Goal: Task Accomplishment & Management: Use online tool/utility

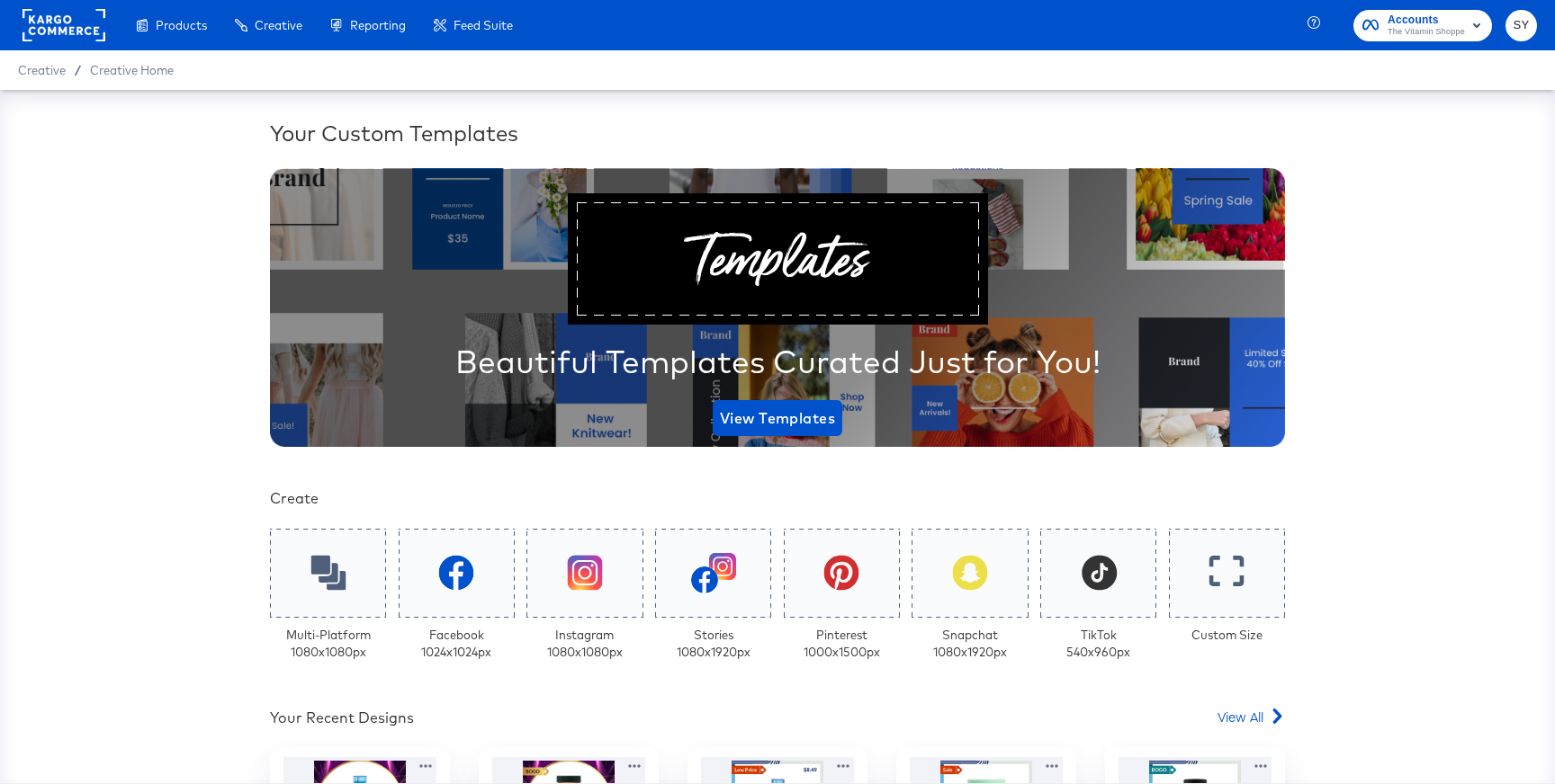
click at [1446, 34] on span "The Vitamin Shoppe" at bounding box center [1426, 32] width 77 height 15
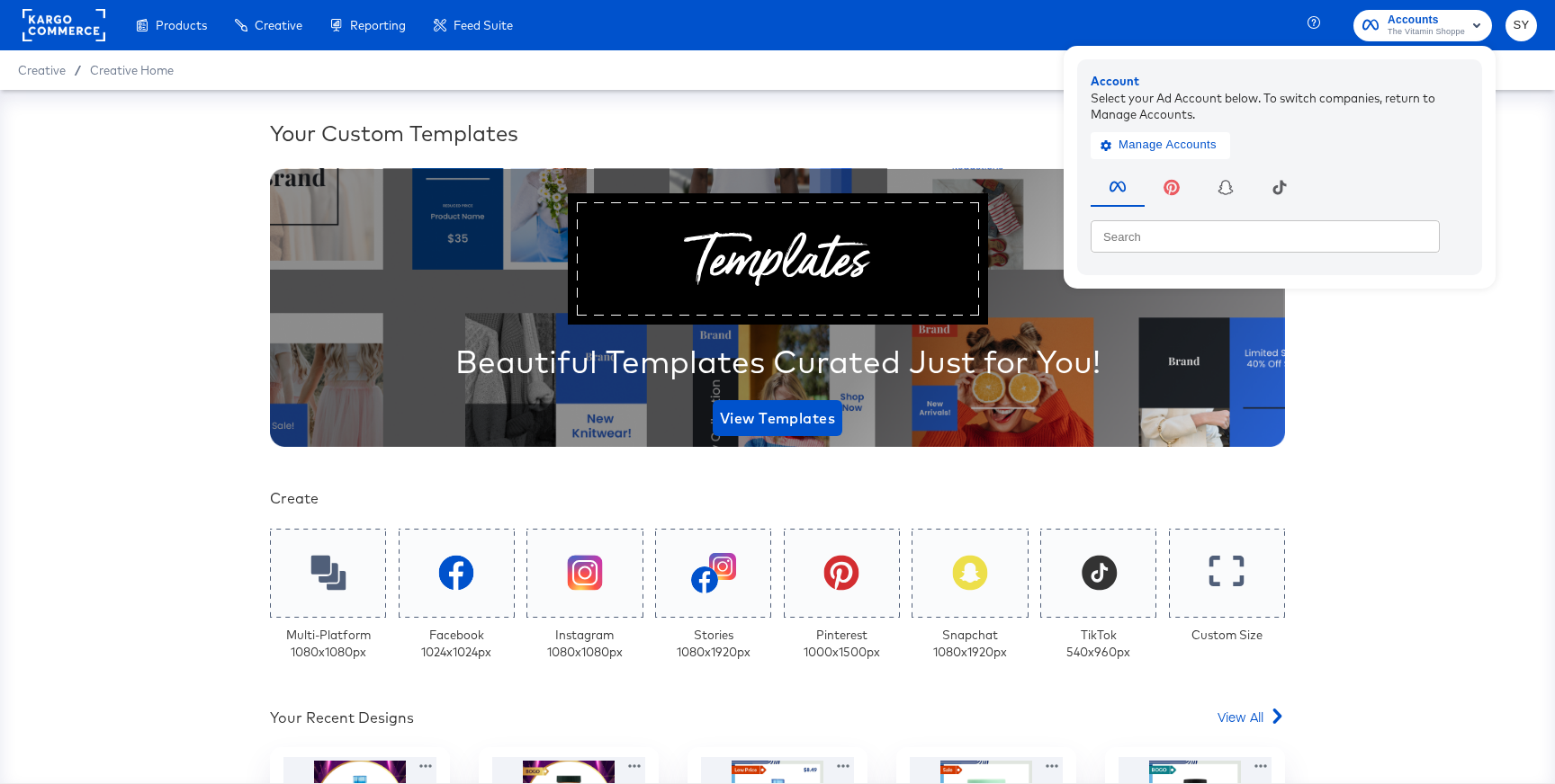
click at [1391, 20] on span "Accounts" at bounding box center [1426, 20] width 77 height 19
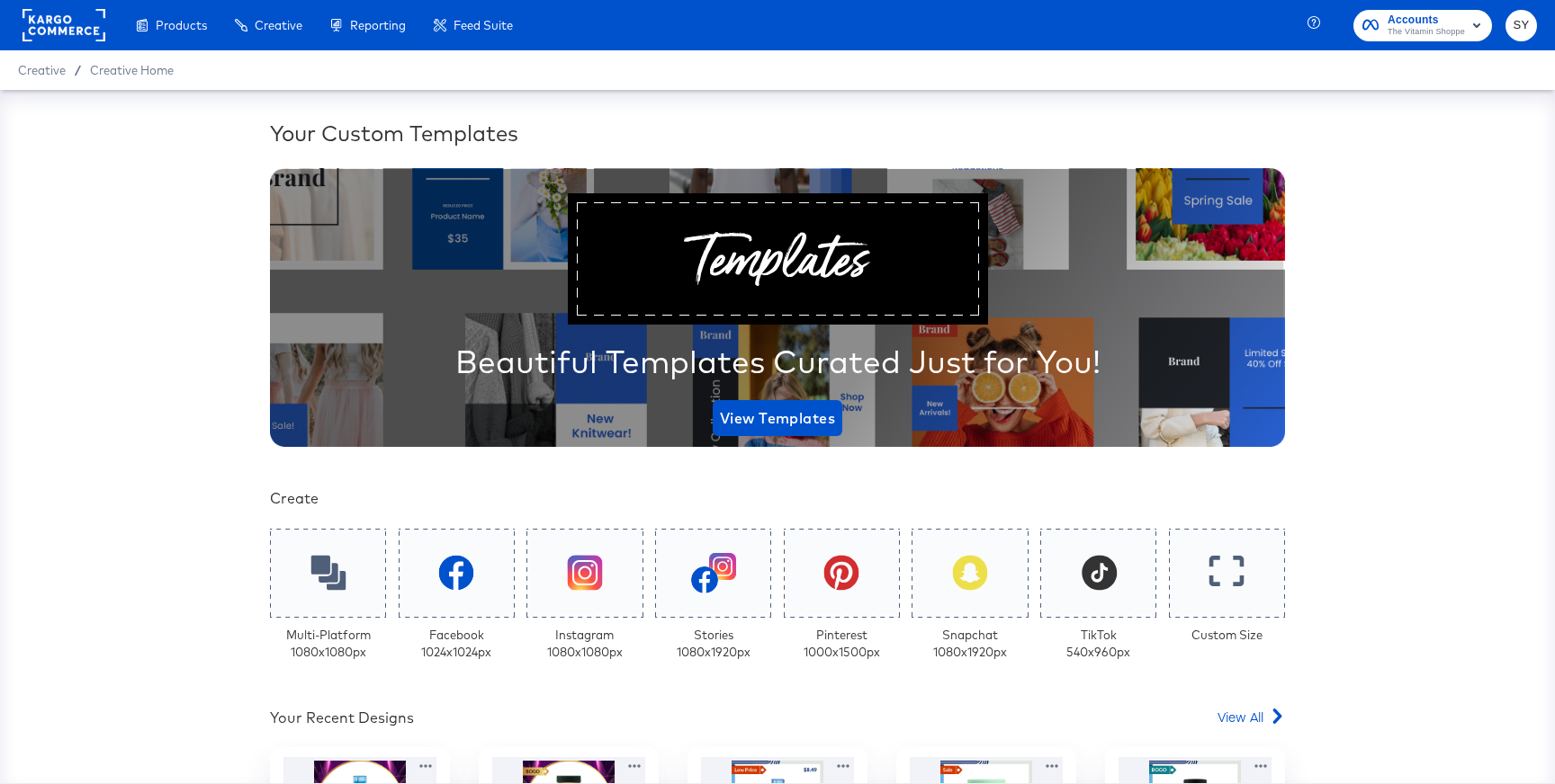
click at [1391, 20] on span "Accounts" at bounding box center [1426, 20] width 77 height 19
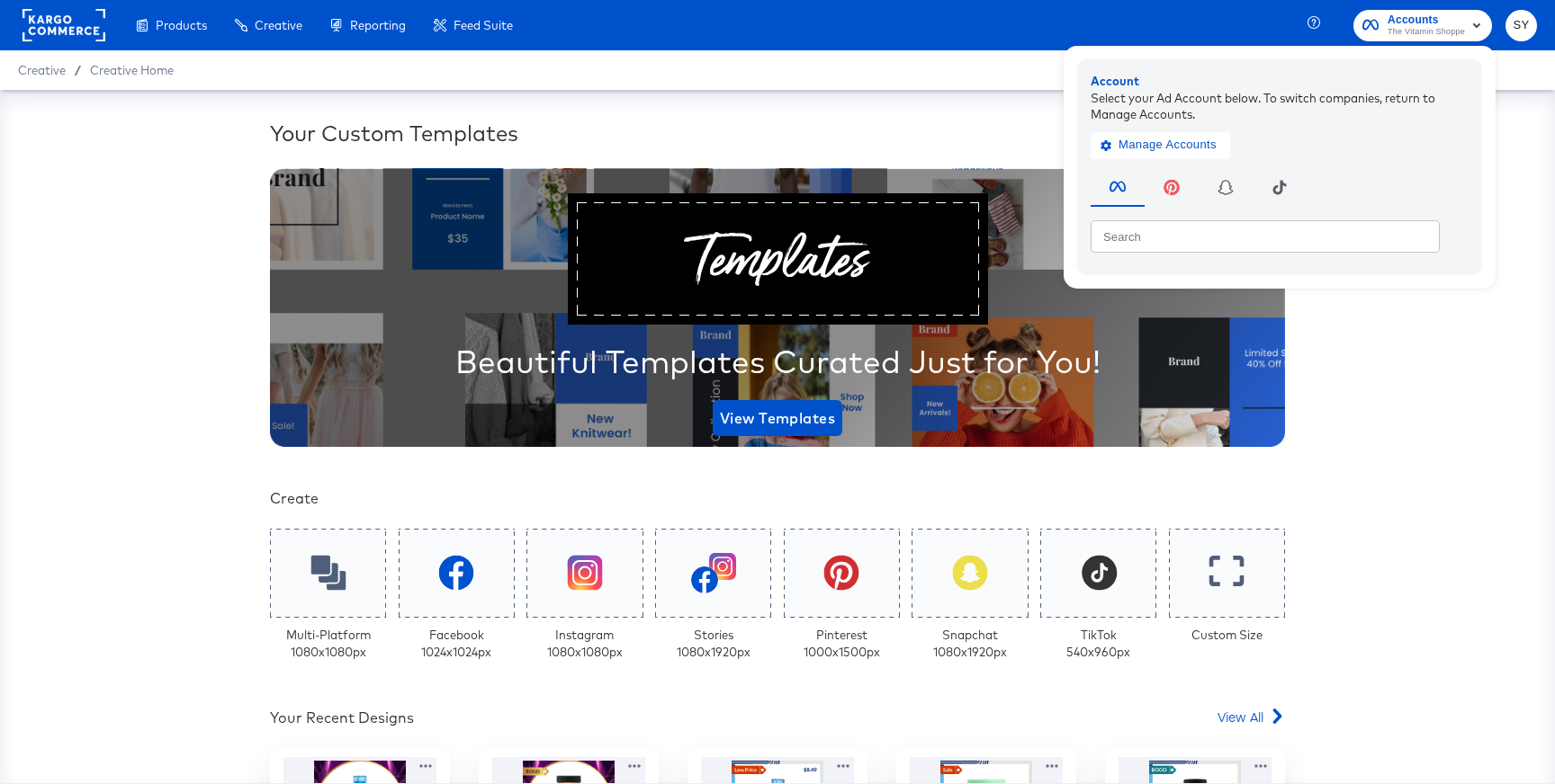
click at [1385, 375] on div "Your Custom Templates Beautiful Templates Curated Just for You! View Templates …" at bounding box center [777, 436] width 1555 height 693
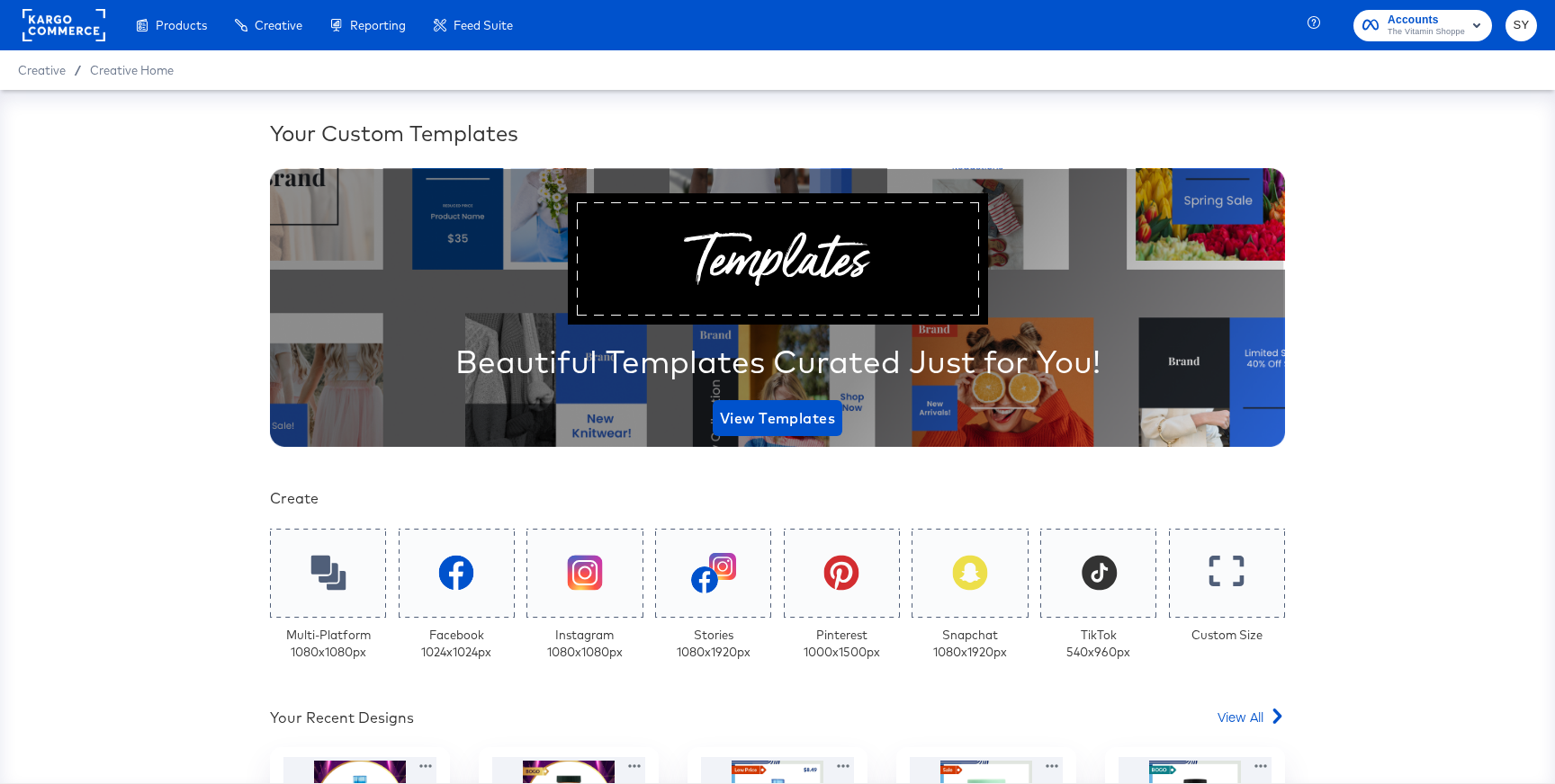
click at [71, 24] on rect at bounding box center [63, 25] width 83 height 32
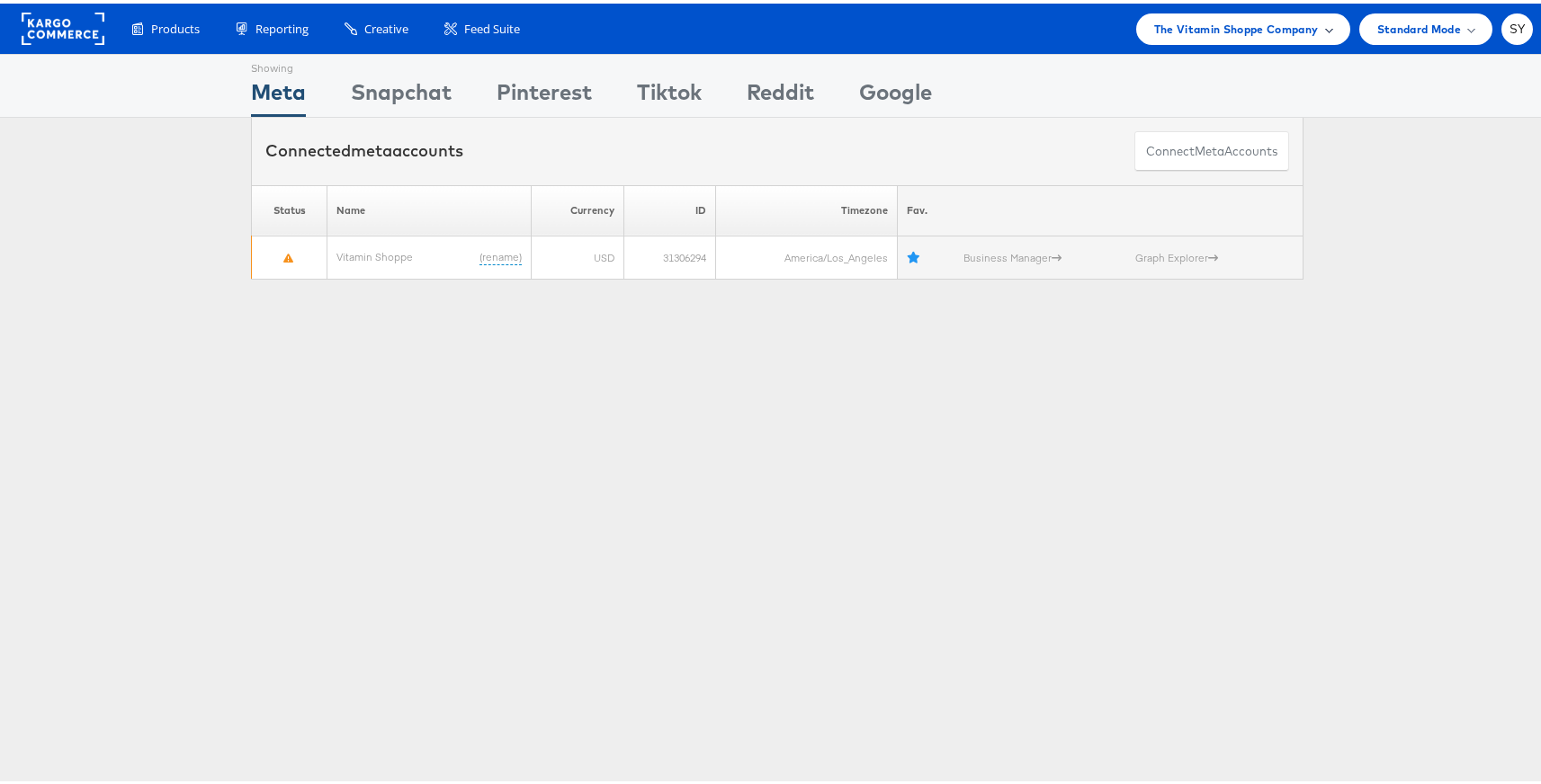
click at [1293, 11] on div "The Vitamin Shoppe Company" at bounding box center [1243, 26] width 214 height 31
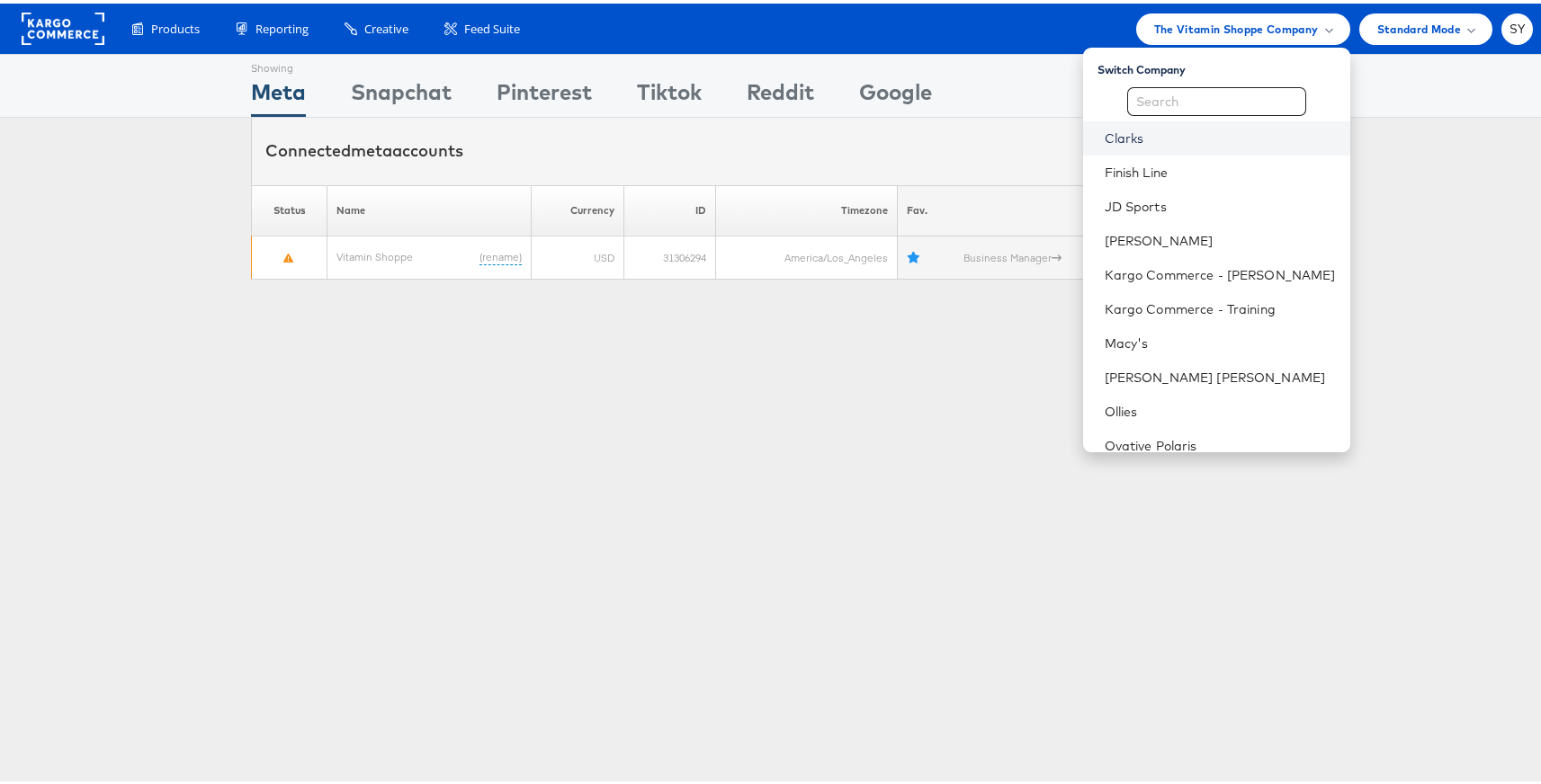
click at [1197, 129] on link "Clarks" at bounding box center [1220, 135] width 231 height 18
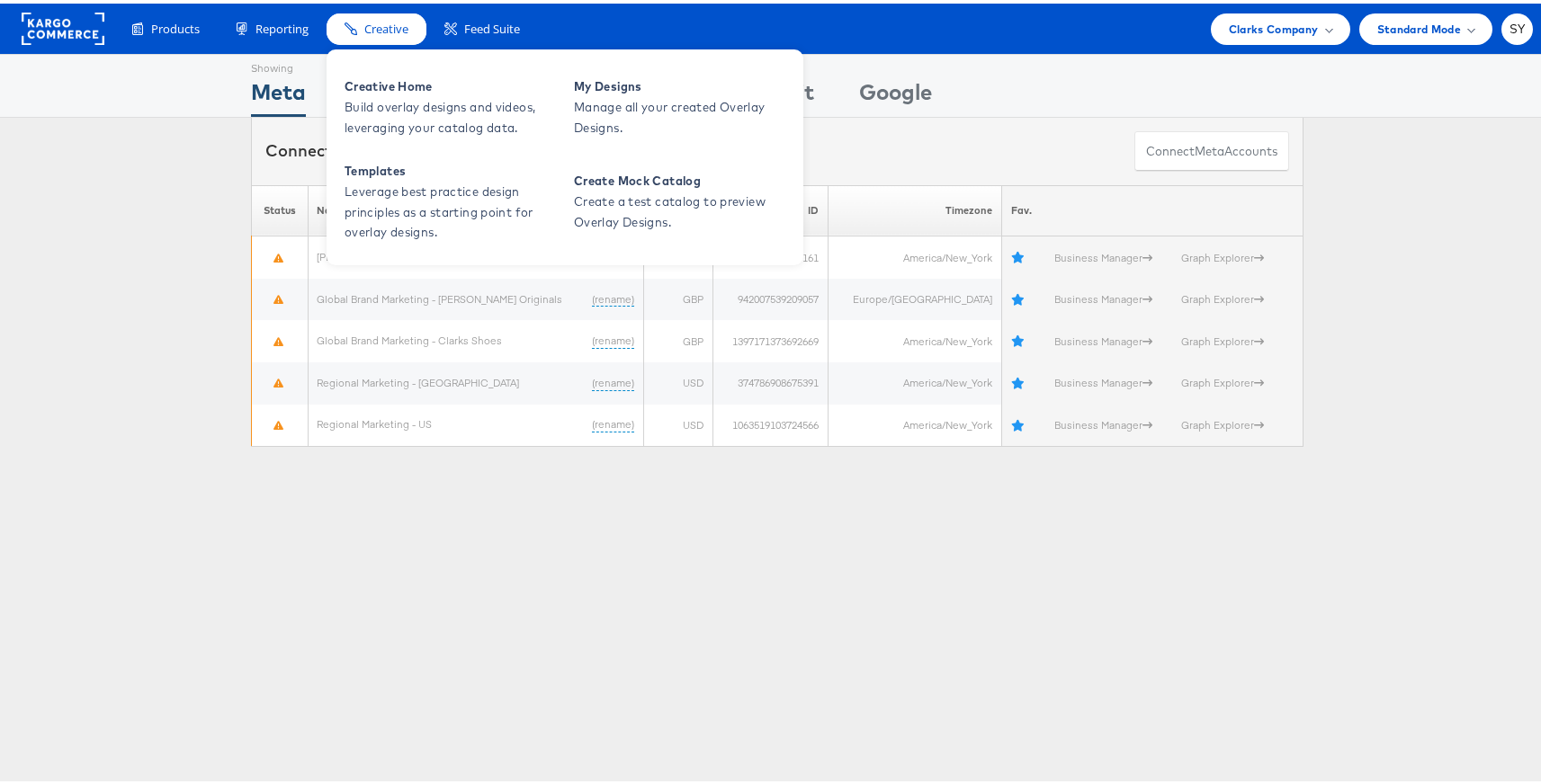
click at [393, 22] on span "Creative" at bounding box center [387, 26] width 44 height 17
click at [410, 90] on span "Creative Home" at bounding box center [452, 83] width 216 height 21
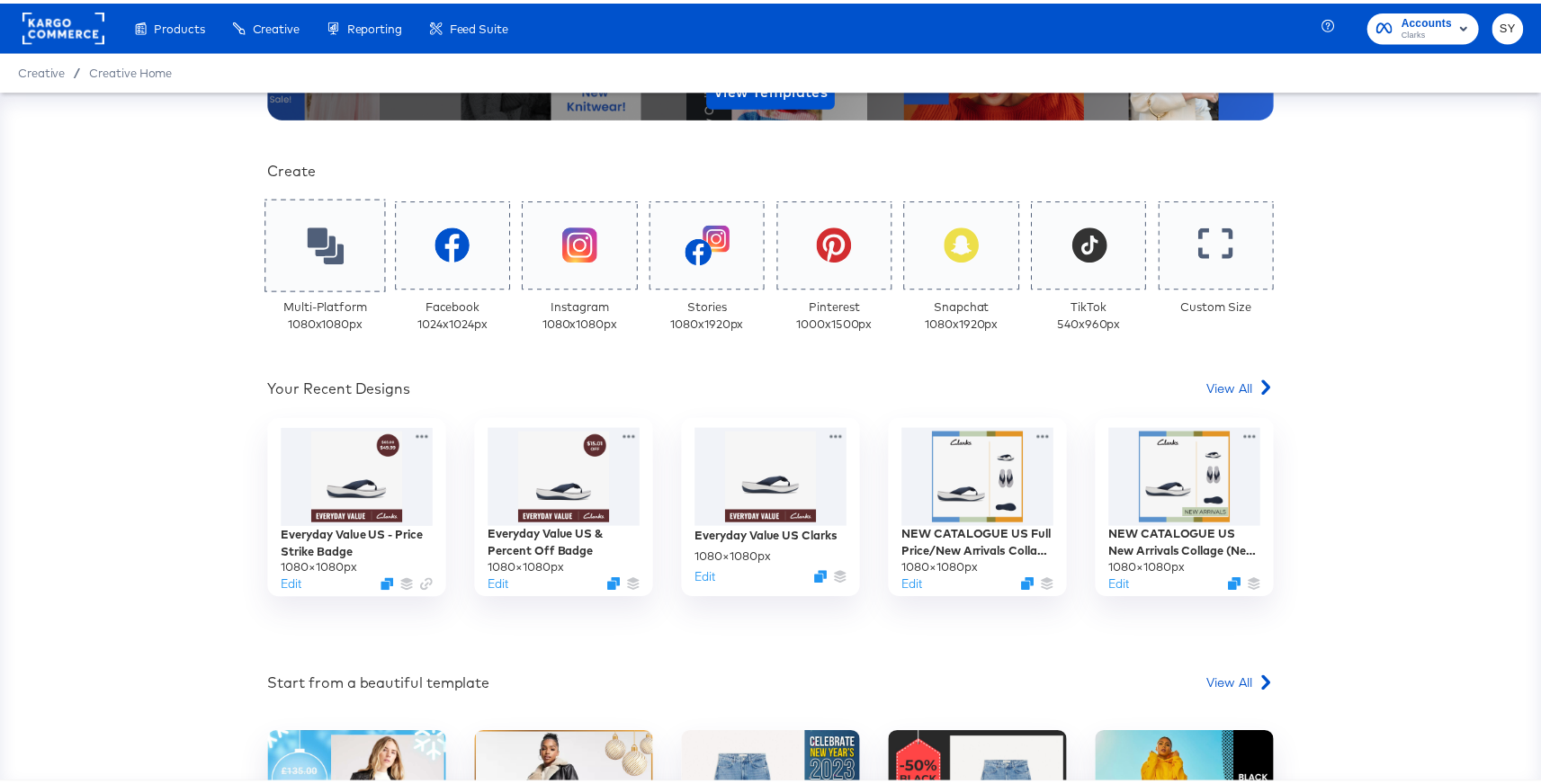
scroll to position [307, 0]
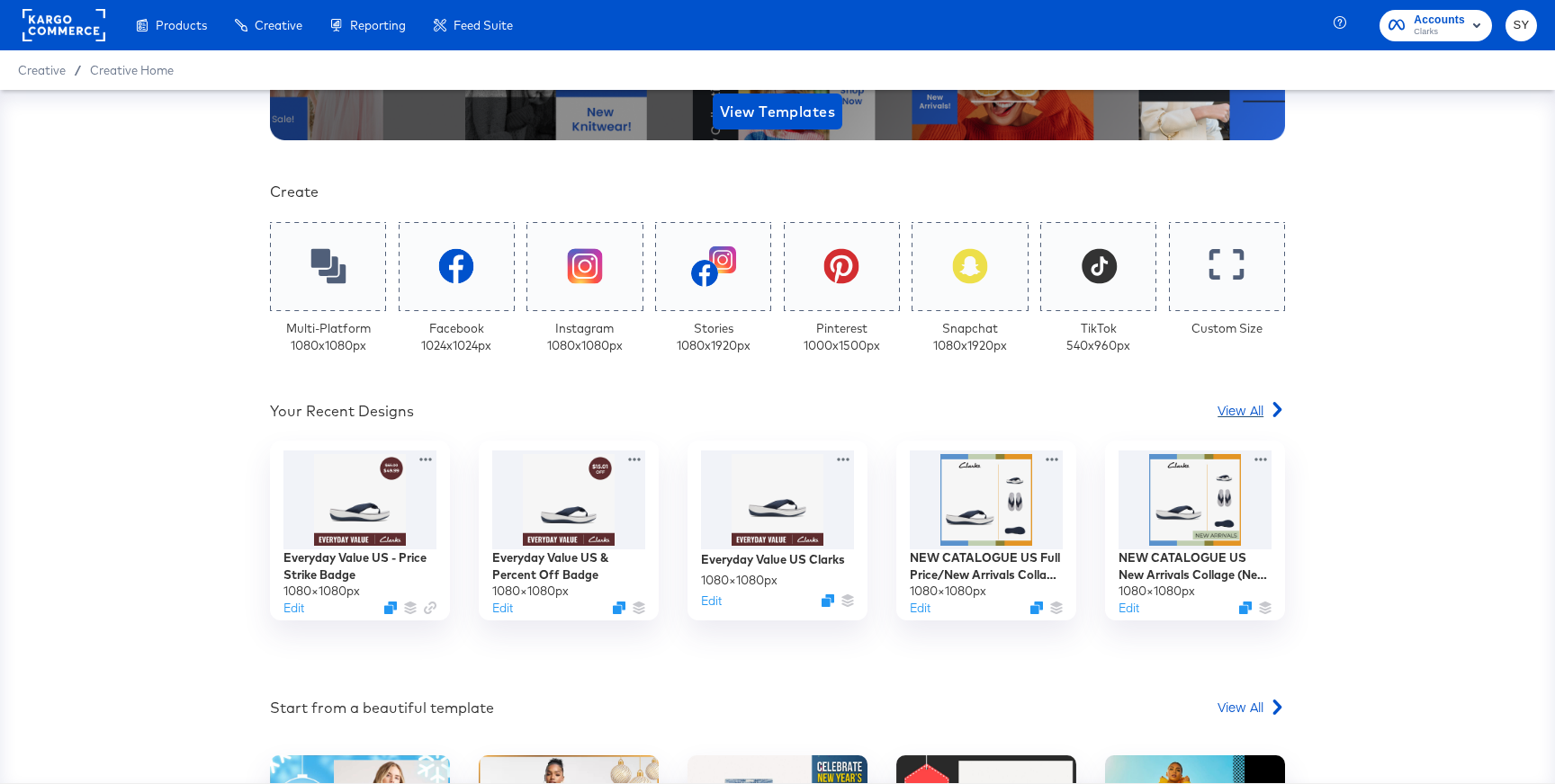
click at [1252, 407] on span "View All" at bounding box center [1241, 410] width 46 height 18
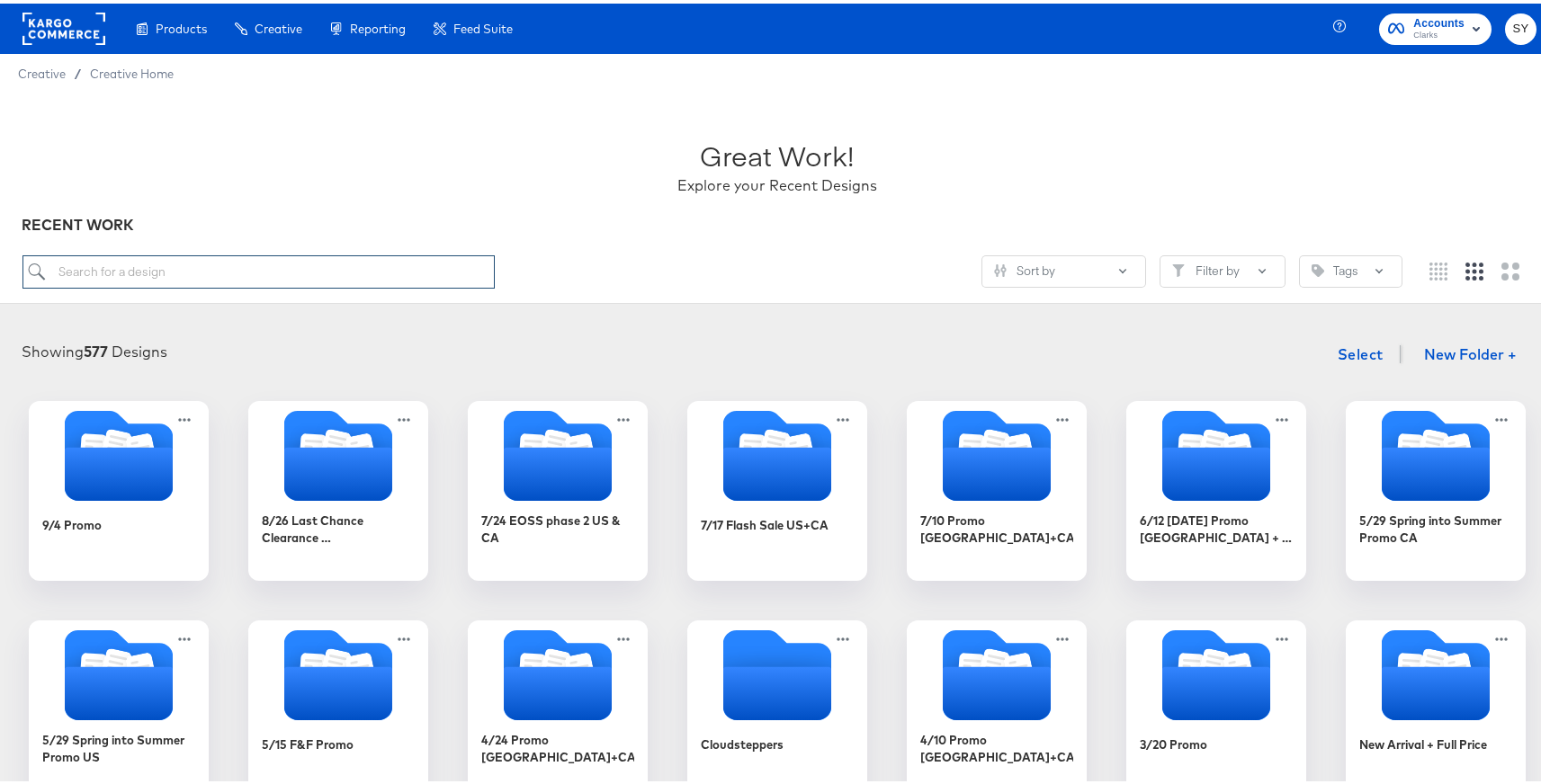
click at [303, 260] on input "search" at bounding box center [258, 268] width 473 height 33
type input "test"
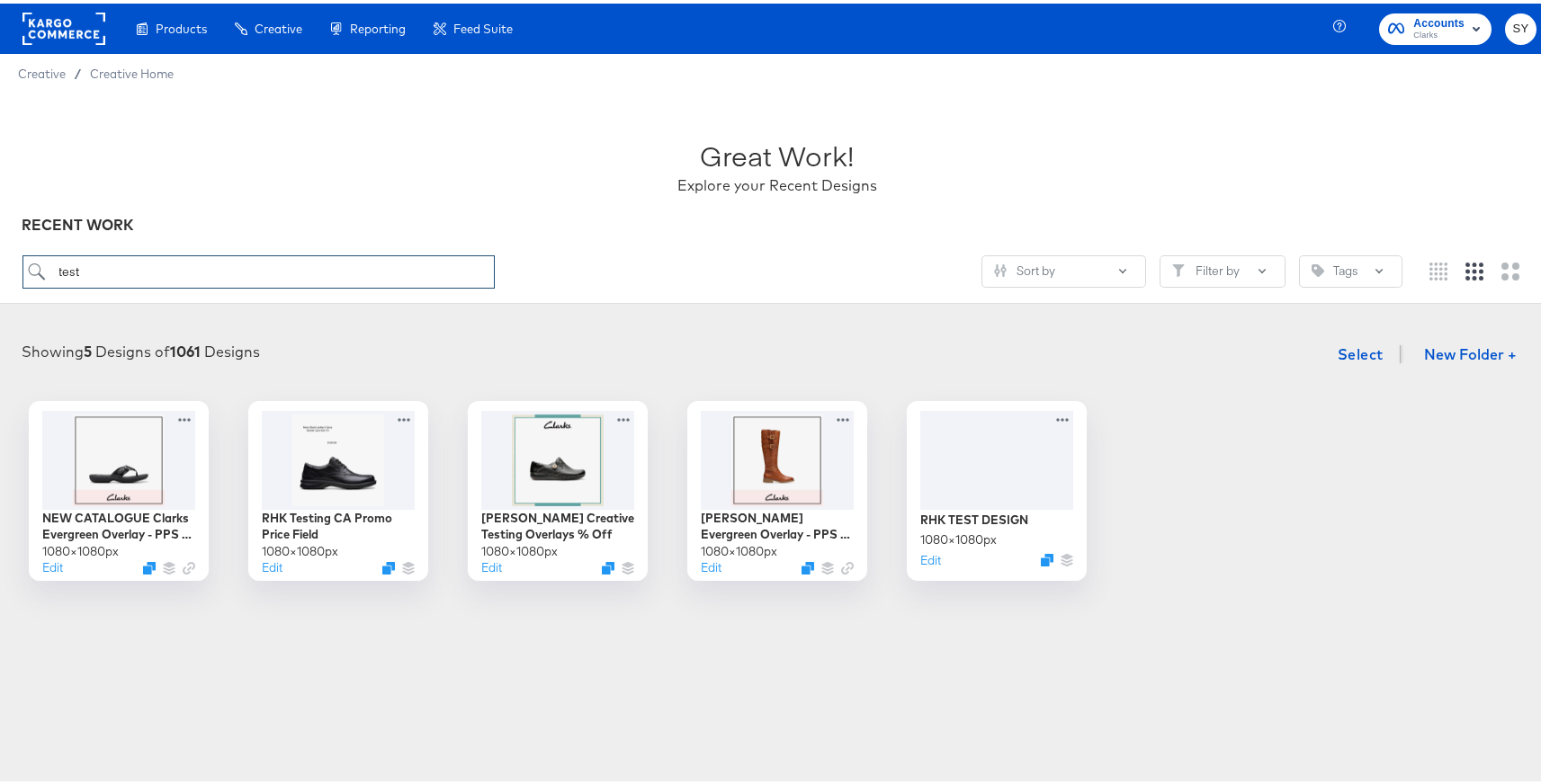
drag, startPoint x: 127, startPoint y: 263, endPoint x: 55, endPoint y: 258, distance: 72.2
click at [55, 258] on input "test" at bounding box center [258, 268] width 473 height 33
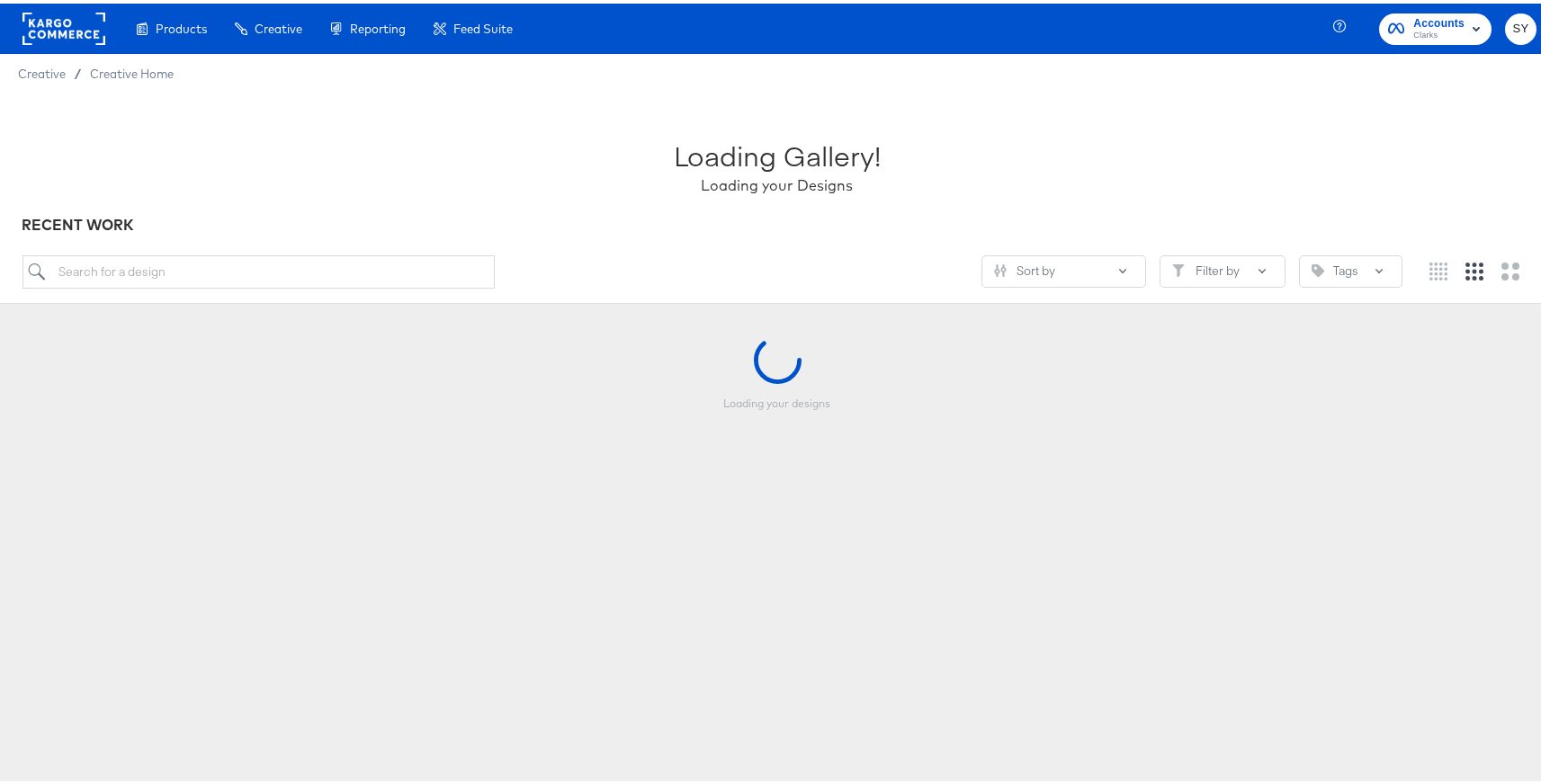
click at [402, 176] on div "Loading Gallery! Loading your Designs" at bounding box center [777, 155] width 1511 height 112
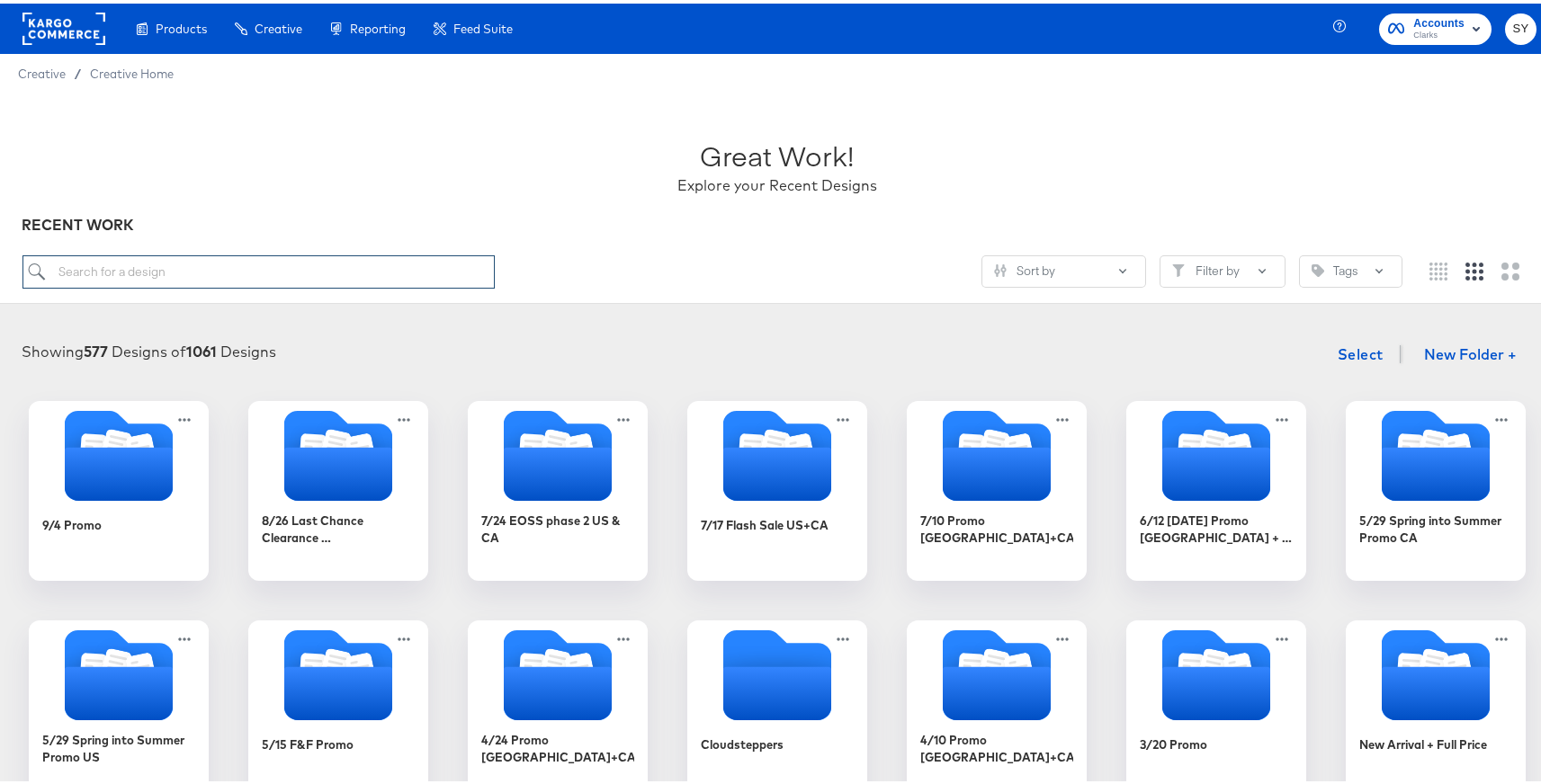
click at [261, 259] on input "search" at bounding box center [258, 268] width 473 height 33
click at [534, 342] on div "Showing 577 Designs of 1061 Designs Select New Folder +" at bounding box center [778, 352] width 1519 height 37
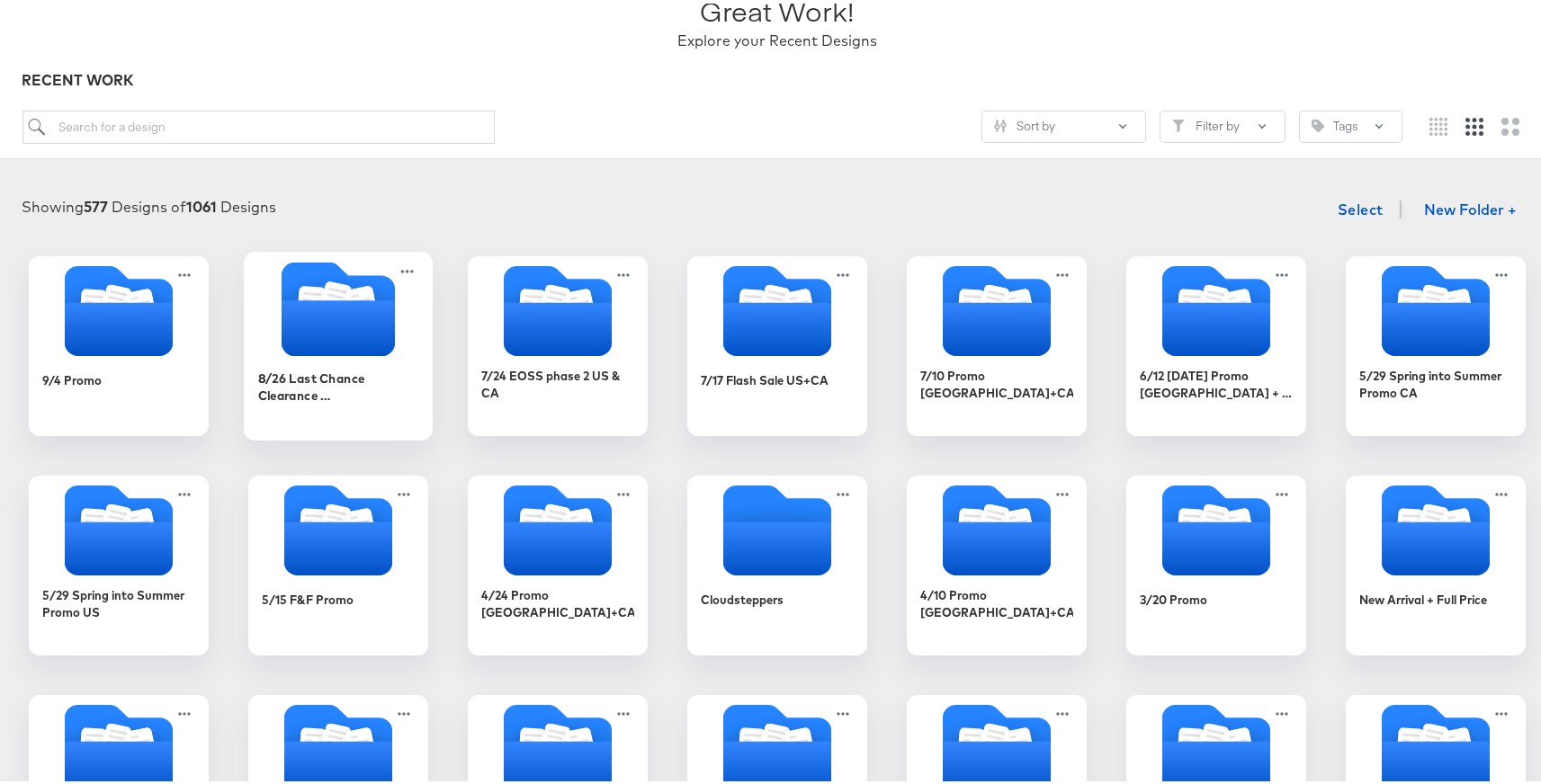
scroll to position [114, 0]
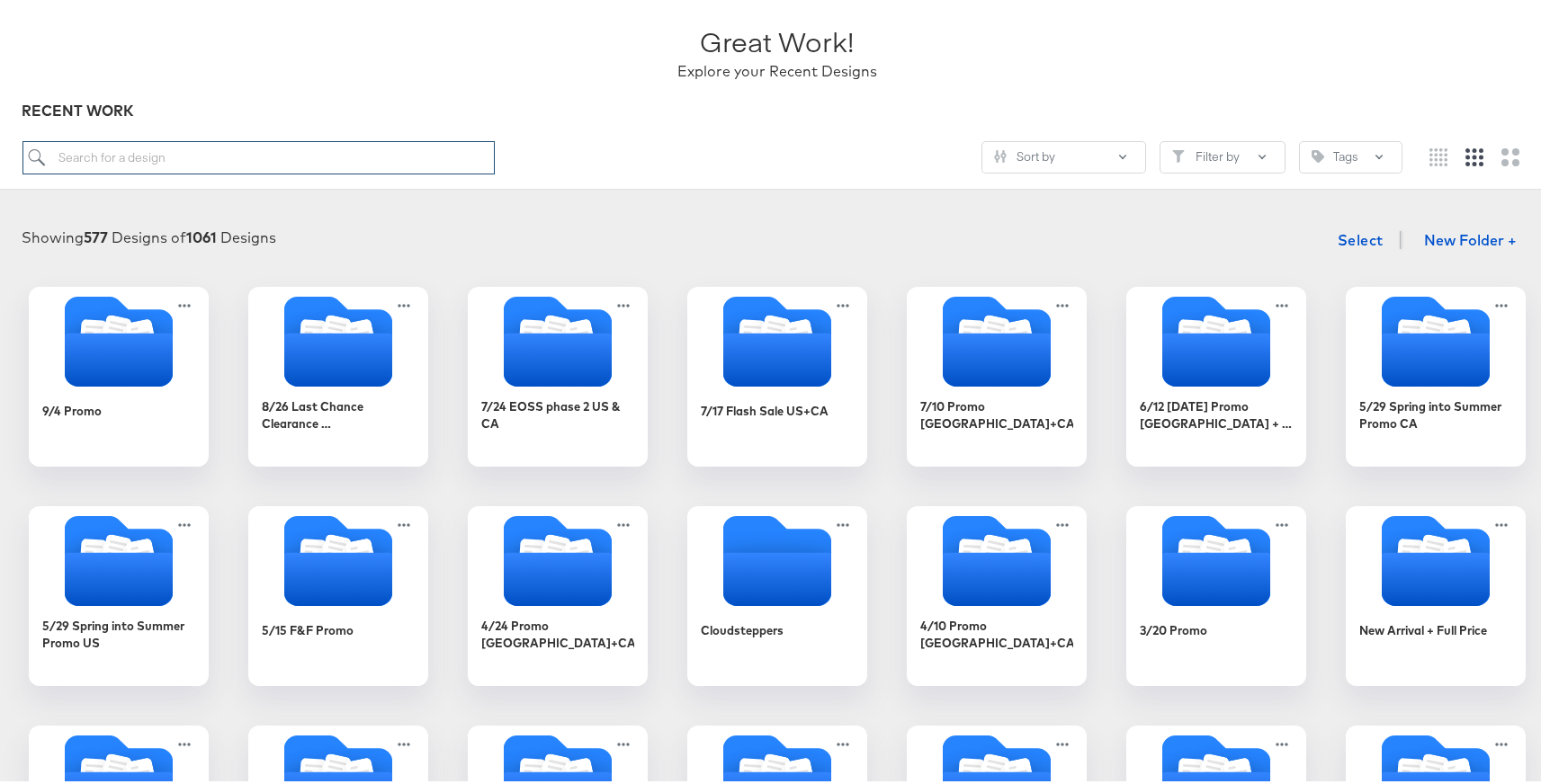
click at [278, 156] on input "search" at bounding box center [258, 154] width 473 height 33
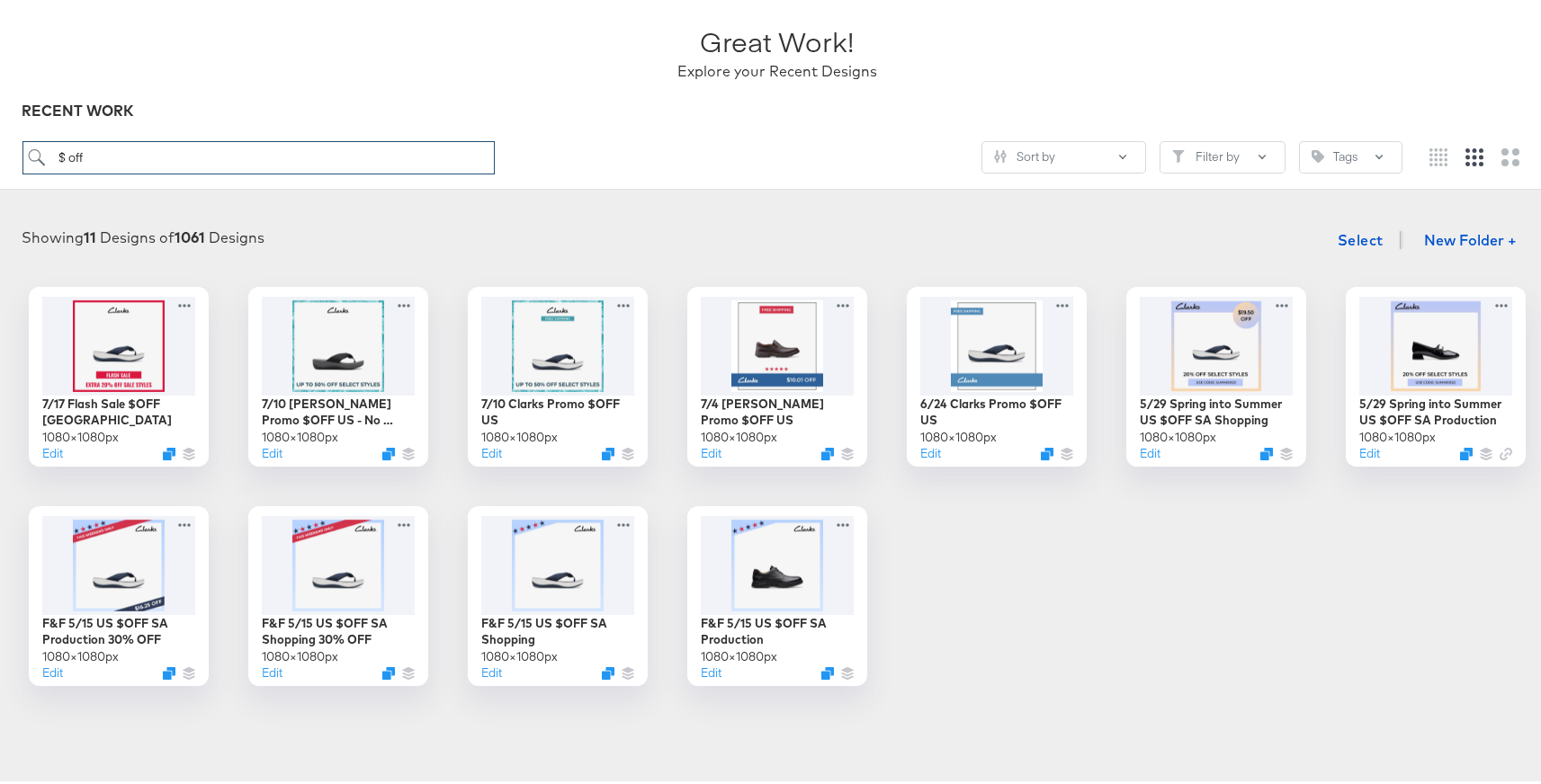
type input "$ off"
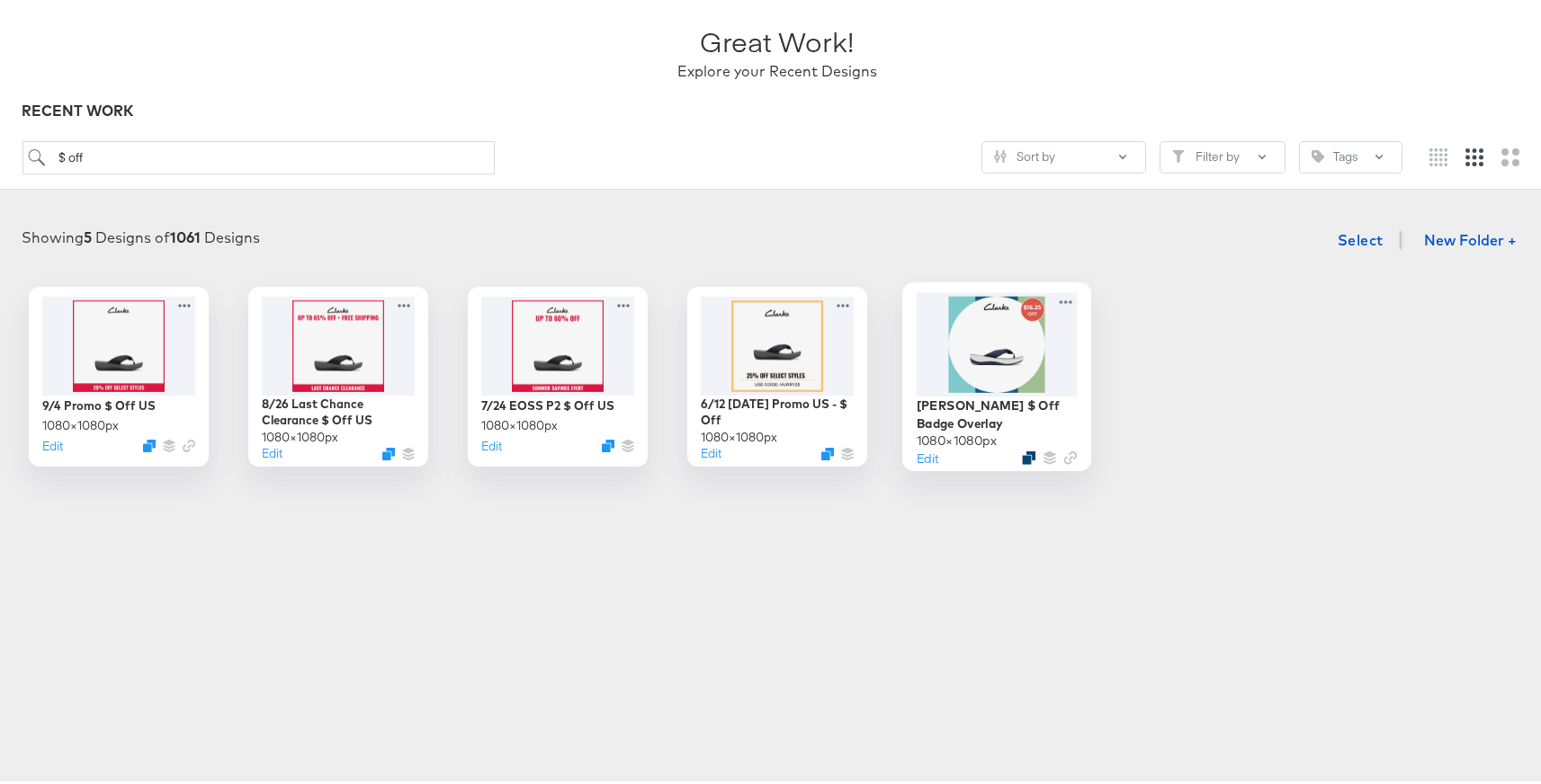
click at [1023, 448] on icon "Duplicate" at bounding box center [1029, 454] width 14 height 14
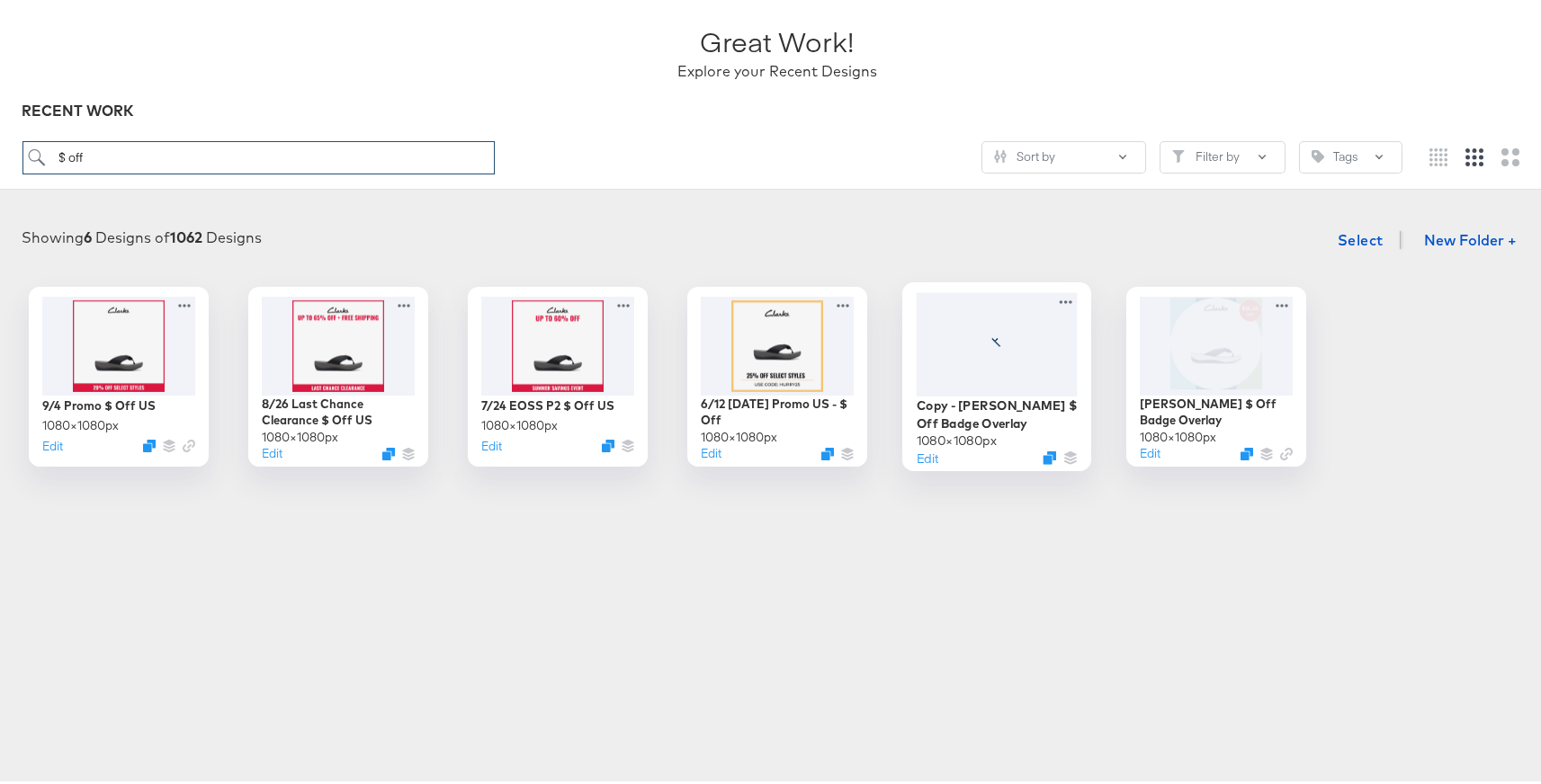
drag, startPoint x: 90, startPoint y: 165, endPoint x: 0, endPoint y: 138, distance: 94.0
click at [0, 138] on div "Great Work! Explore your Recent Designs RECENT WORK $ off Sort by Filter by Tags" at bounding box center [777, 81] width 1555 height 210
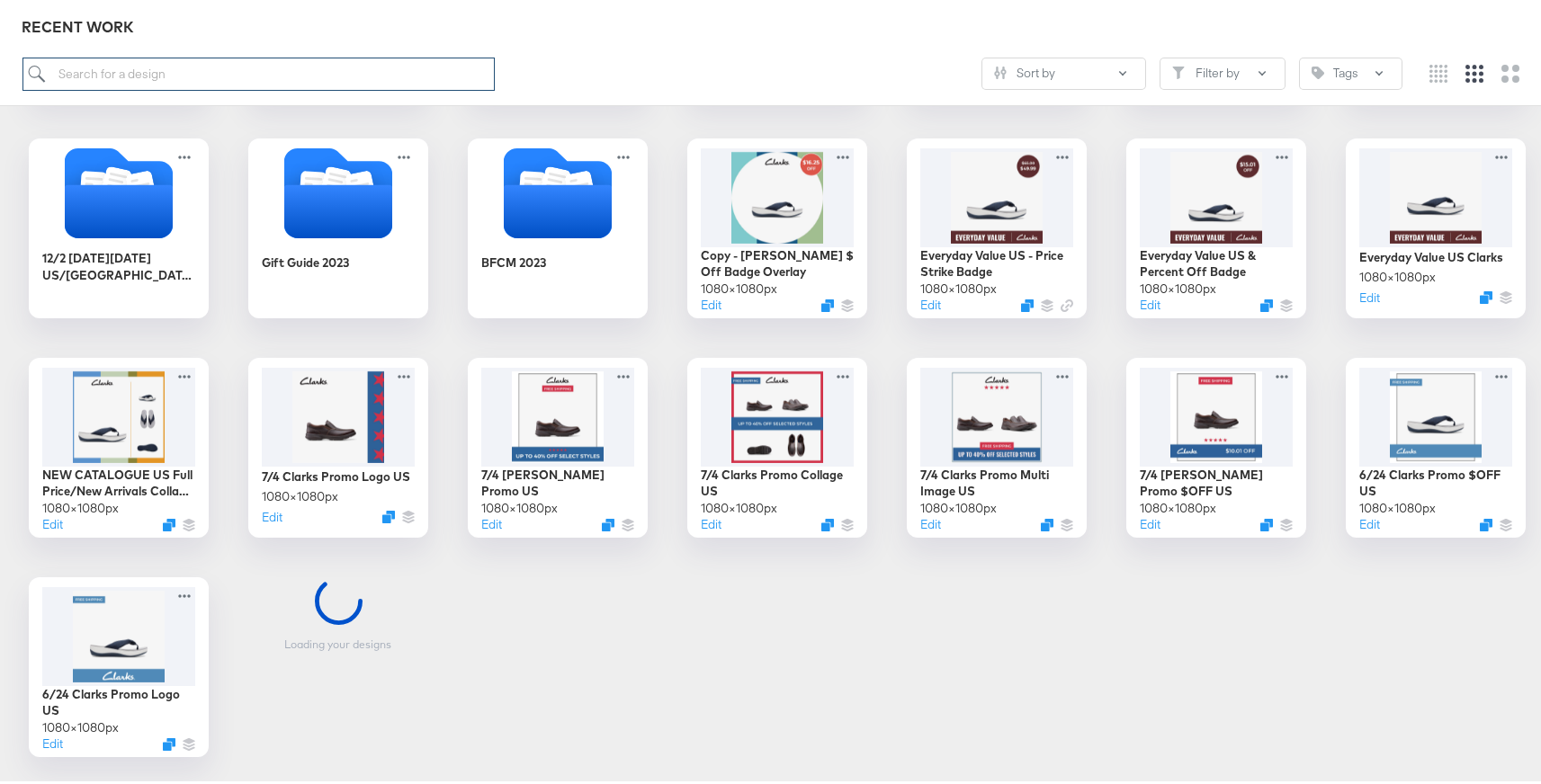
scroll to position [1322, 0]
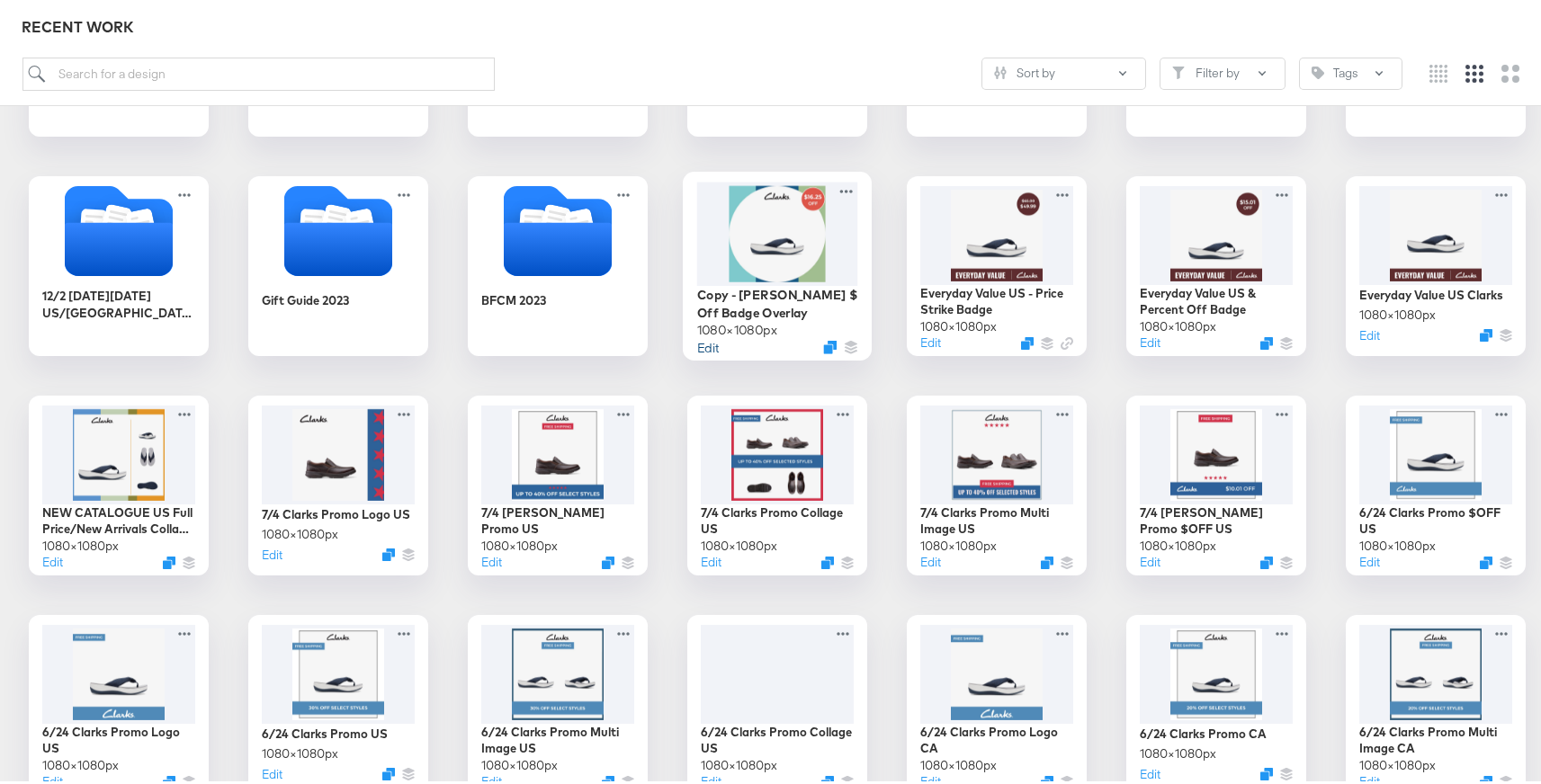
click at [702, 338] on button "Edit" at bounding box center [708, 342] width 22 height 17
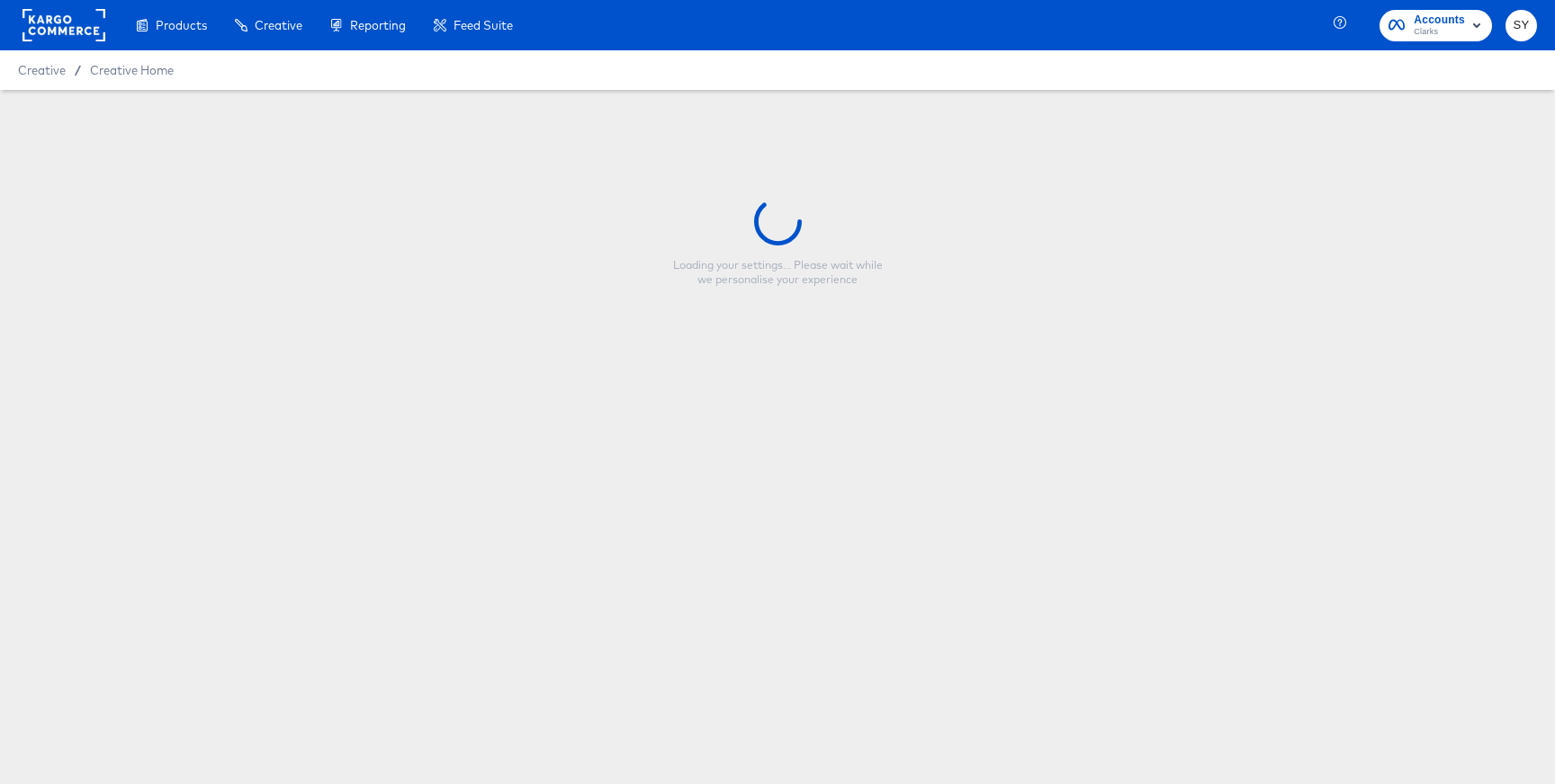
type input "Copy - [PERSON_NAME] $ Off Badge Overlay"
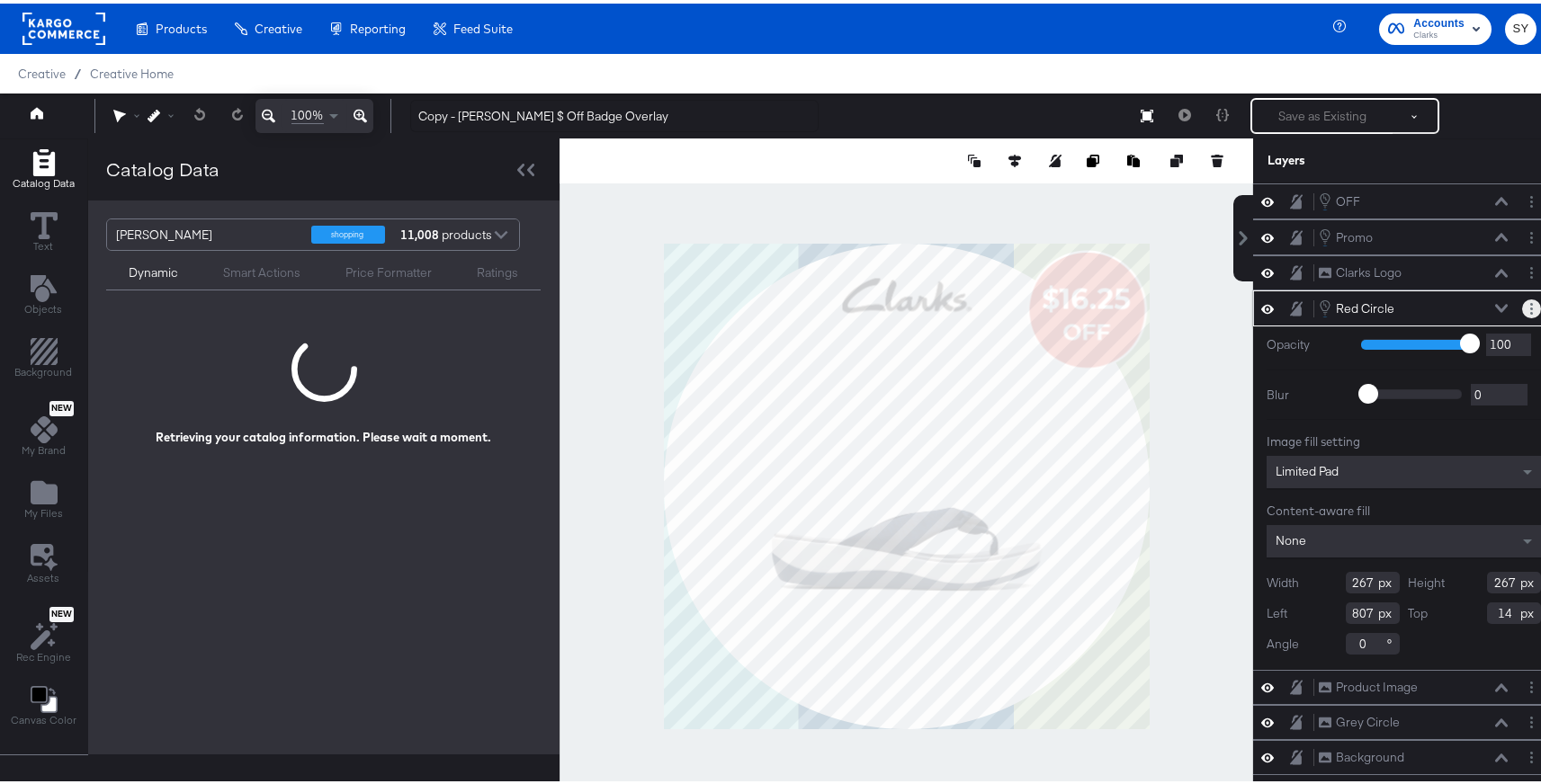
click at [1531, 300] on circle "Layer Options" at bounding box center [1532, 300] width 3 height 3
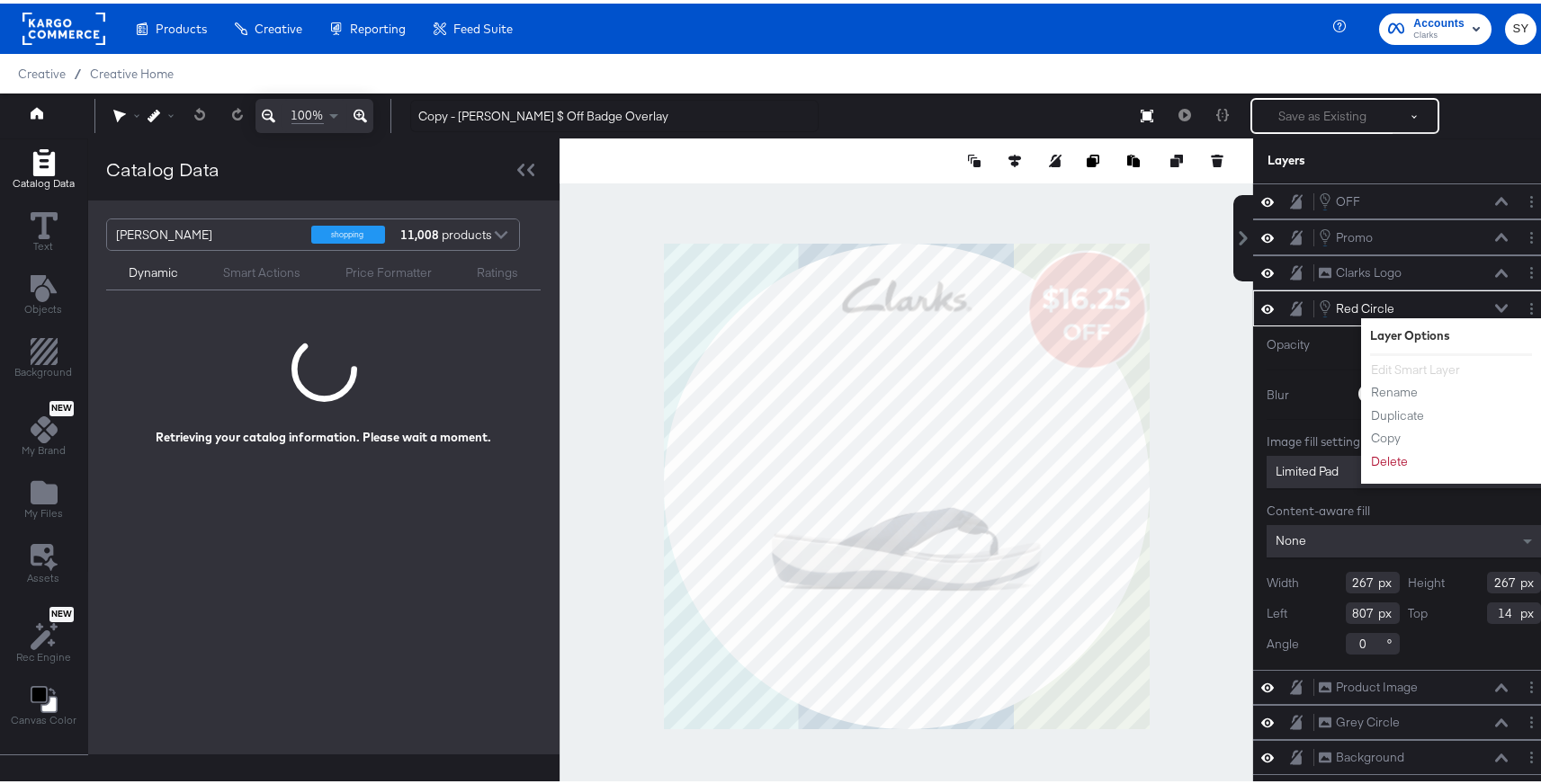
click at [503, 223] on div at bounding box center [501, 233] width 27 height 31
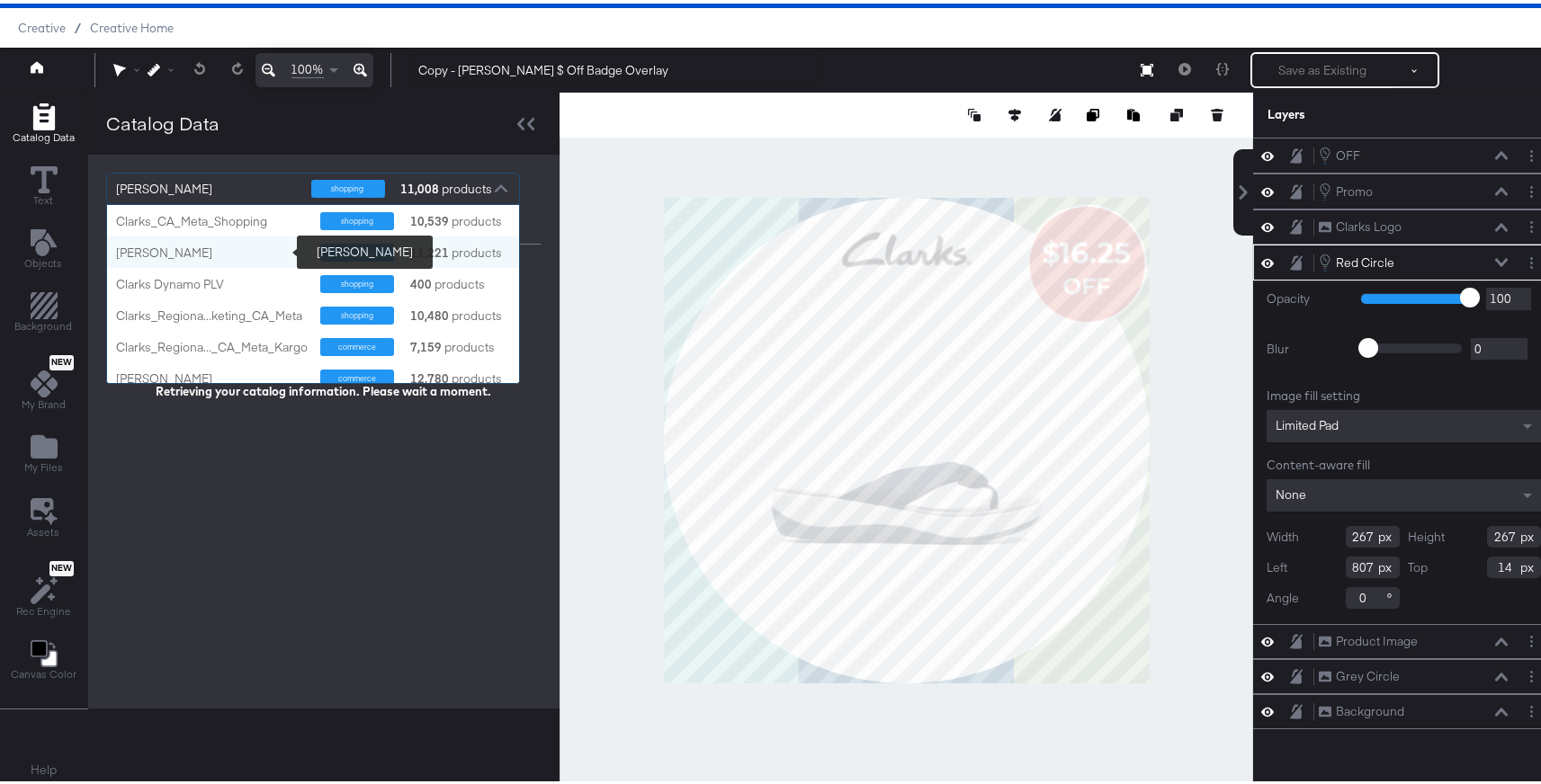
click at [245, 255] on div "[PERSON_NAME]" at bounding box center [211, 250] width 191 height 17
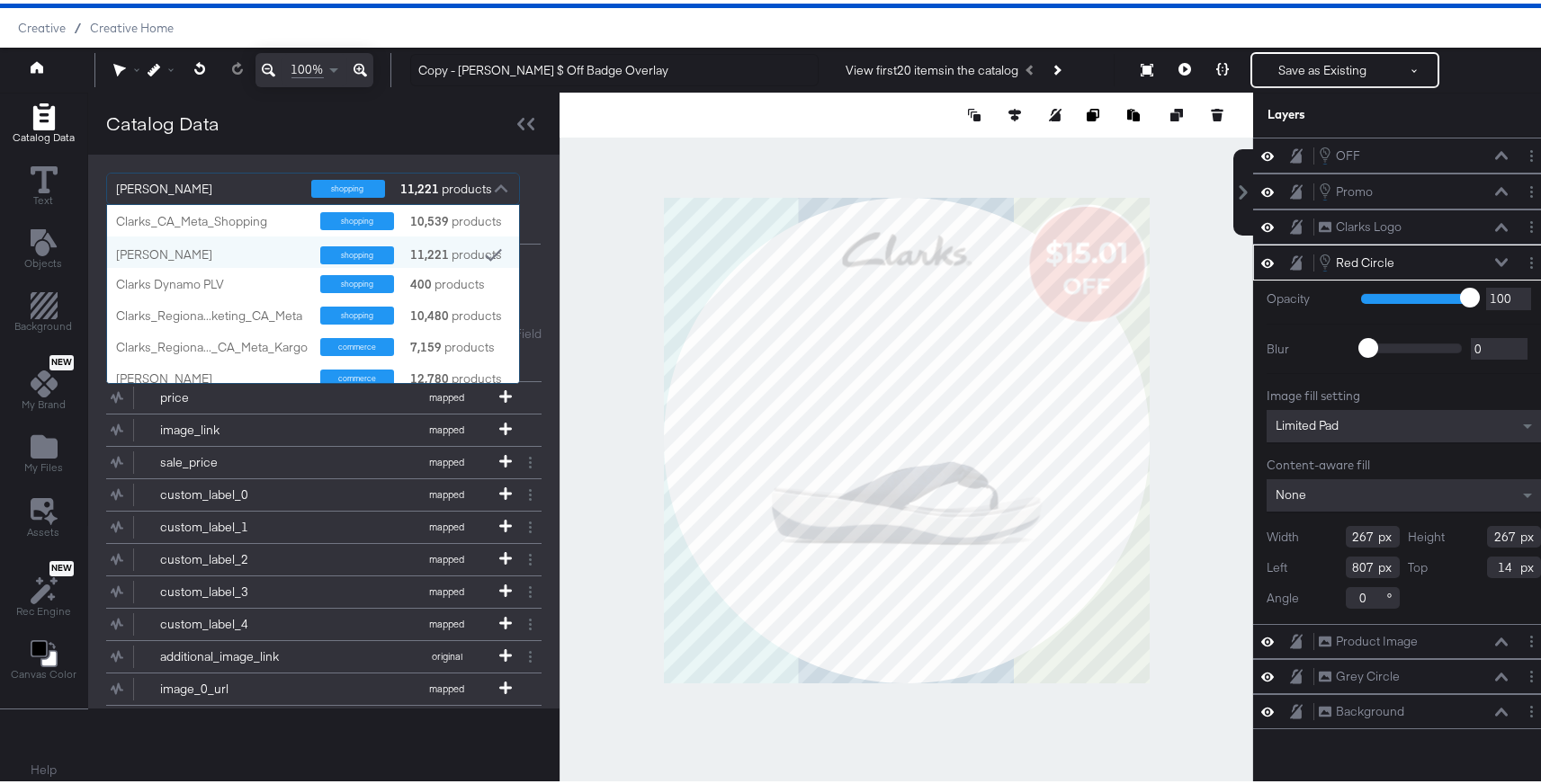
scroll to position [15, 15]
click at [697, 115] on div at bounding box center [905, 111] width 693 height 45
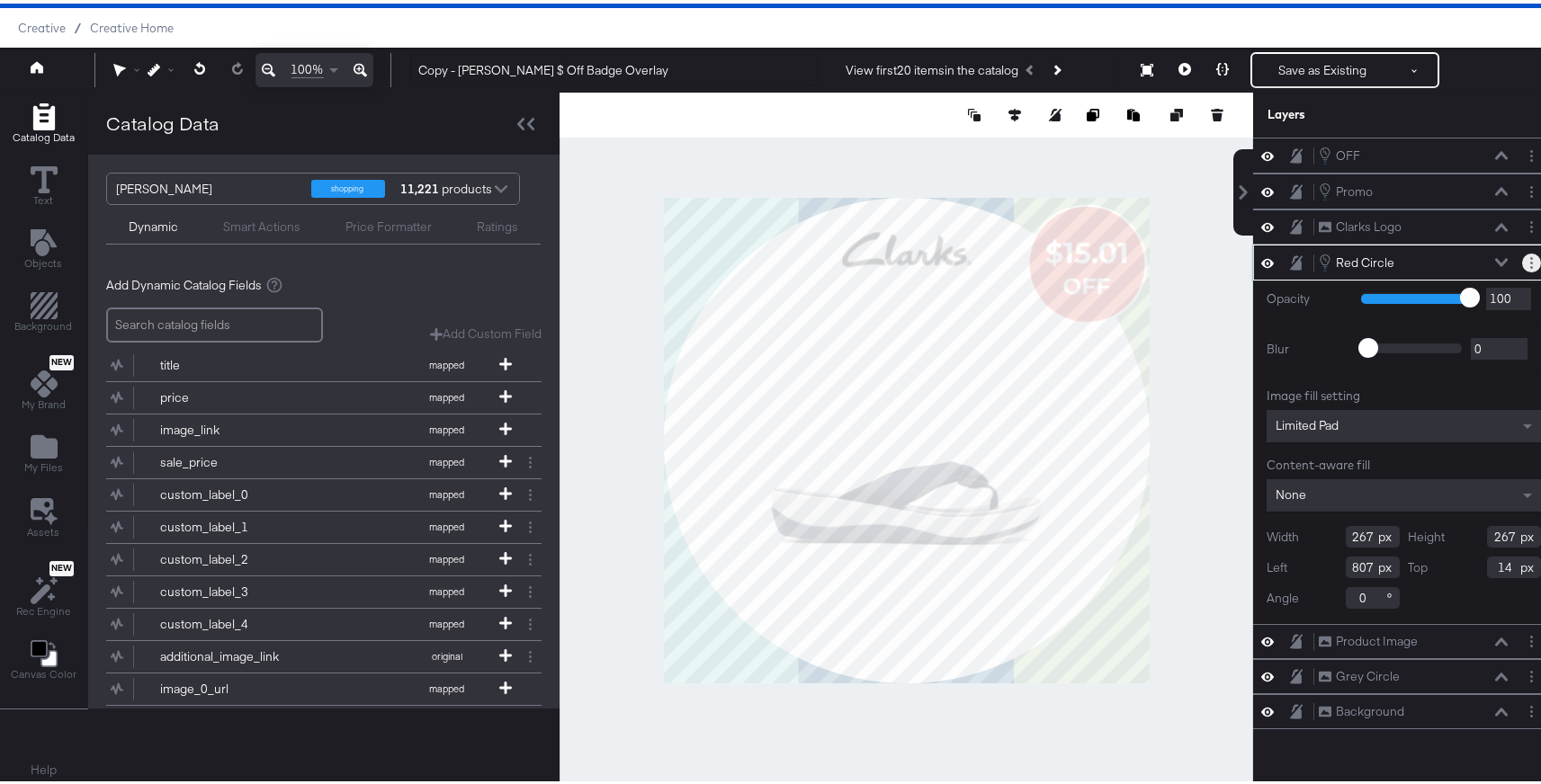
click at [1523, 257] on button "Layer Options" at bounding box center [1532, 259] width 19 height 19
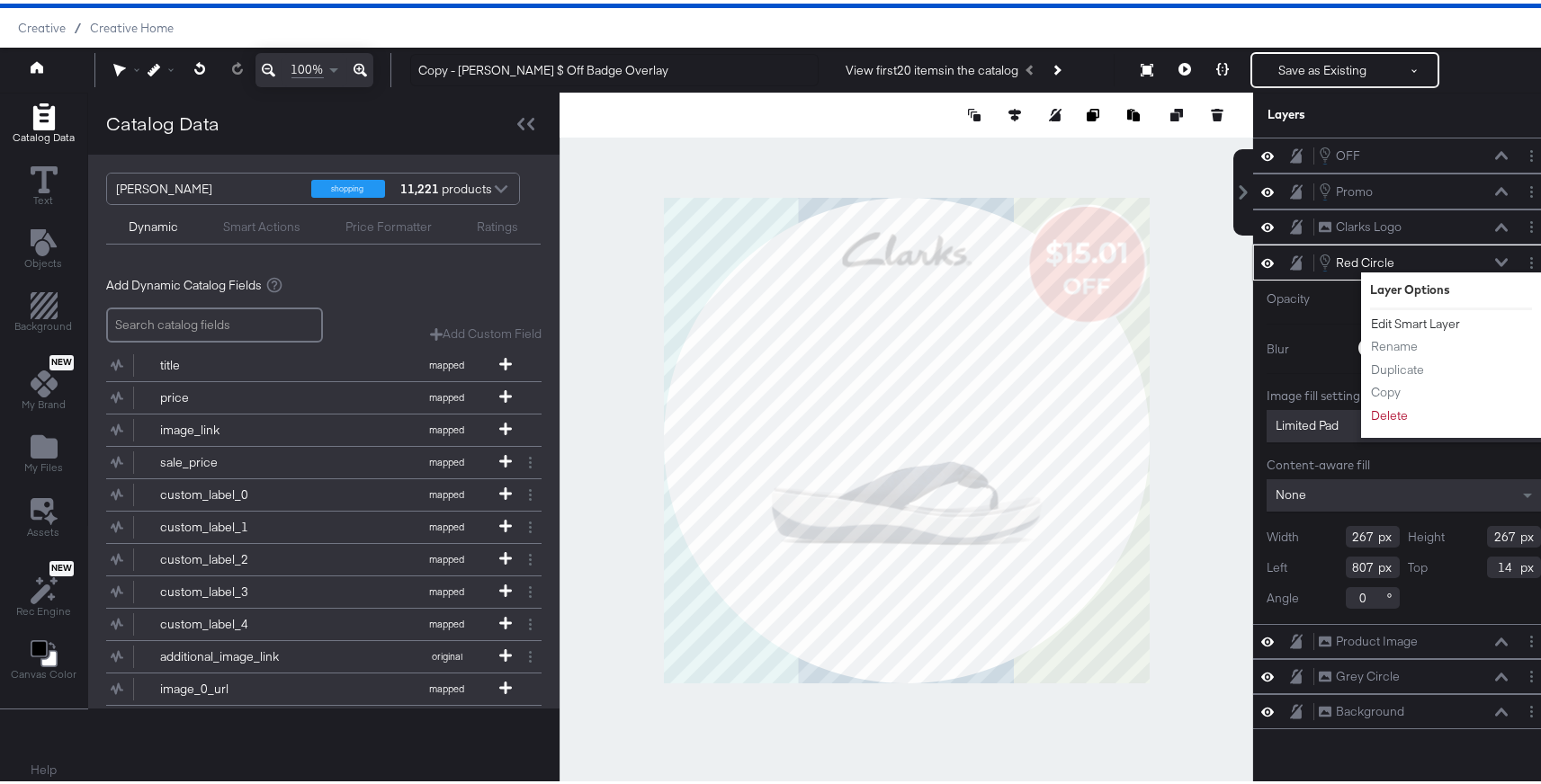
click at [1421, 321] on button "Edit Smart Layer" at bounding box center [1415, 320] width 91 height 19
click at [1409, 323] on div "Opacity 1 100 100 Blur 0 2000 0 Image fill setting Limited Pad Content-aware fi…" at bounding box center [1404, 449] width 301 height 343
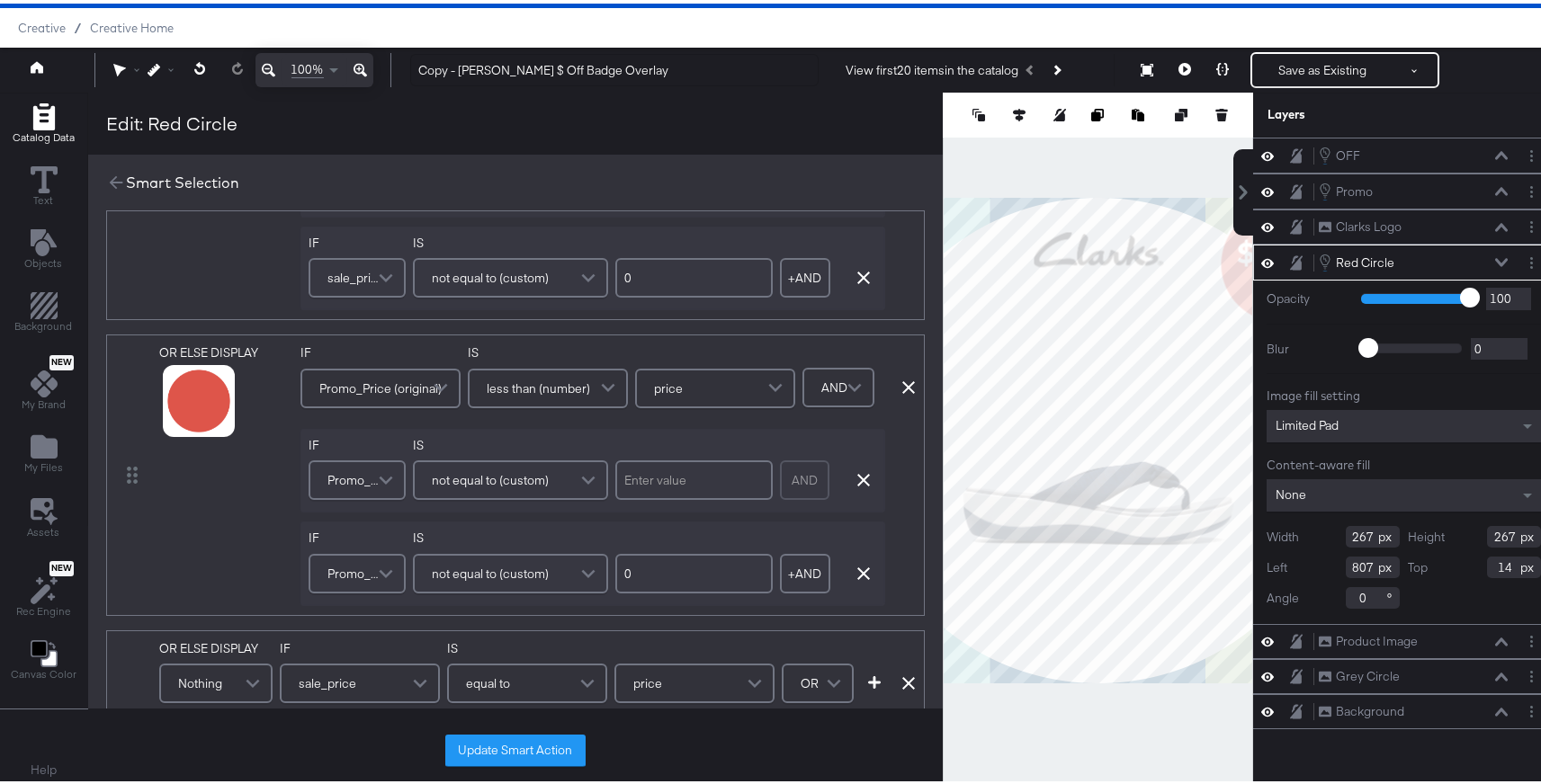
scroll to position [0, 0]
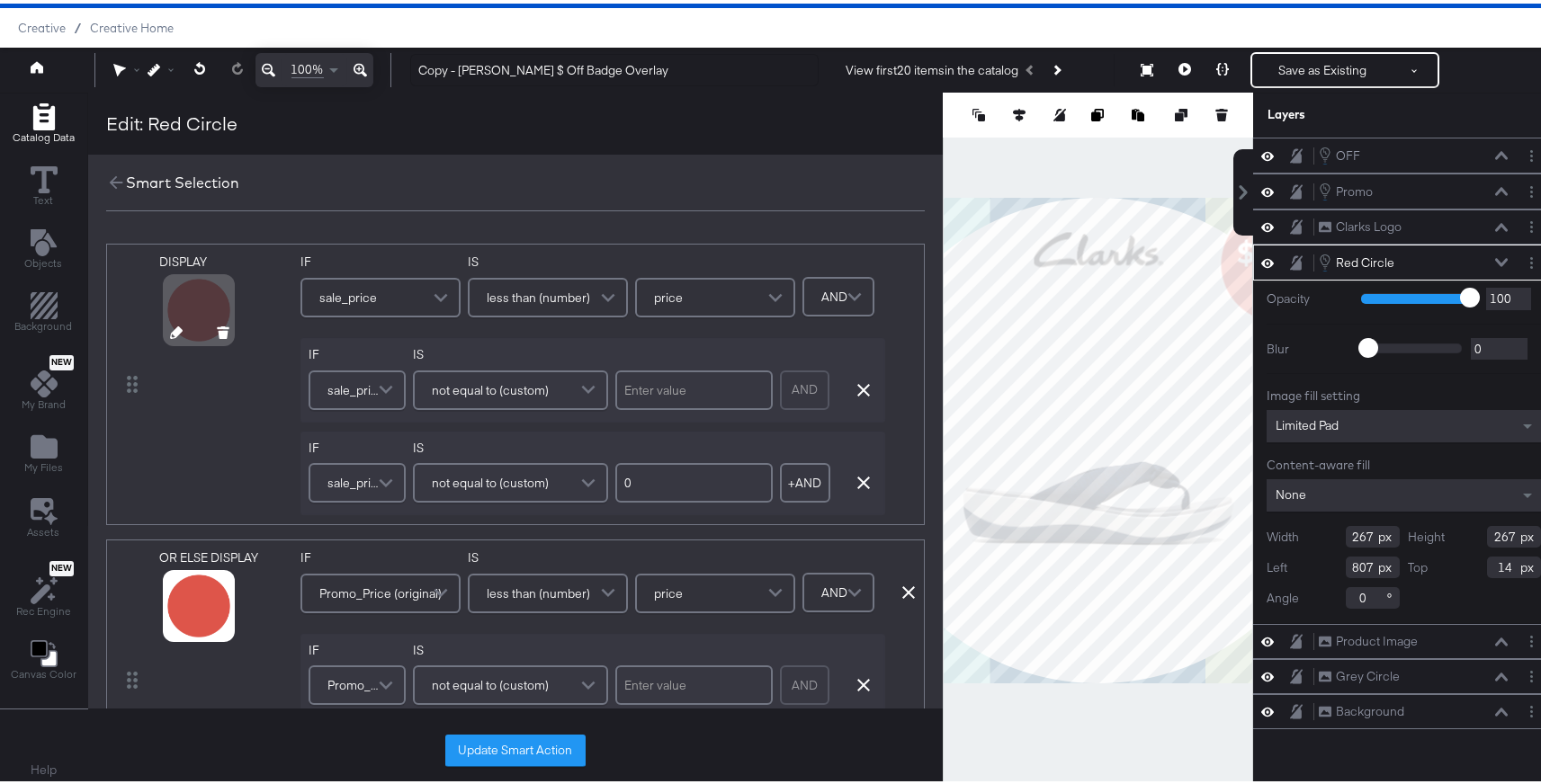
click at [173, 334] on icon at bounding box center [176, 330] width 13 height 13
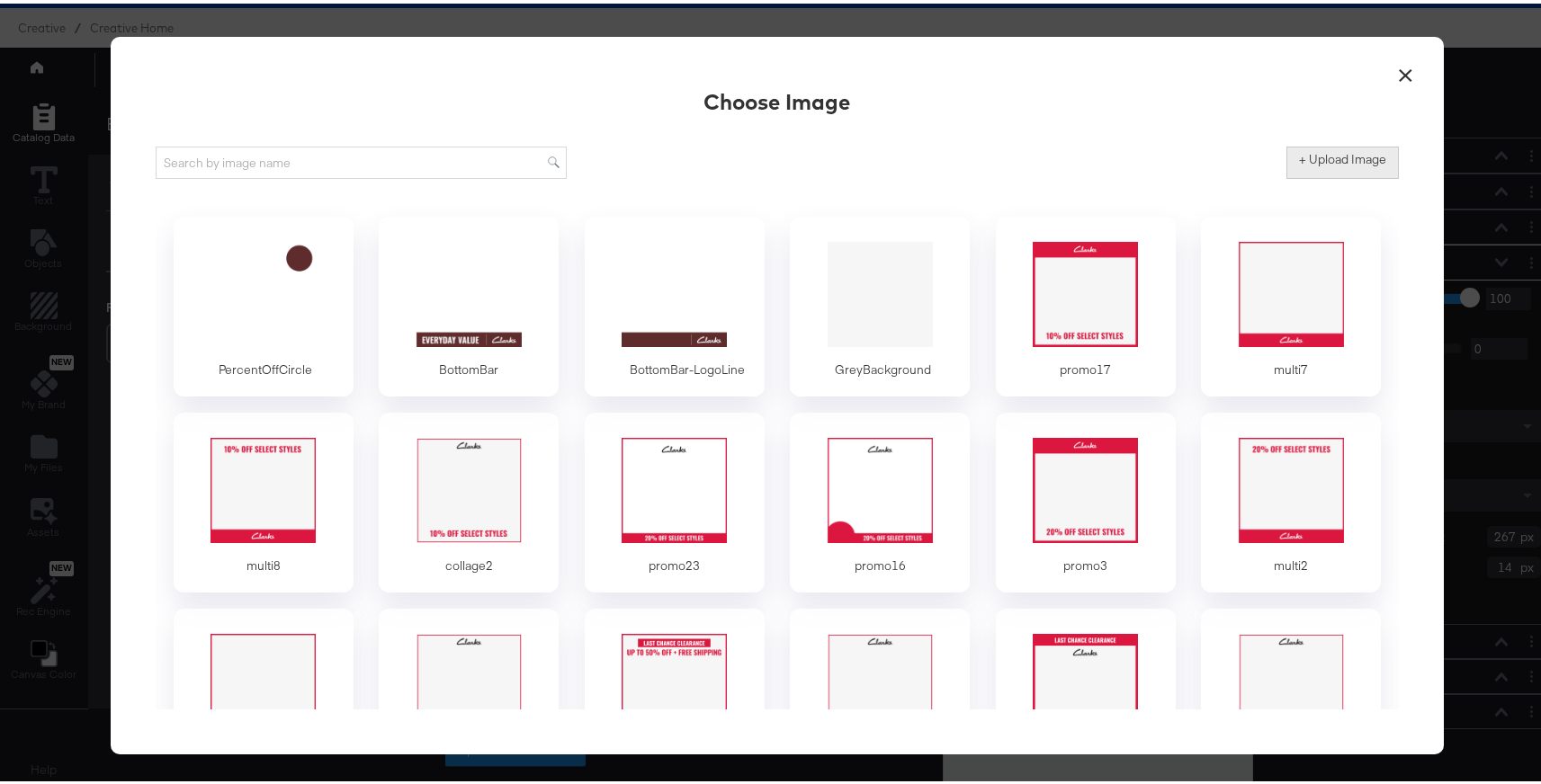
click at [1305, 155] on label "+ Upload Image" at bounding box center [1343, 156] width 87 height 17
click at [1305, 175] on input "+ Upload Image" at bounding box center [1492, 175] width 411 height 0
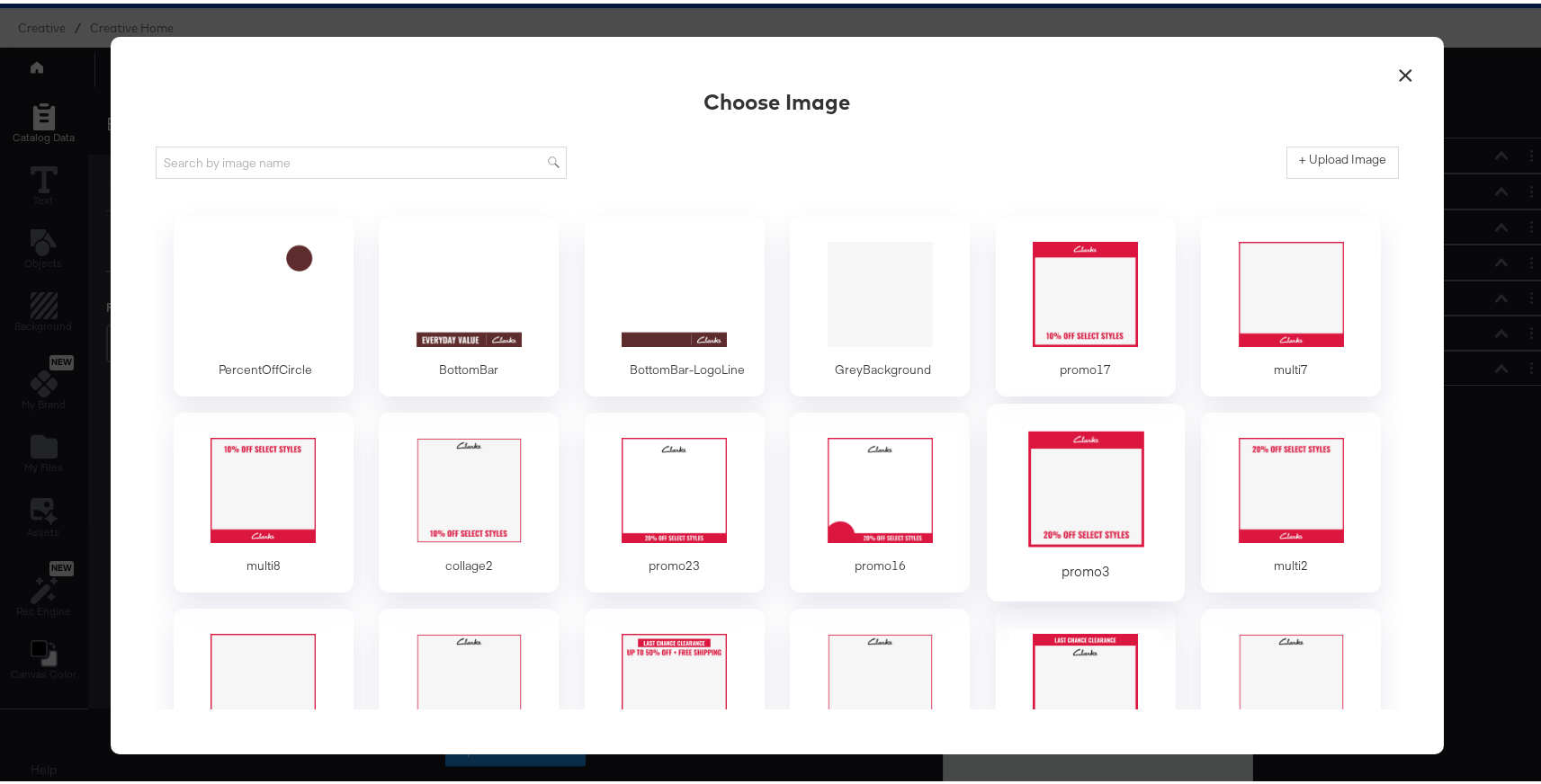
type input "C:\fakepath\off badge.png"
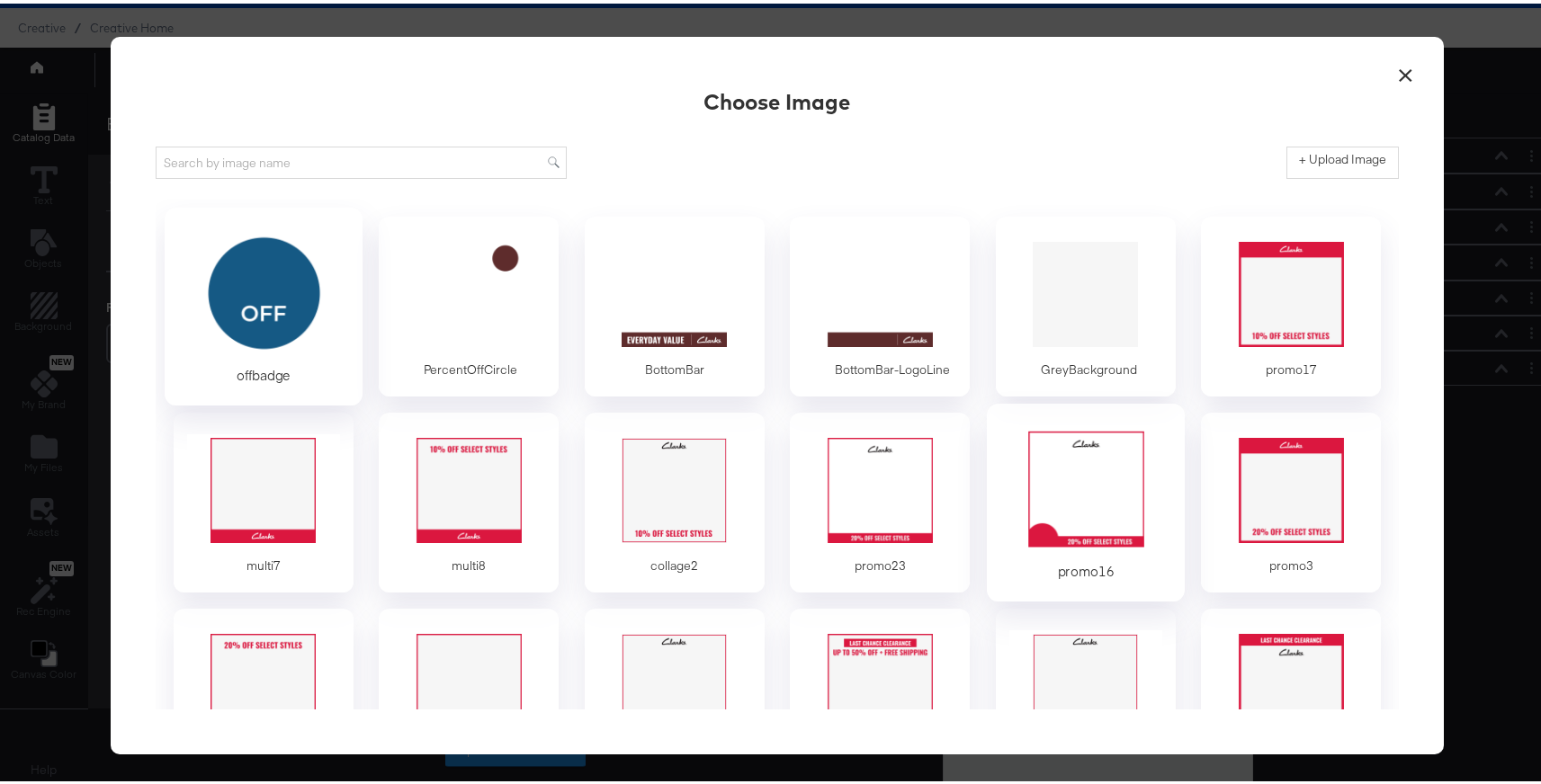
click at [269, 296] on div at bounding box center [263, 290] width 168 height 124
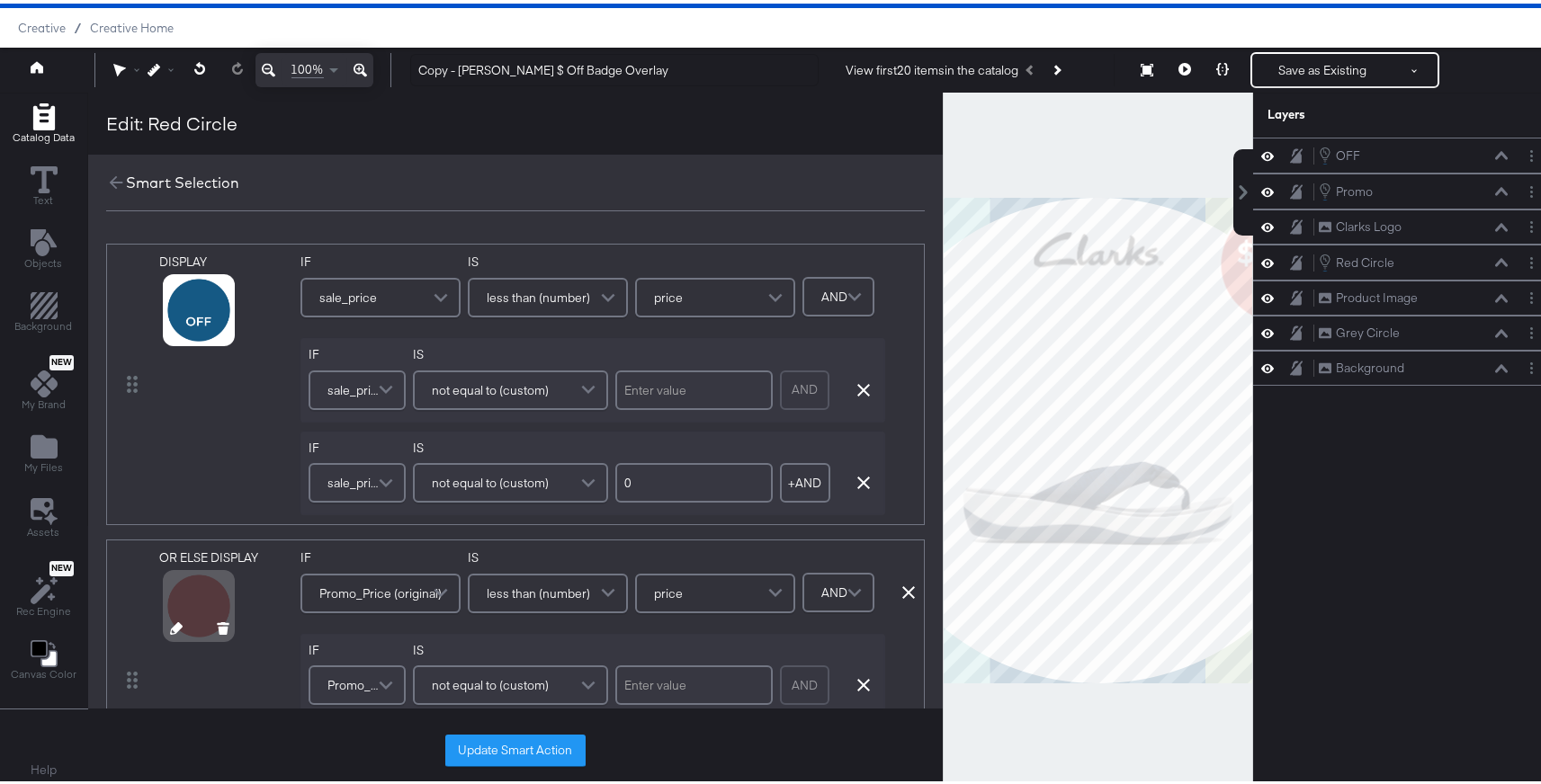
click at [183, 619] on div at bounding box center [198, 602] width 65 height 65
click at [174, 627] on icon at bounding box center [176, 625] width 13 height 13
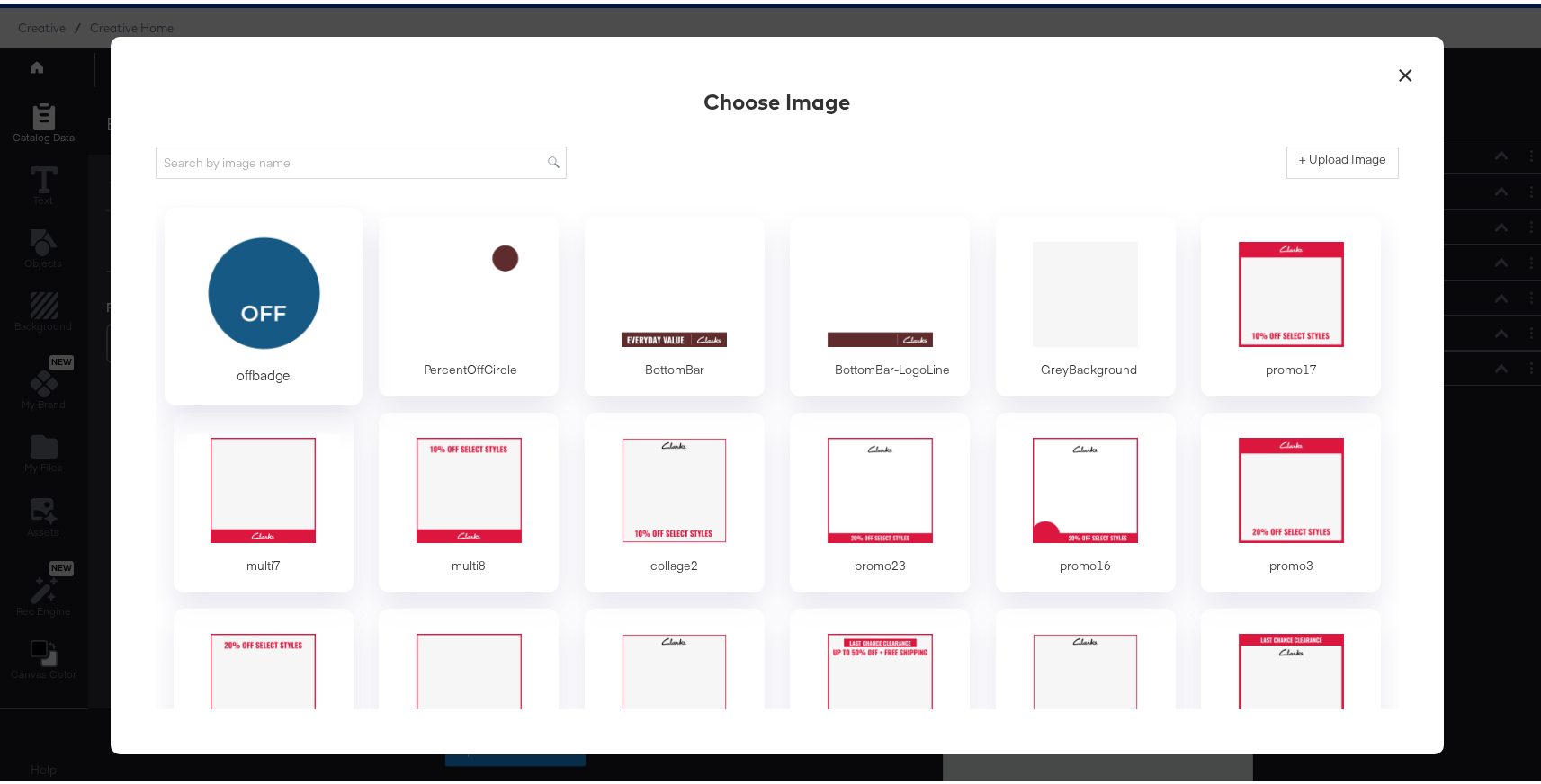
click at [278, 291] on div at bounding box center [263, 290] width 168 height 124
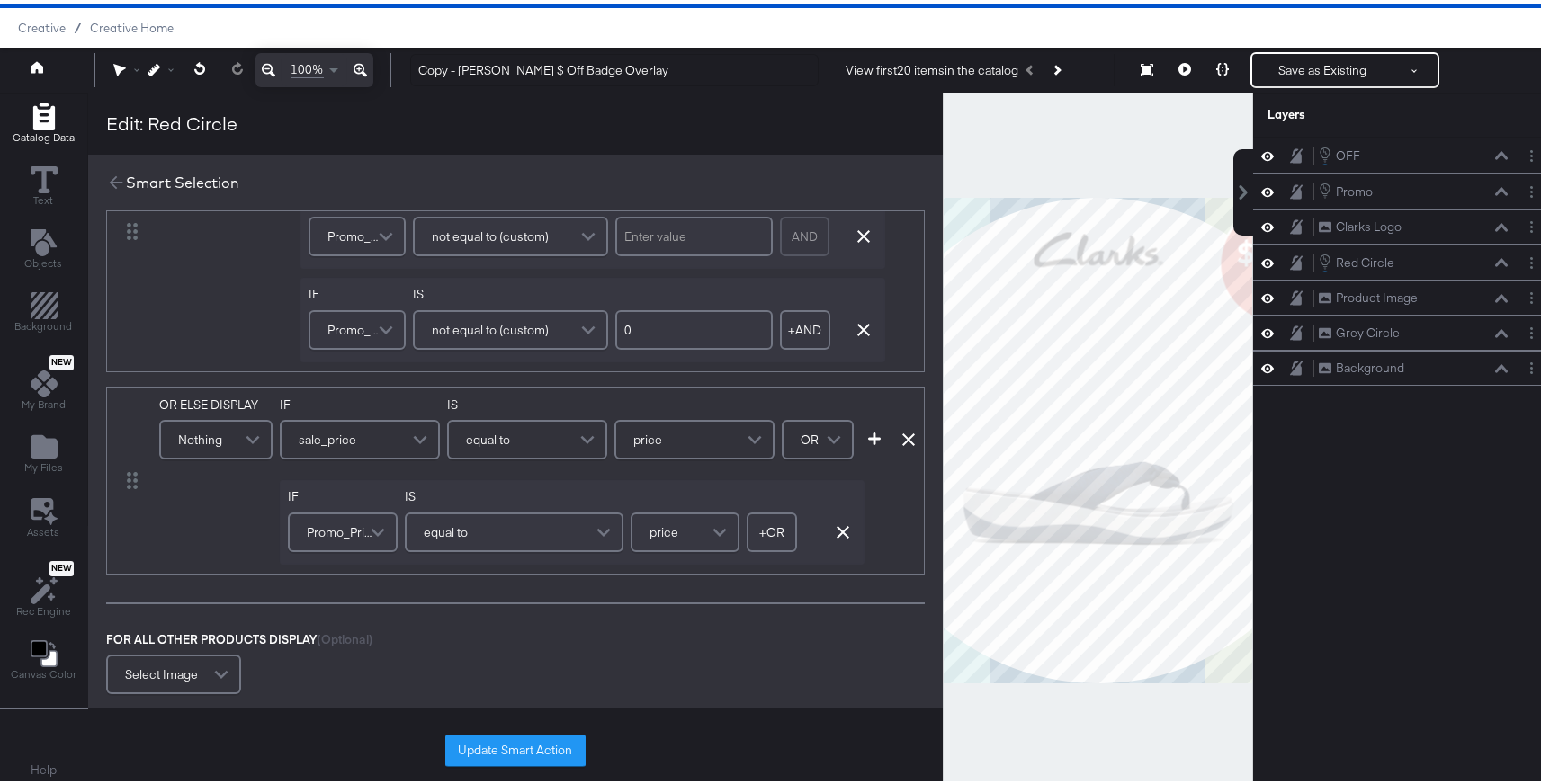
scroll to position [684, 0]
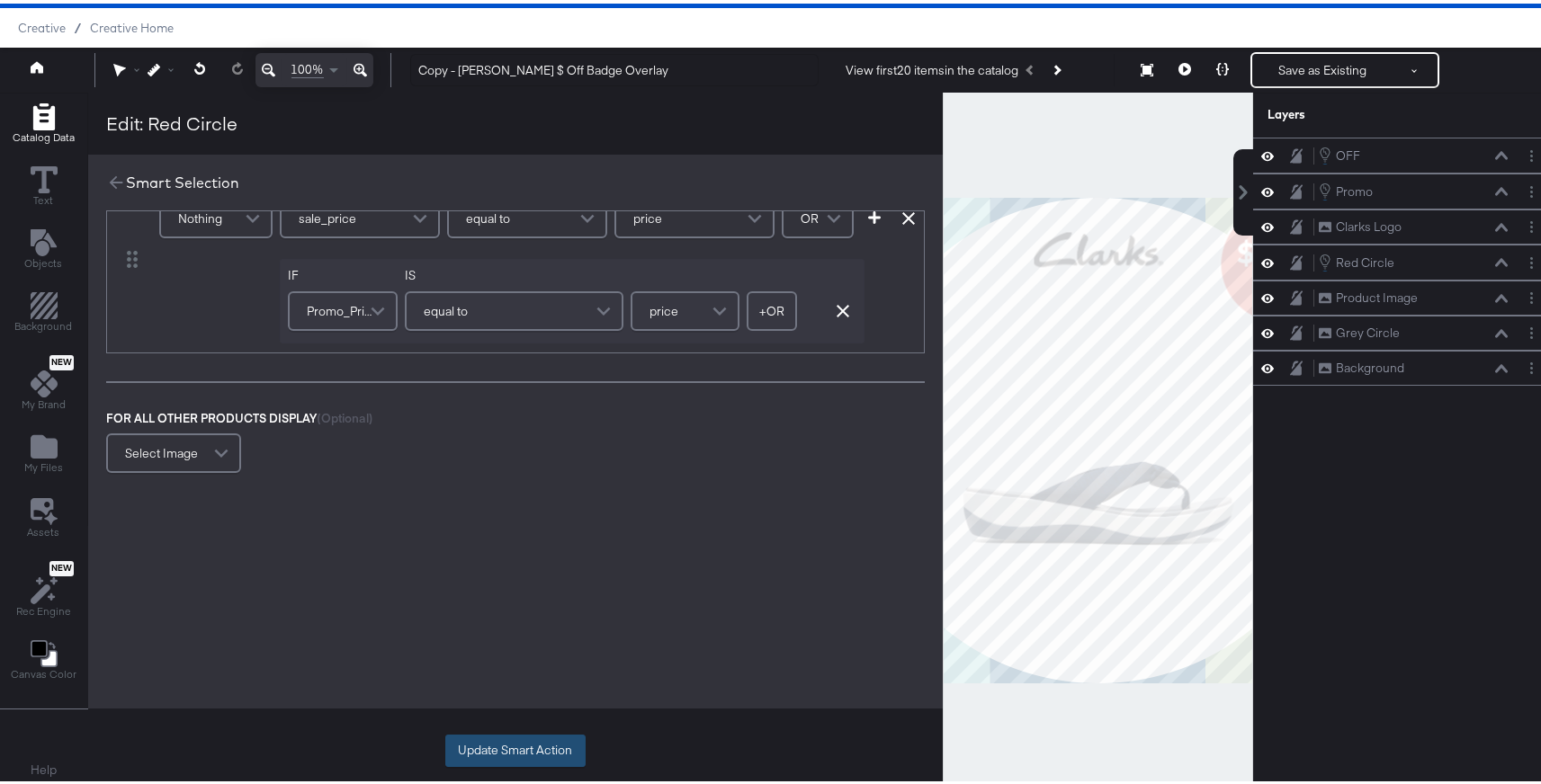
click at [525, 738] on button "Update Smart Action" at bounding box center [515, 747] width 141 height 32
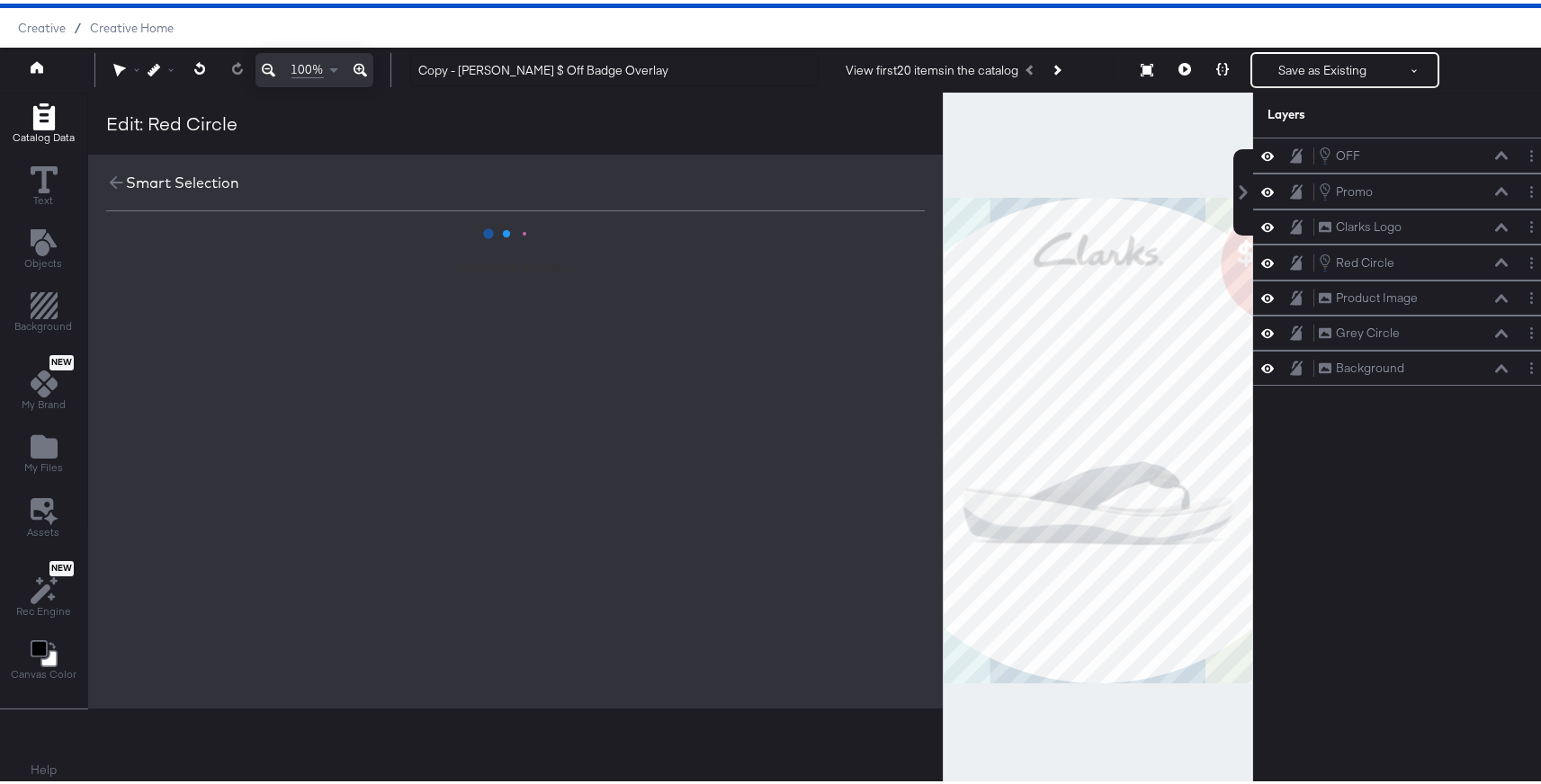
scroll to position [0, 0]
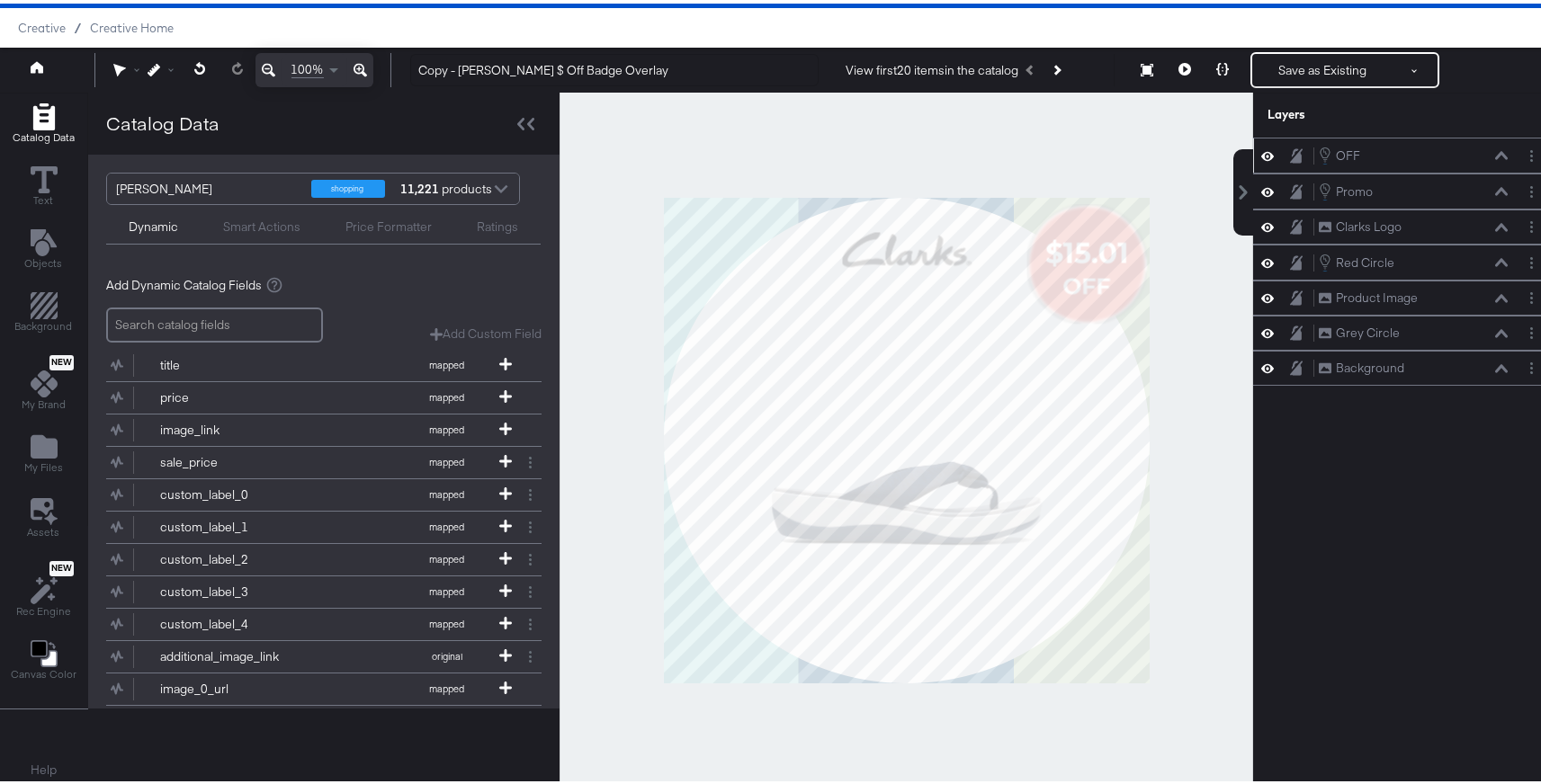
click at [1262, 156] on icon at bounding box center [1268, 152] width 13 height 16
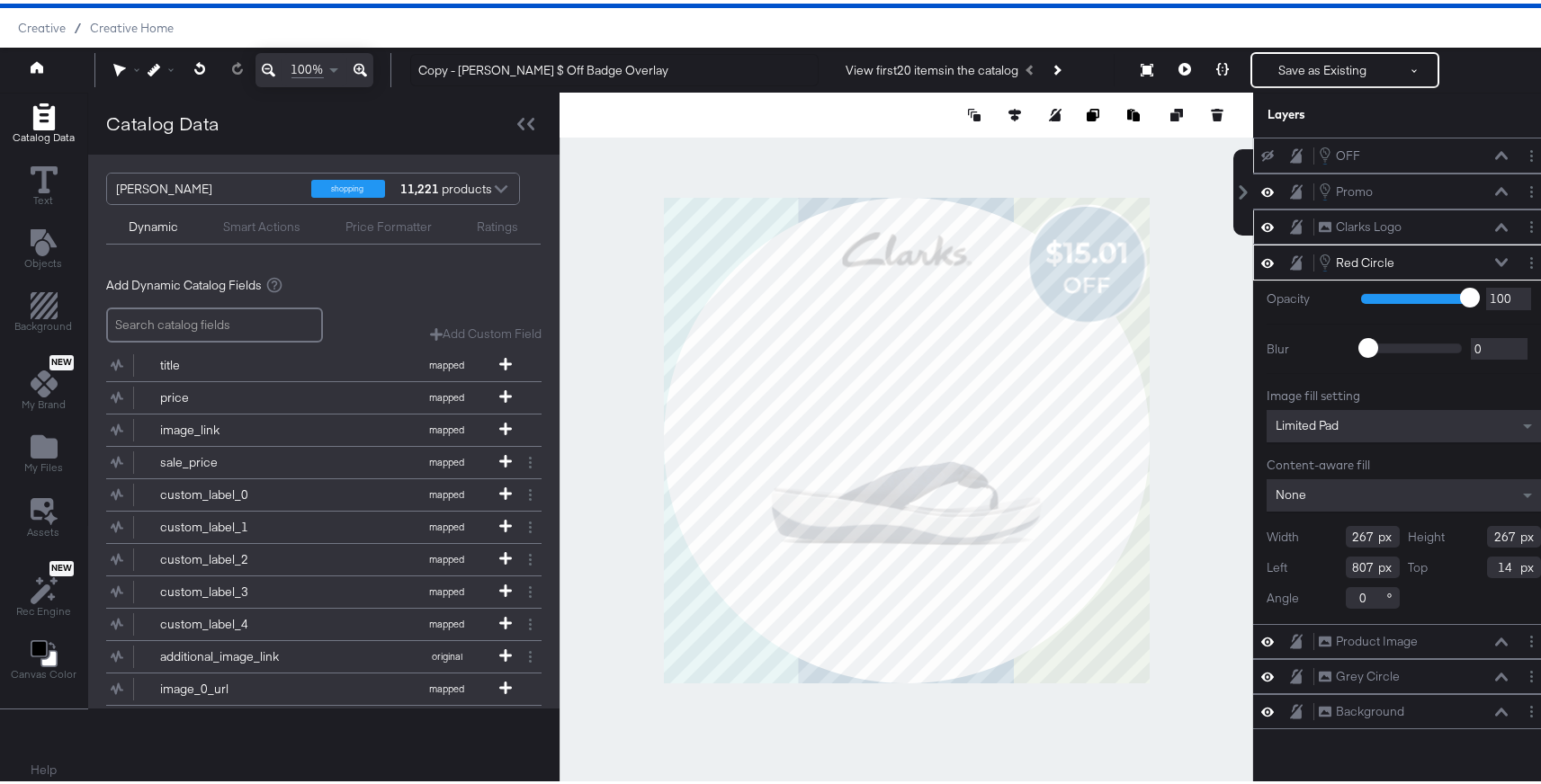
click at [1395, 225] on div "Clarks Logo Clarks Logo" at bounding box center [1413, 223] width 191 height 19
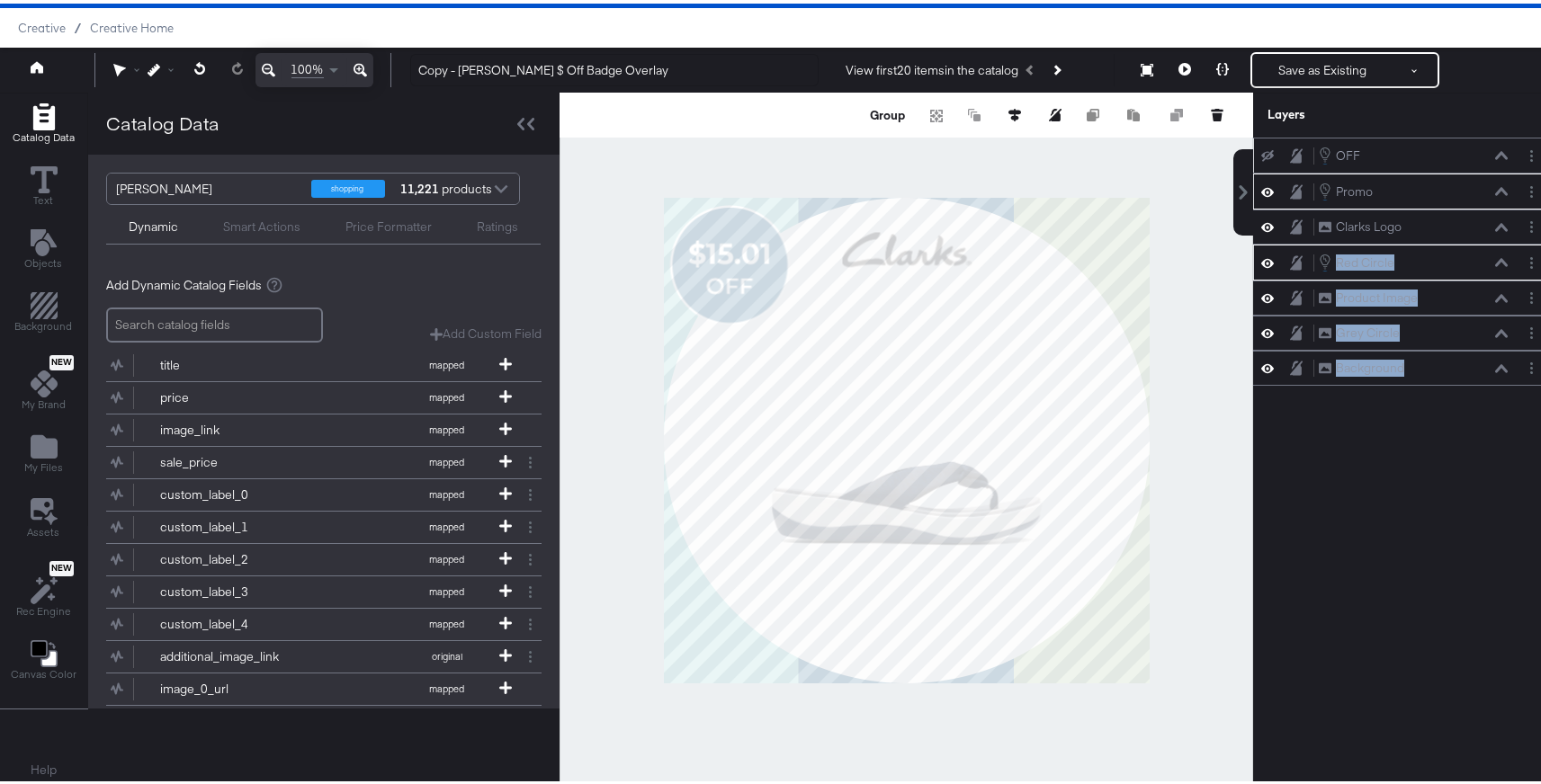
click at [985, 153] on div at bounding box center [905, 436] width 693 height 695
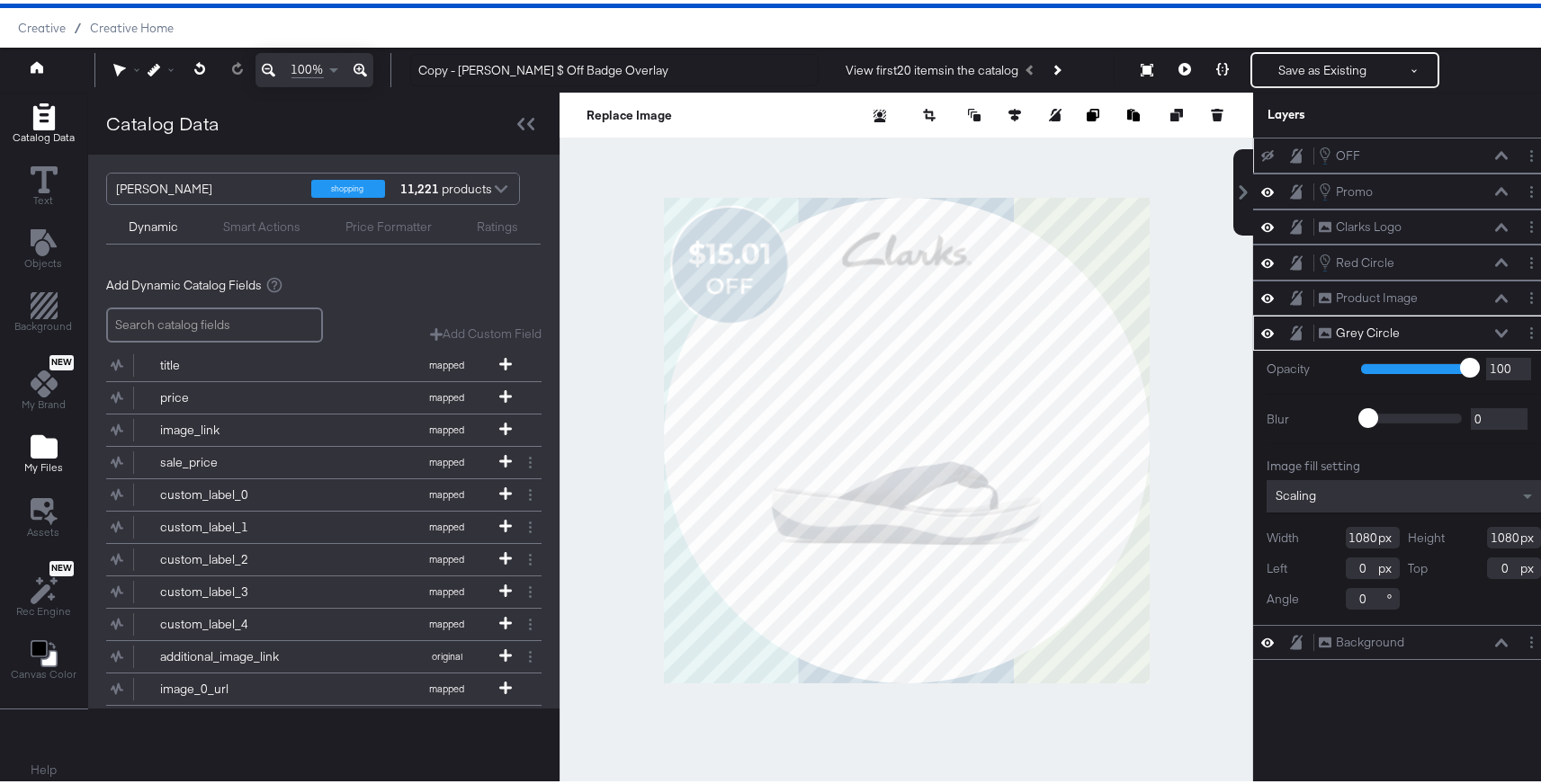
click at [35, 450] on icon "Add Files" at bounding box center [43, 442] width 27 height 23
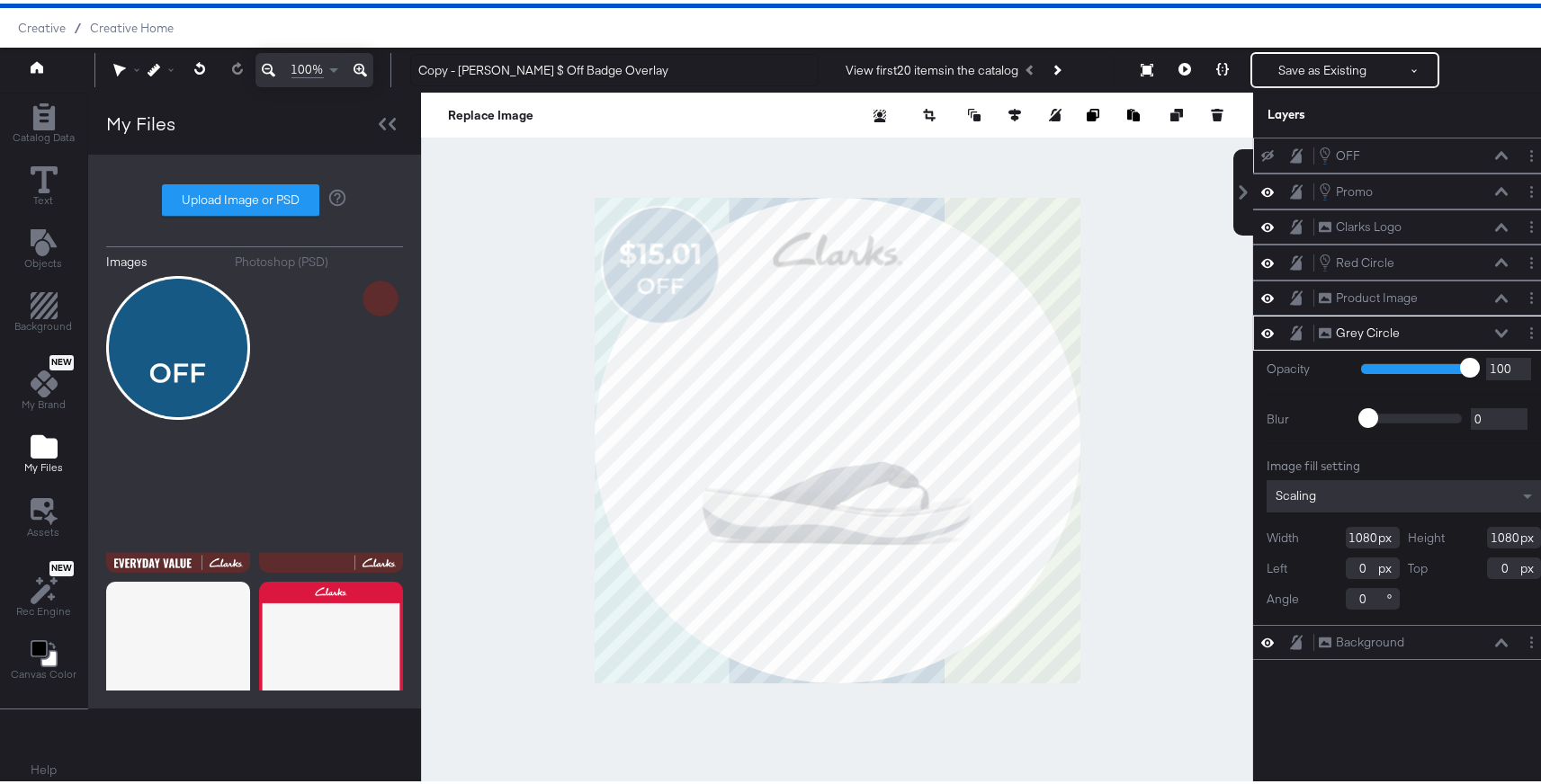
click at [230, 179] on div "Images Photoshop (PSD) Upload Image or PSD" at bounding box center [254, 428] width 297 height 518
click at [231, 196] on label "Upload Image or PSD" at bounding box center [241, 196] width 156 height 30
click at [254, 197] on input "Upload Image or PSD" at bounding box center [254, 197] width 0 height 0
type input "C:\fakepath\approved design.png"
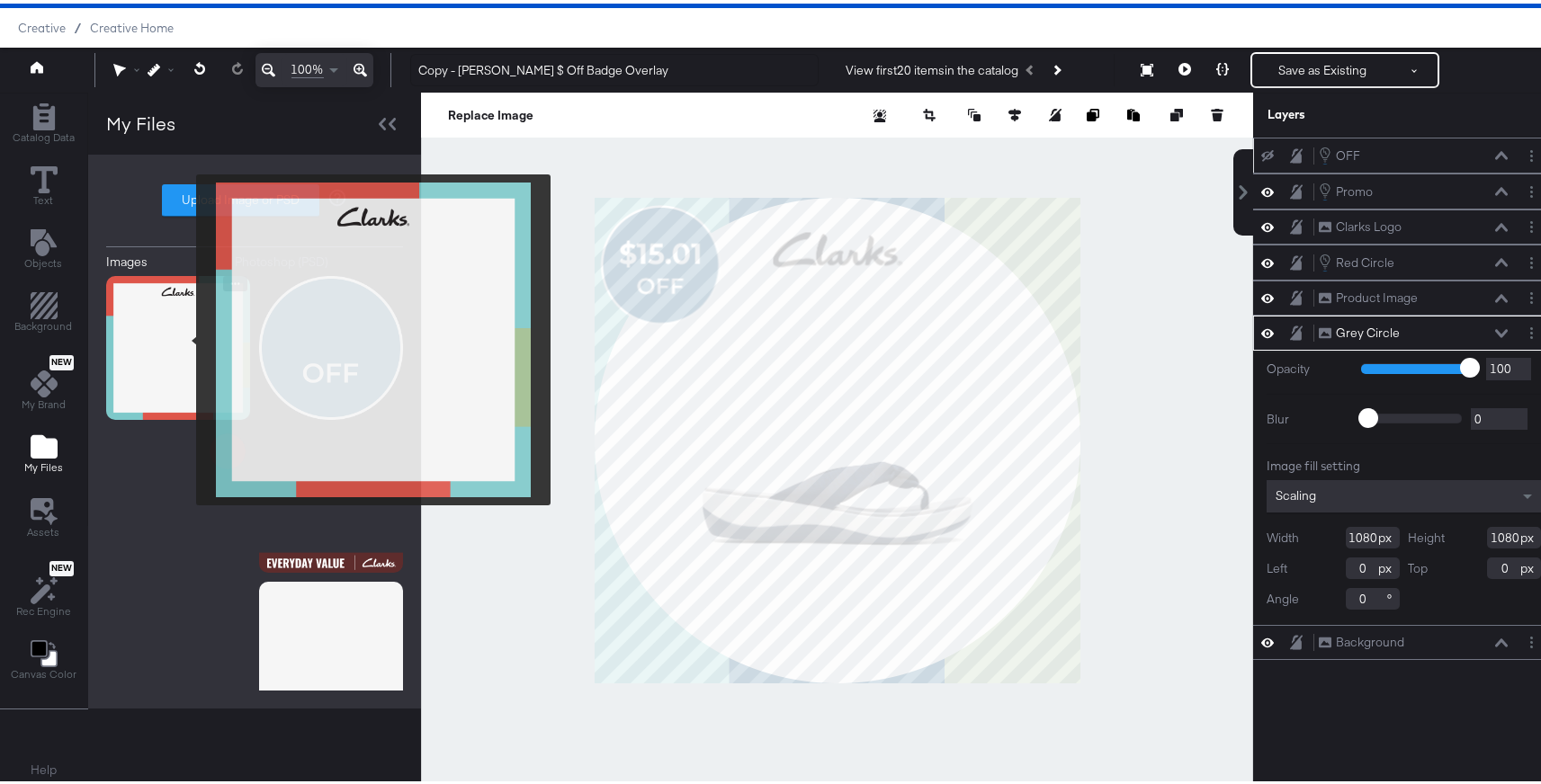
click at [185, 336] on img at bounding box center [178, 344] width 144 height 144
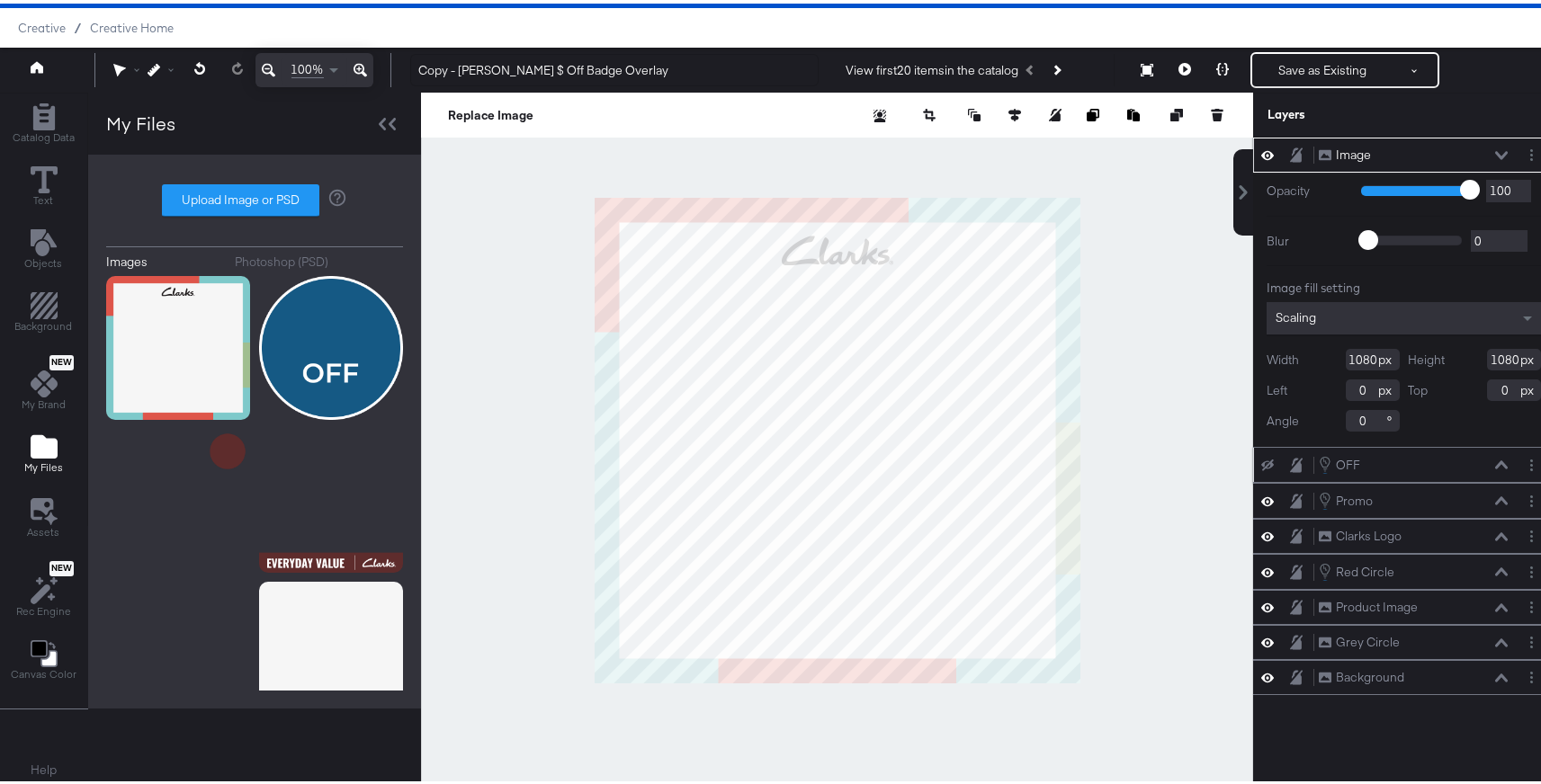
click at [1495, 150] on icon at bounding box center [1502, 152] width 13 height 9
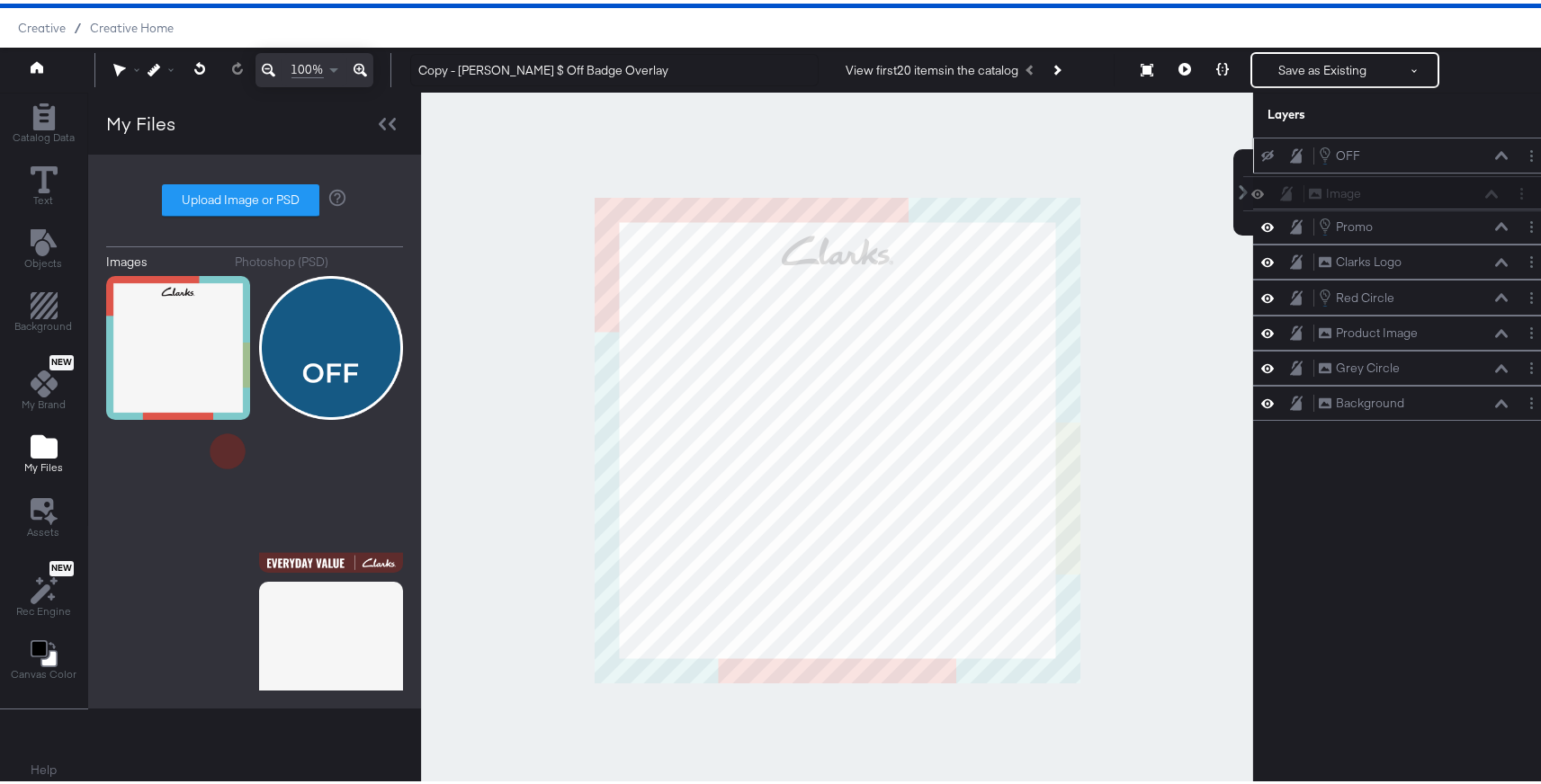
scroll to position [40, 0]
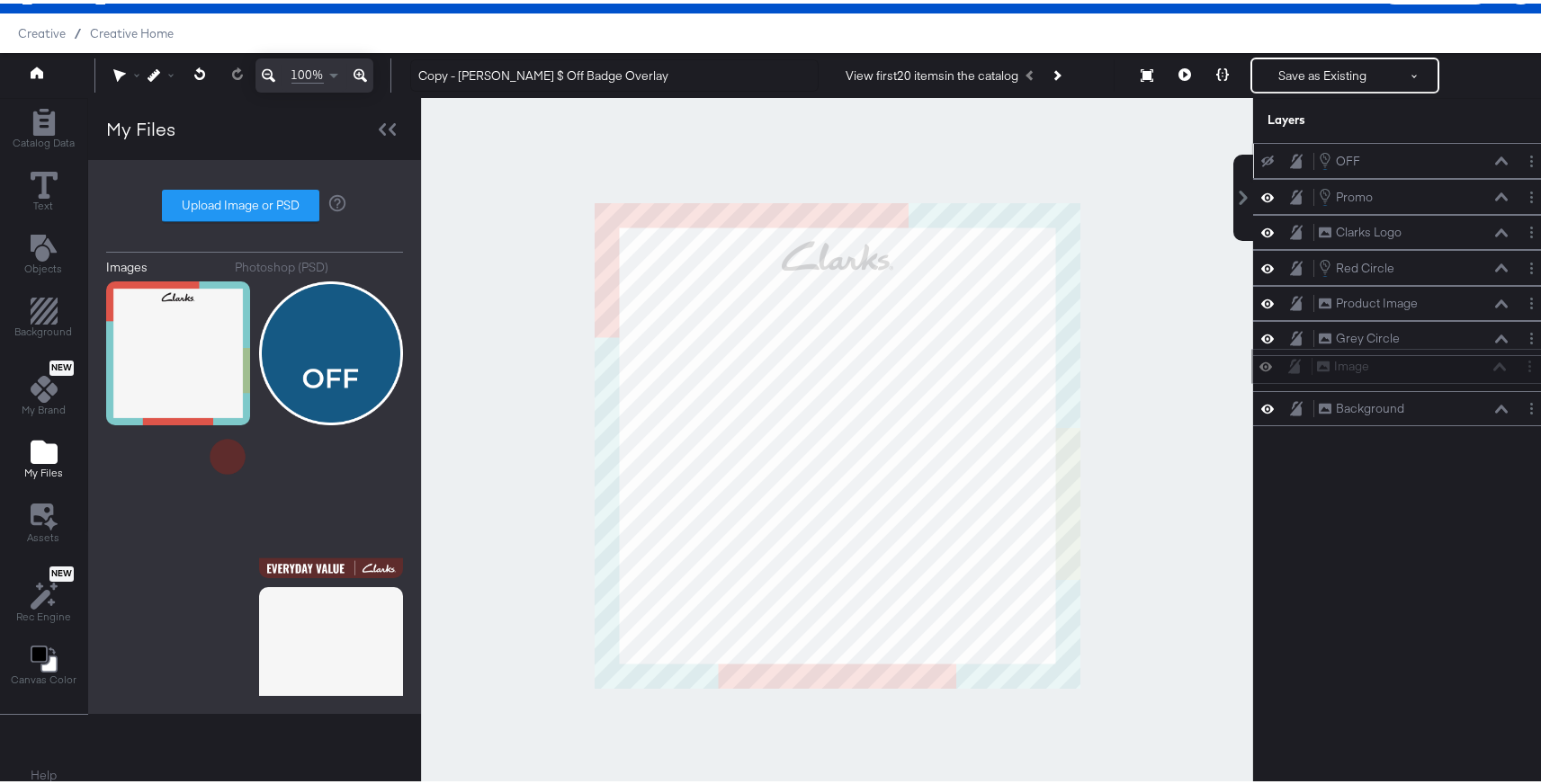
drag, startPoint x: 1376, startPoint y: 158, endPoint x: 1395, endPoint y: 379, distance: 221.8
click at [1395, 379] on div "Image Image OFF OFF Promo Promo Clarks Logo Clarks Logo Red Circle Red Circle P…" at bounding box center [1404, 281] width 301 height 284
click at [1394, 479] on div "OFF OFF Promo Promo Clarks Logo Clarks Logo Red Circle Red Circle Product Image…" at bounding box center [1392, 451] width 324 height 622
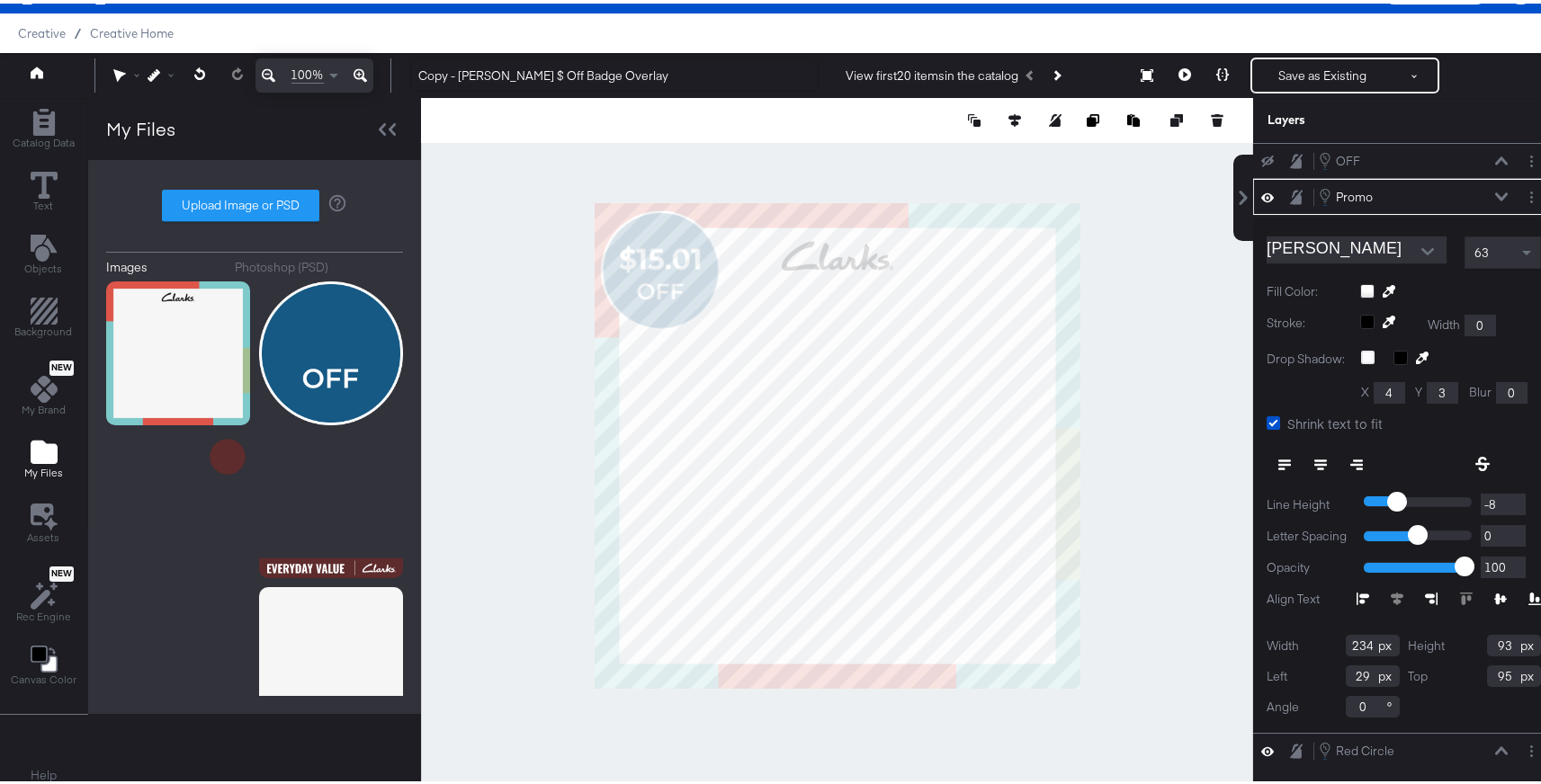
click at [806, 180] on div at bounding box center [838, 442] width 832 height 695
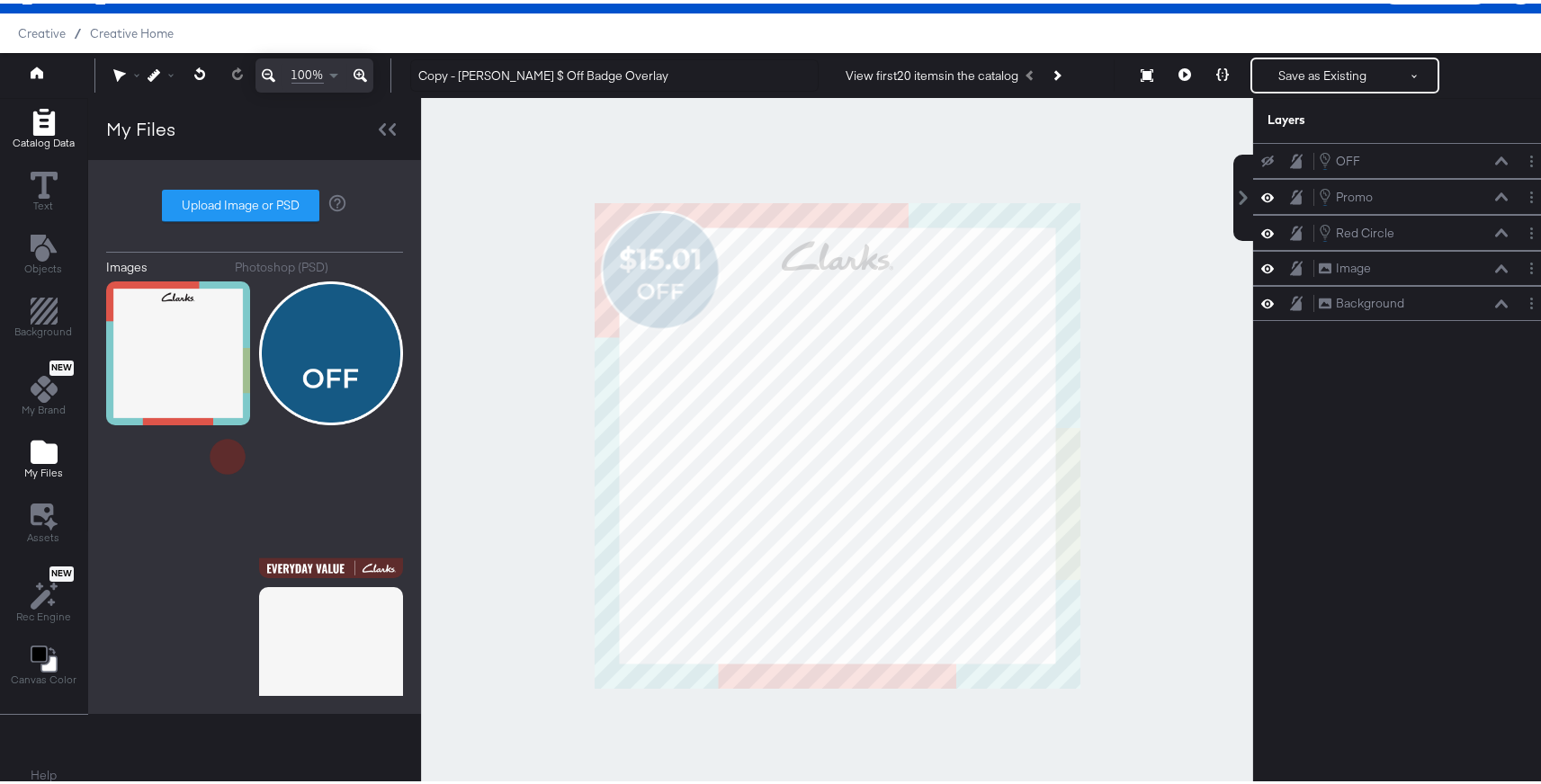
click at [38, 138] on span "Catalog Data" at bounding box center [44, 140] width 62 height 15
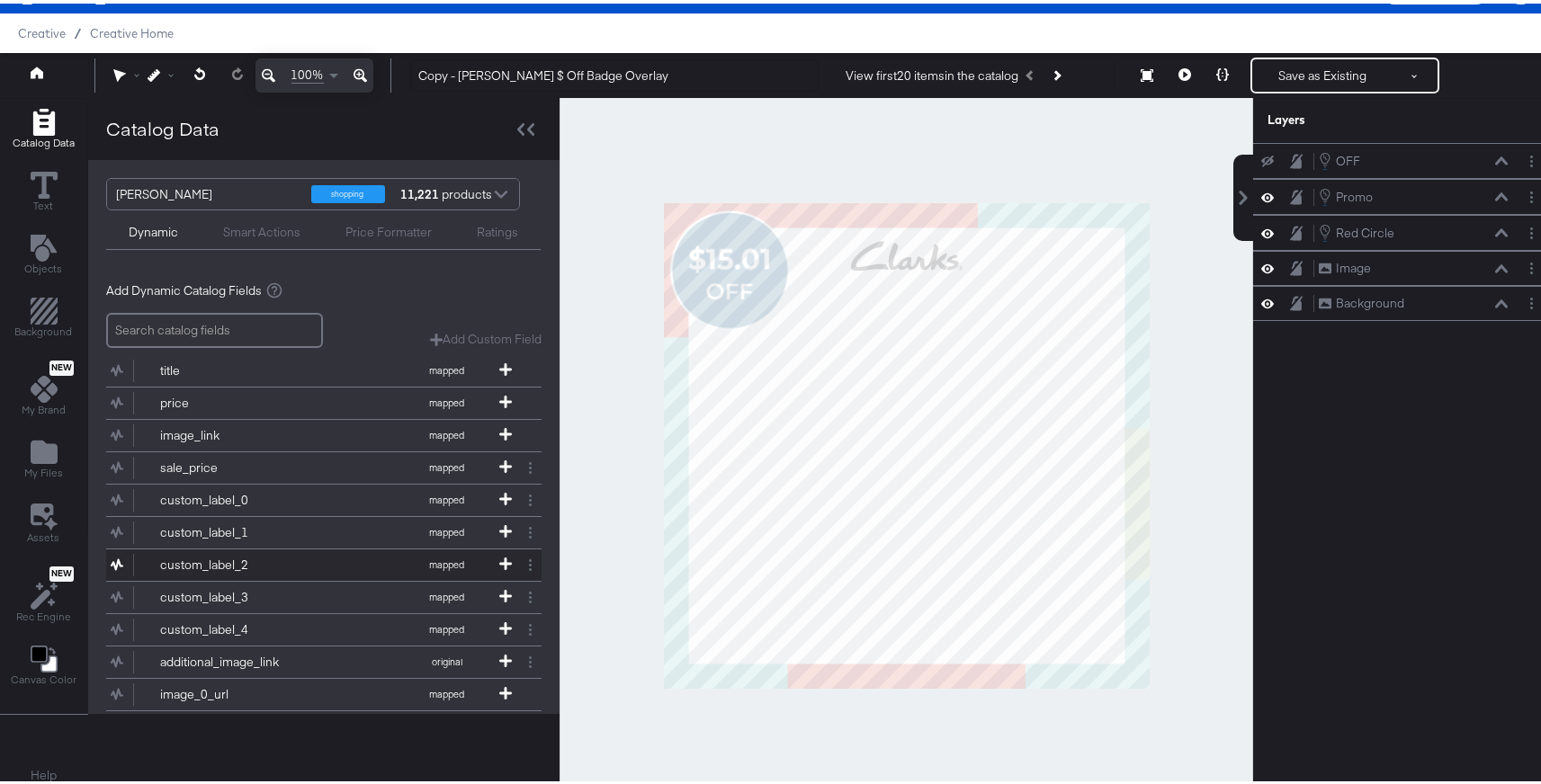
scroll to position [79, 0]
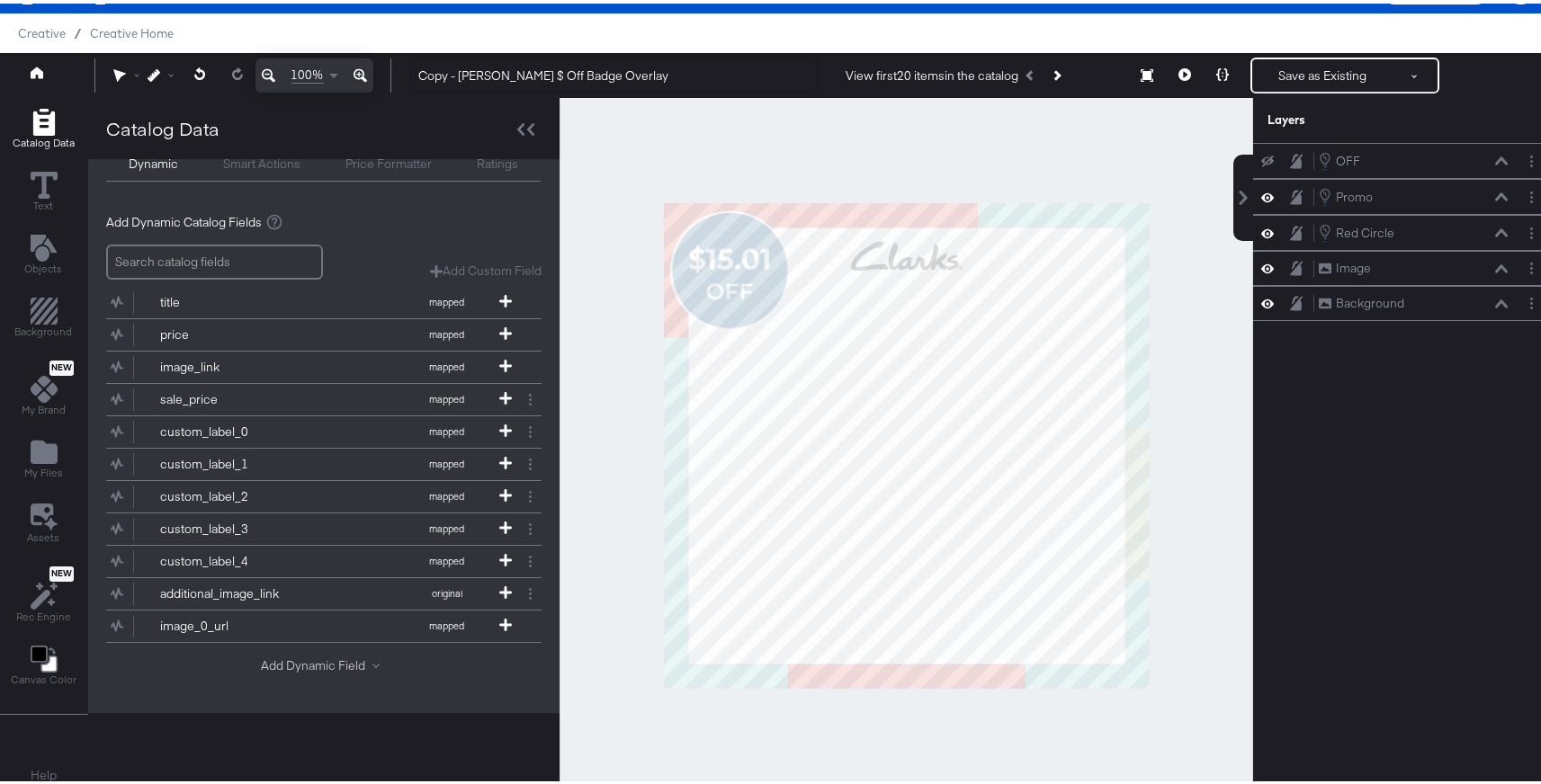
click at [343, 654] on button "Add Dynamic Field" at bounding box center [323, 662] width 126 height 17
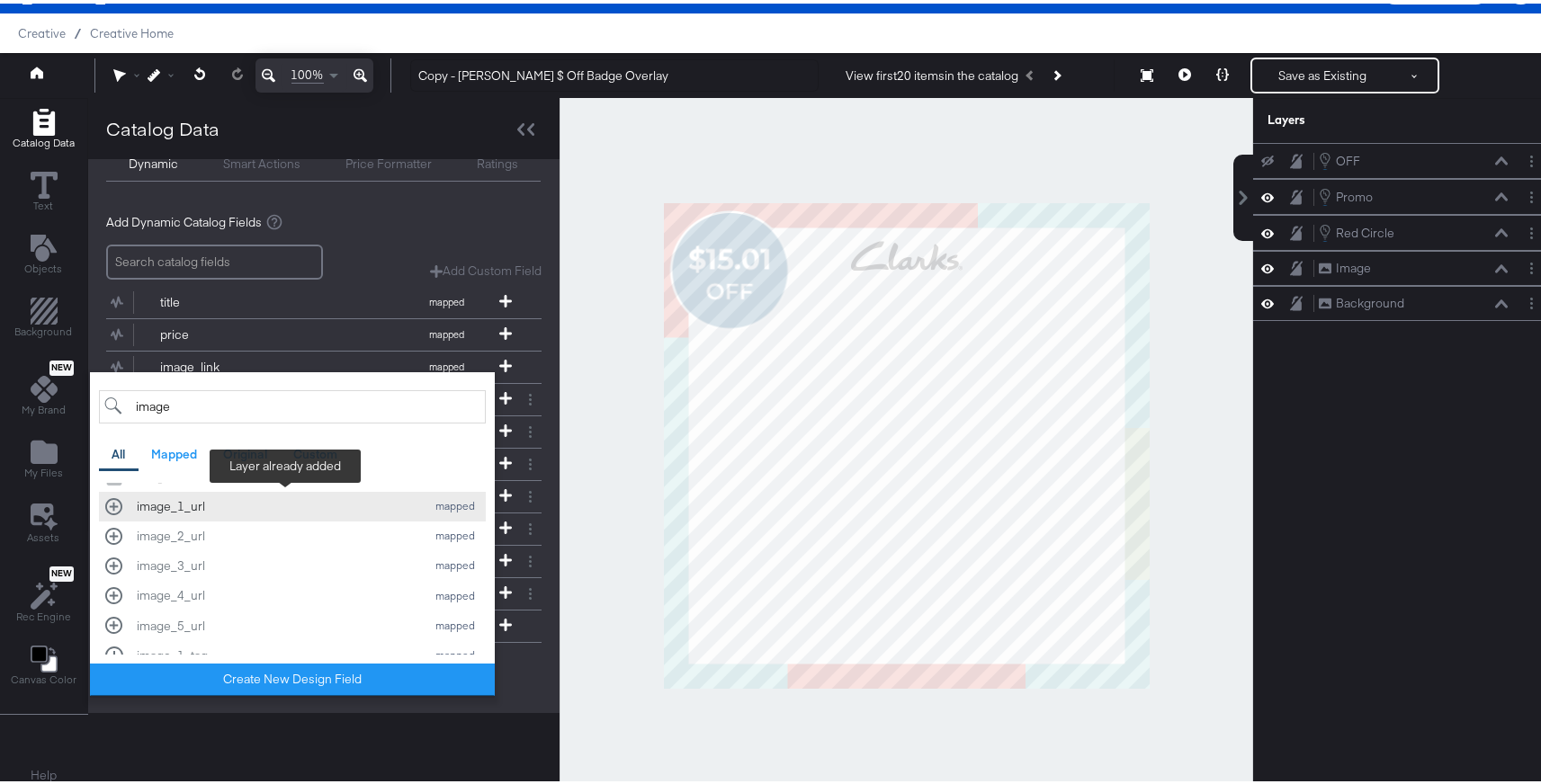
scroll to position [50, 0]
type input "image"
click at [114, 503] on div "image_1_url mapped" at bounding box center [293, 505] width 375 height 17
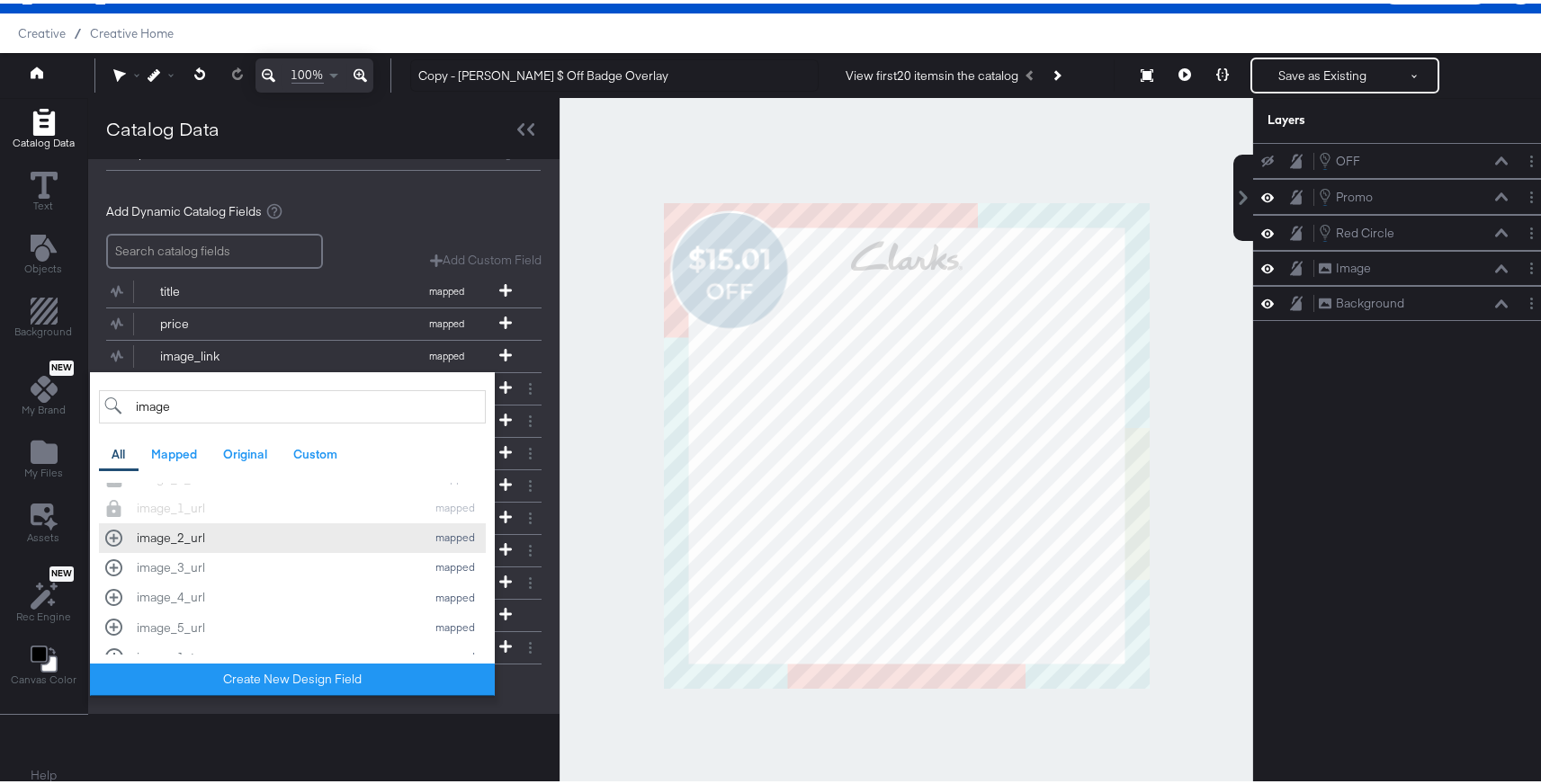
click at [116, 536] on div "image_2_url mapped" at bounding box center [293, 534] width 375 height 17
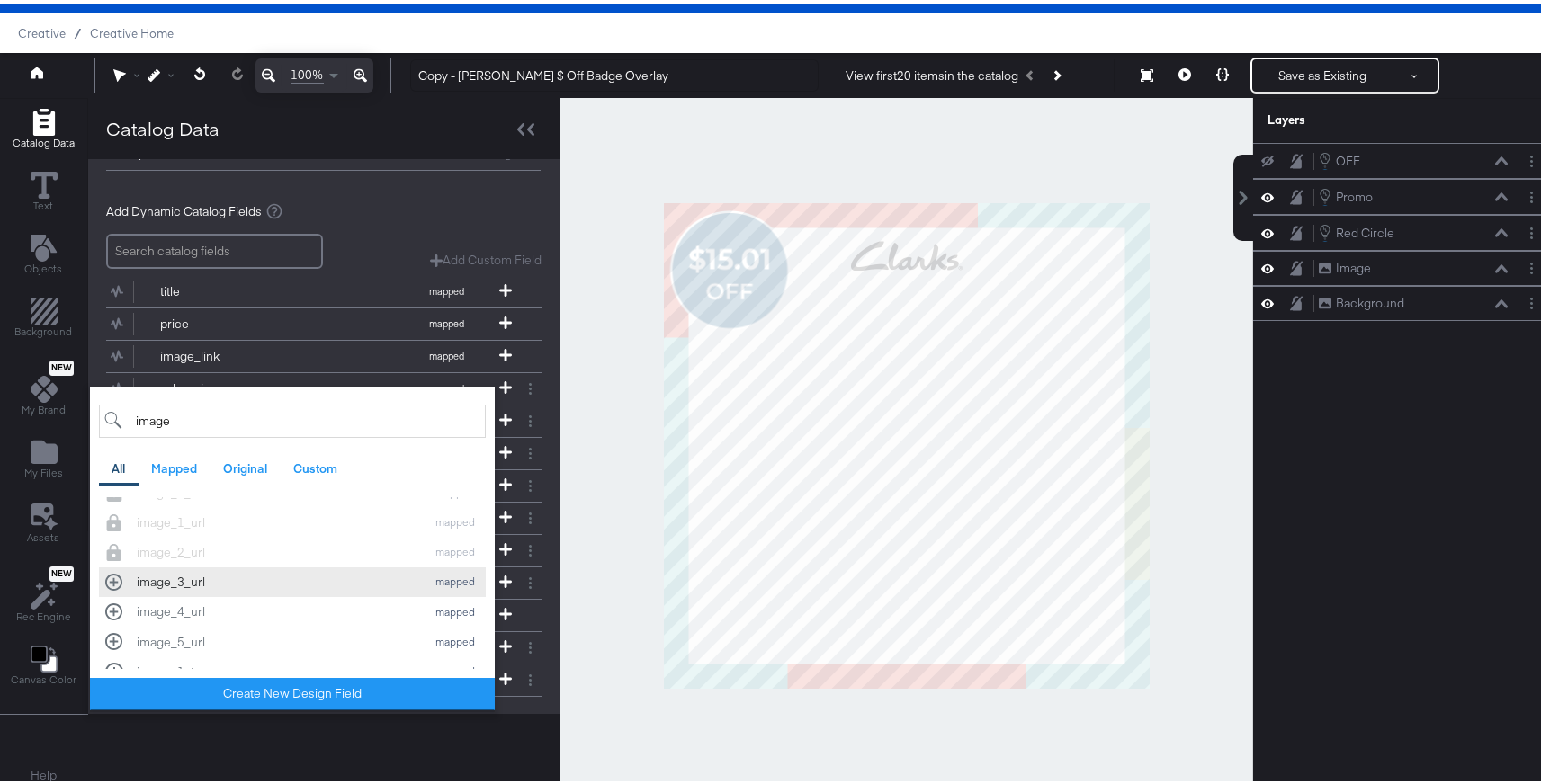
click at [111, 577] on div "image_3_url mapped" at bounding box center [293, 578] width 375 height 17
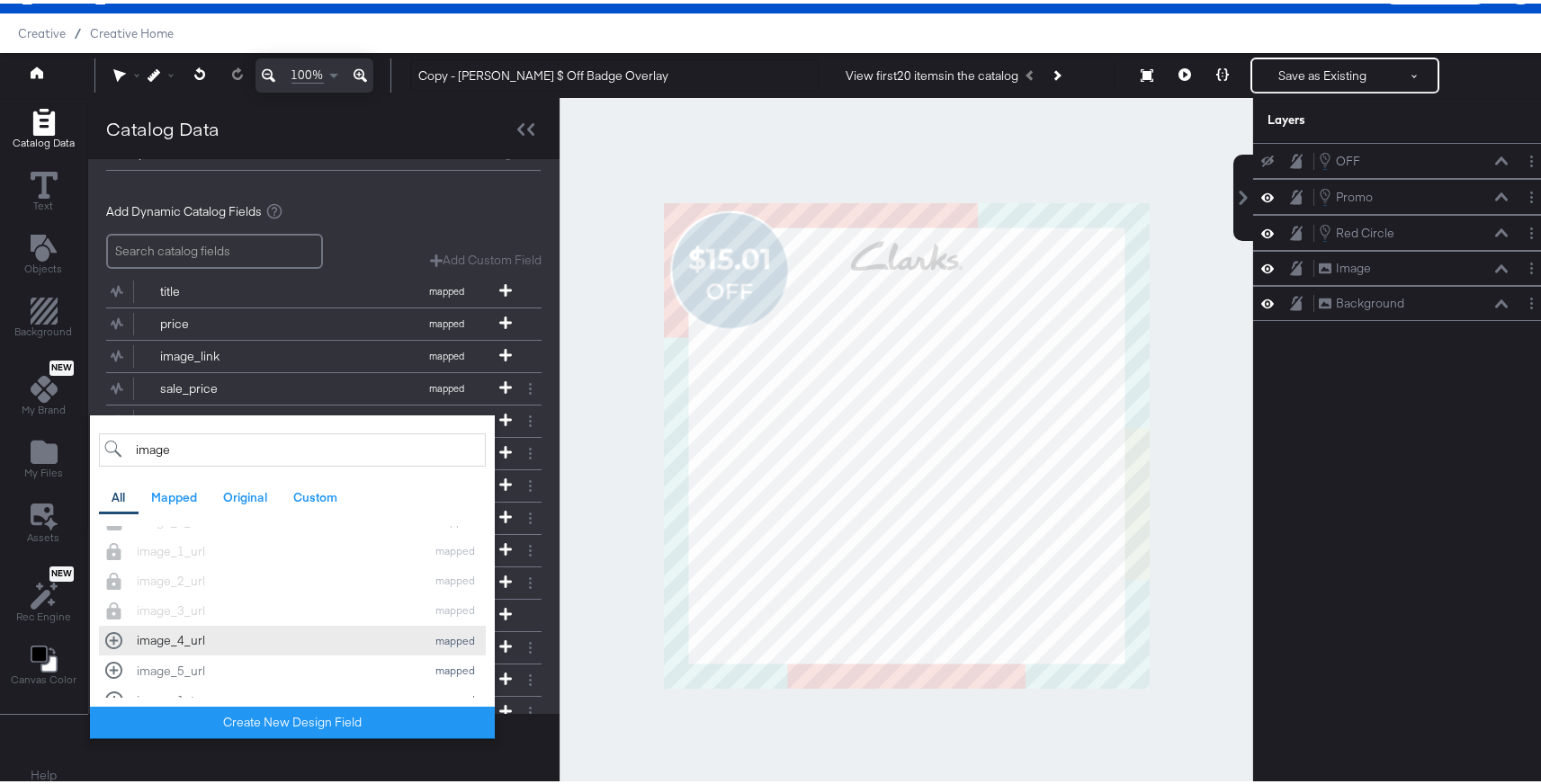
click at [111, 638] on div "image_4_url mapped" at bounding box center [293, 637] width 375 height 17
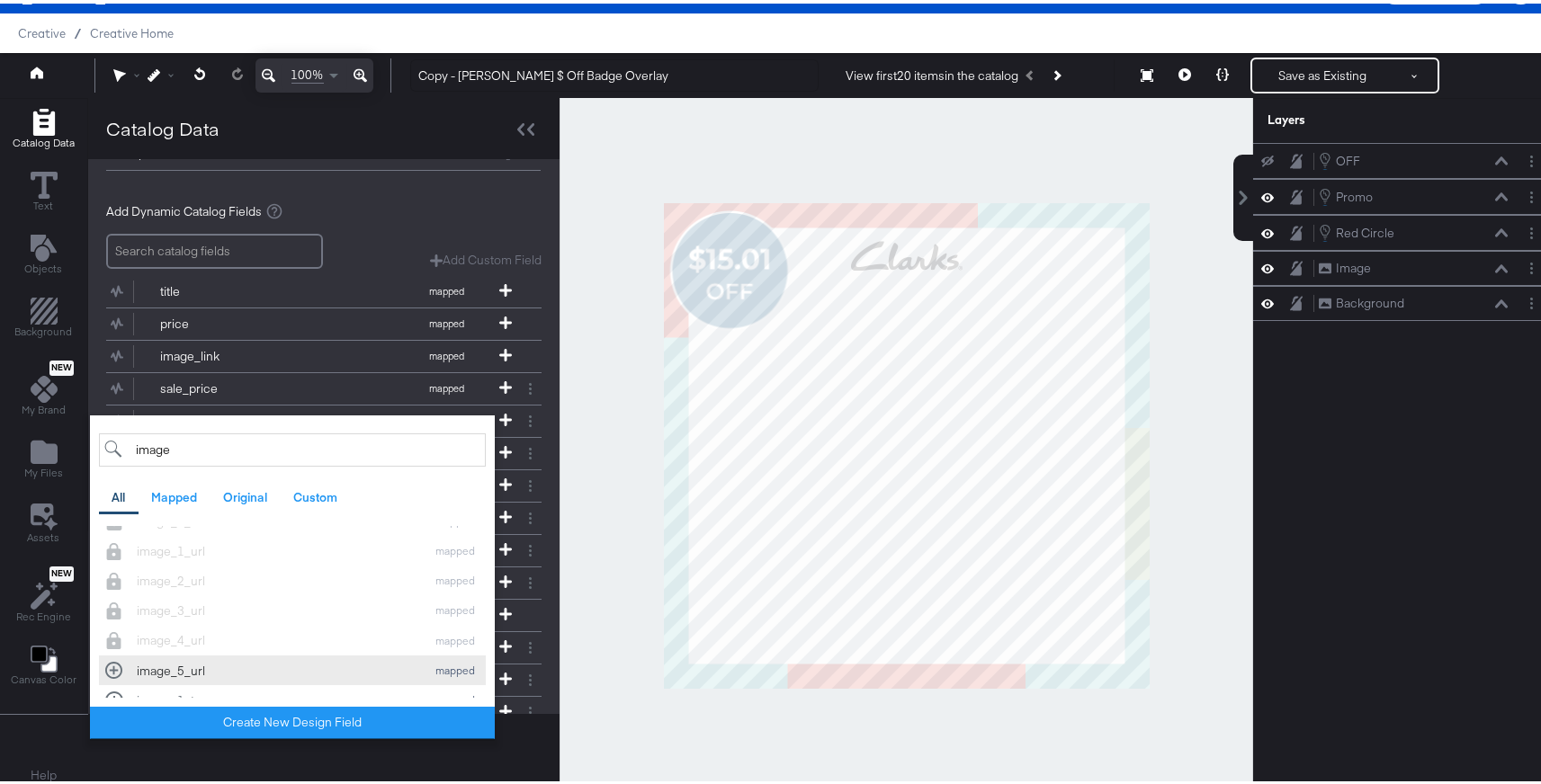
click at [111, 670] on div "image_5_url mapped" at bounding box center [293, 666] width 375 height 17
click at [614, 500] on div at bounding box center [905, 442] width 693 height 695
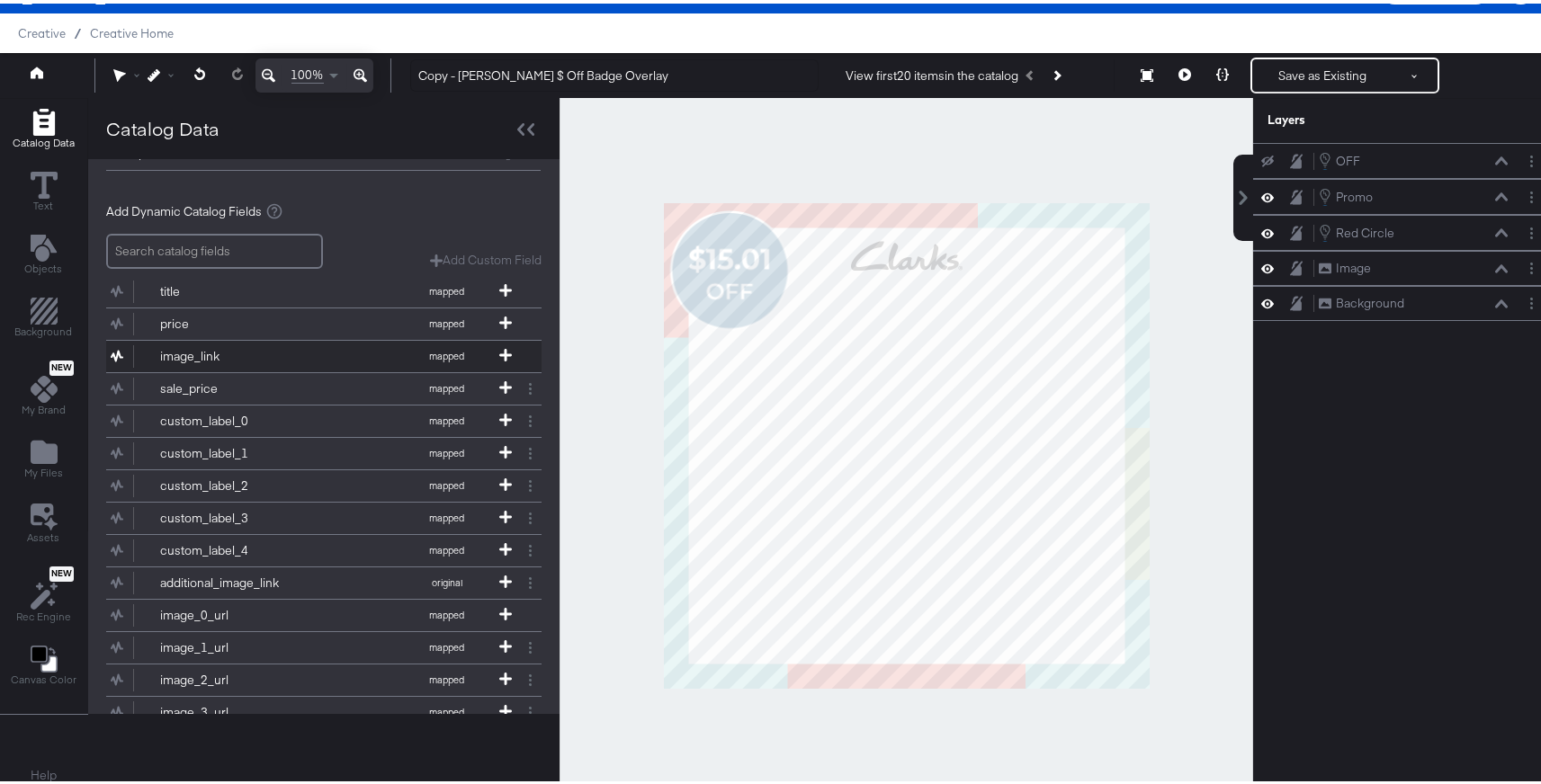
click at [267, 353] on div "image_link" at bounding box center [225, 353] width 130 height 17
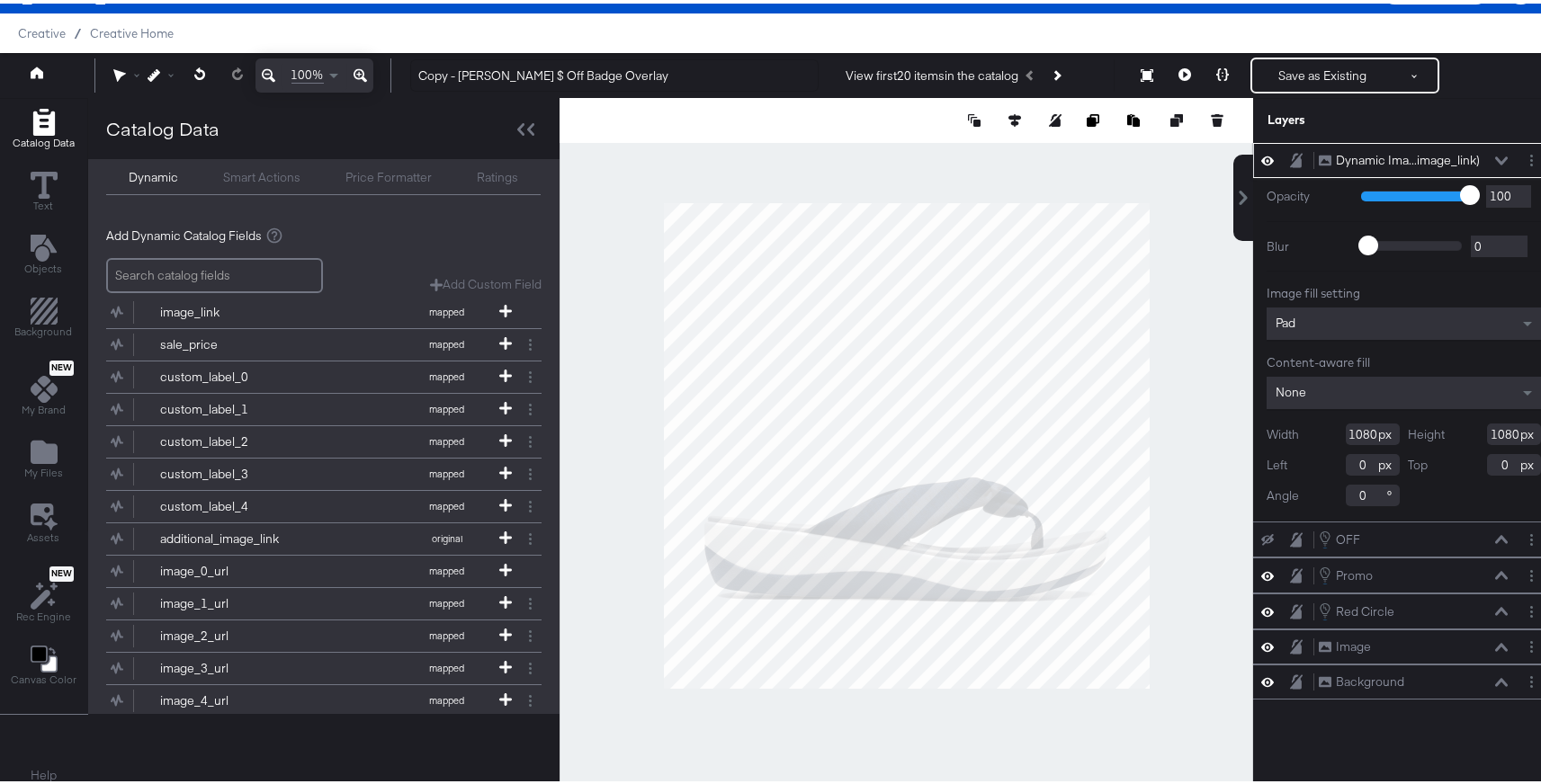
scroll to position [144, 0]
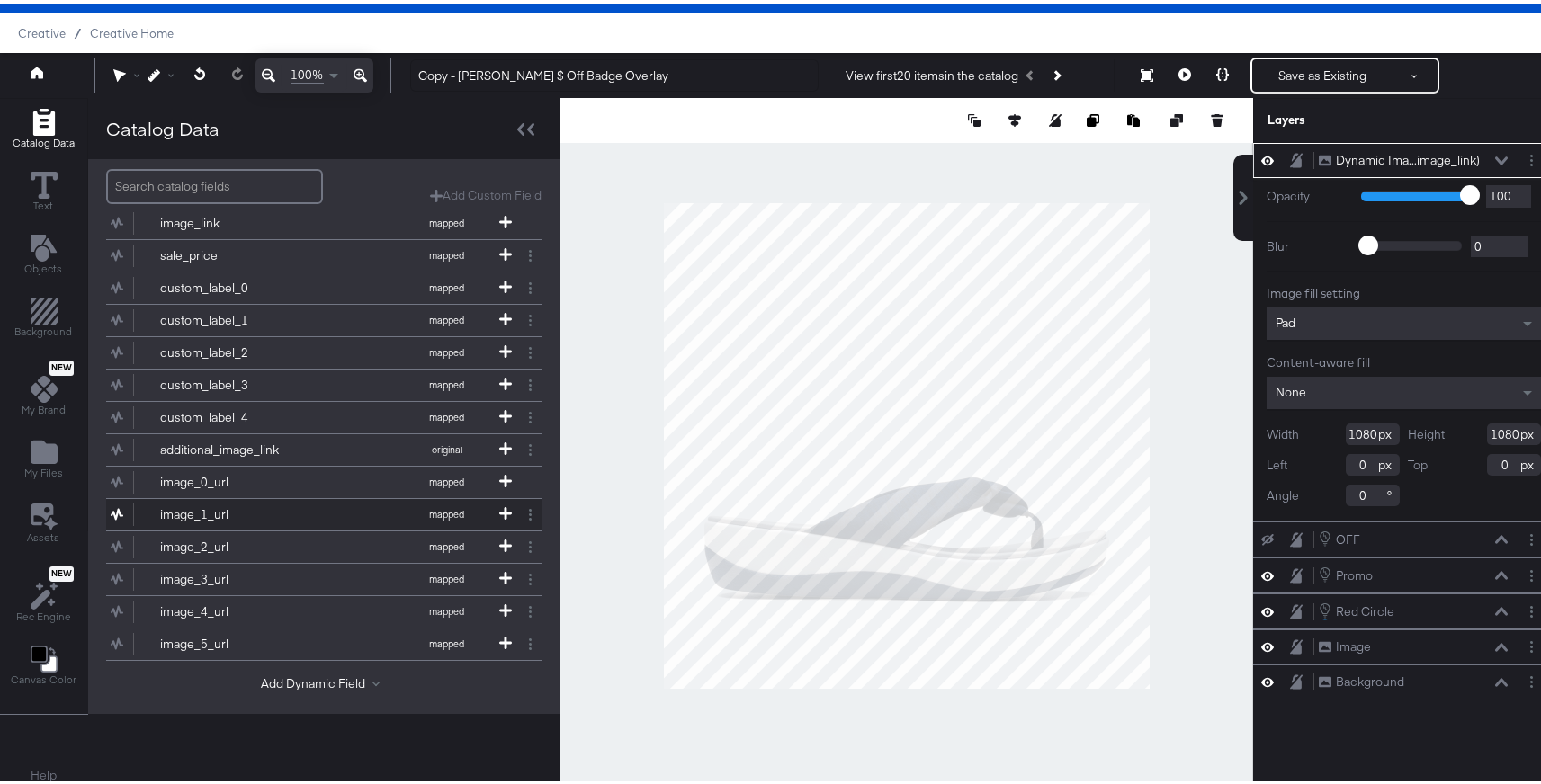
click at [276, 506] on div "image_1_url" at bounding box center [225, 511] width 130 height 17
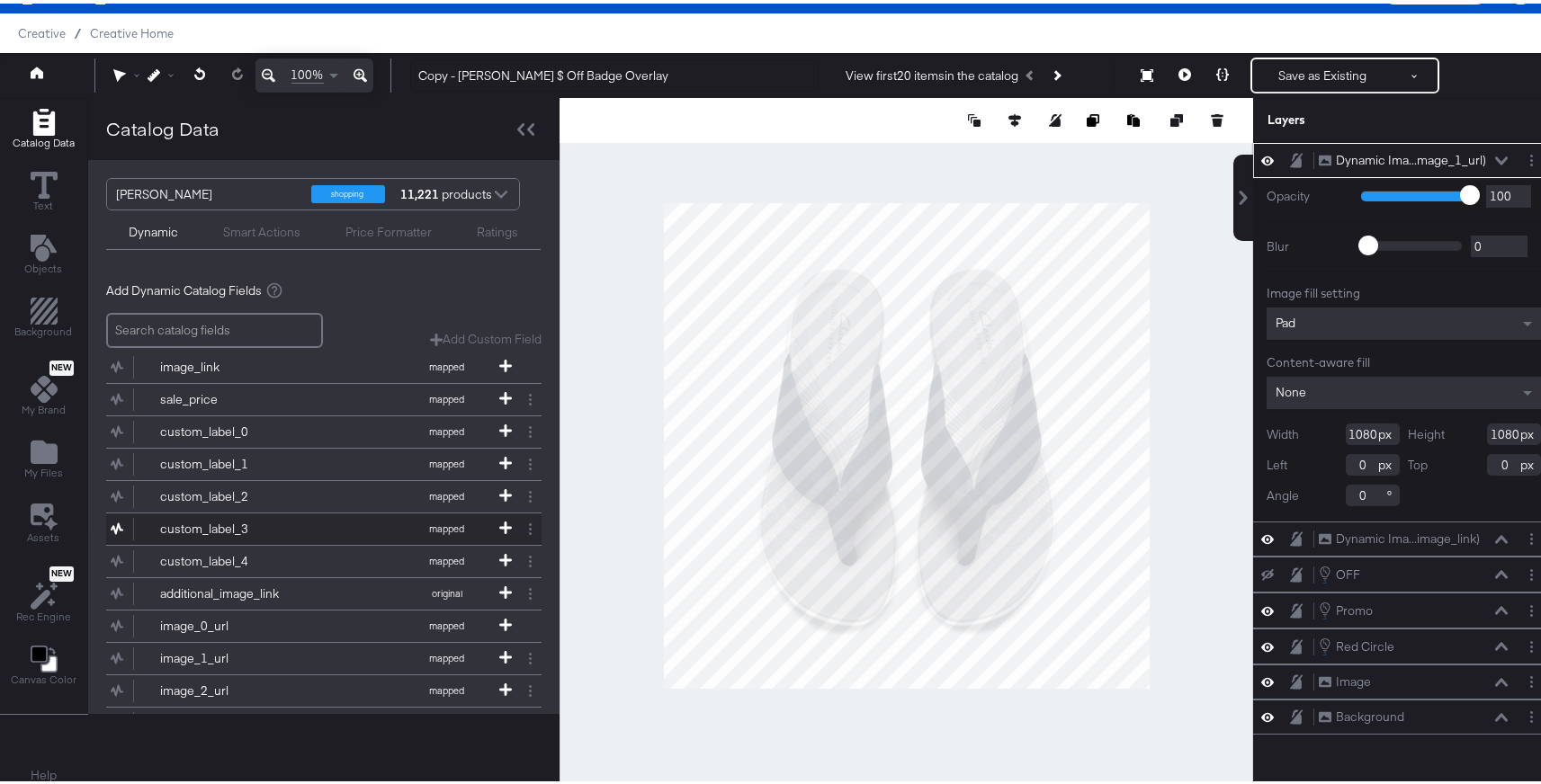
scroll to position [22, 0]
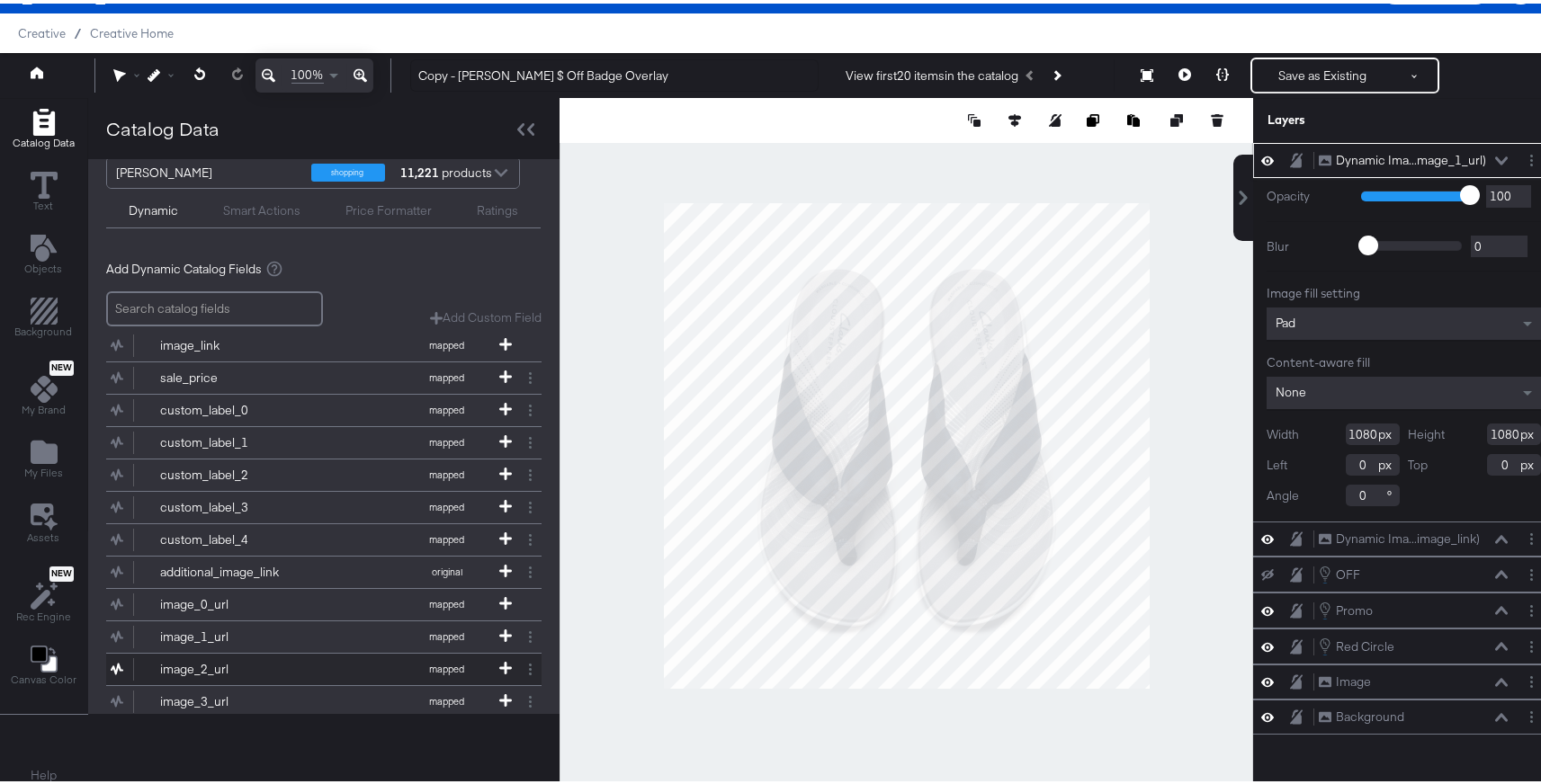
click at [242, 662] on div "image_2_url" at bounding box center [225, 666] width 130 height 17
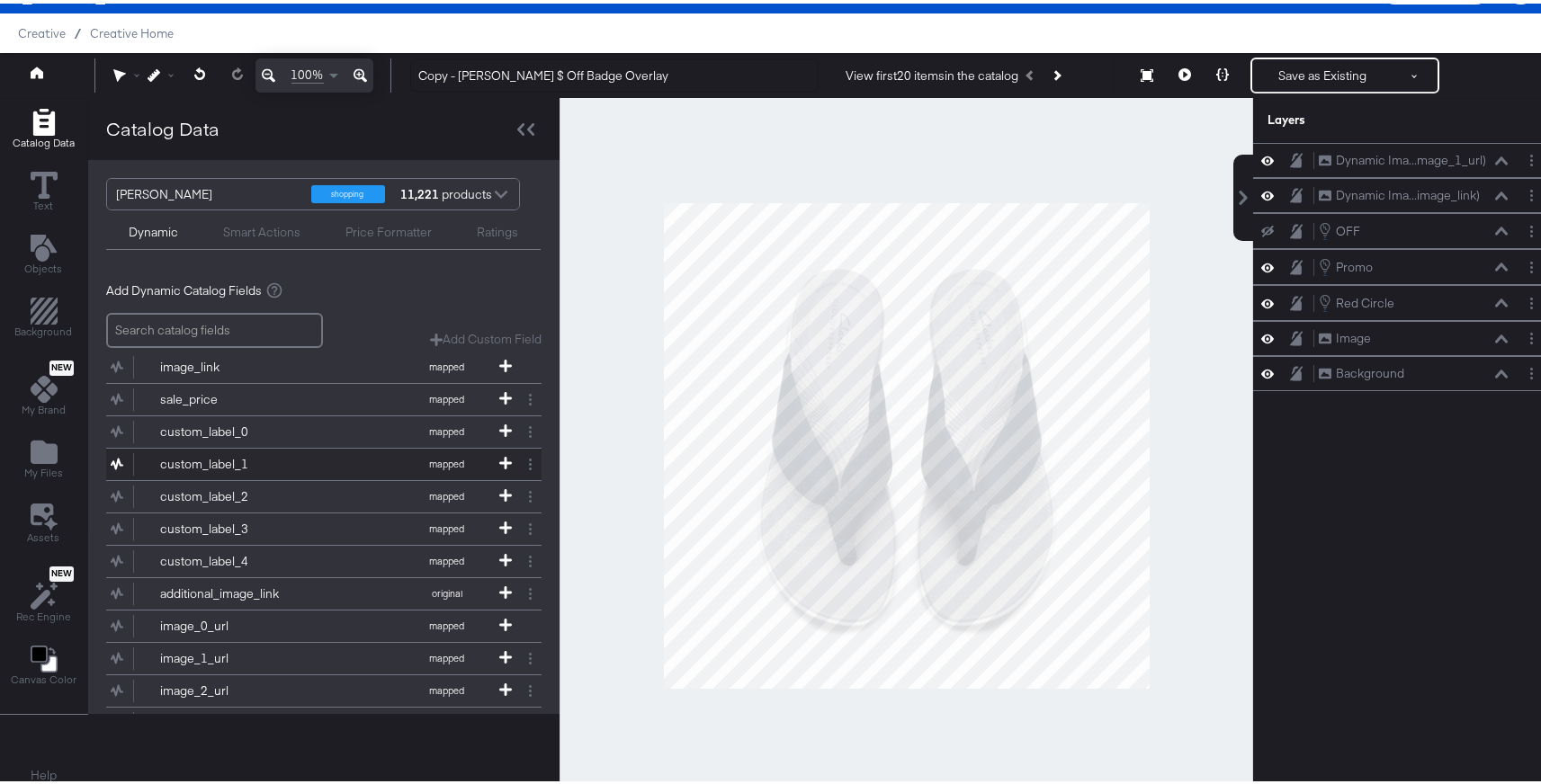
scroll to position [162, 0]
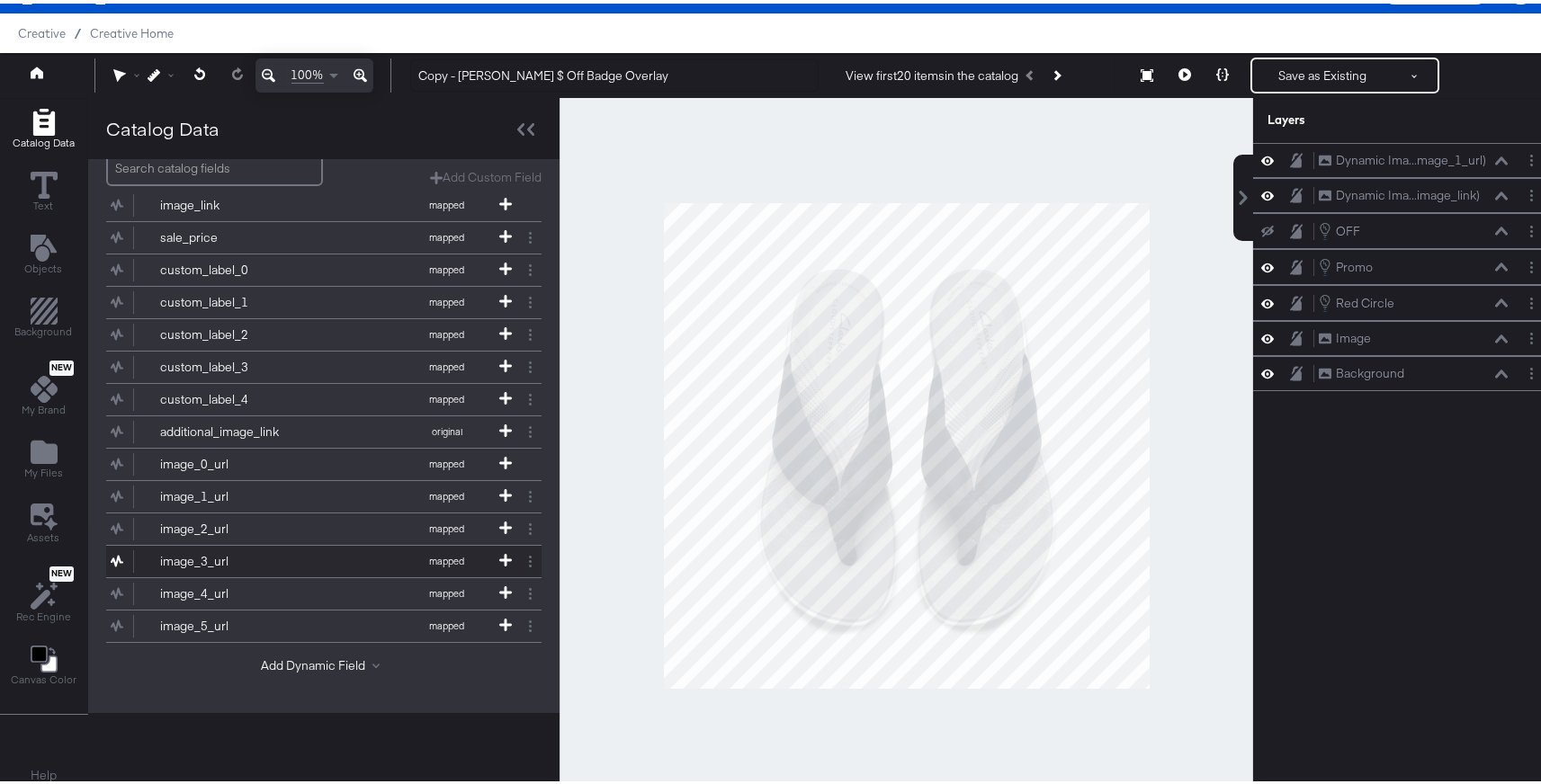
click at [368, 569] on button "image_3_url mapped" at bounding box center [313, 558] width 413 height 31
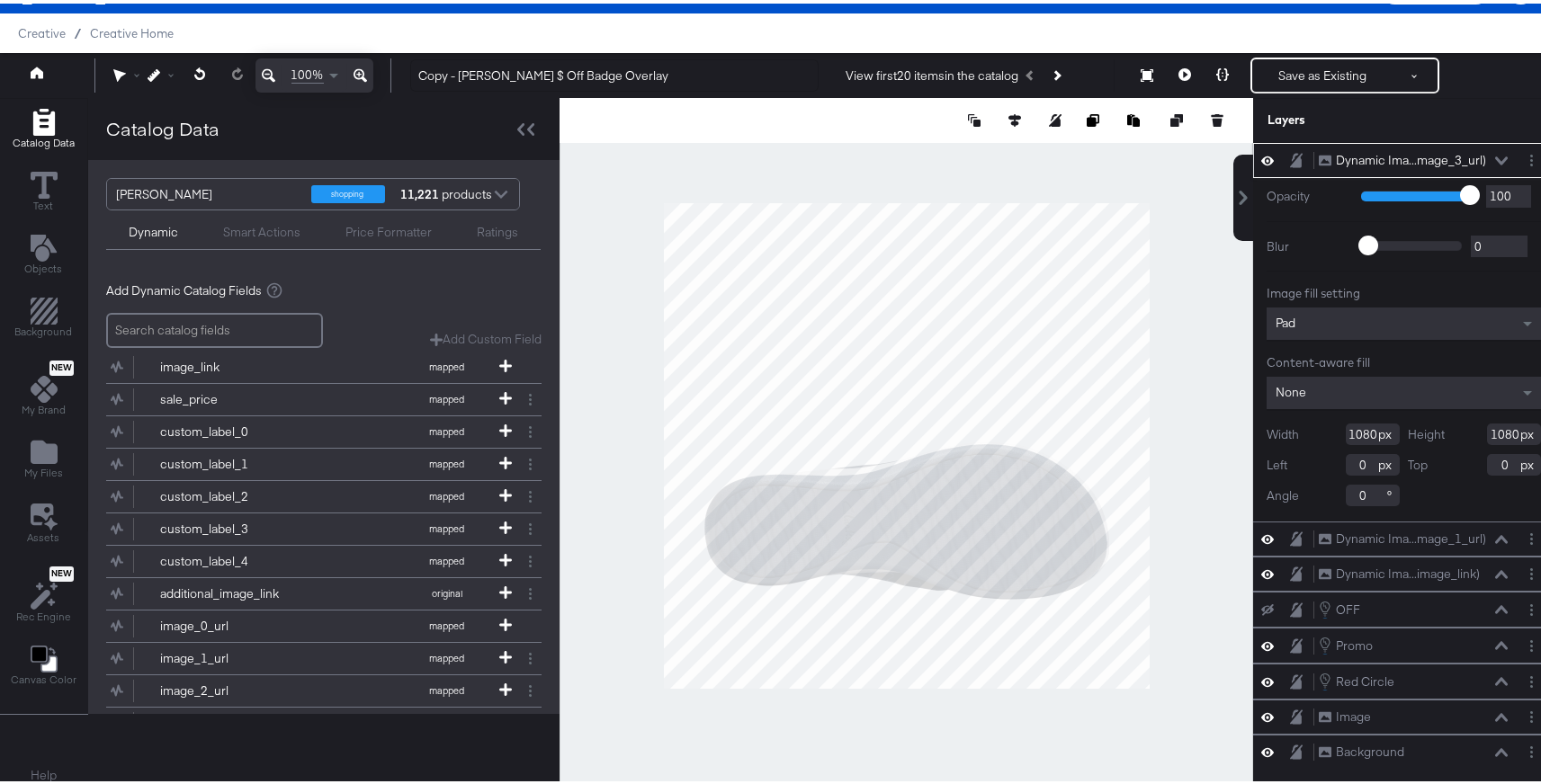
scroll to position [174, 0]
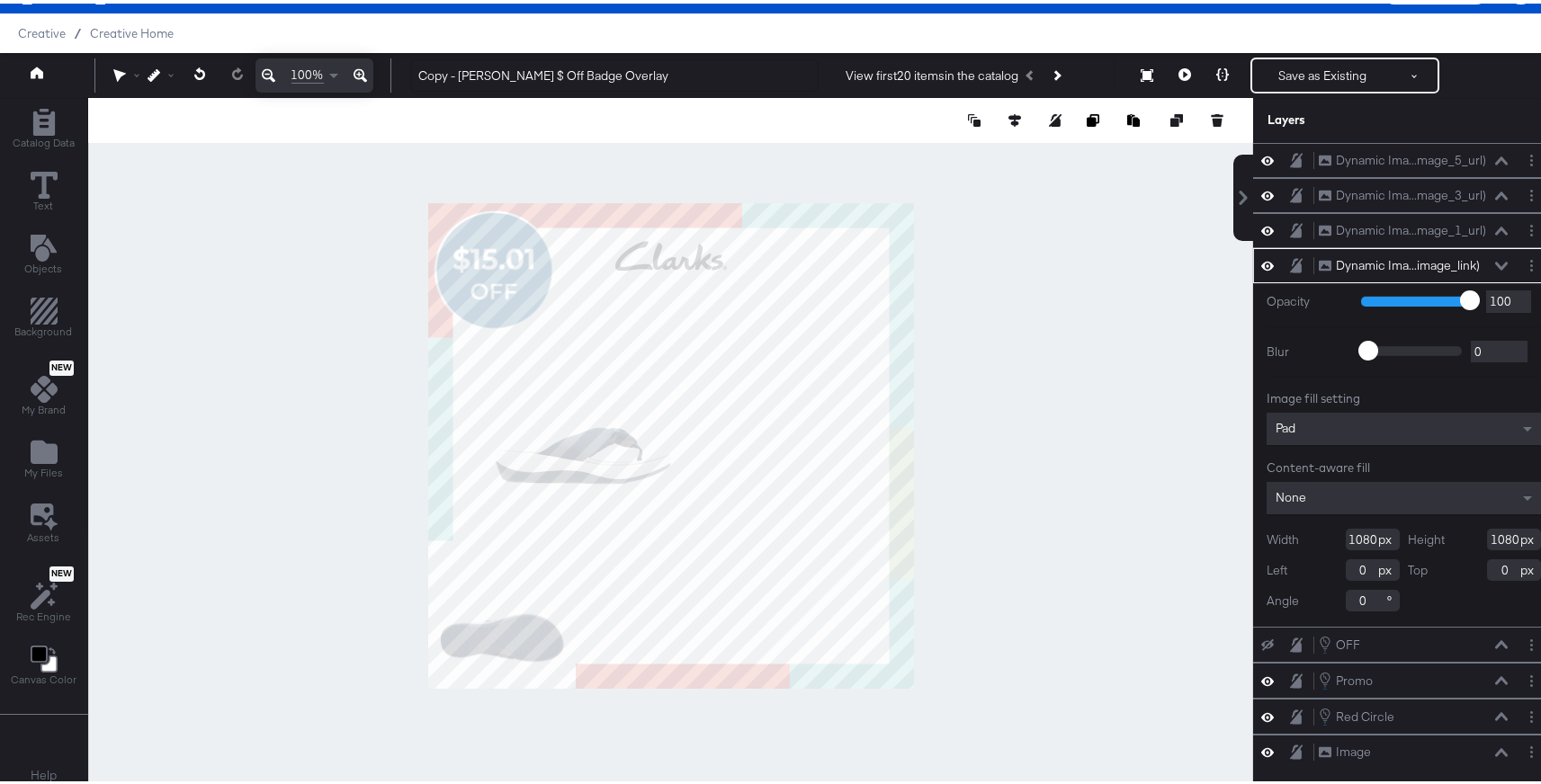
type input "329"
type input "751"
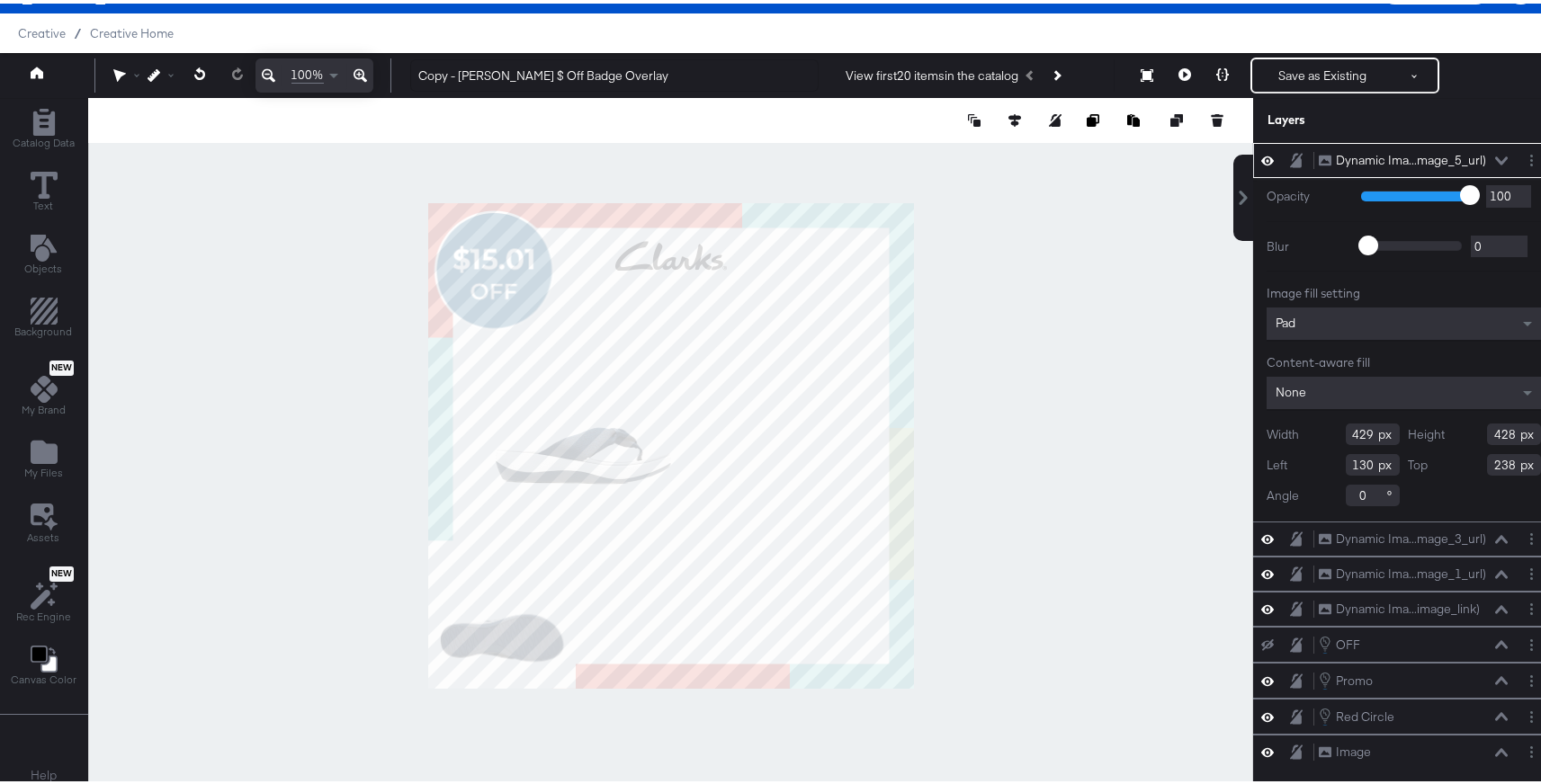
type input "108"
type input "157"
type input "406"
type input "405"
type input "82"
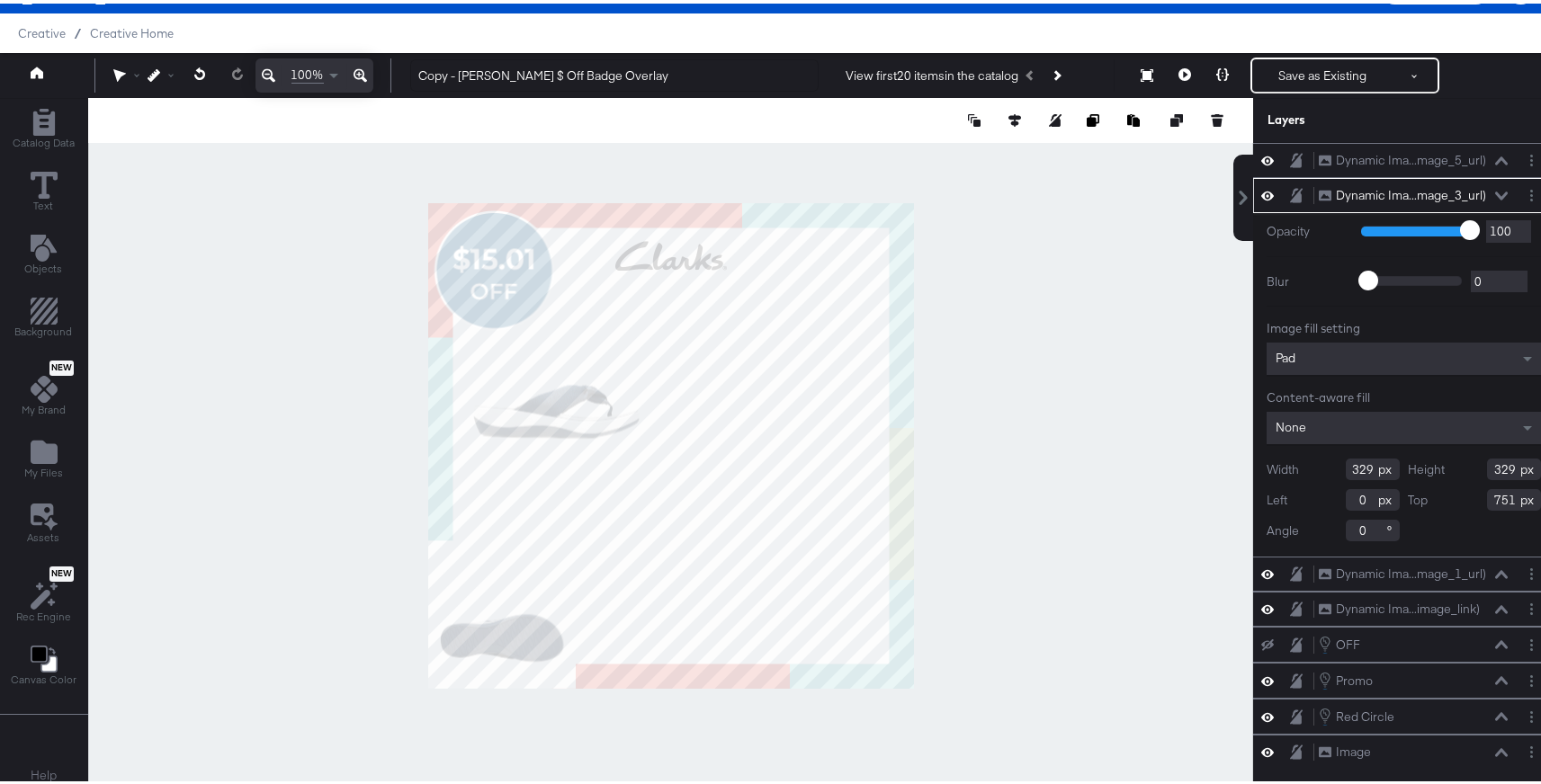
type input "550"
type input "219"
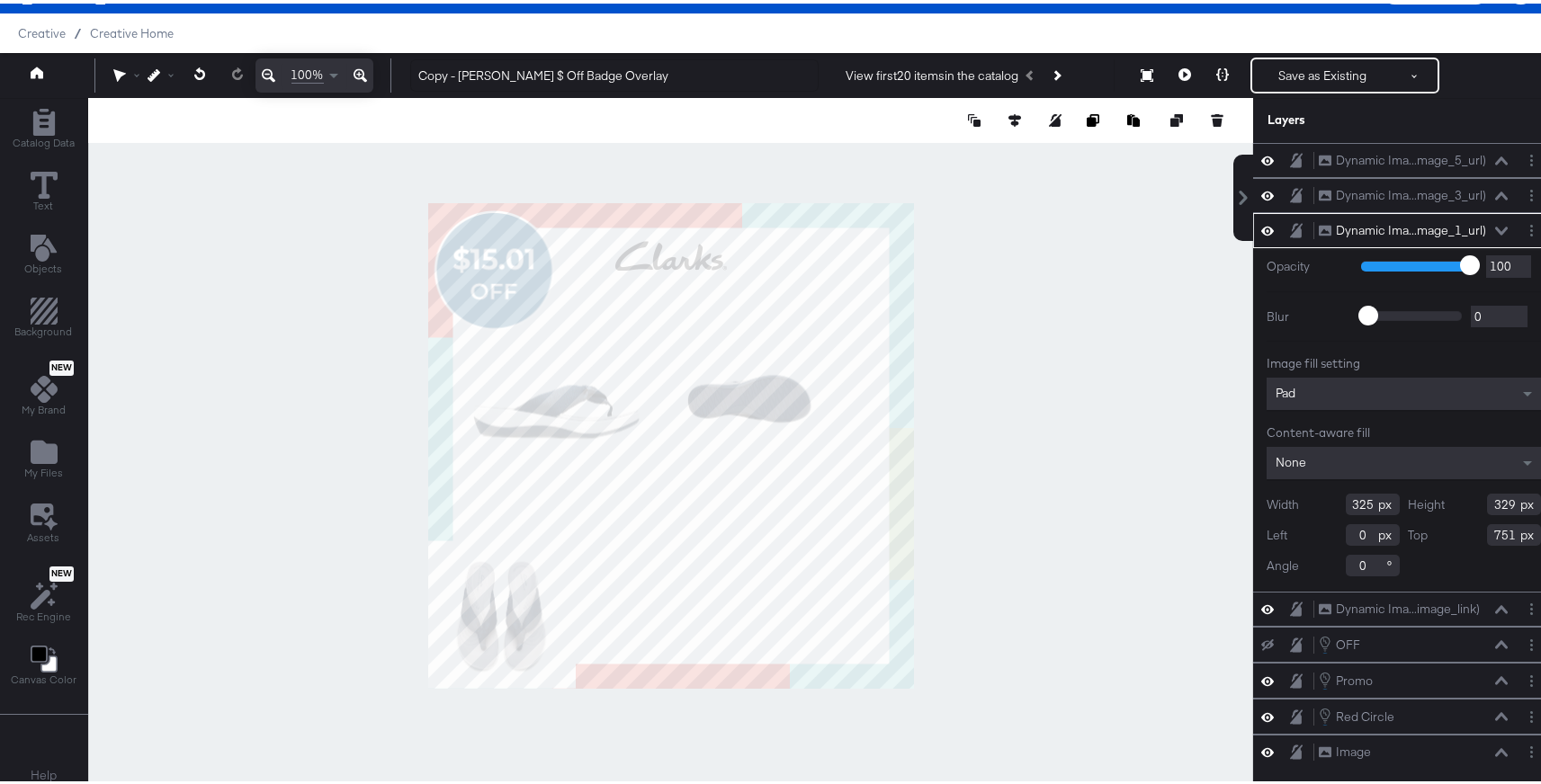
type input "538"
type input "609"
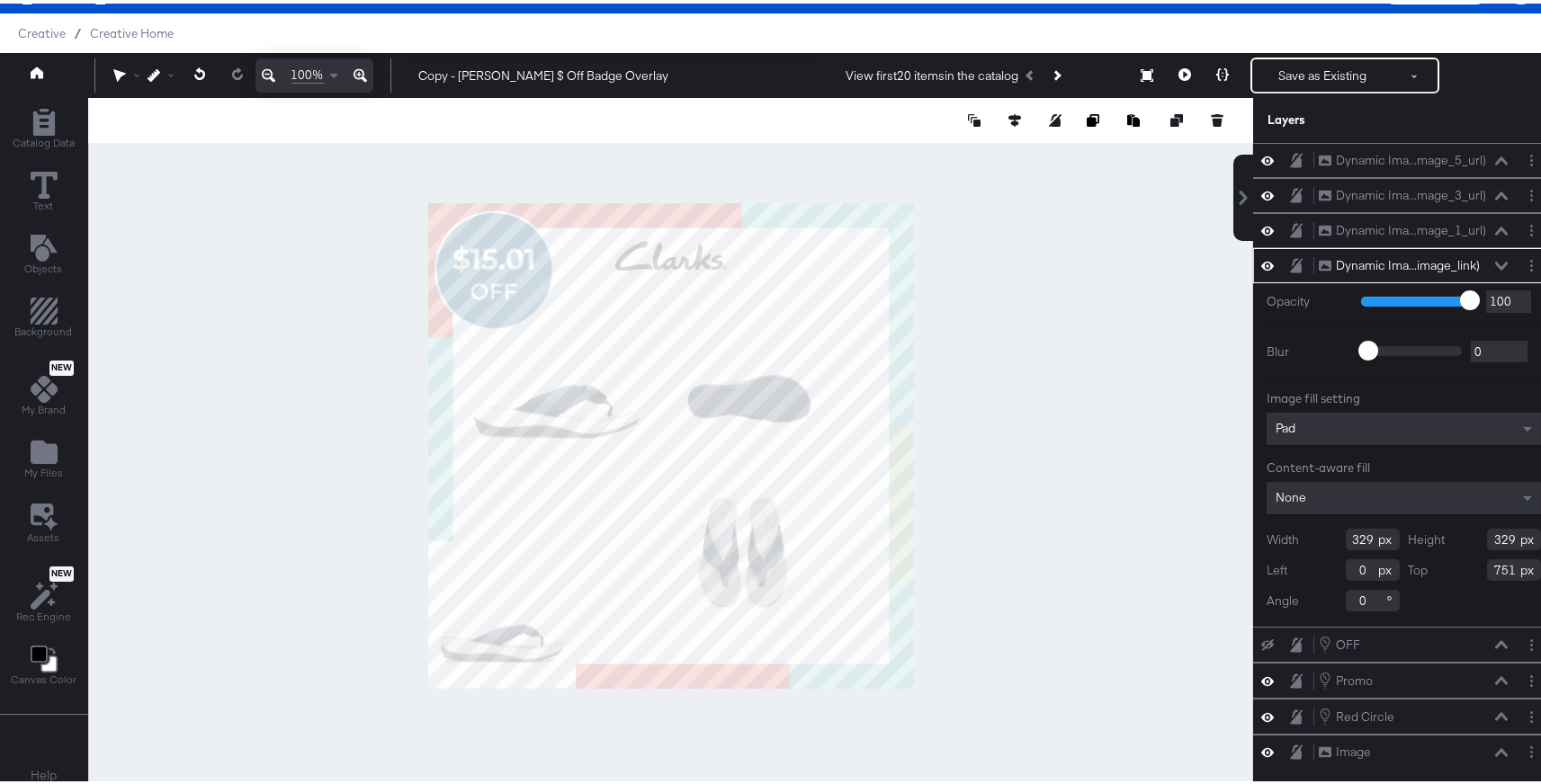
type input "121"
type input "695"
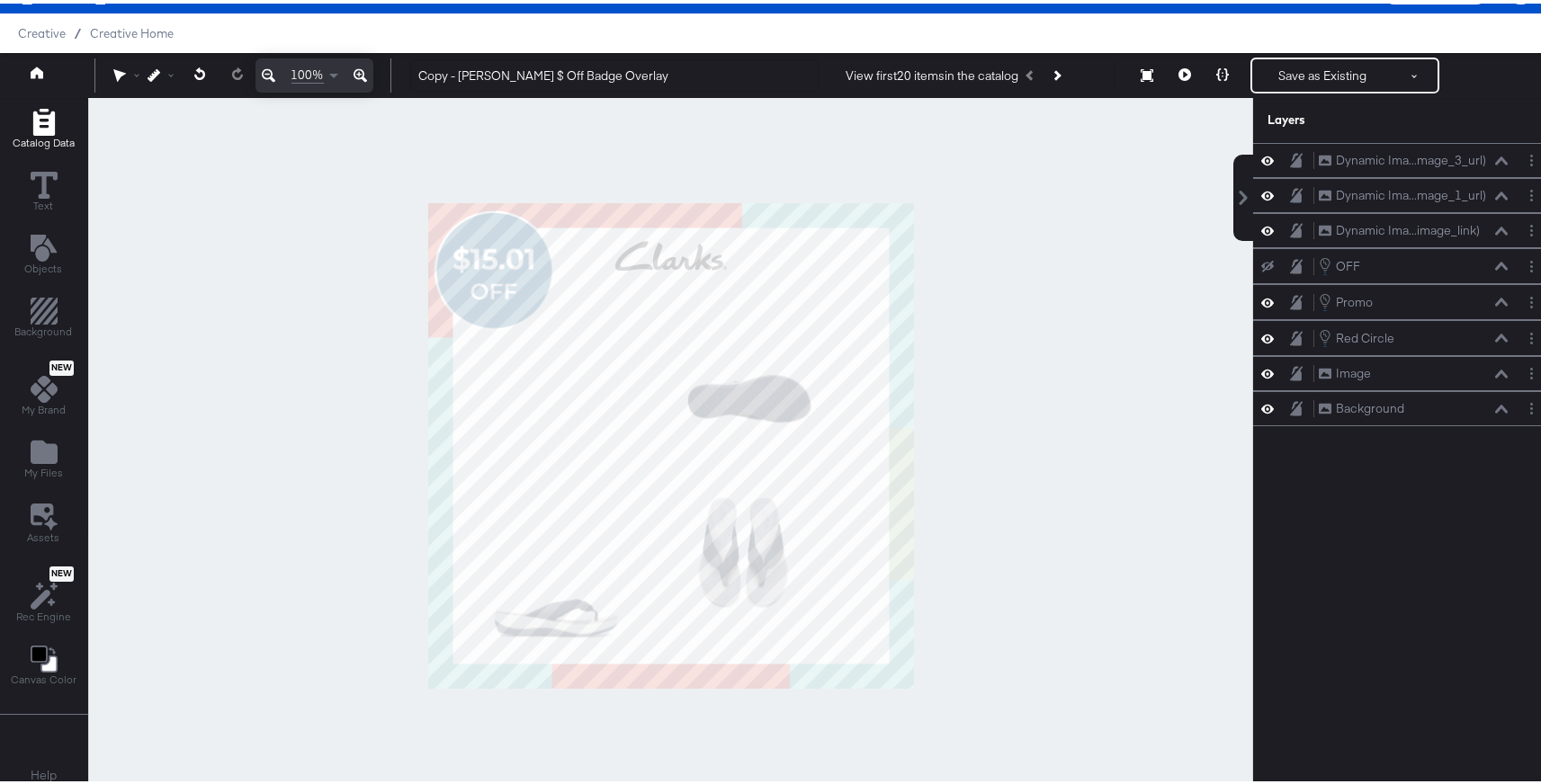
click at [50, 138] on span "Catalog Data" at bounding box center [44, 140] width 62 height 15
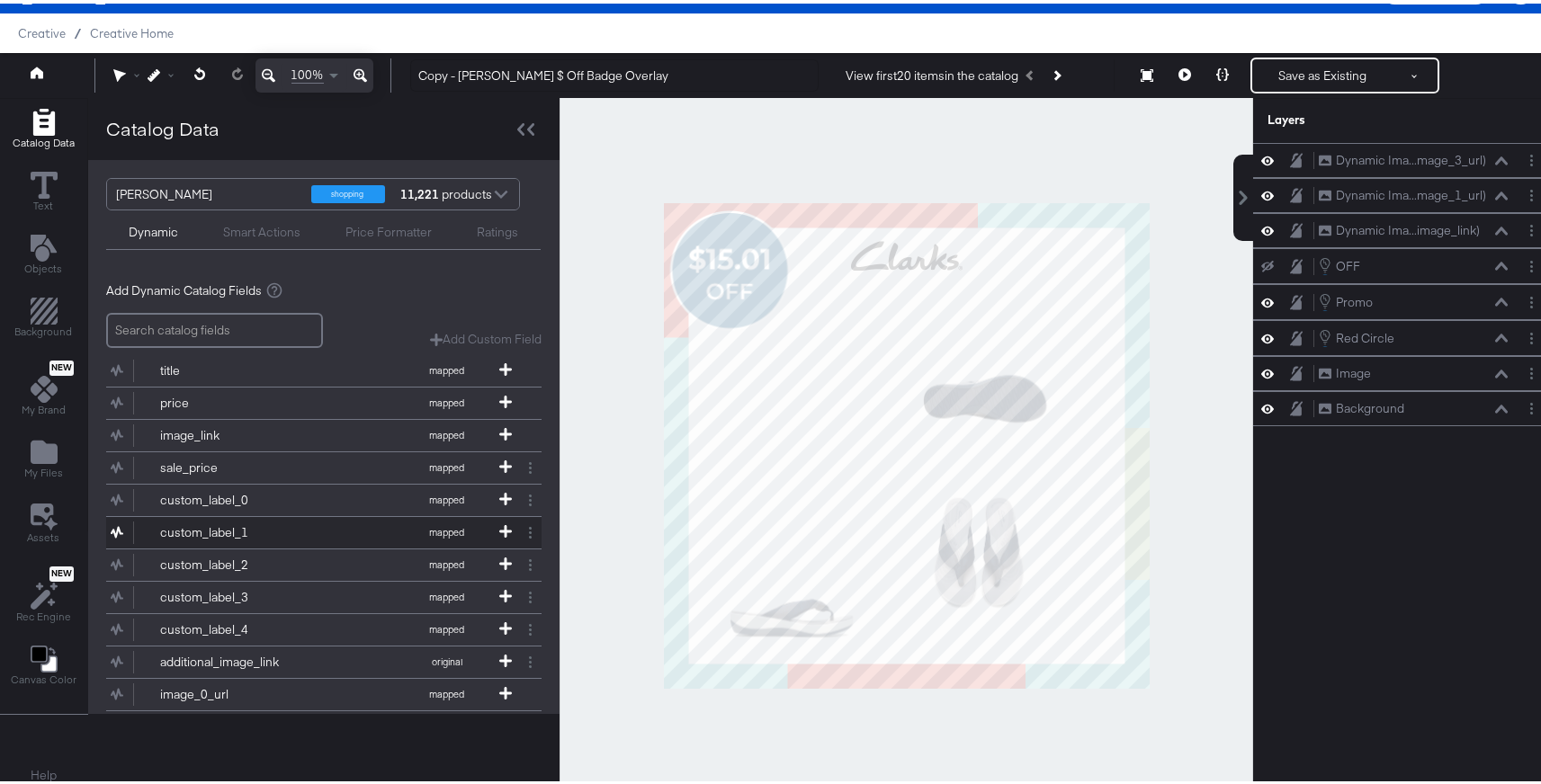
scroll to position [68, 0]
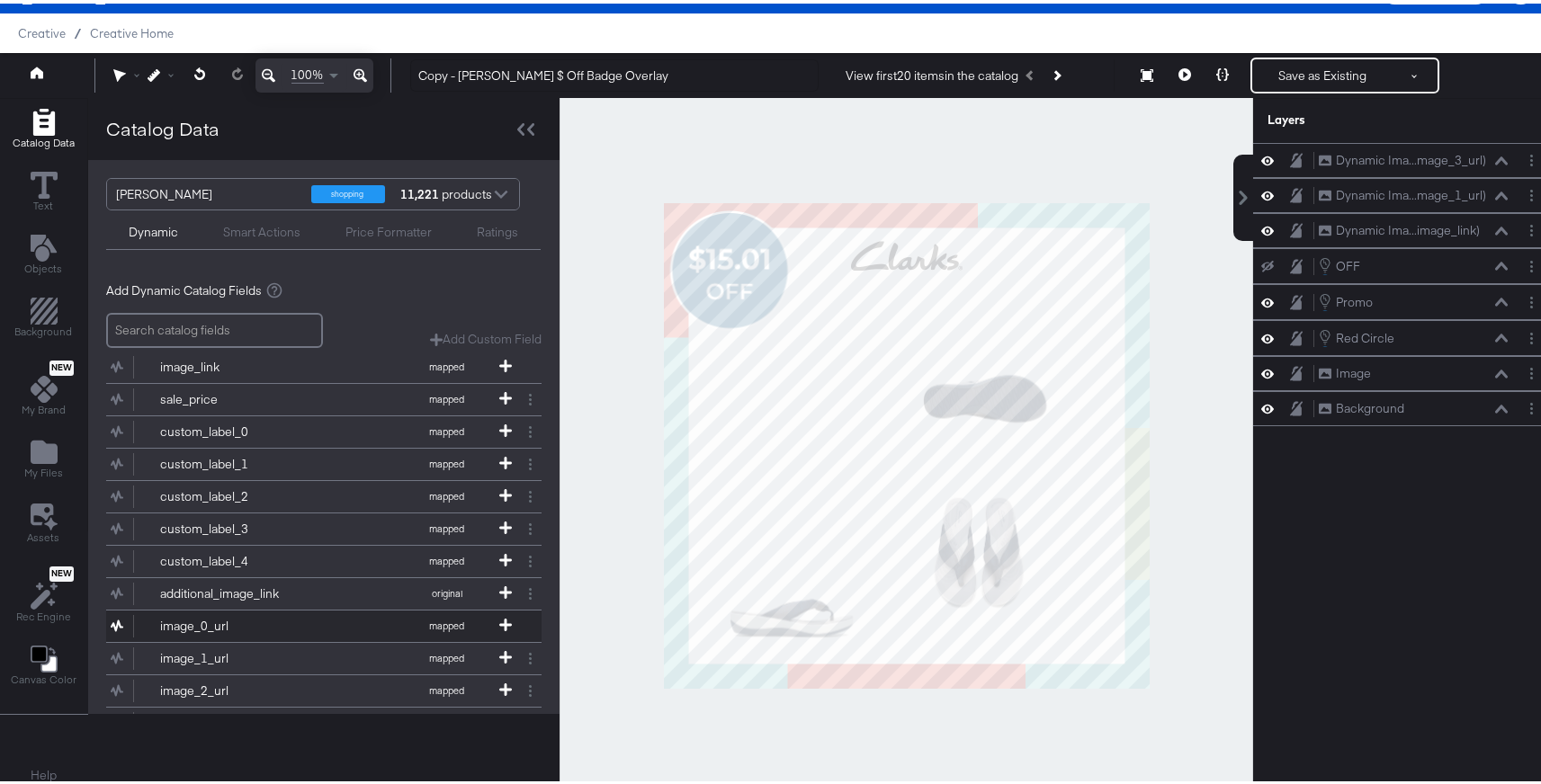
click at [282, 627] on div "image_0_url" at bounding box center [225, 622] width 130 height 17
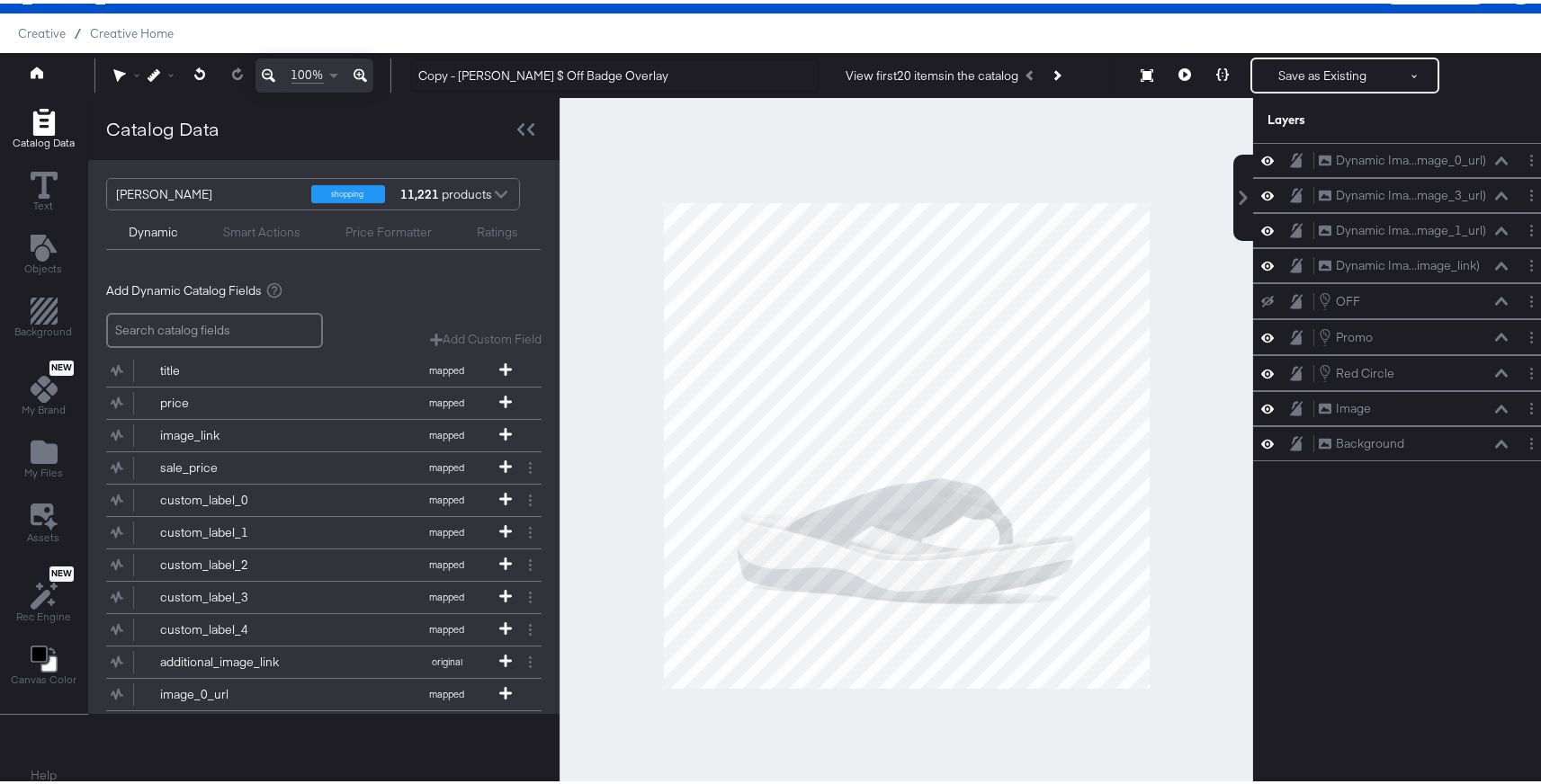
click at [1051, 288] on div at bounding box center [905, 442] width 693 height 695
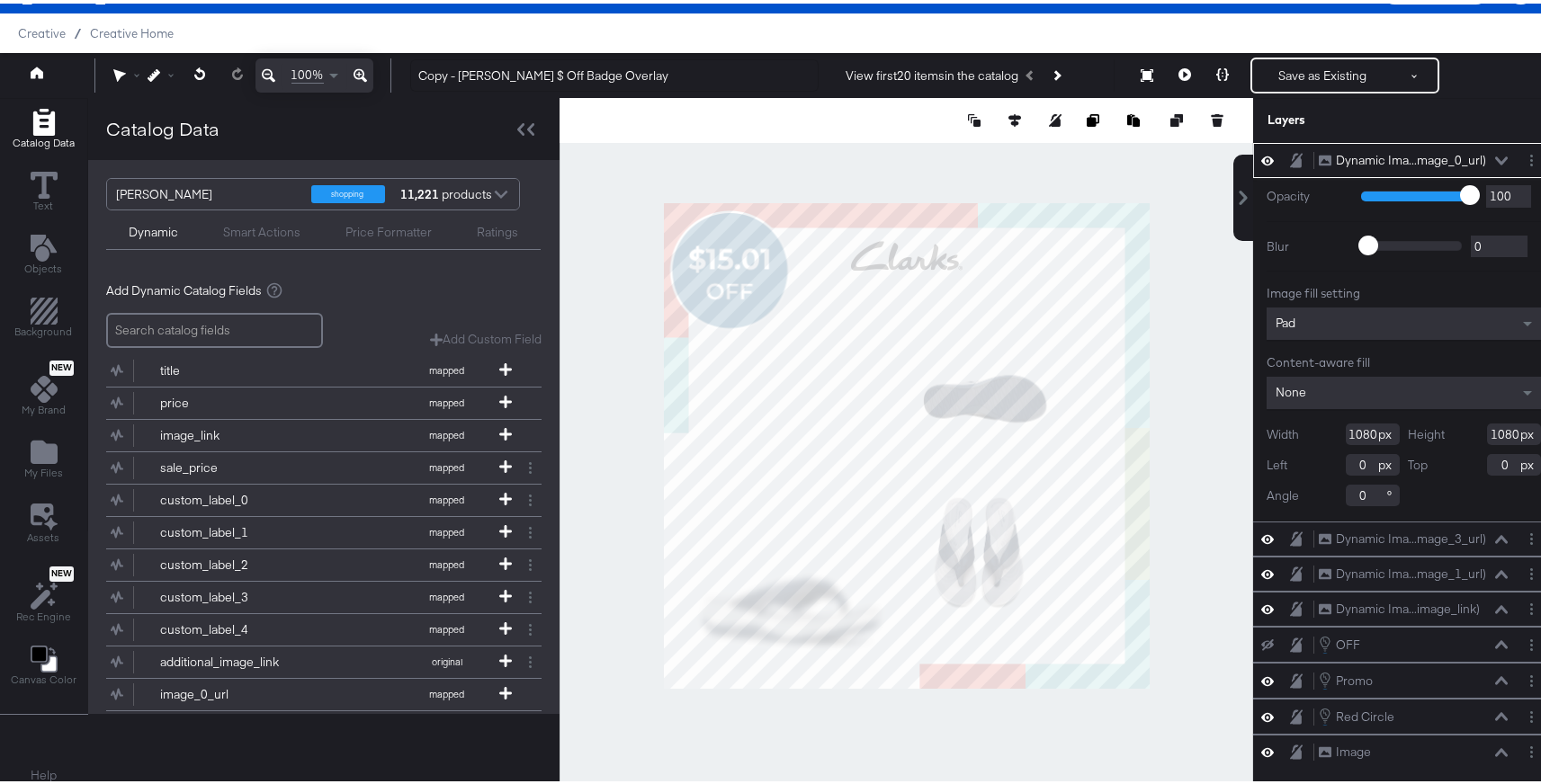
type input "384"
type input "385"
type input "695"
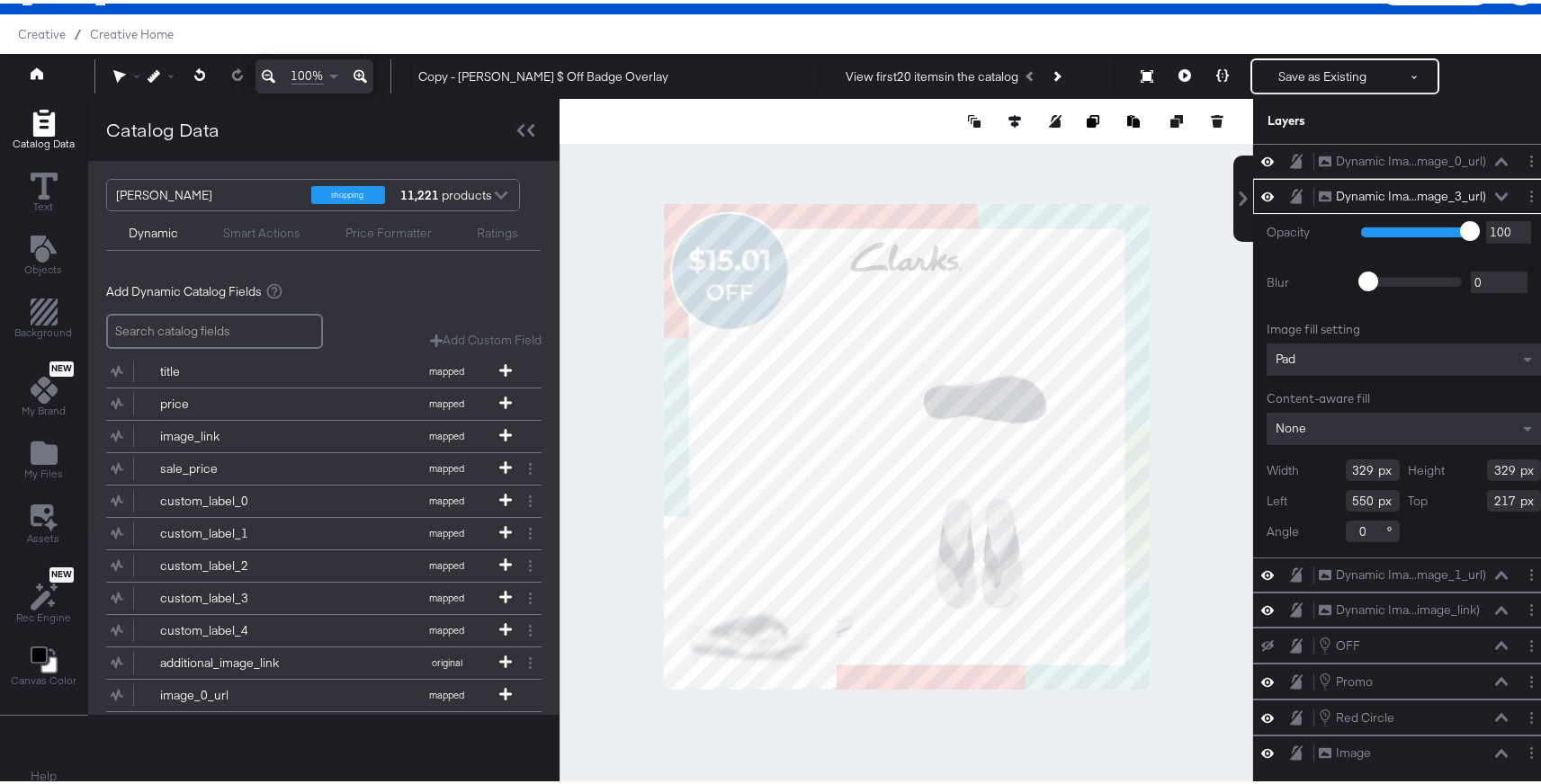
type input "246"
type input "587"
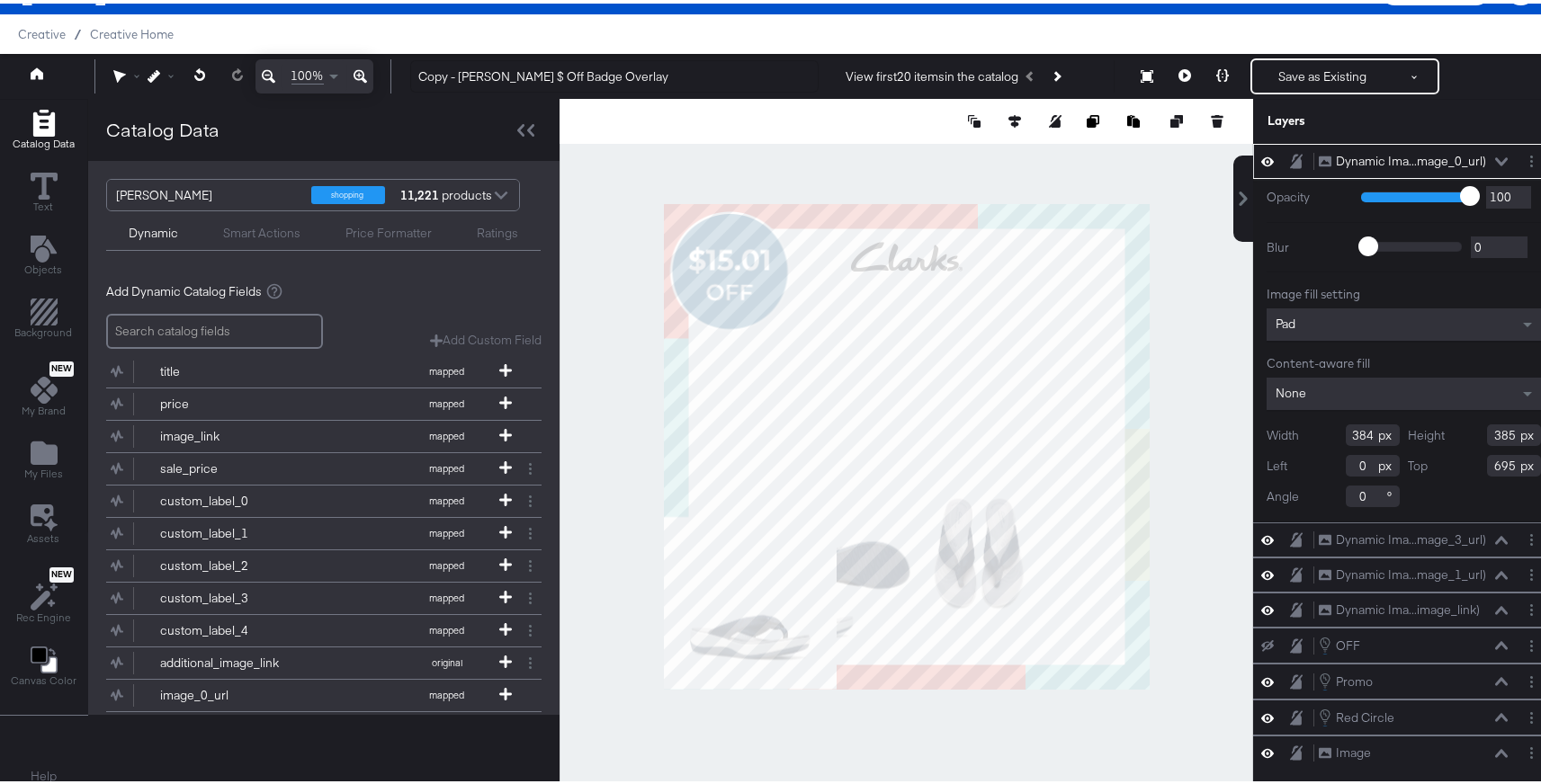
type input "594"
type input "188"
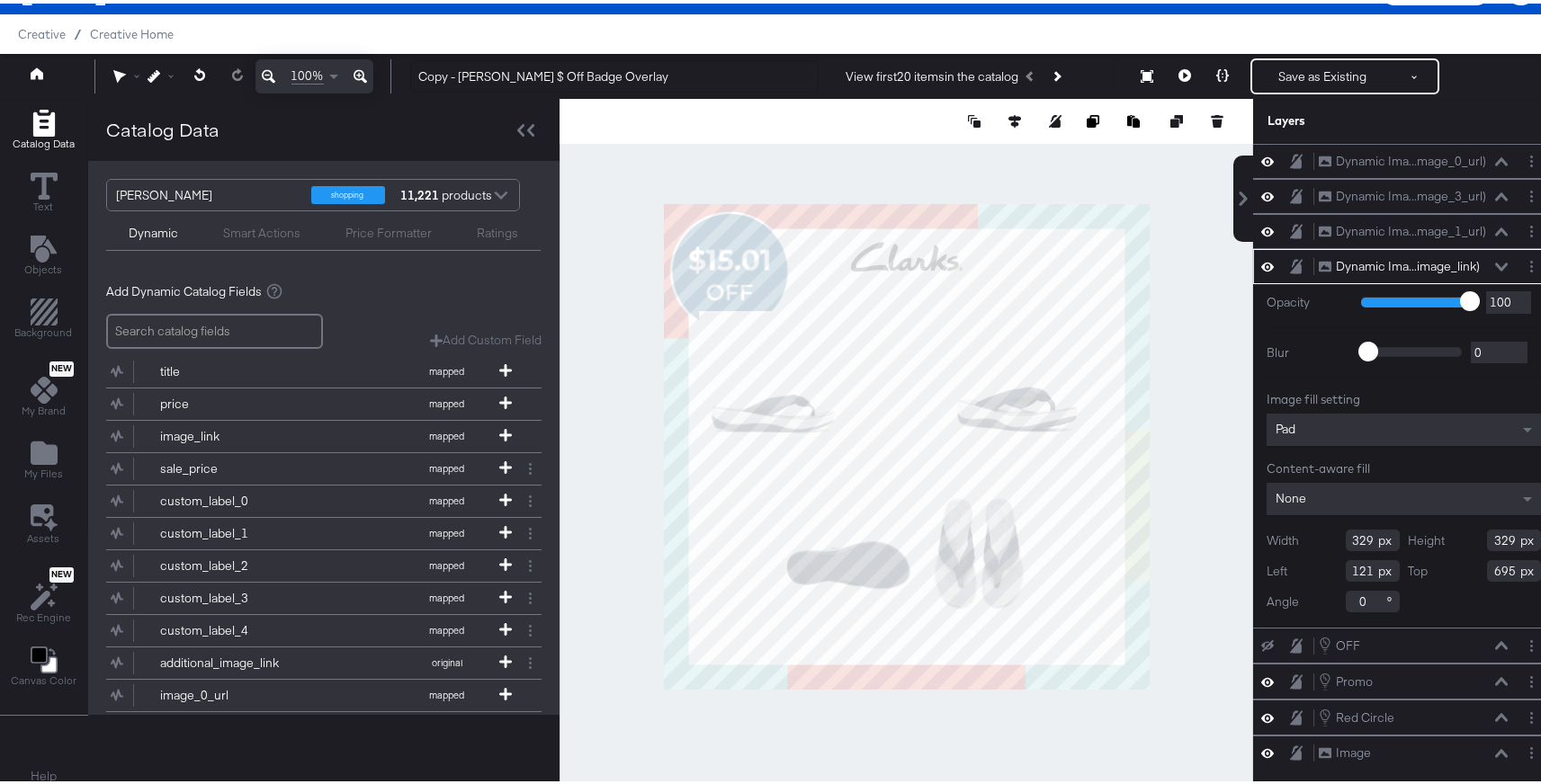
type input "79"
type input "238"
type input "265"
type input "188"
type input "395"
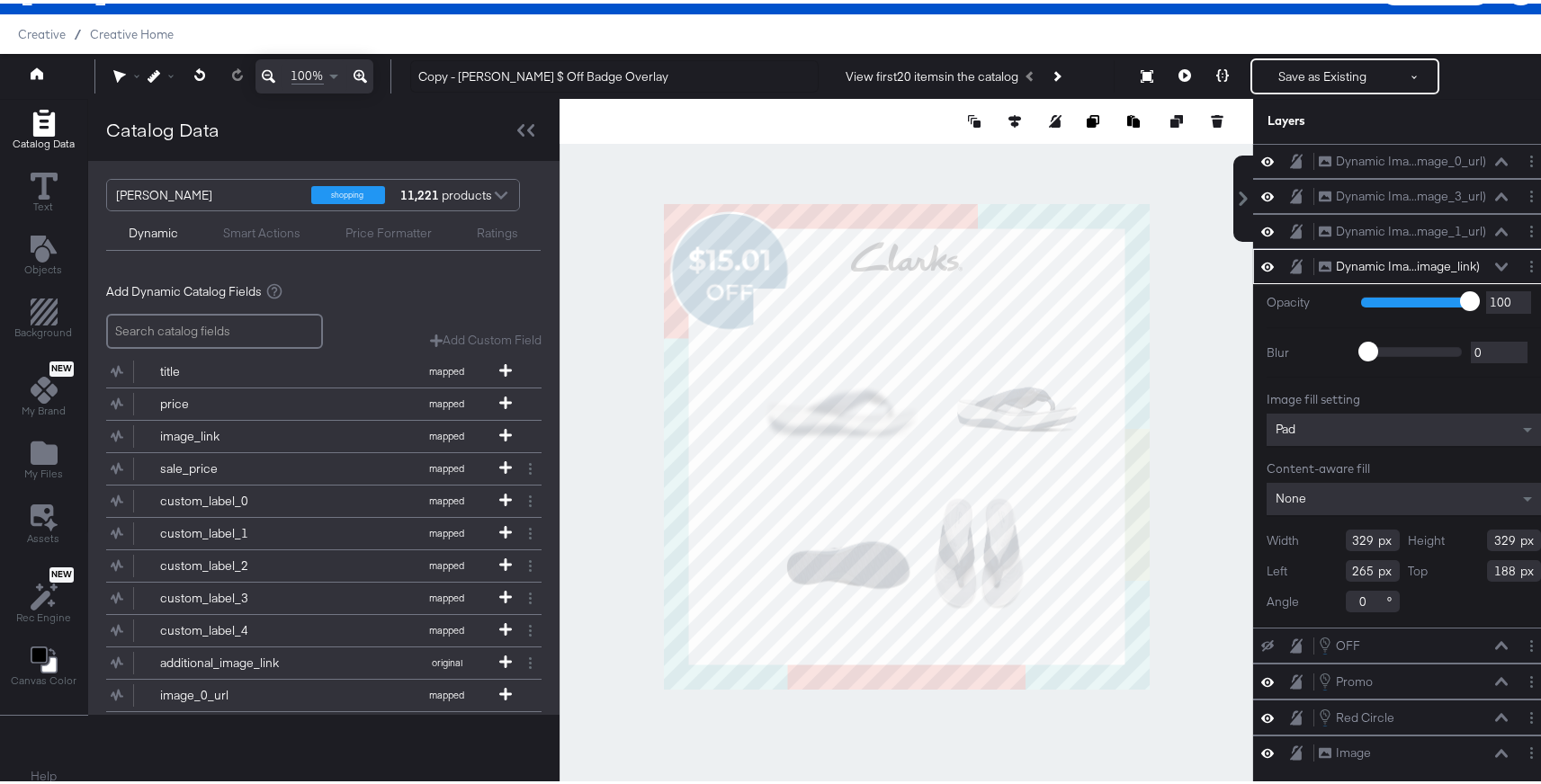
type input "399"
type input "199"
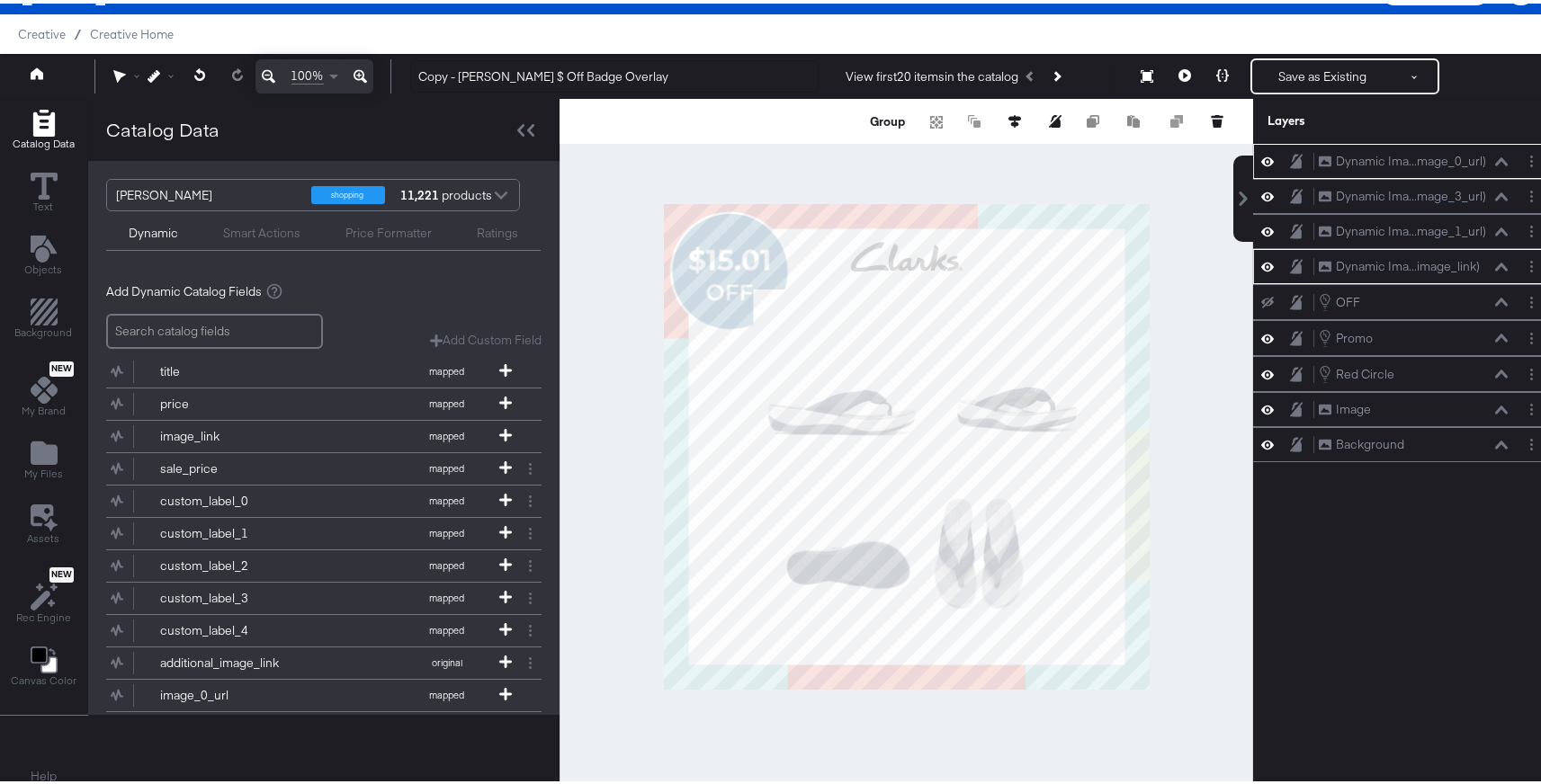
click at [1172, 412] on div at bounding box center [905, 442] width 693 height 695
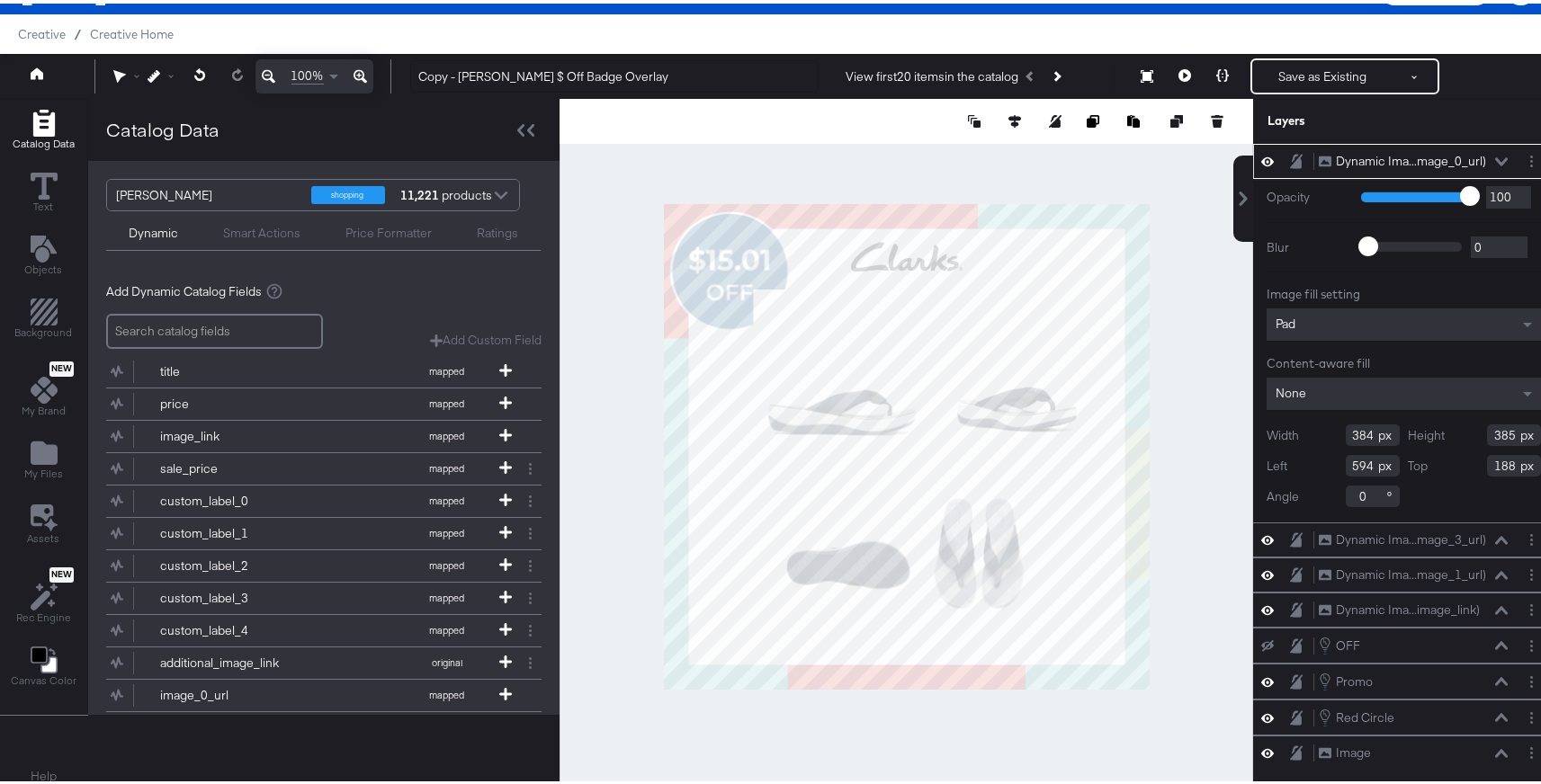
type input "386"
type input "387"
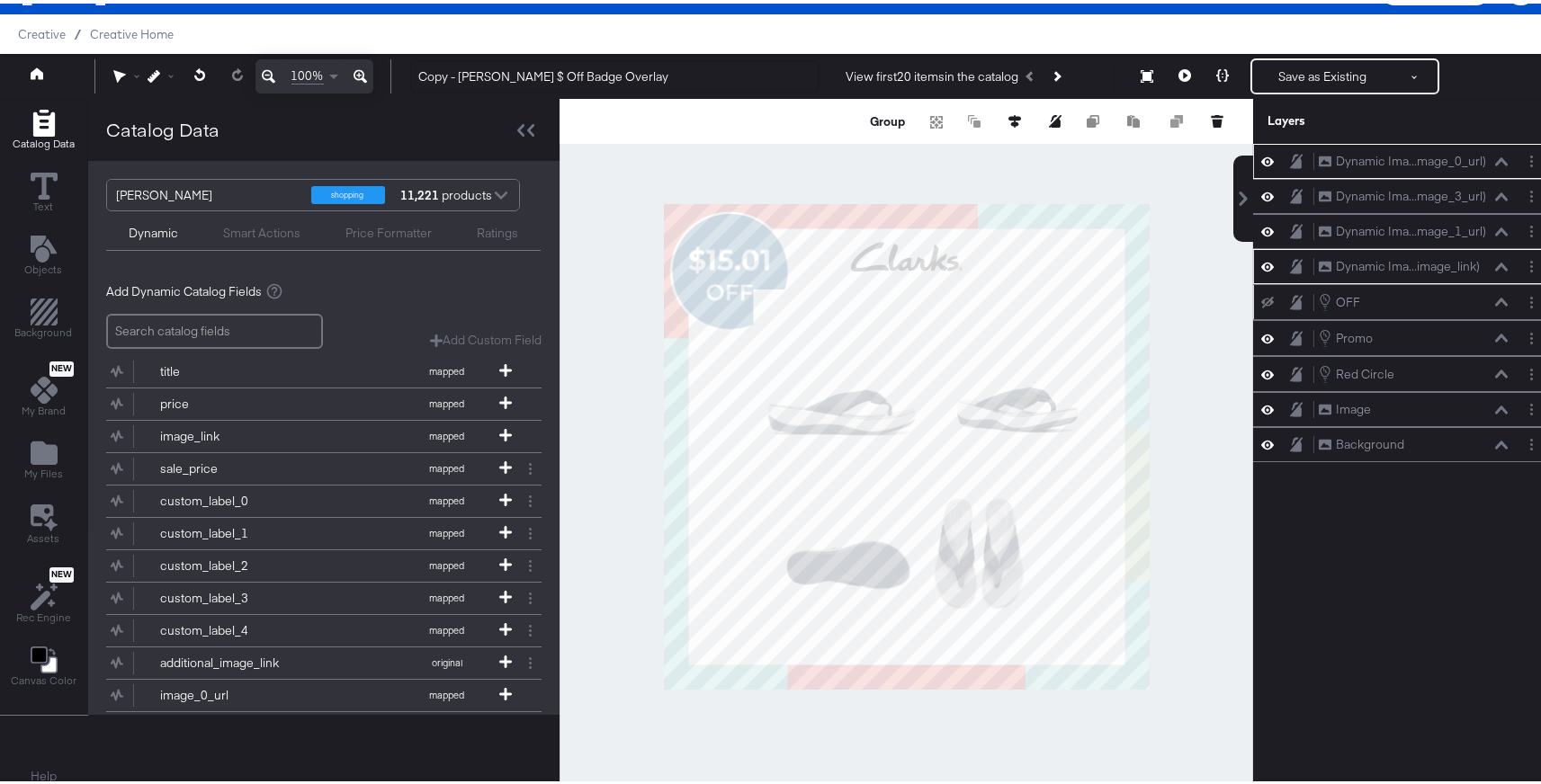
click at [1387, 294] on div "OFF OFF" at bounding box center [1413, 299] width 191 height 20
click at [1389, 311] on div "OFF OFF" at bounding box center [1404, 298] width 301 height 36
click at [1405, 299] on div "OFF OFF" at bounding box center [1413, 299] width 191 height 20
click at [1367, 564] on div "Dynamic Ima...mage_0_url) Dynamic Image (image_0_url) Dynamic Ima...mage_3_url)…" at bounding box center [1404, 452] width 301 height 622
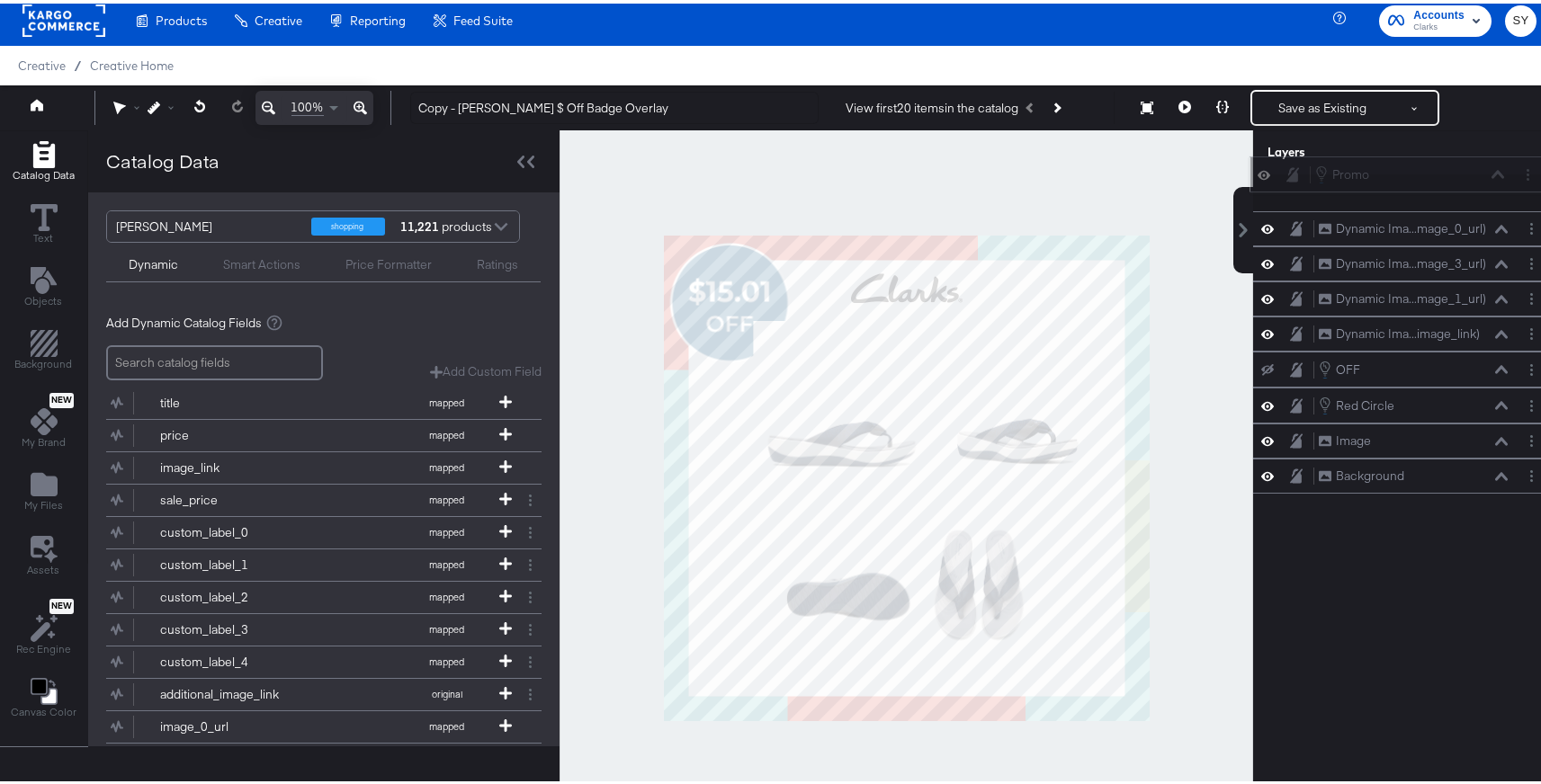
scroll to position [4, 0]
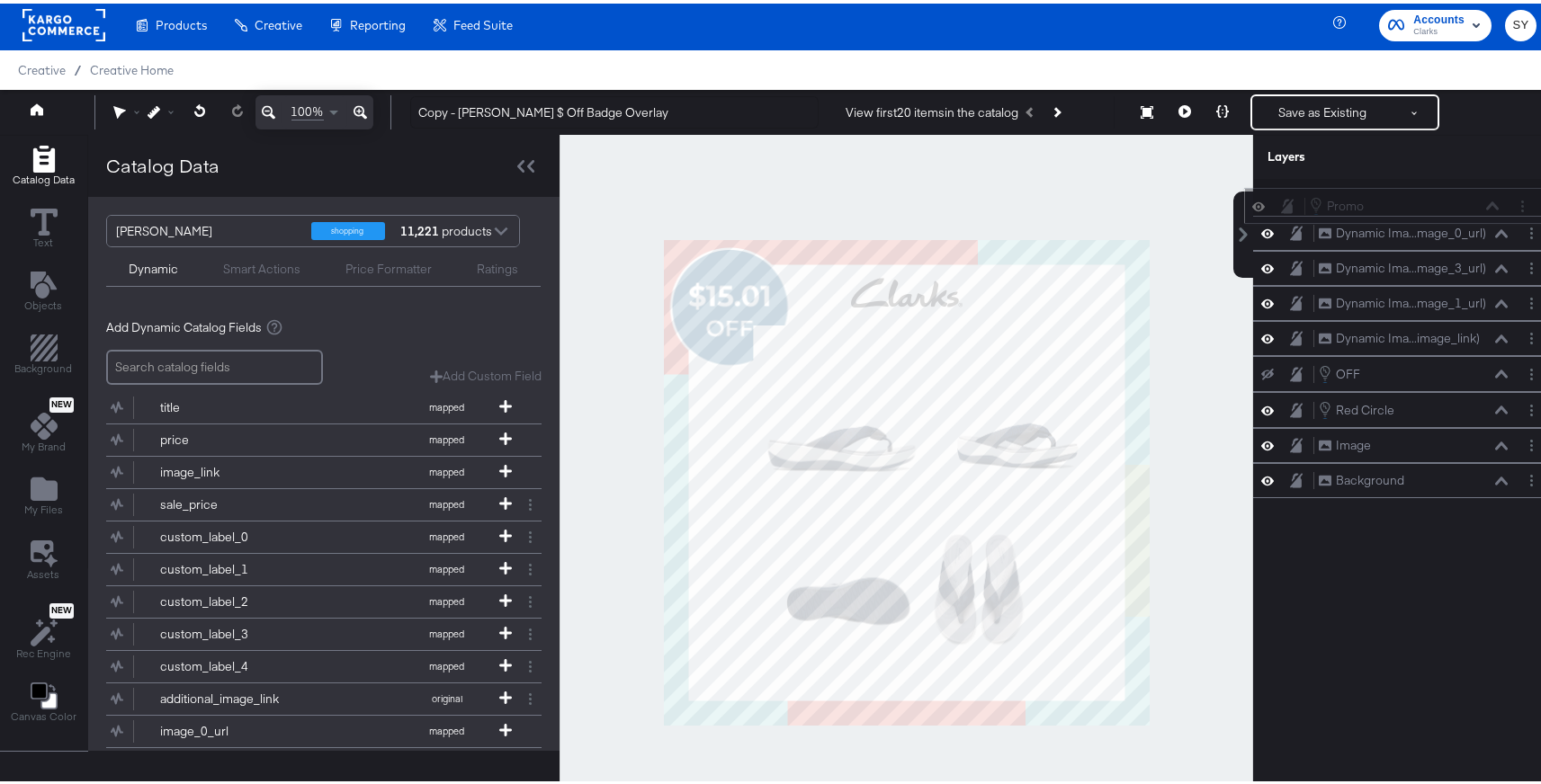
drag, startPoint x: 1375, startPoint y: 338, endPoint x: 1379, endPoint y: 200, distance: 138.1
click at [1379, 200] on div "Promo Promo" at bounding box center [1405, 203] width 191 height 20
drag, startPoint x: 1378, startPoint y: 412, endPoint x: 1368, endPoint y: 233, distance: 179.3
click at [1368, 232] on div "Promo Promo Dynamic Ima...mage_0_url) Dynamic Image (image_0_url) Dynamic Ima..…" at bounding box center [1404, 335] width 301 height 319
drag, startPoint x: 1396, startPoint y: 411, endPoint x: 1386, endPoint y: 241, distance: 170.3
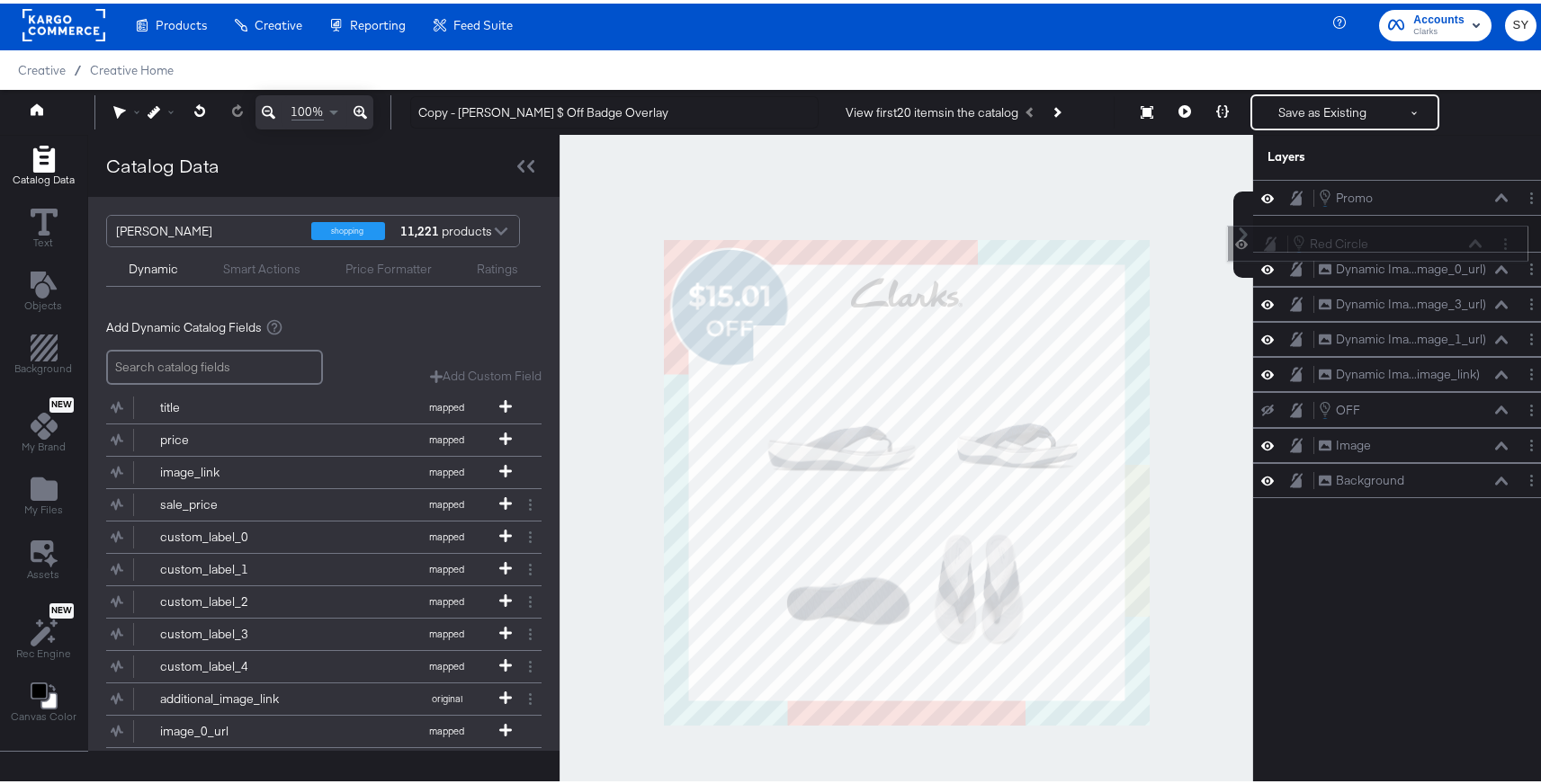
click at [1386, 241] on div "Red Circle Red Circle" at bounding box center [1388, 241] width 191 height 20
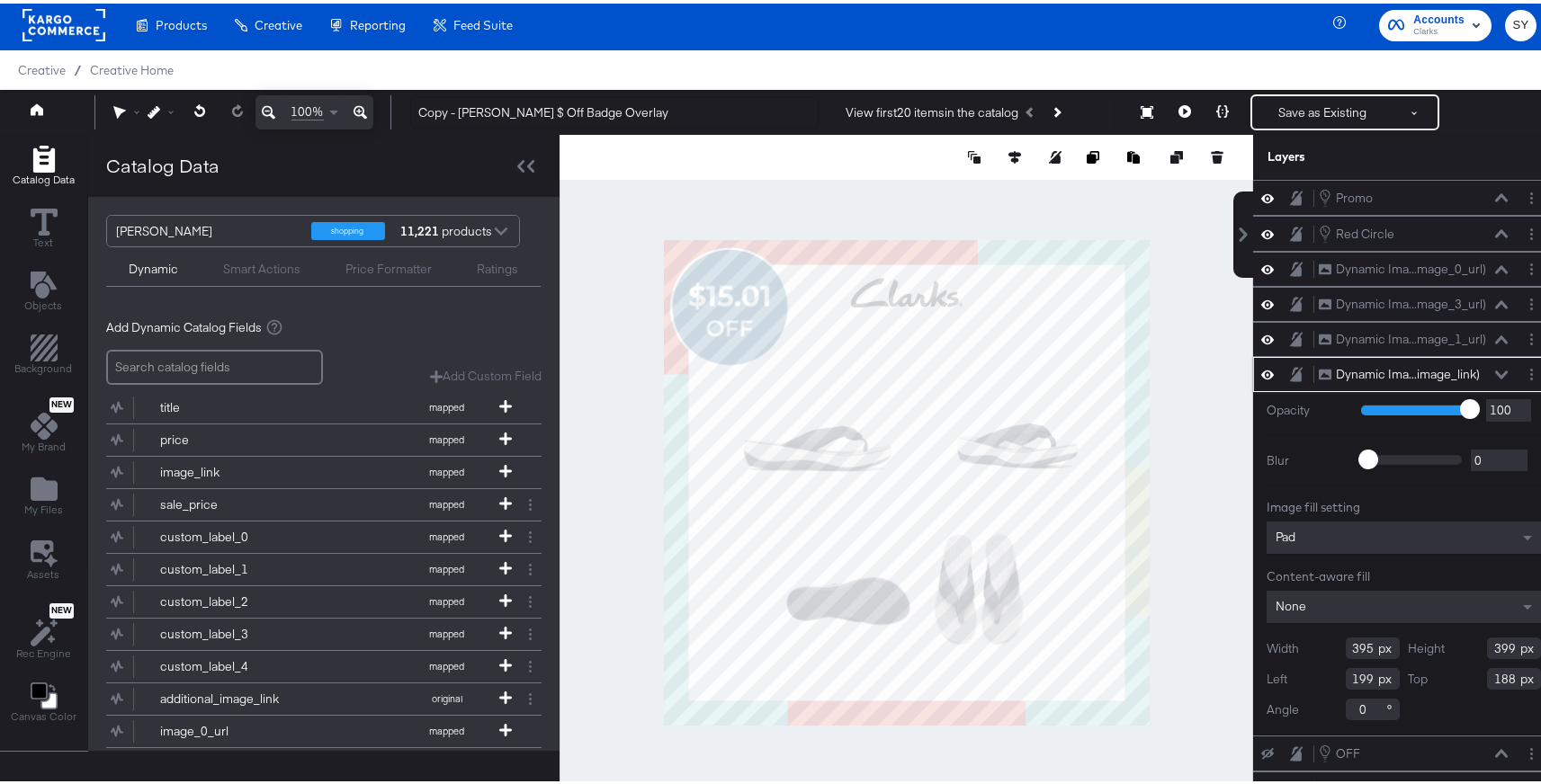
type input "145"
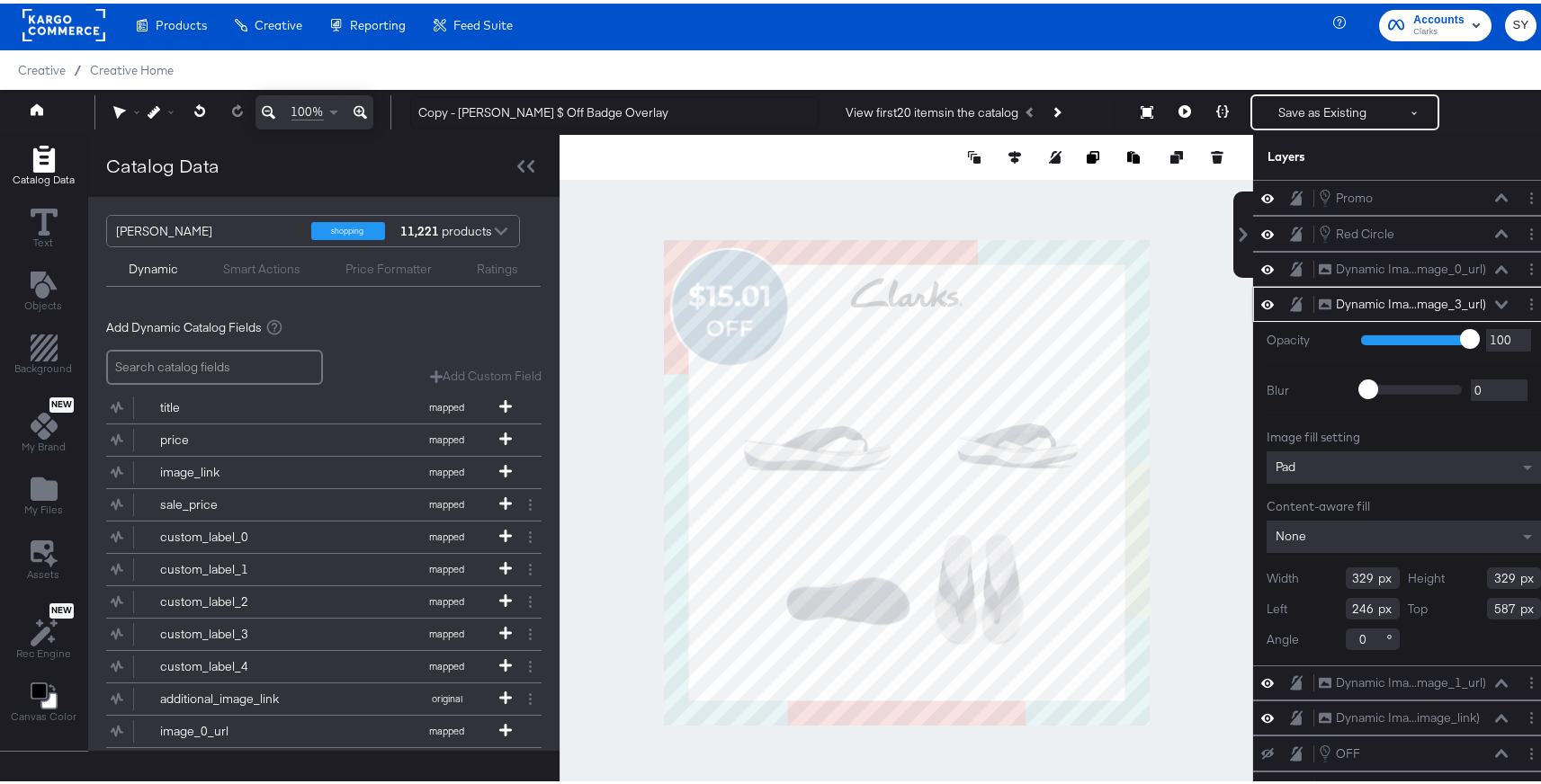
type input "414"
type input "111"
type input "609"
type input "124"
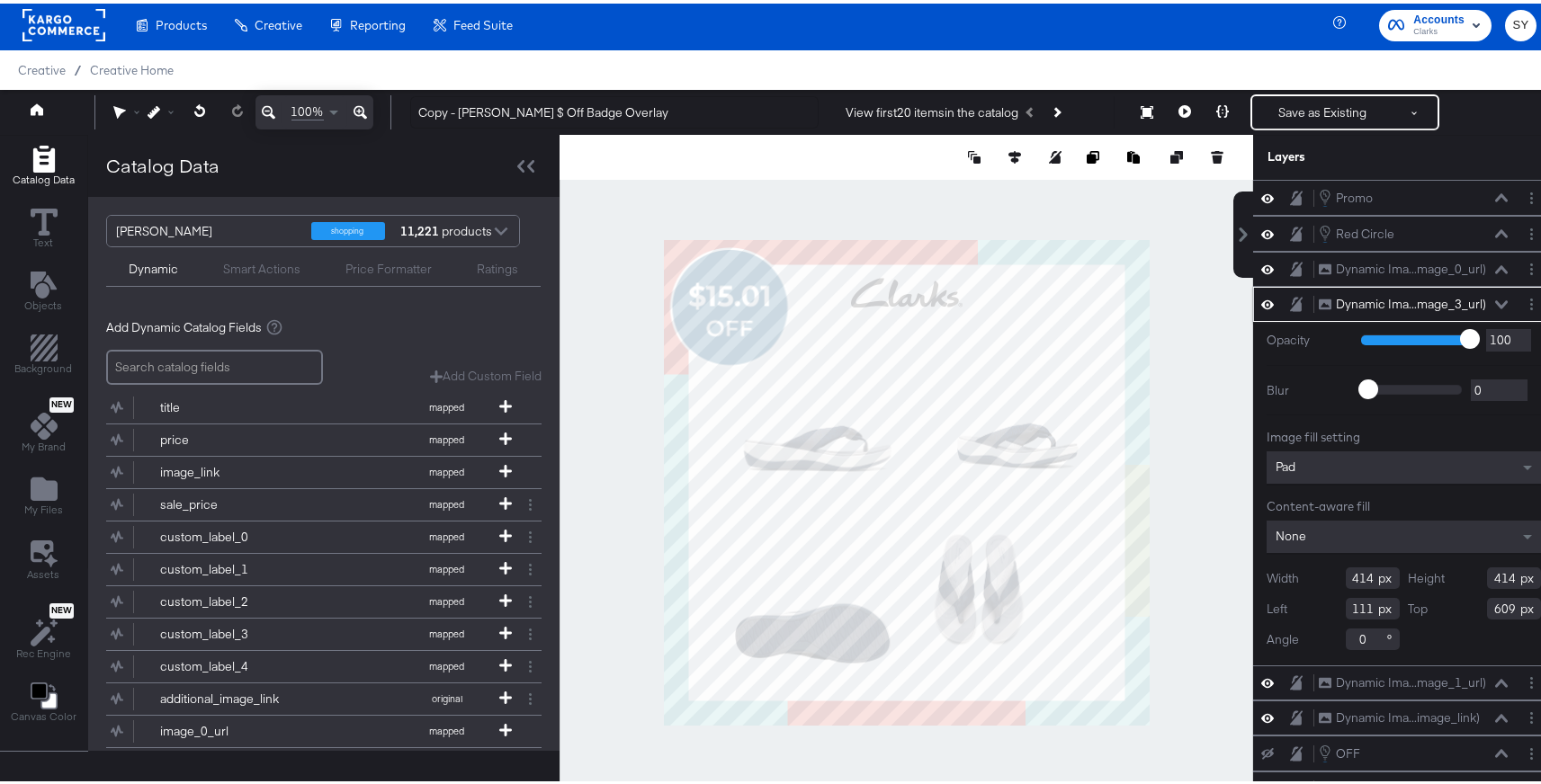
type input "603"
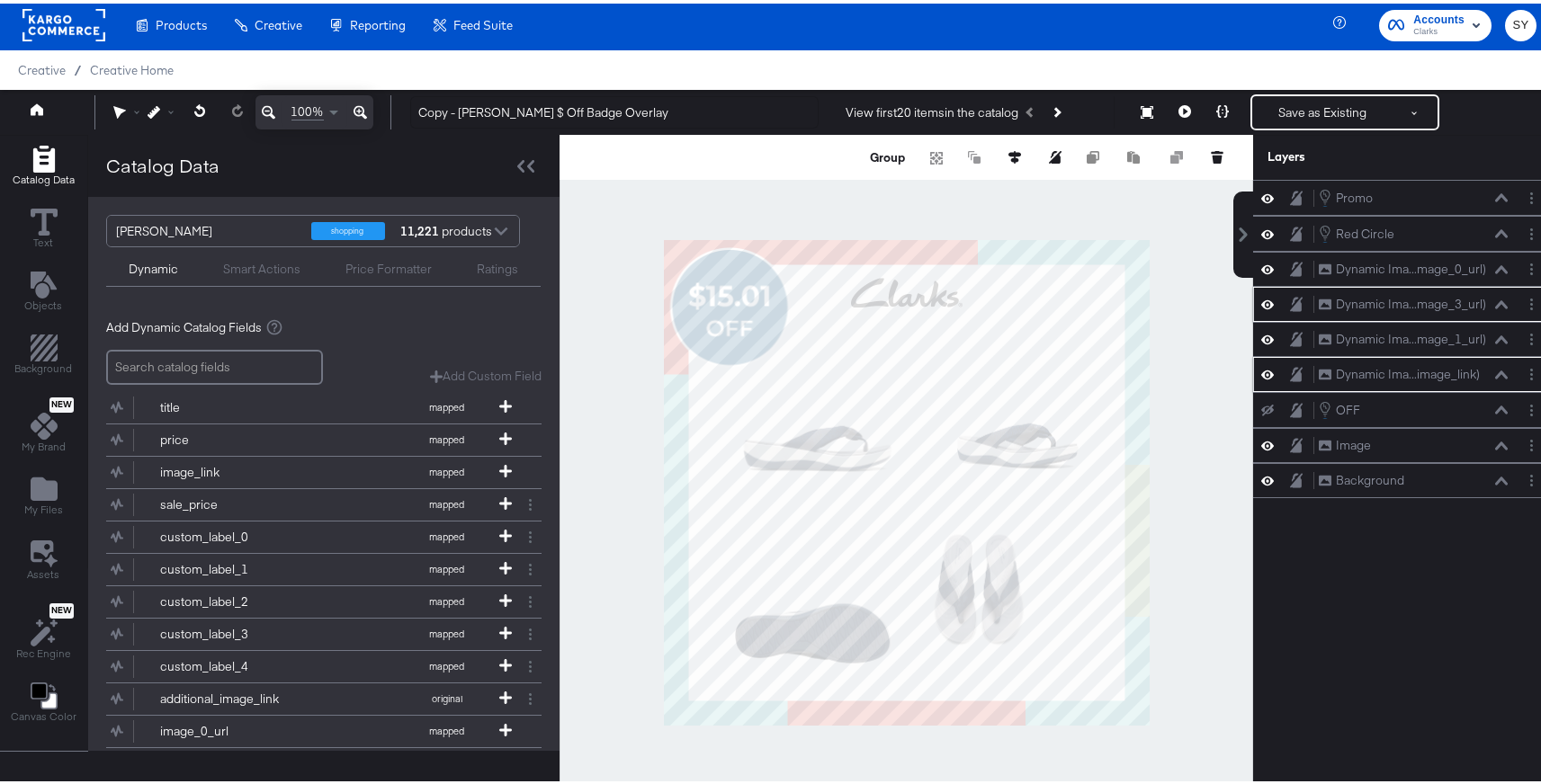
click at [1069, 199] on div at bounding box center [905, 478] width 693 height 695
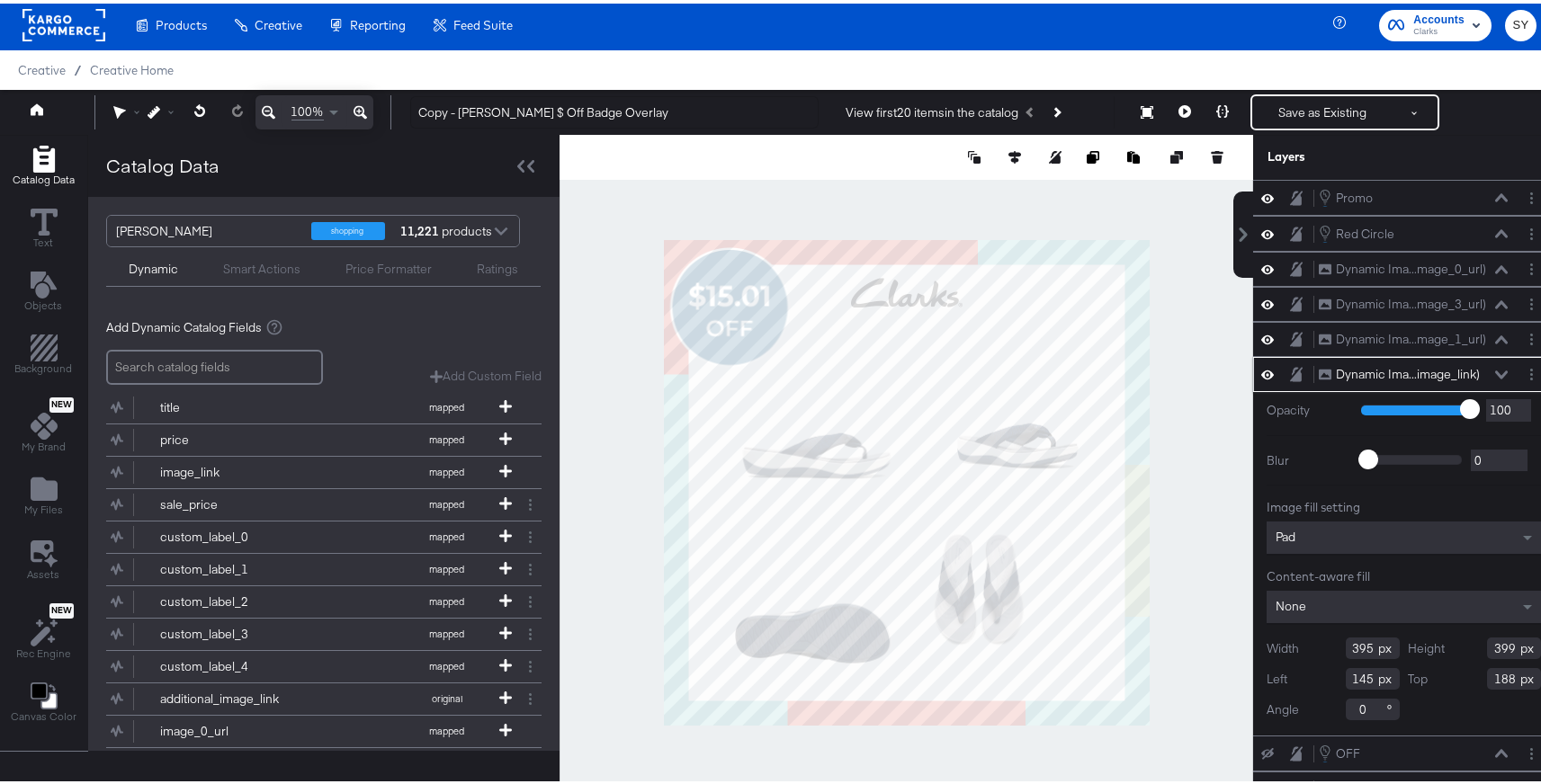
type input "143"
type input "204"
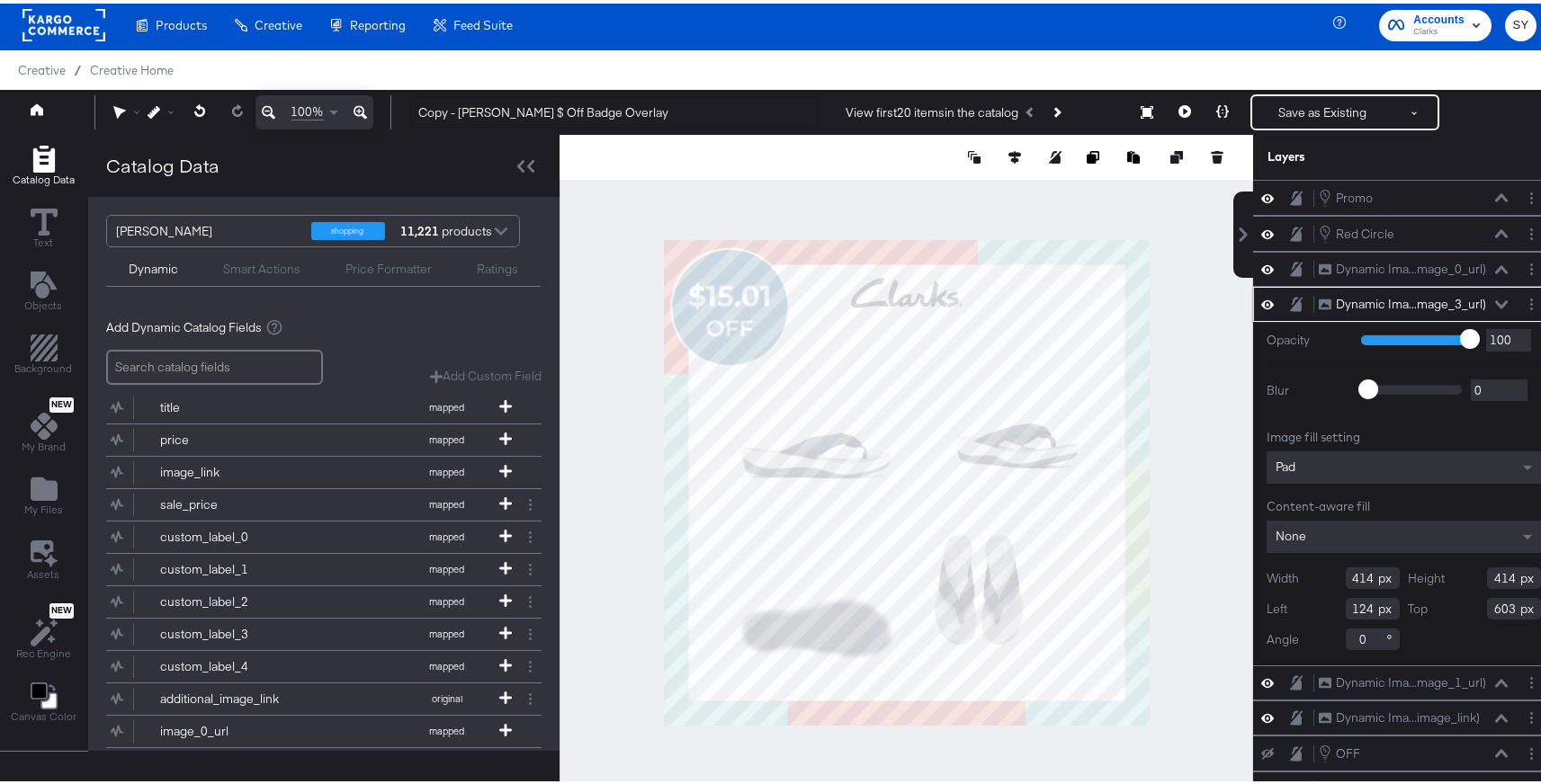
type input "395"
type input "388"
type input "143"
type input "609"
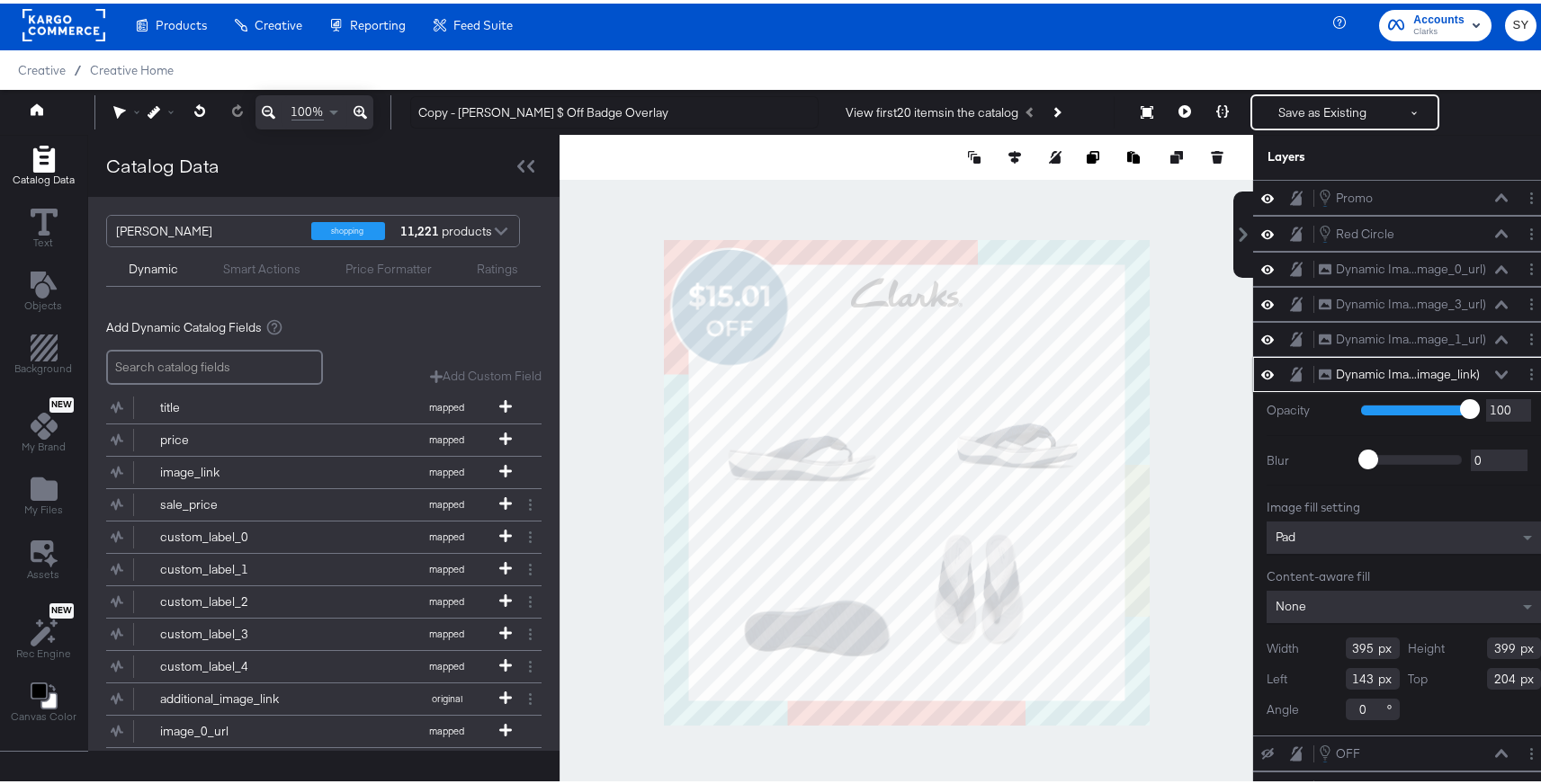
type input "111"
type input "210"
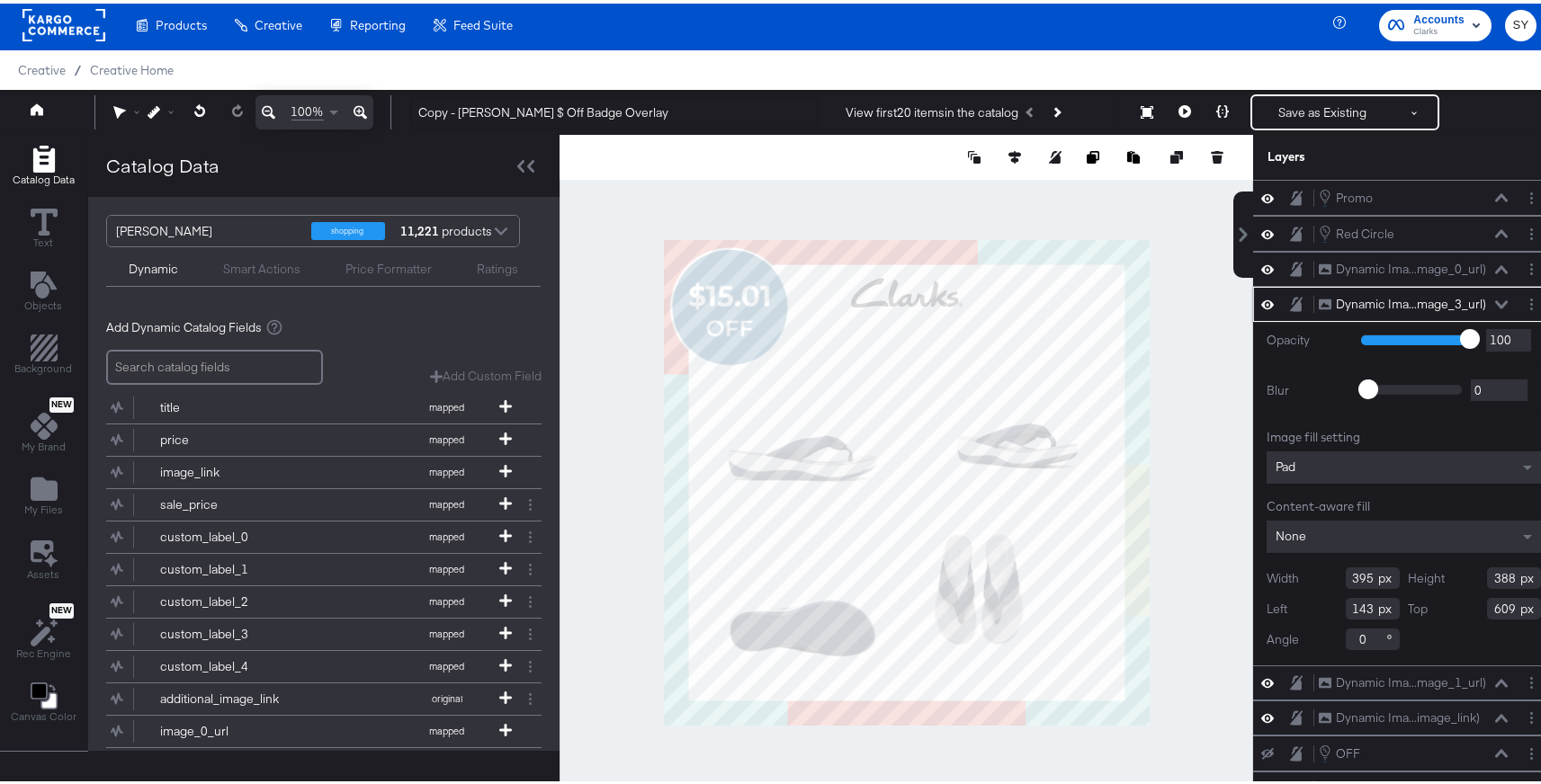
type input "107"
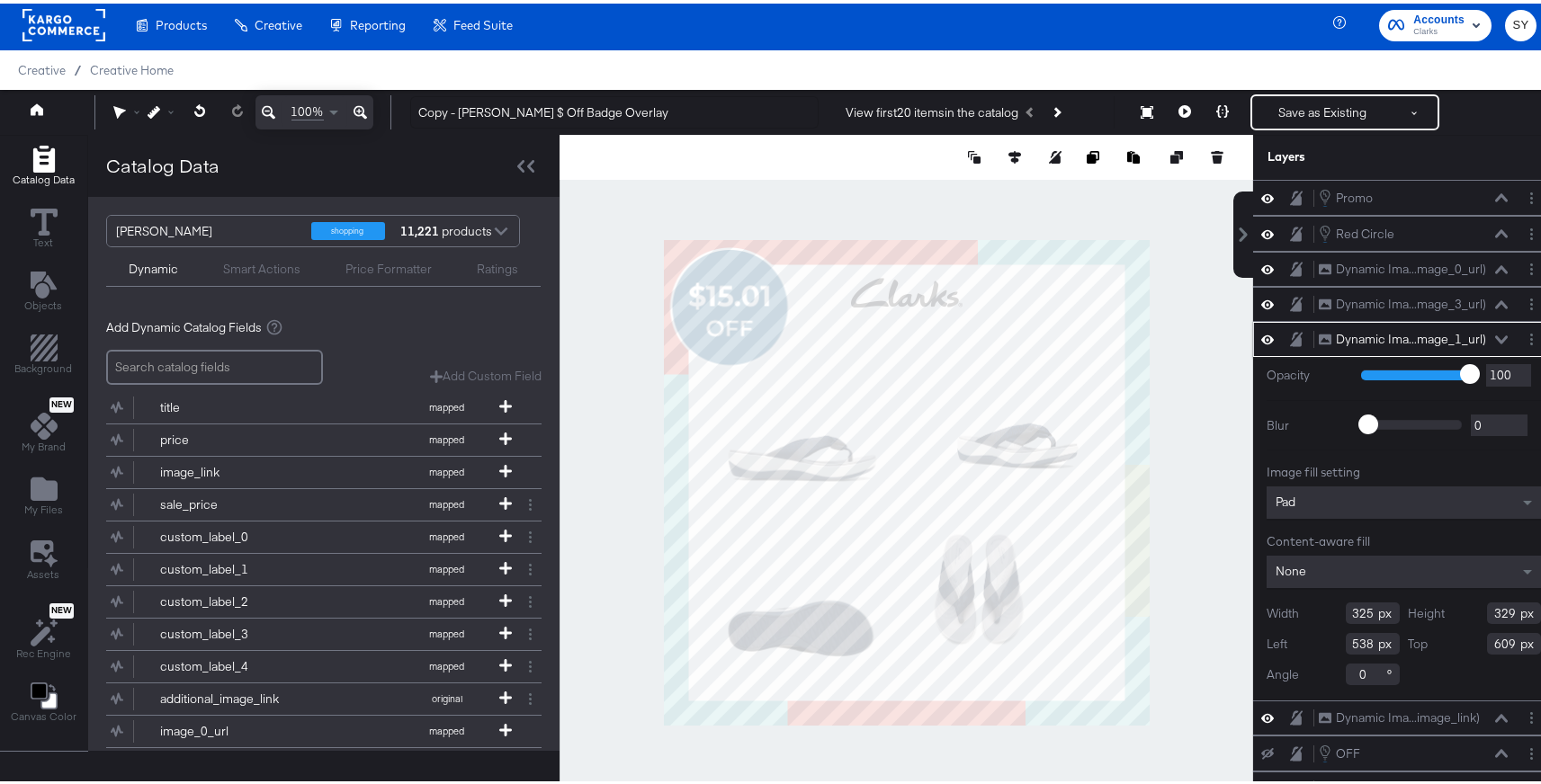
type input "398"
type input "403"
type input "583"
type input "621"
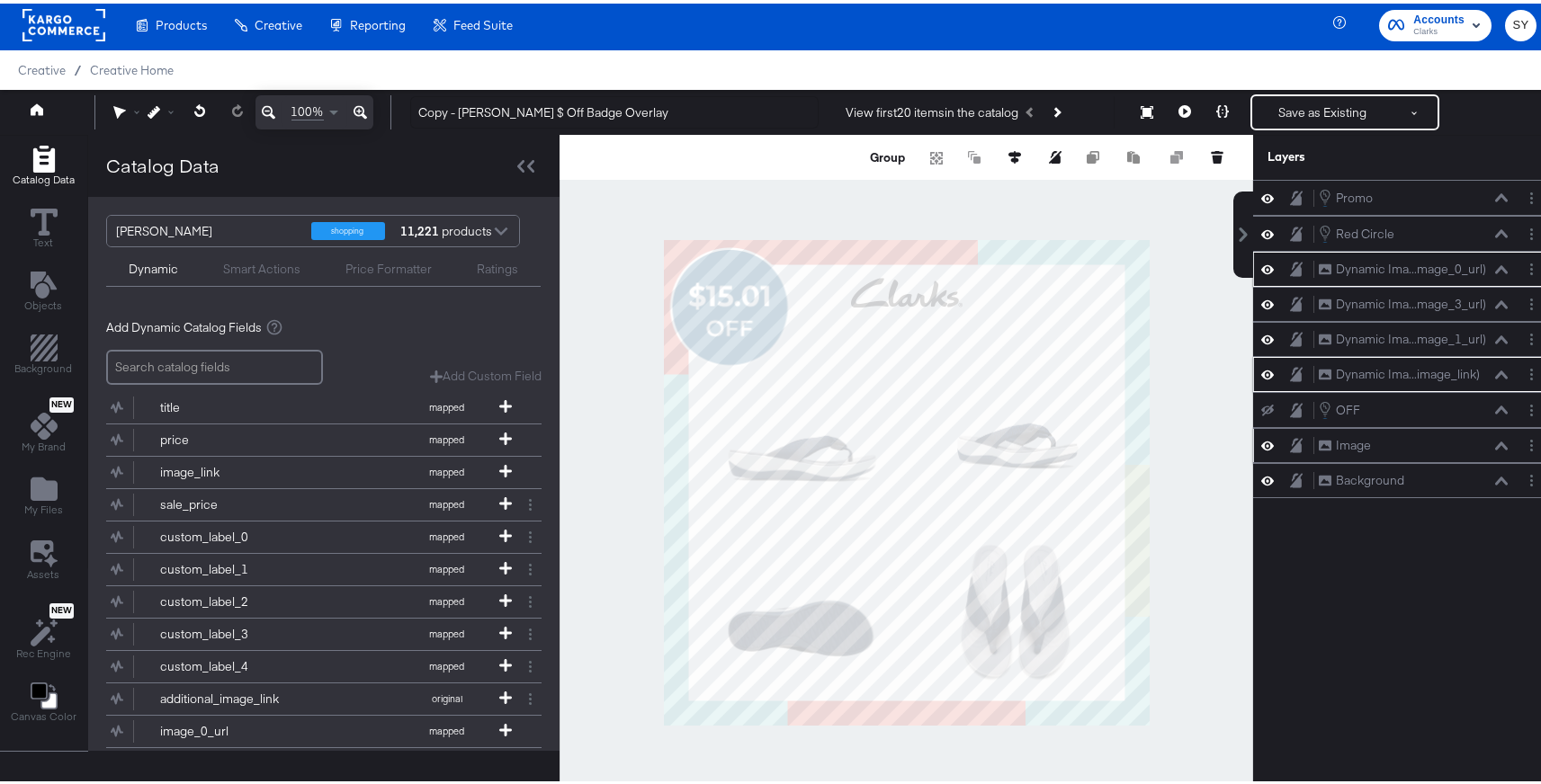
click at [1269, 445] on div at bounding box center [1273, 442] width 25 height 17
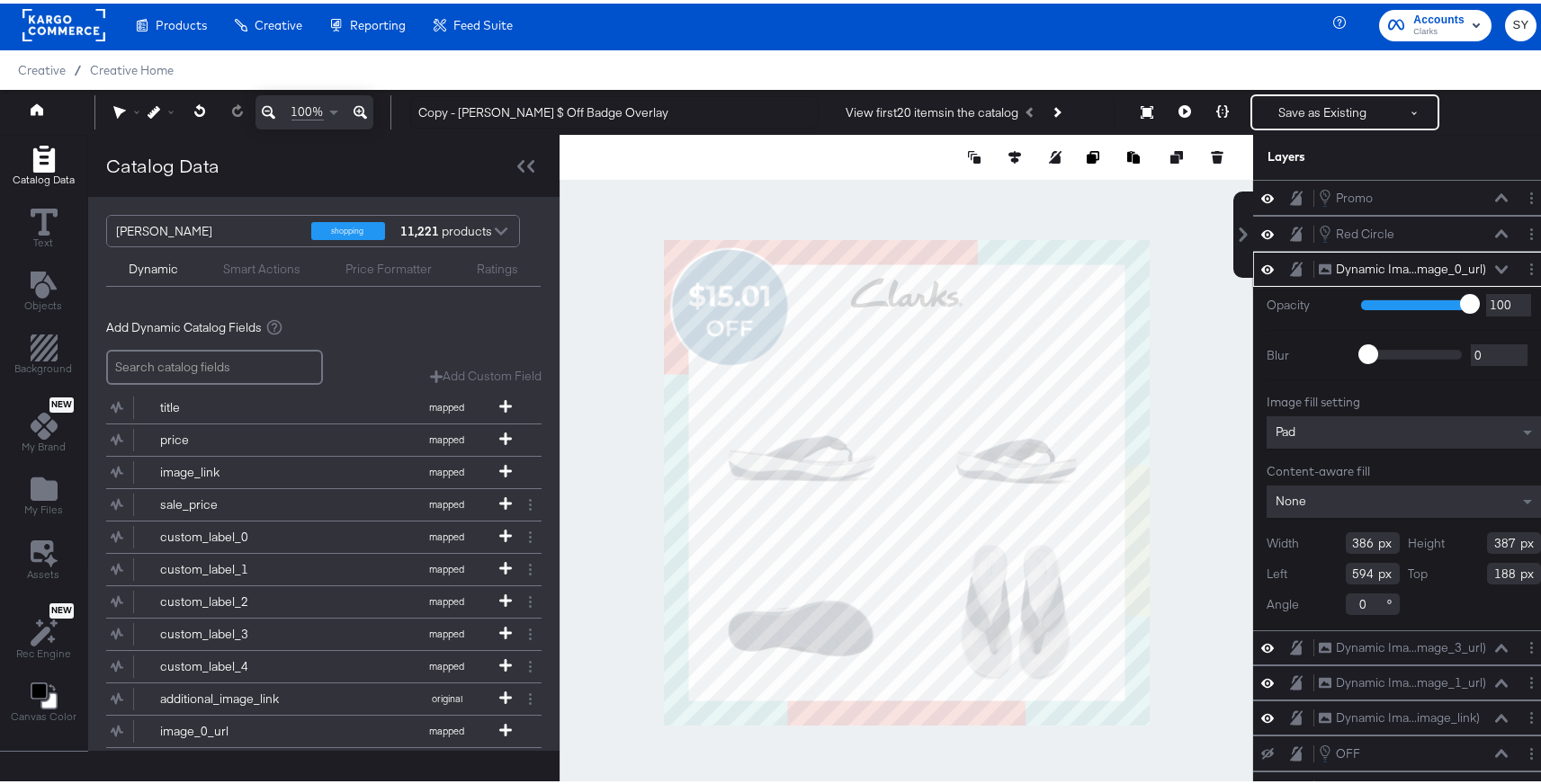
type input "592"
type input "222"
click at [1168, 445] on div at bounding box center [905, 478] width 693 height 695
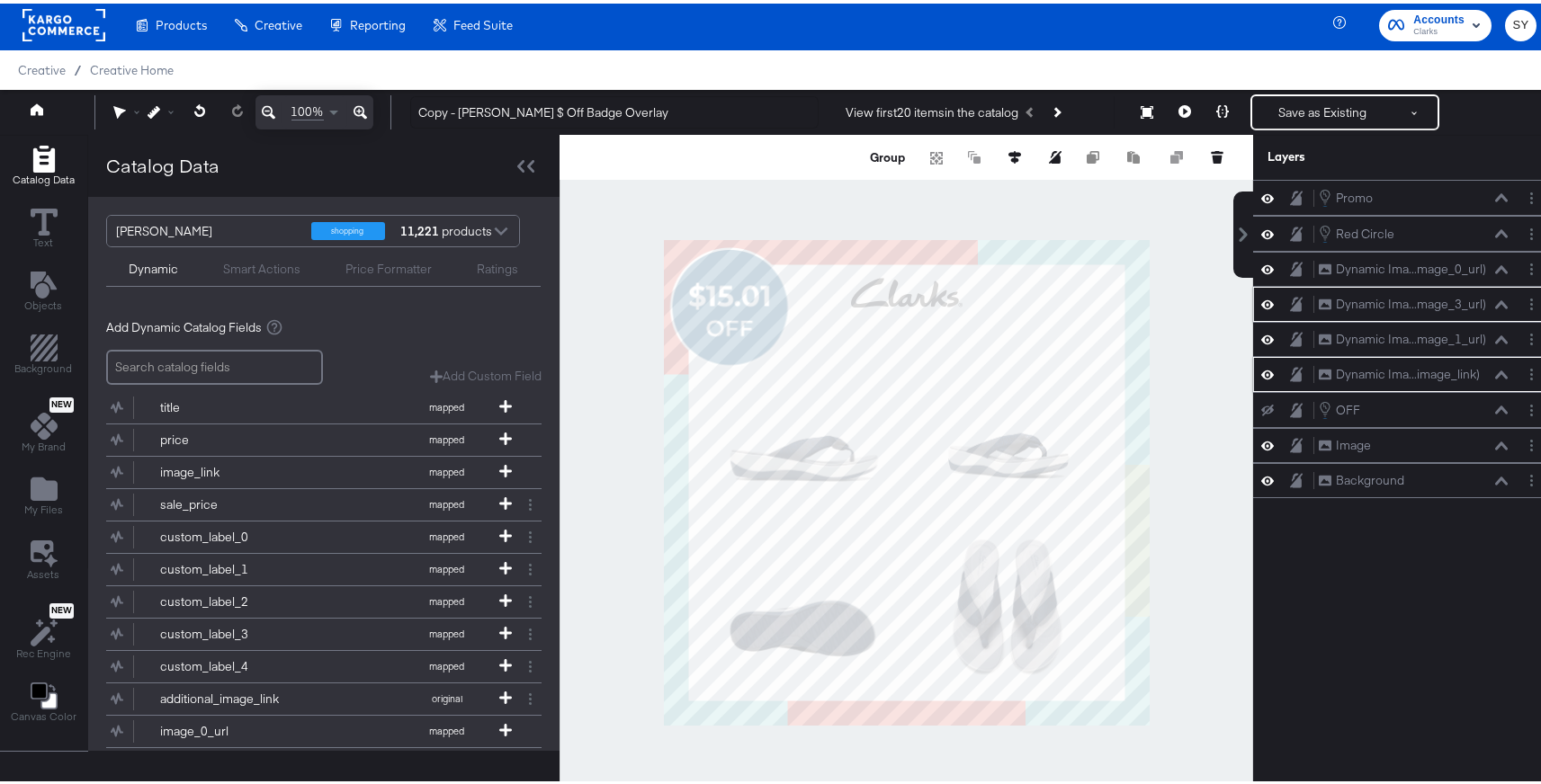
click at [1166, 557] on div at bounding box center [905, 478] width 693 height 695
click at [1182, 503] on div at bounding box center [905, 478] width 693 height 695
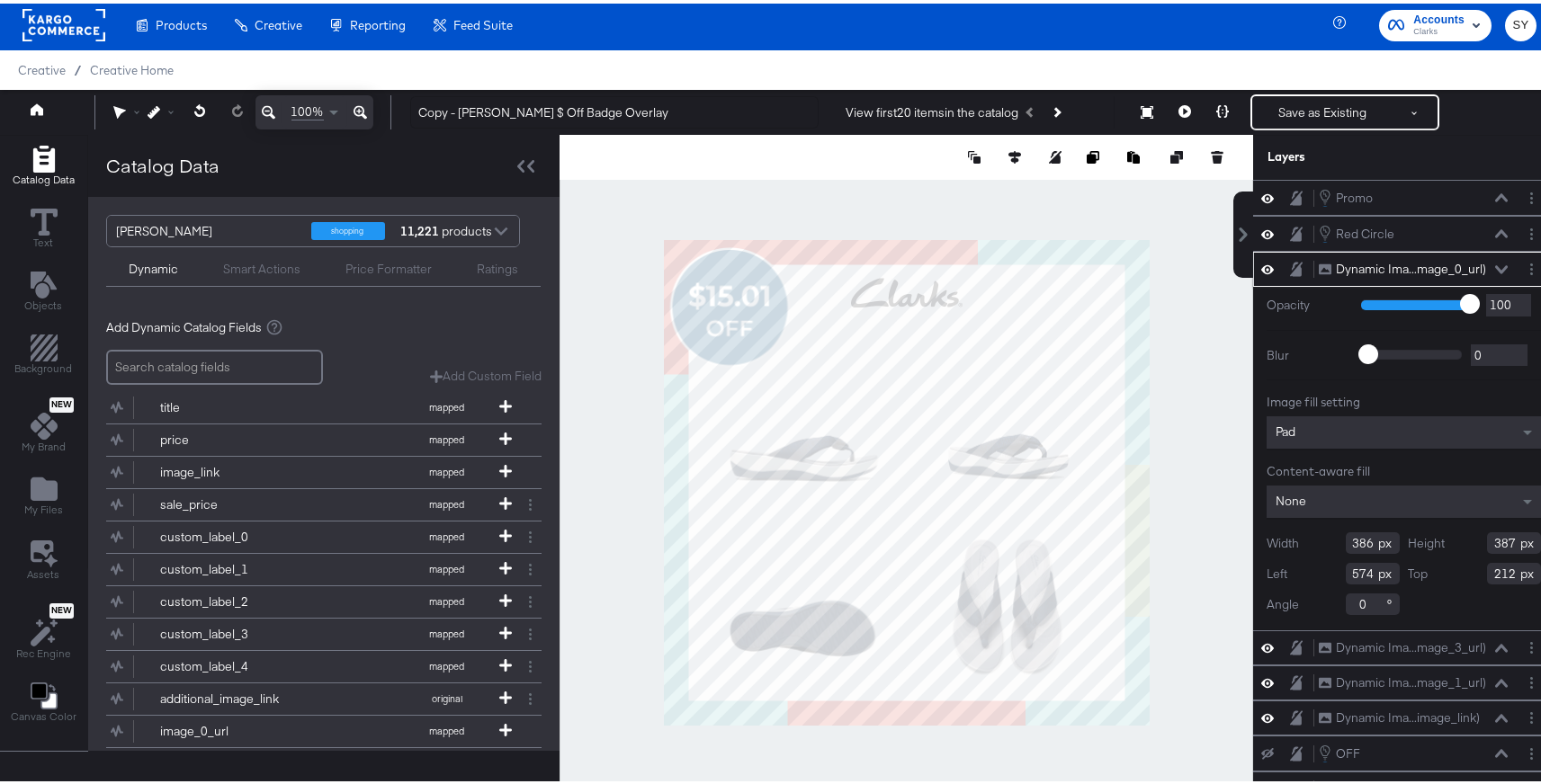
type input "213"
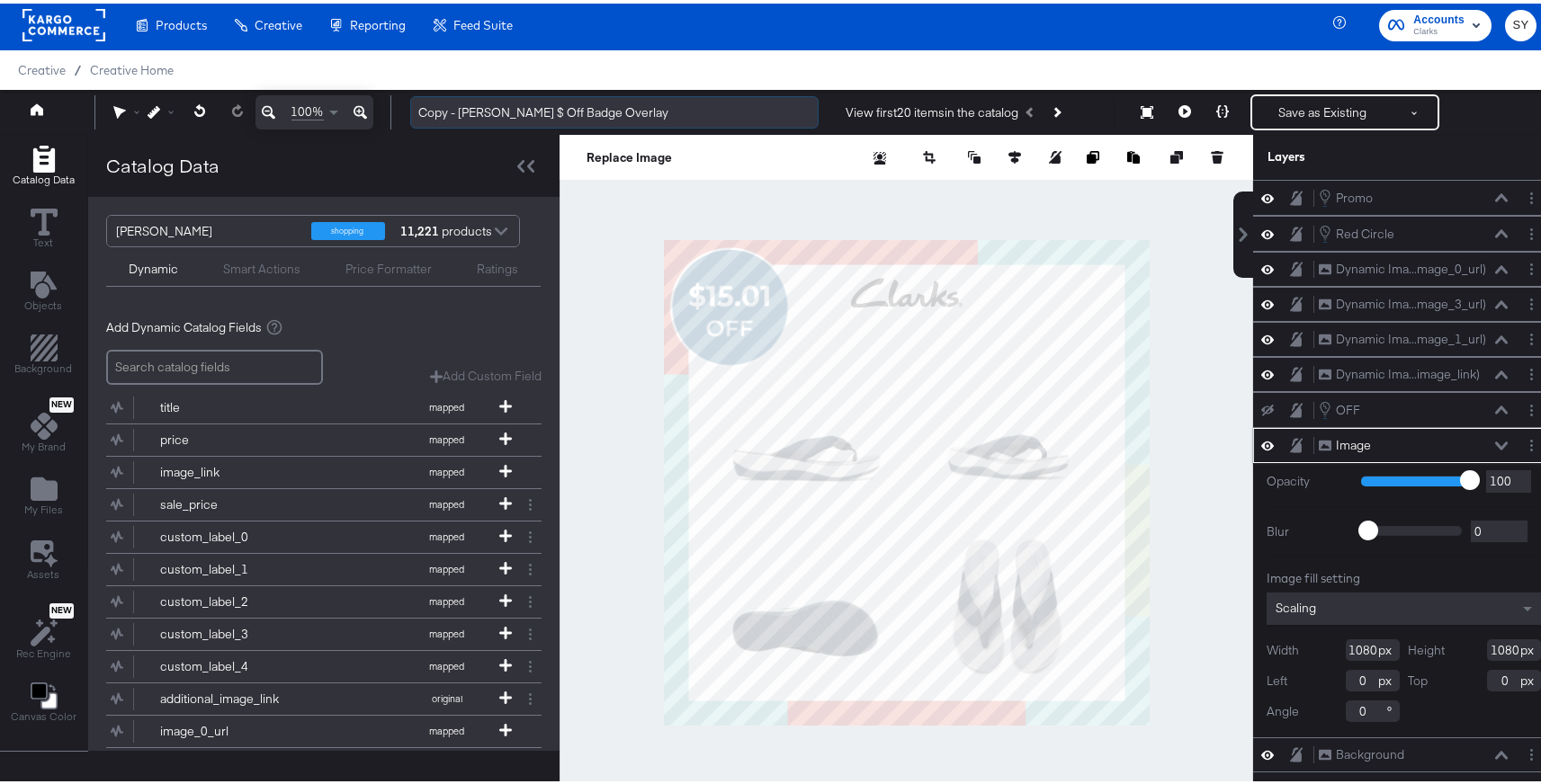
click at [531, 106] on input "Copy - [PERSON_NAME] $ Off Badge Overlay" at bounding box center [614, 109] width 409 height 33
drag, startPoint x: 457, startPoint y: 109, endPoint x: 369, endPoint y: 99, distance: 88.6
click at [370, 100] on div "100% Copy - Clarks $ Off Badge Overlay View first 20 items in the catalog Resiz…" at bounding box center [777, 108] width 1555 height 45
click at [493, 109] on input "[PERSON_NAME] $ Off Badge Overlay" at bounding box center [614, 109] width 409 height 33
drag, startPoint x: 454, startPoint y: 111, endPoint x: 385, endPoint y: 108, distance: 69.1
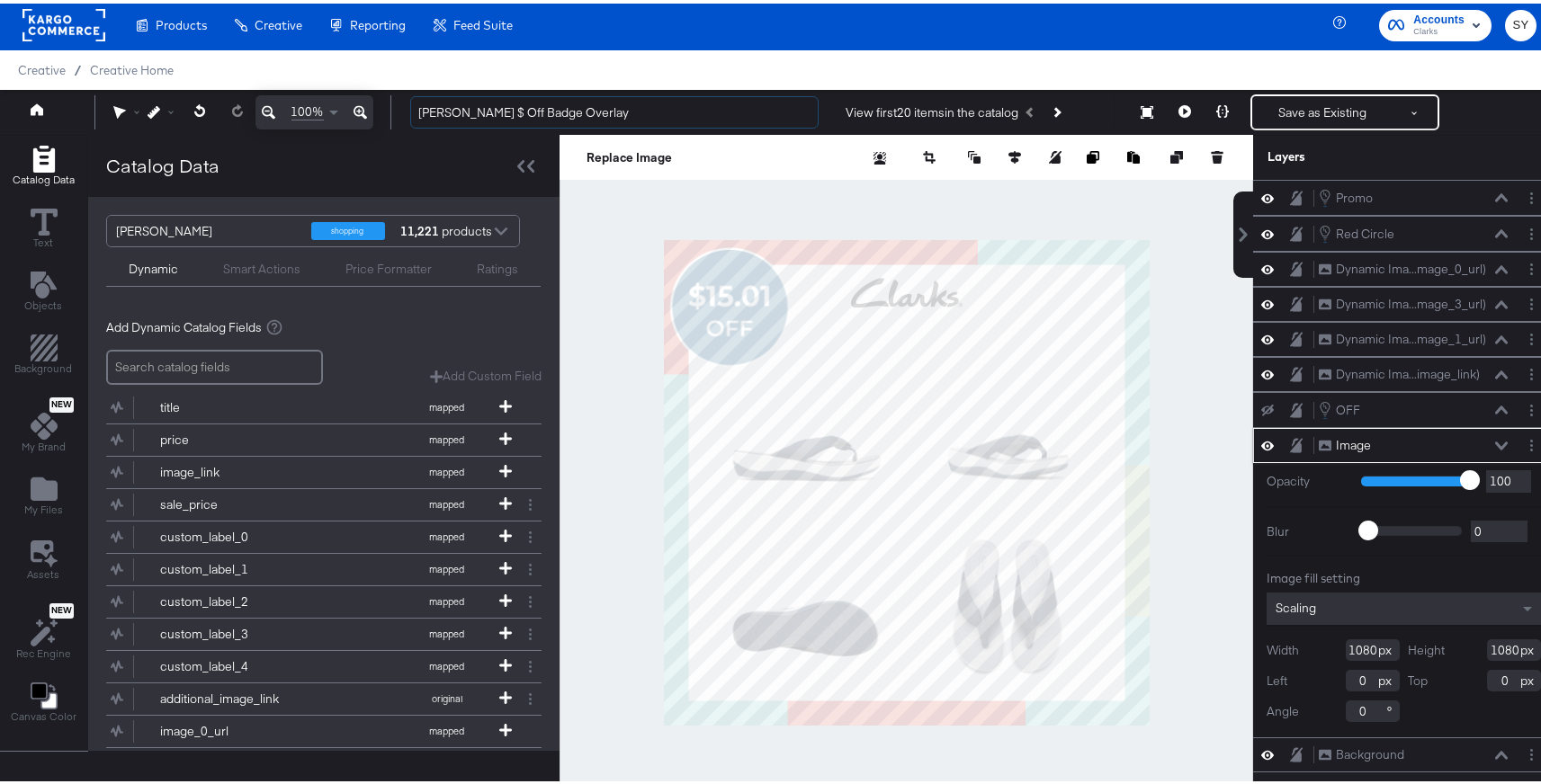
click at [385, 108] on div "100% [PERSON_NAME] $ Off Badge Overlay View first 20 items in the catalog Resiz…" at bounding box center [777, 108] width 1555 height 45
click at [571, 106] on input "Creative testing $ Off Badge Overlay" at bounding box center [614, 109] width 409 height 33
click at [474, 109] on input "Creative testing $ Off Badge Collage Overlay" at bounding box center [614, 109] width 409 height 33
type input "Creative Testing $ Off Badge Collage Overlay"
click at [1324, 105] on button "Save as Existing" at bounding box center [1322, 108] width 141 height 32
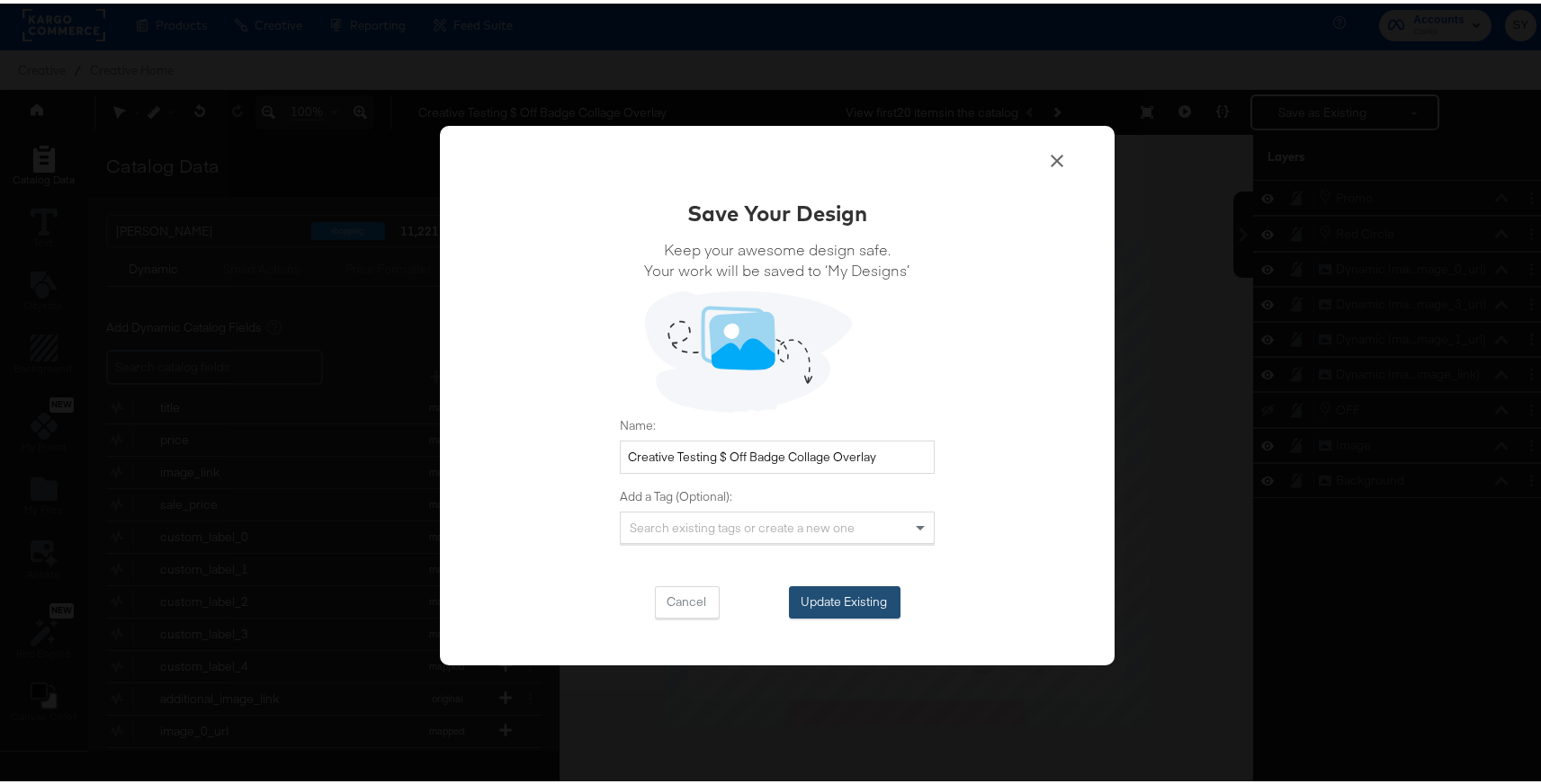
click at [849, 596] on button "Update Existing" at bounding box center [844, 599] width 111 height 32
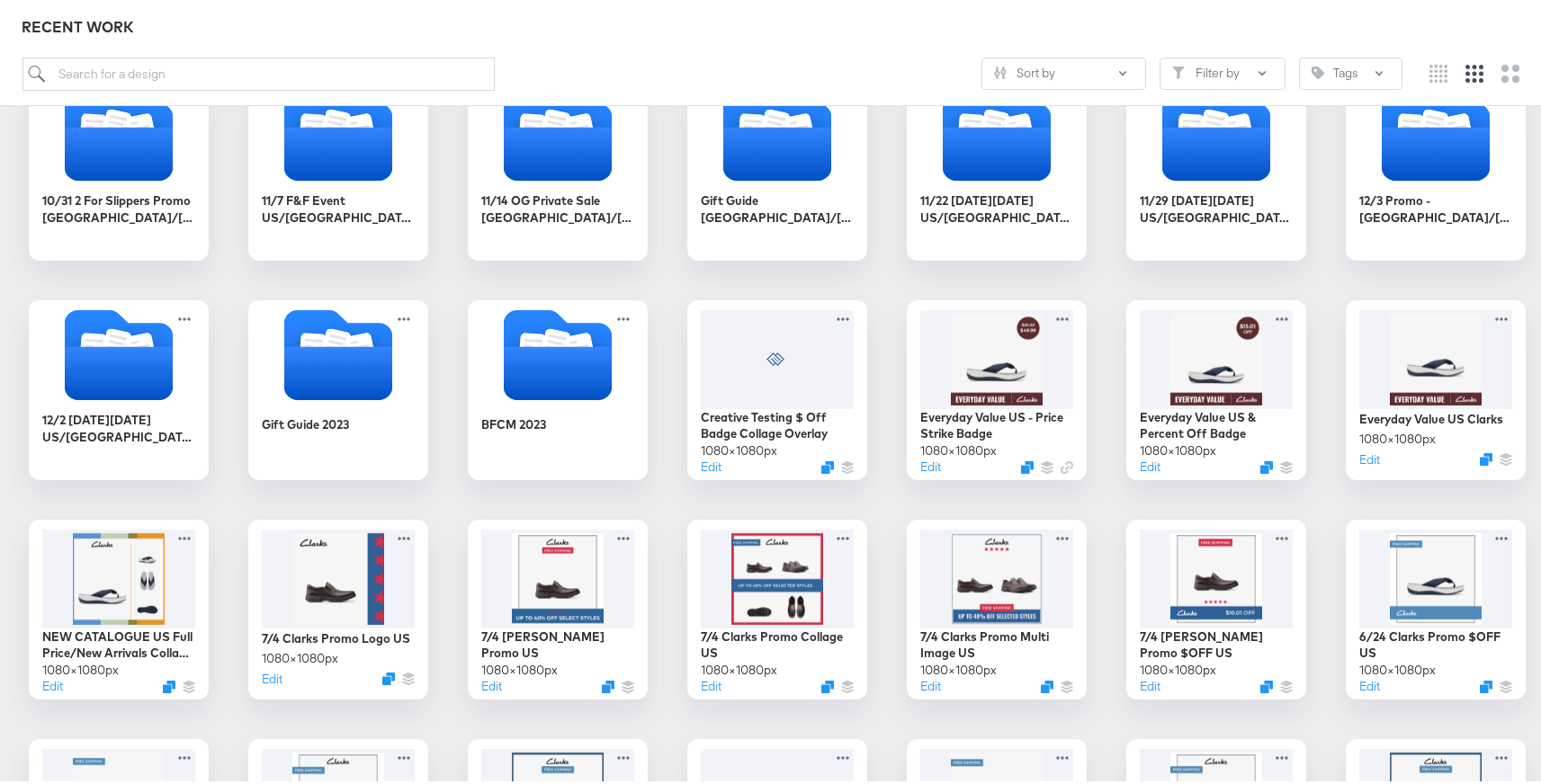
scroll to position [1195, 0]
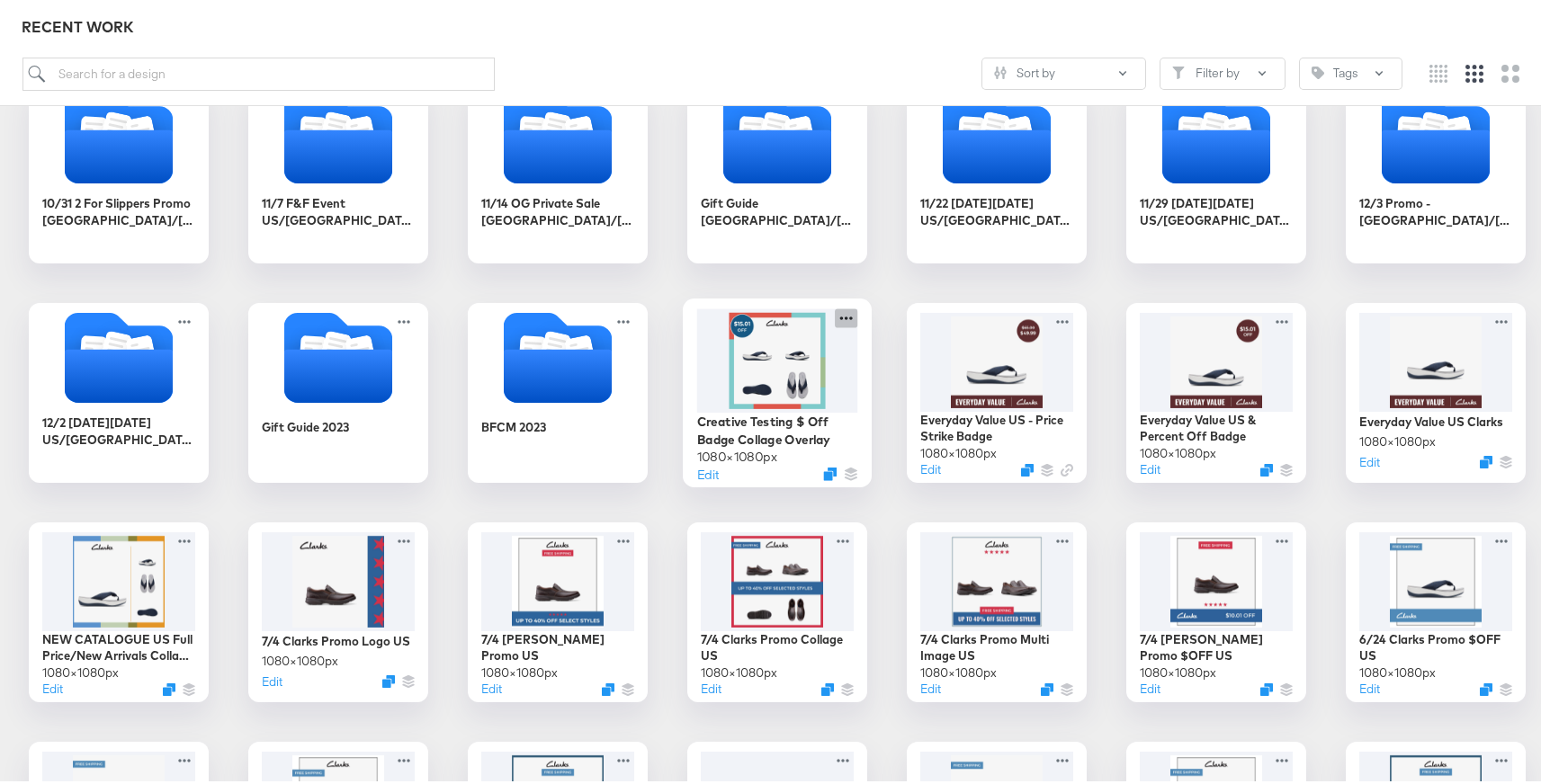
click at [835, 313] on icon at bounding box center [846, 314] width 22 height 19
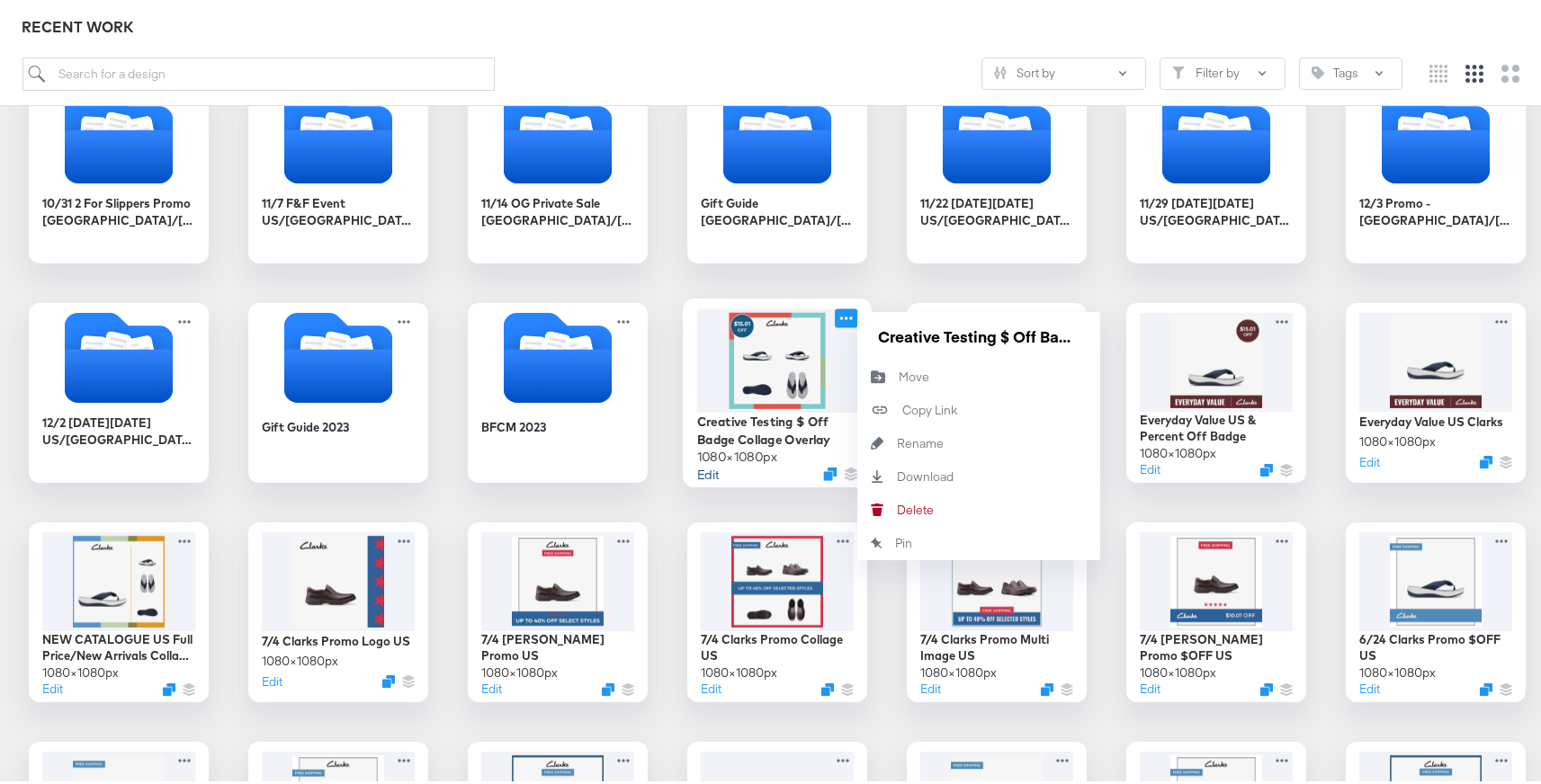
click at [707, 471] on button "Edit" at bounding box center [708, 470] width 22 height 17
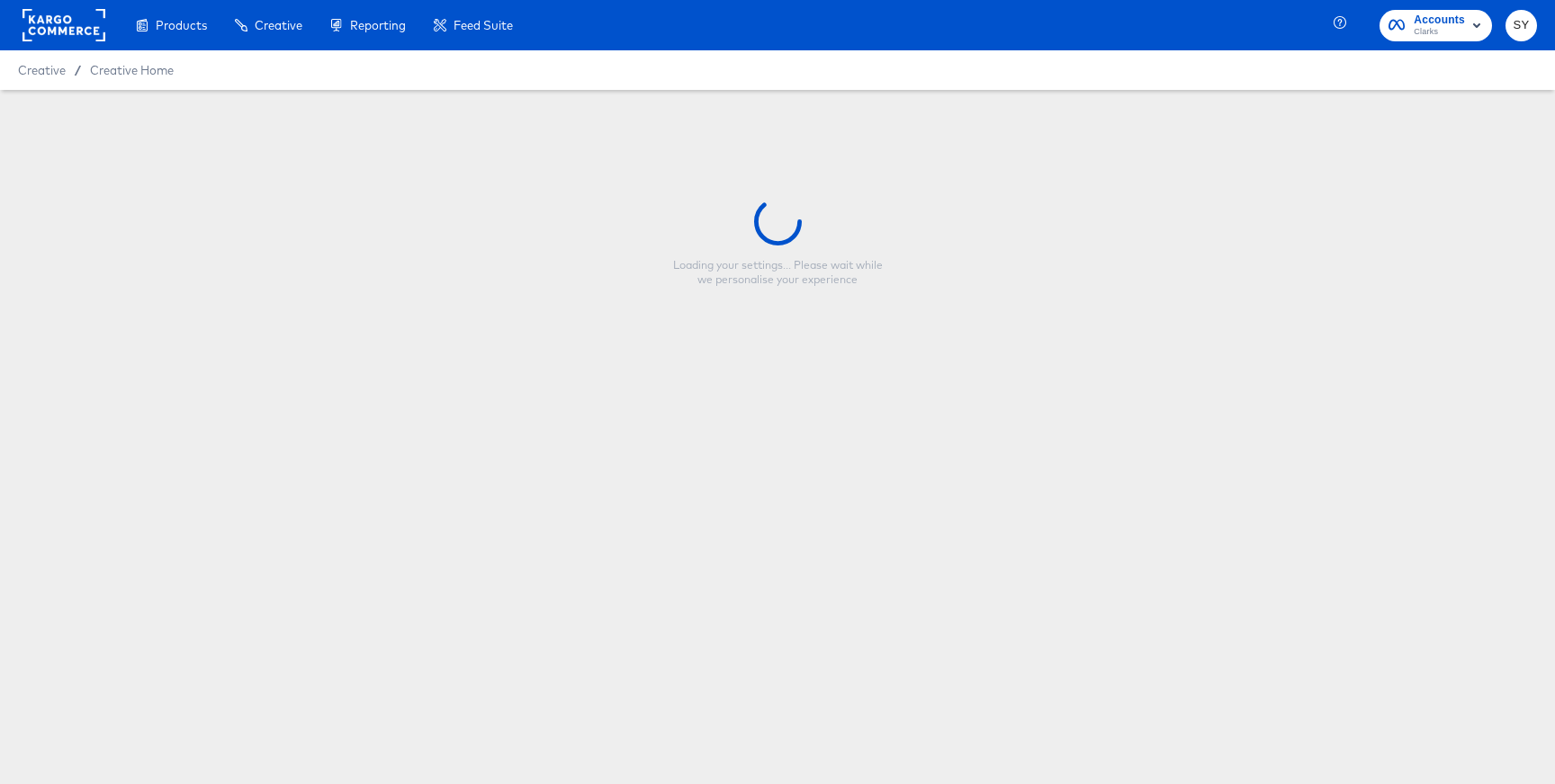
type input "Creative Testing $ Off Badge Collage Overlay"
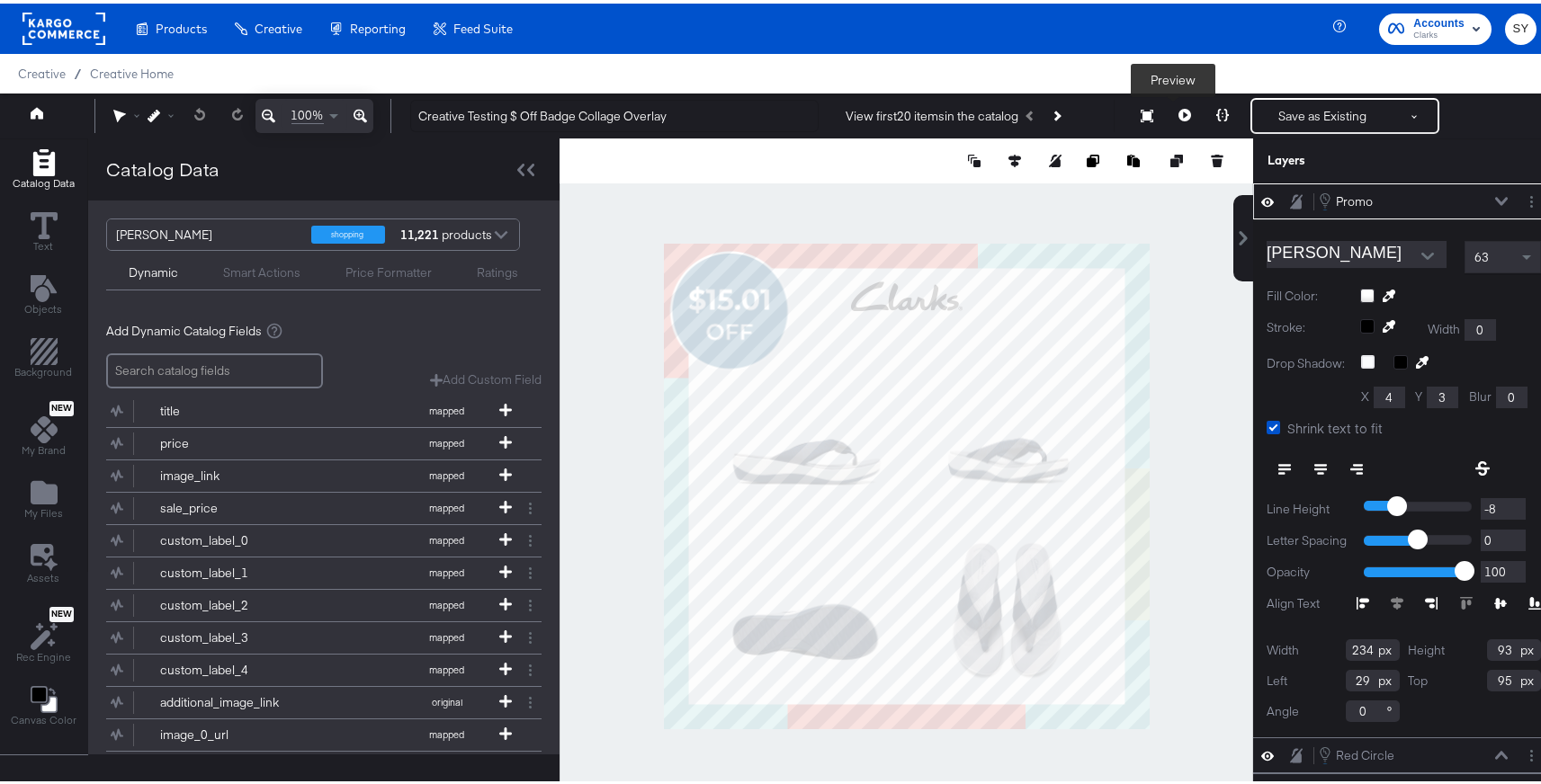
click at [1179, 110] on icon at bounding box center [1186, 112] width 13 height 13
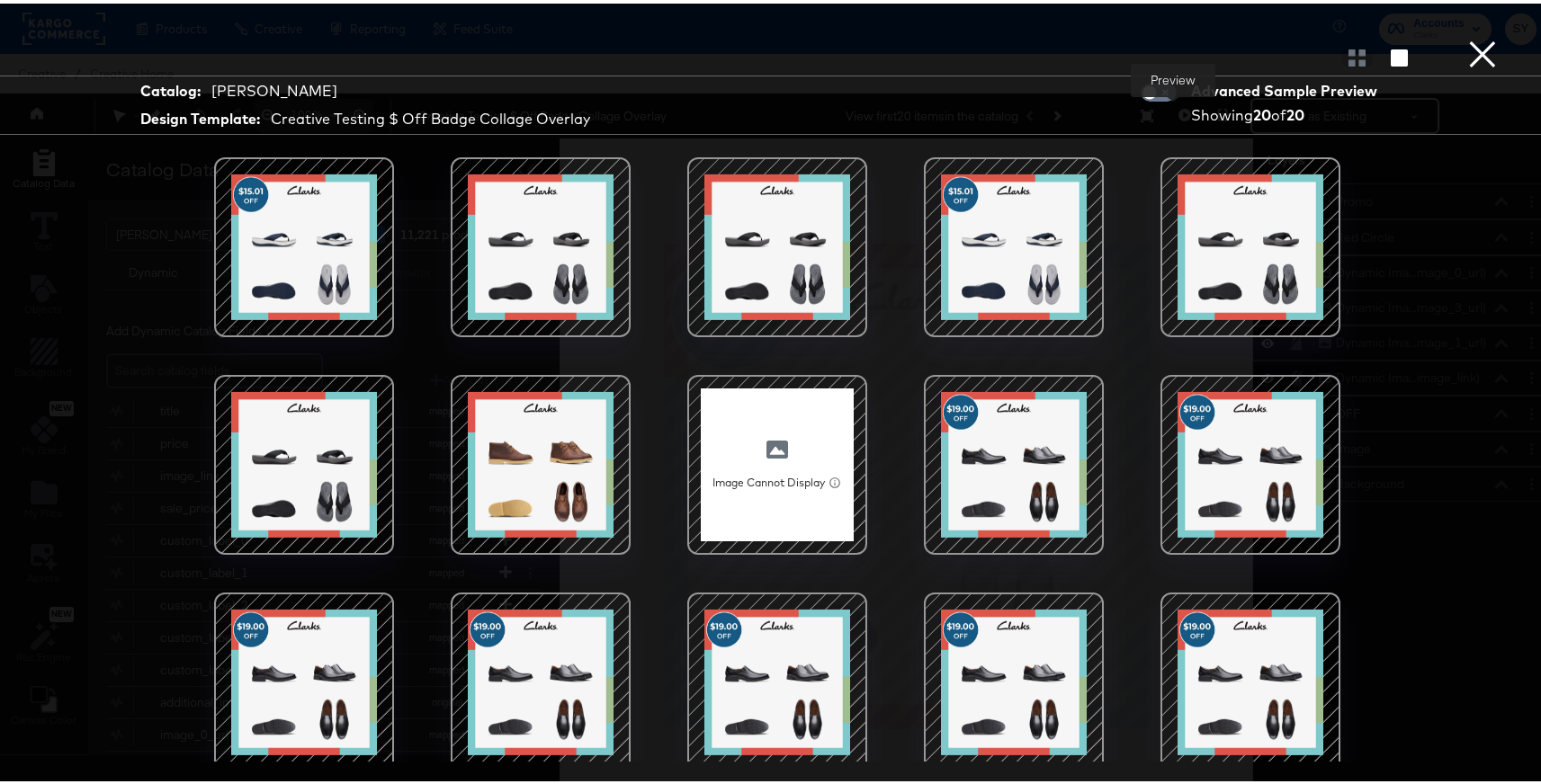
click at [1476, 36] on button "×" at bounding box center [1482, 17] width 36 height 36
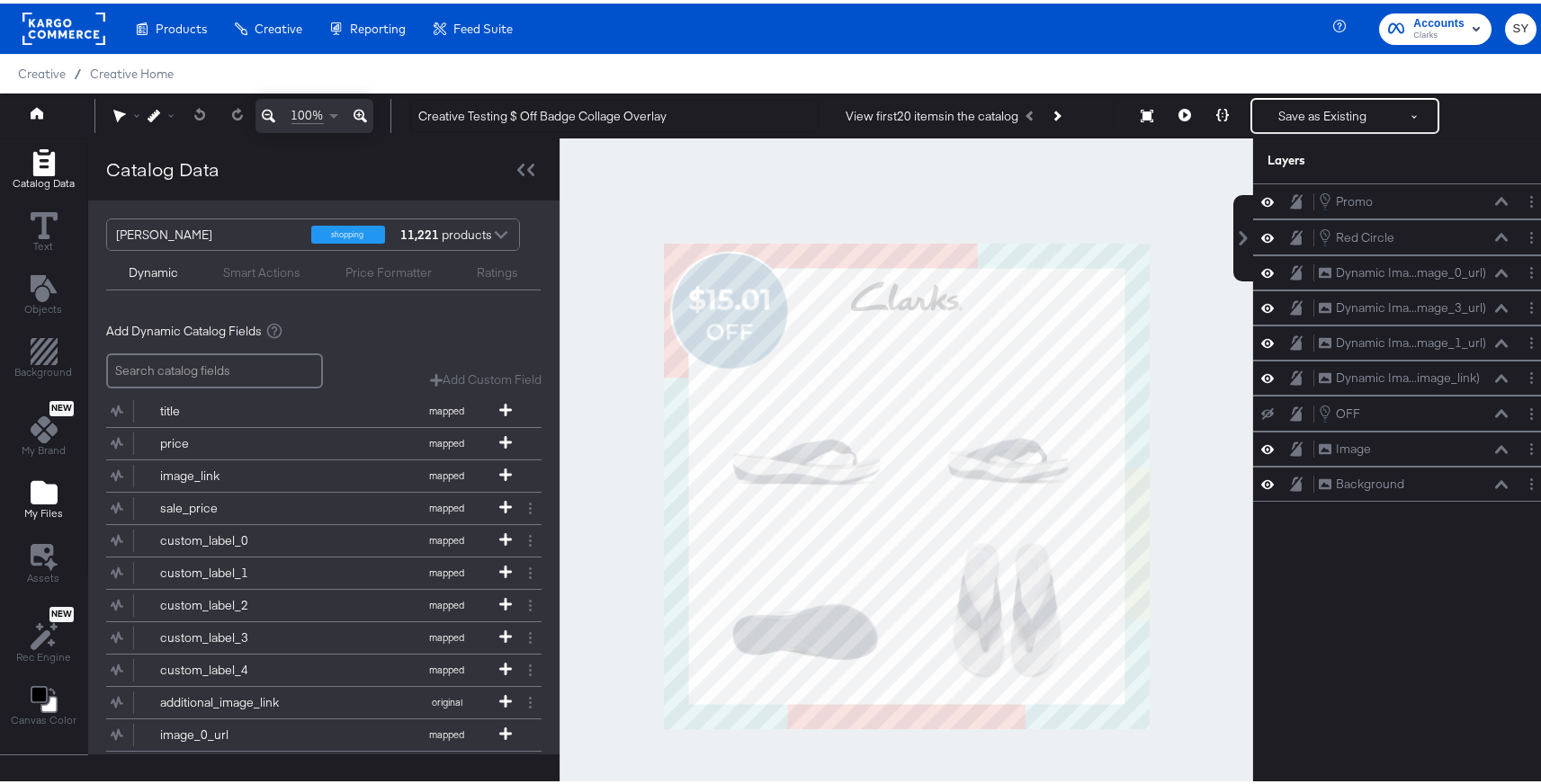
click at [39, 498] on icon "Add Files" at bounding box center [43, 488] width 27 height 23
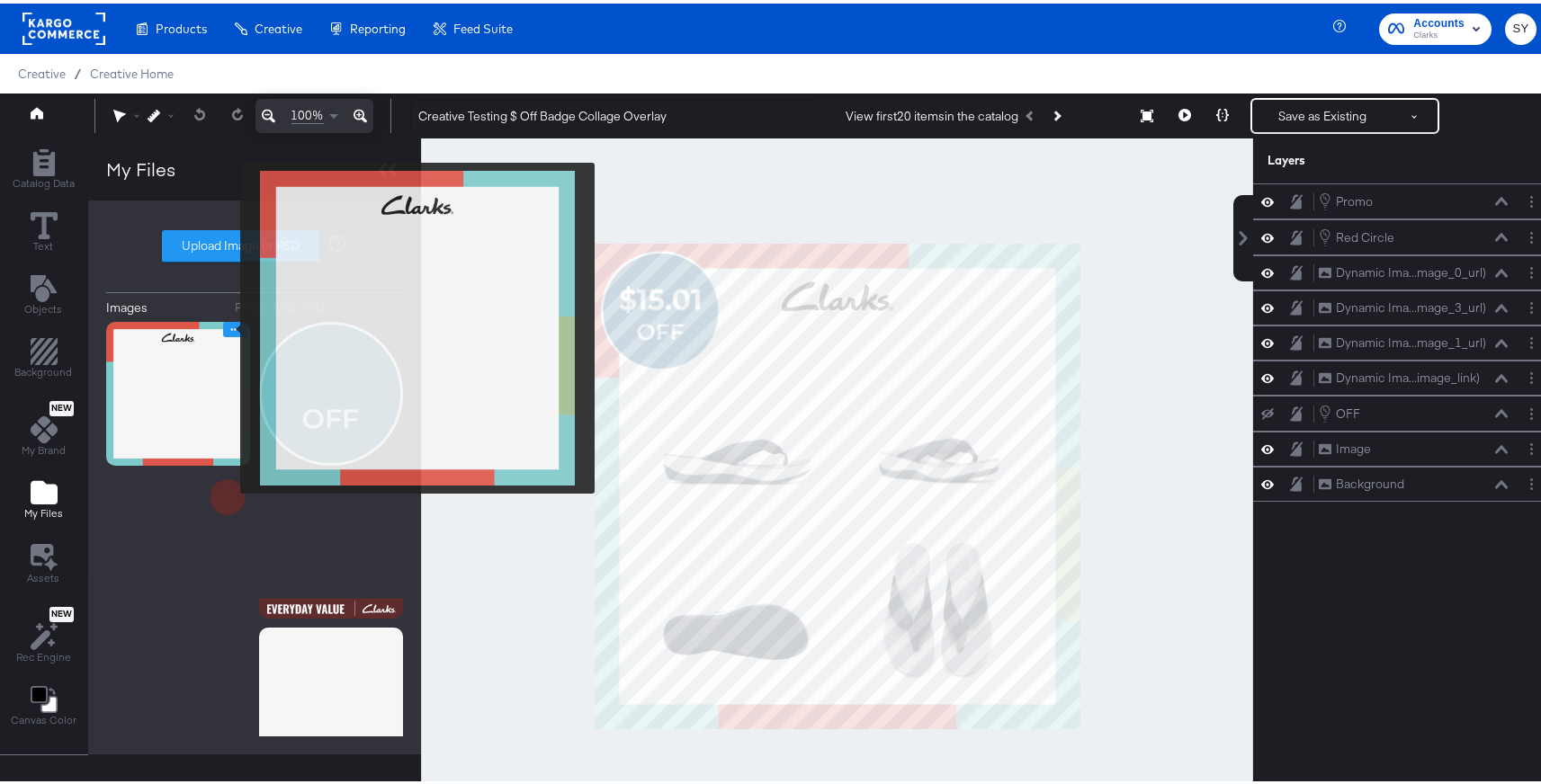
click at [231, 325] on icon "Image Options" at bounding box center [236, 326] width 9 height 3
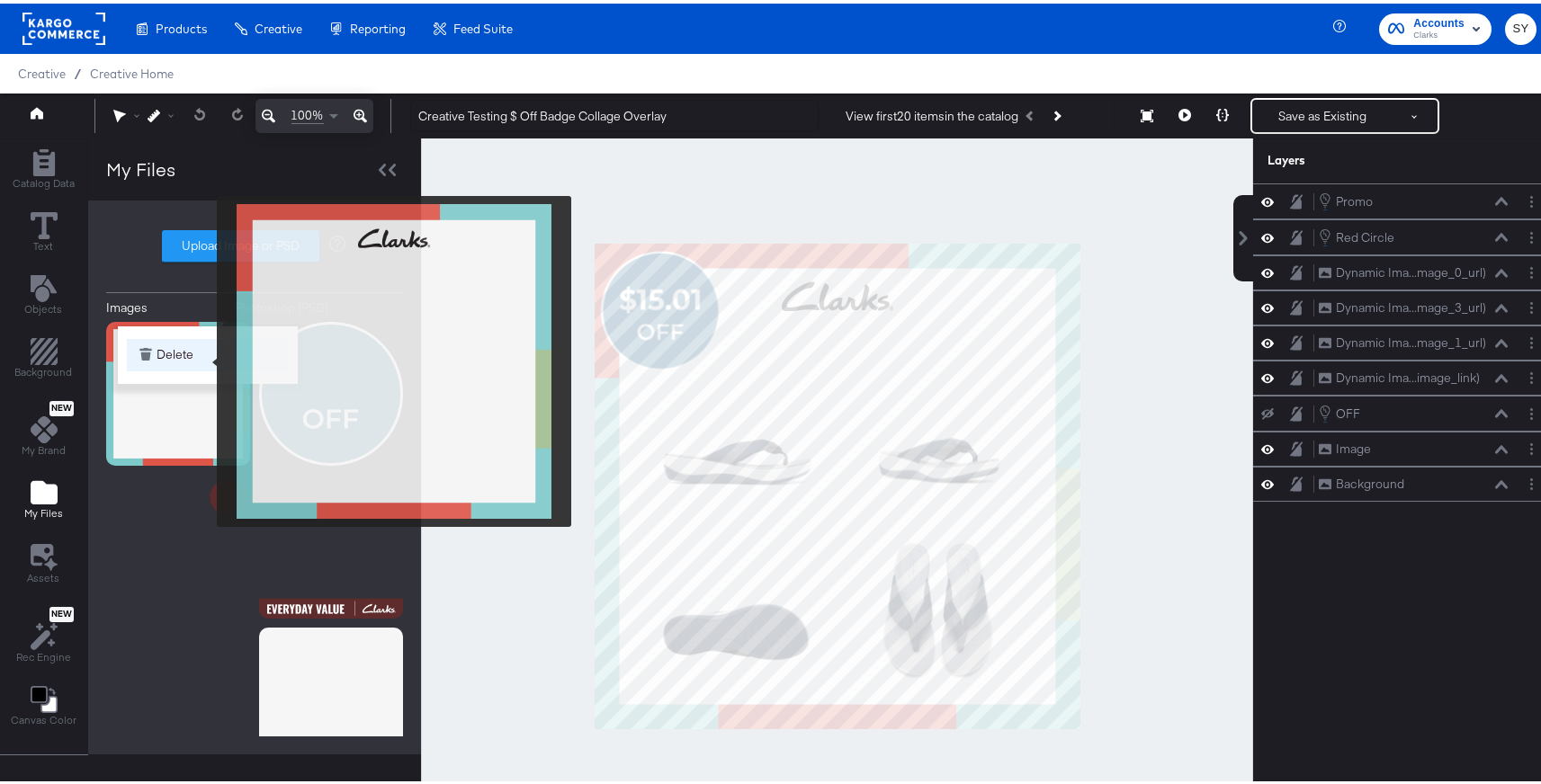
click at [205, 358] on button "Delete" at bounding box center [208, 351] width 162 height 32
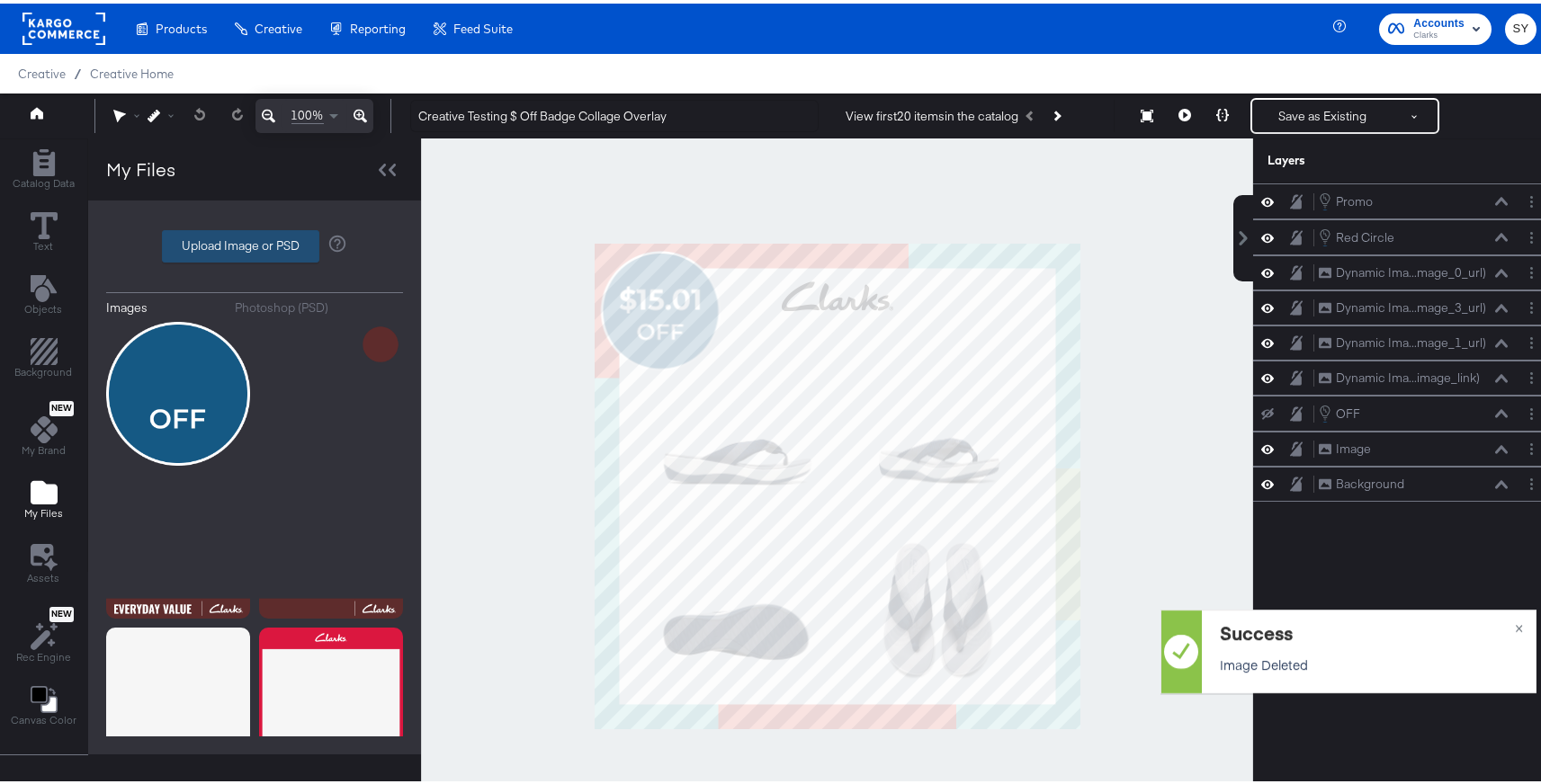
click at [222, 235] on label "Upload Image or PSD" at bounding box center [241, 242] width 156 height 30
click at [254, 243] on input "Upload Image or PSD" at bounding box center [254, 243] width 0 height 0
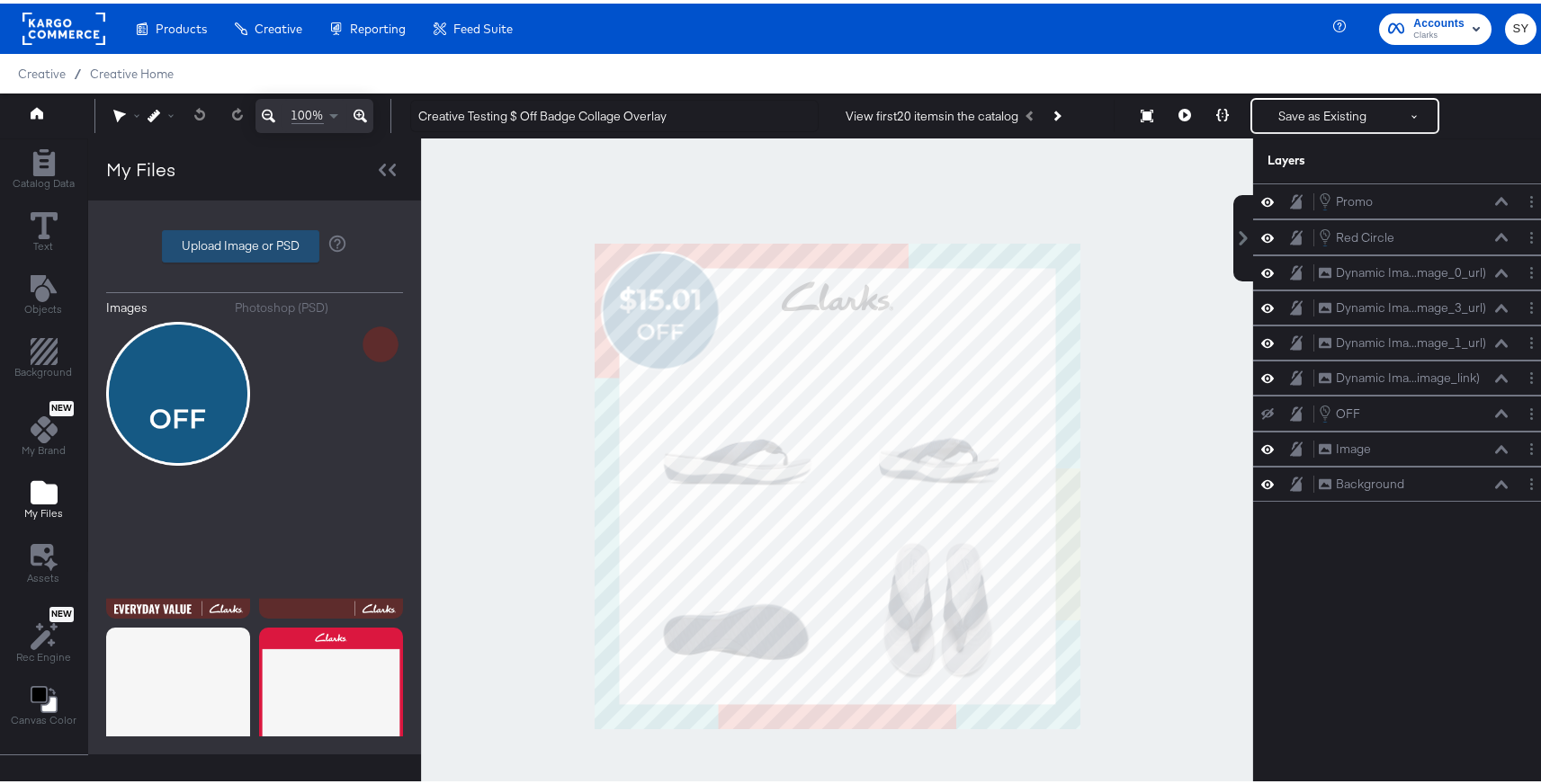
type input "C:\fakepath\approved design.png"
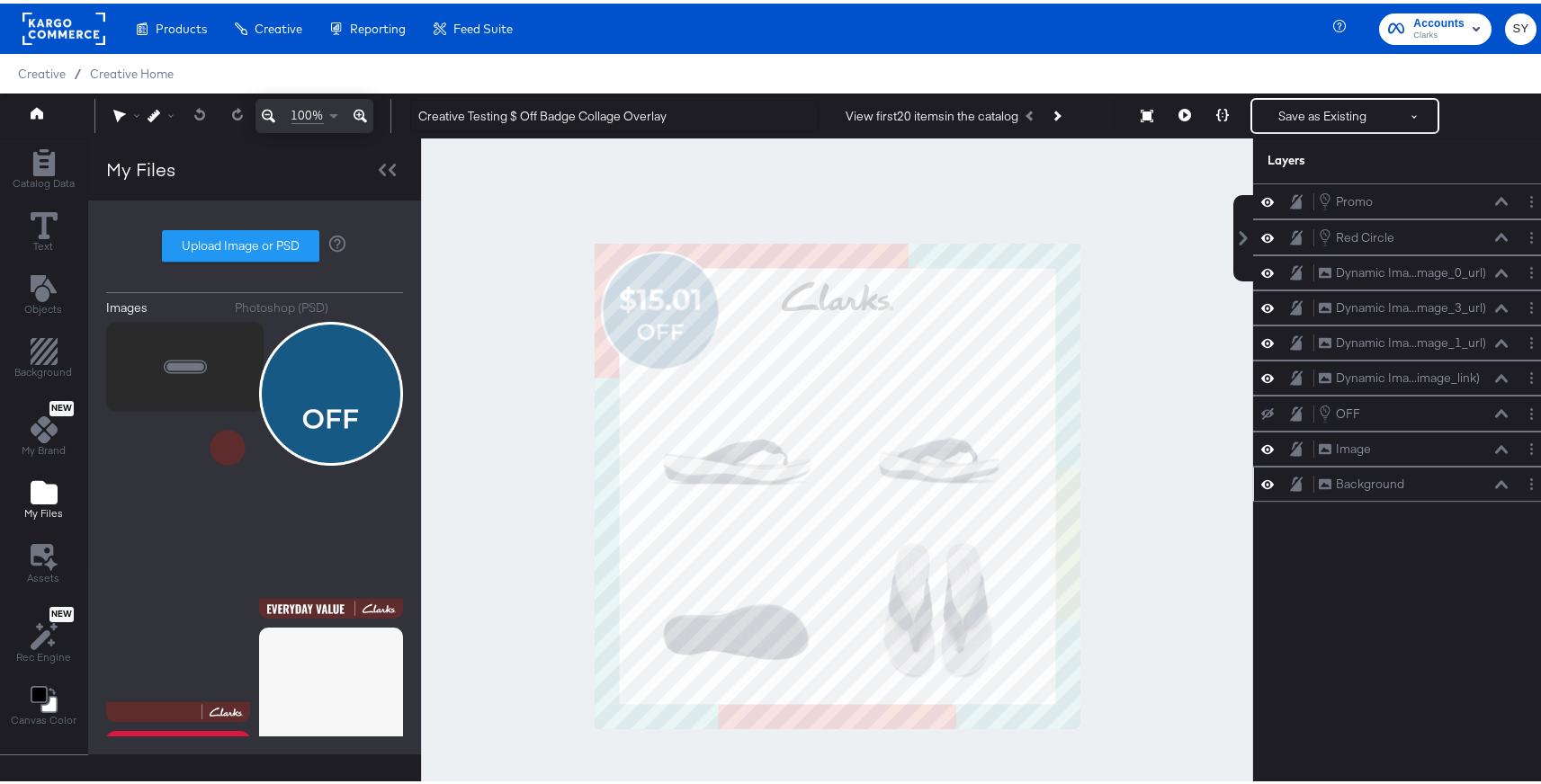
click at [1262, 480] on icon at bounding box center [1268, 481] width 13 height 9
click at [1262, 480] on icon at bounding box center [1268, 480] width 13 height 12
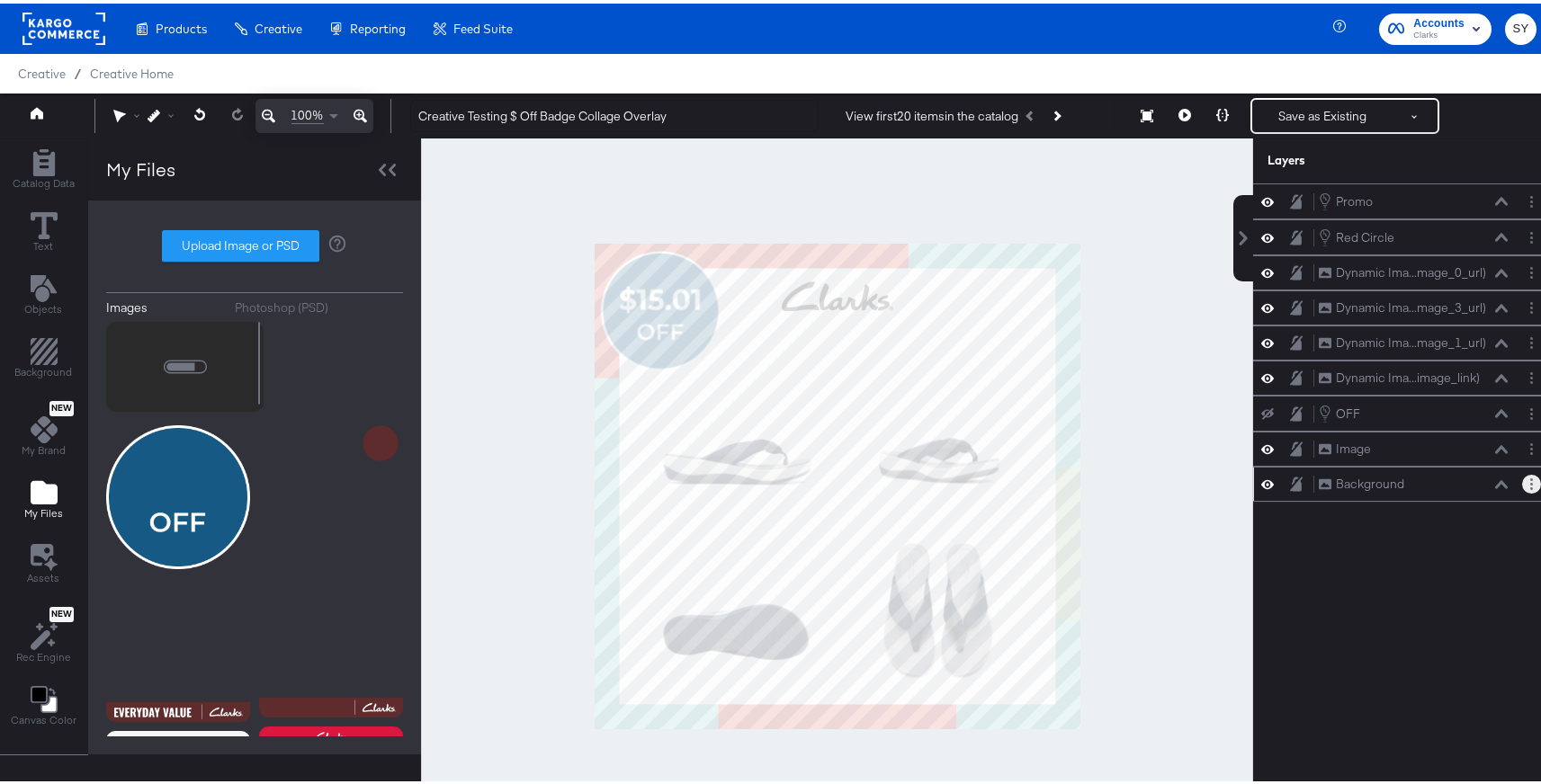
click at [1531, 482] on icon "Layer Options" at bounding box center [1532, 480] width 3 height 12
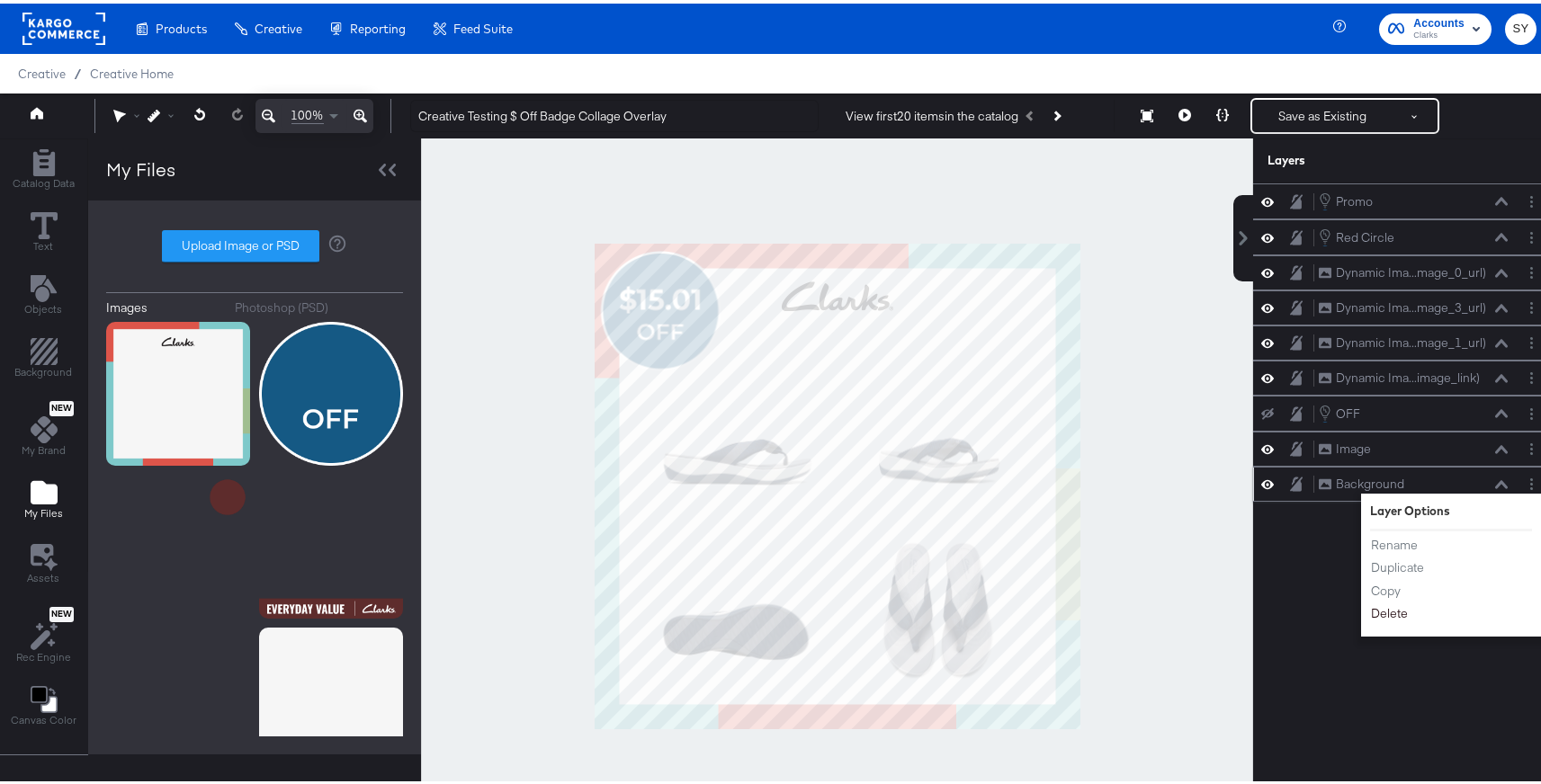
click at [1382, 617] on button "Delete" at bounding box center [1389, 610] width 39 height 19
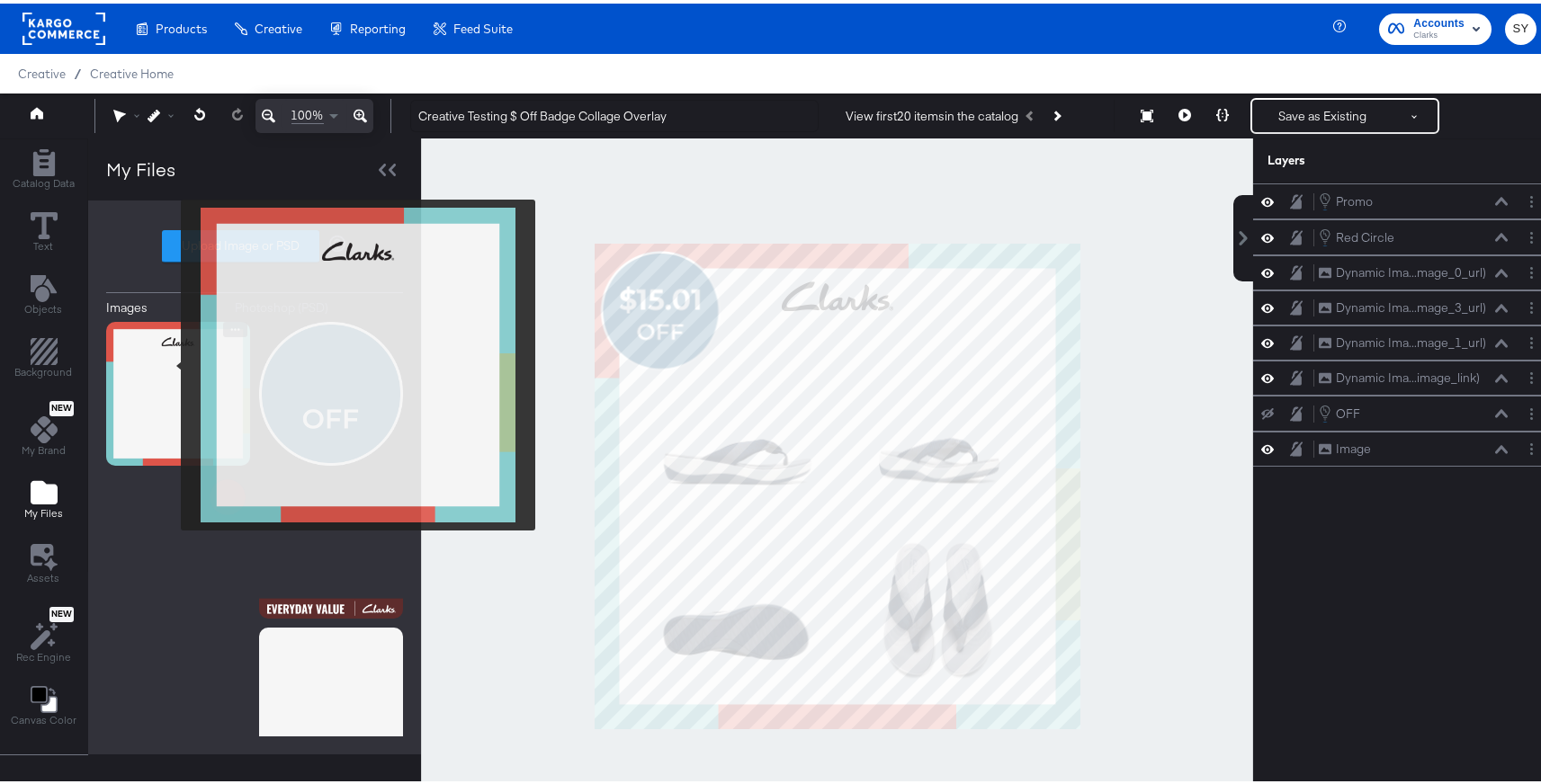
click at [169, 362] on img at bounding box center [178, 390] width 144 height 144
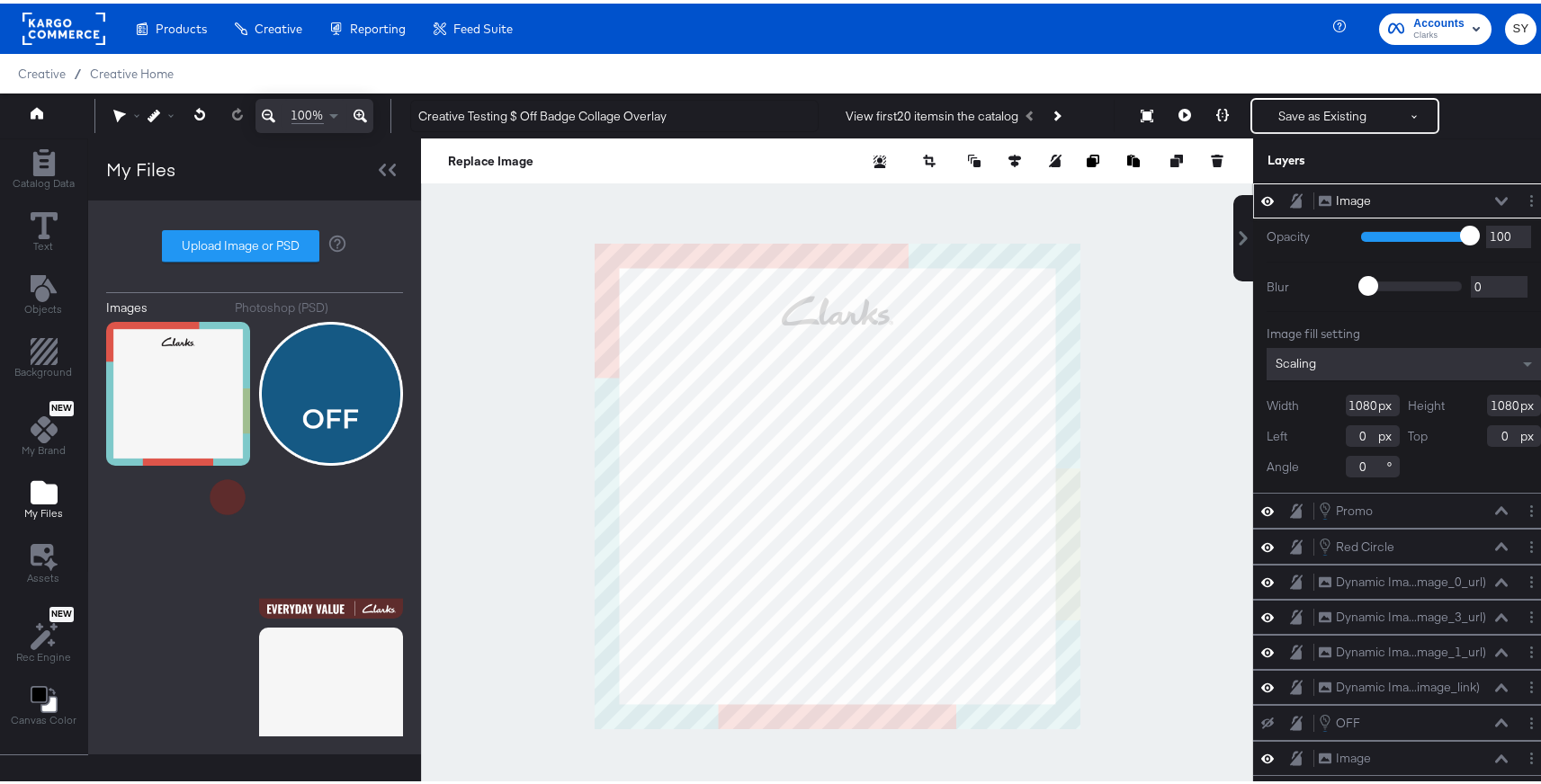
click at [1495, 200] on icon at bounding box center [1502, 198] width 13 height 9
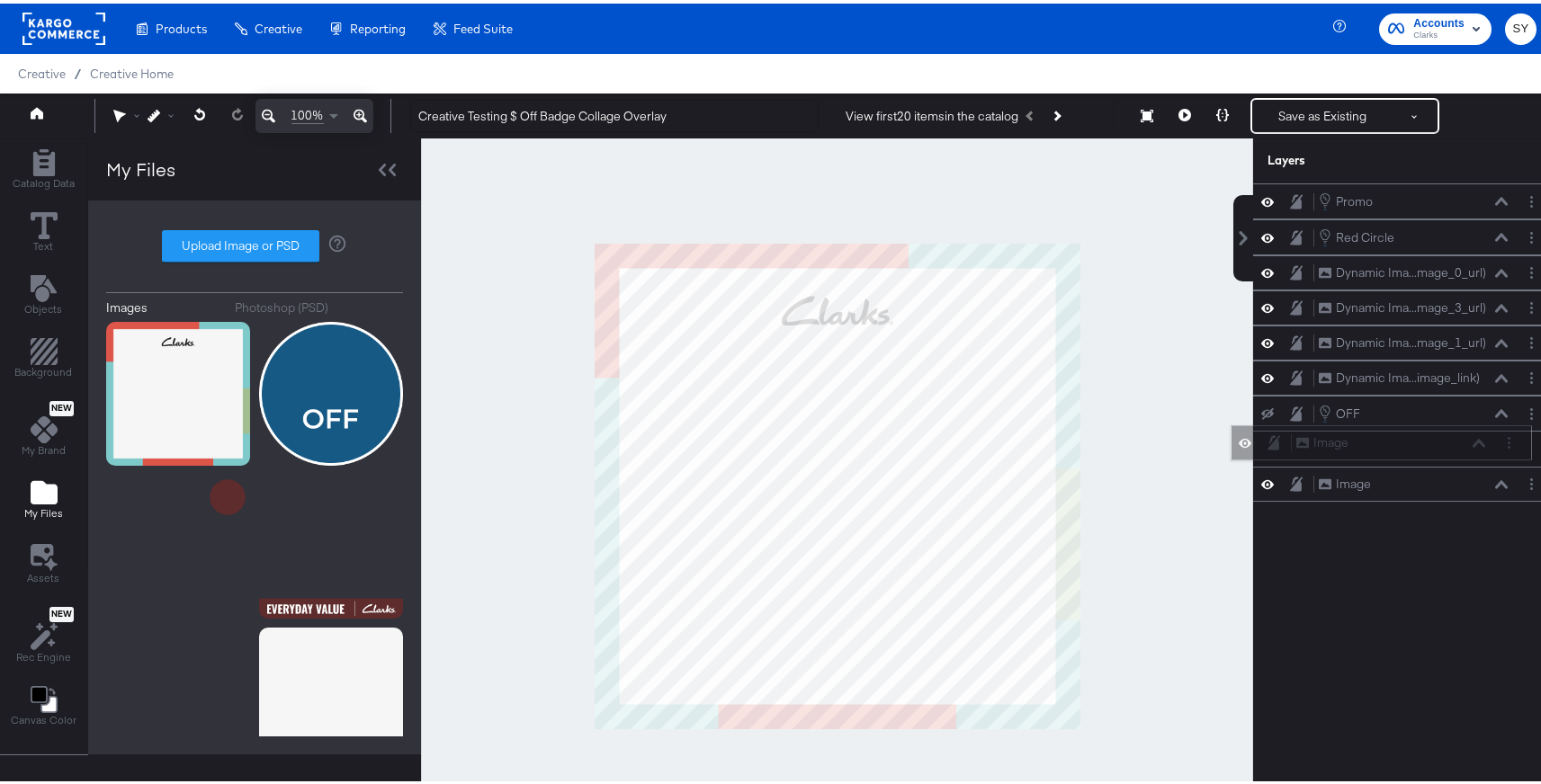
drag, startPoint x: 1431, startPoint y: 197, endPoint x: 1422, endPoint y: 446, distance: 249.2
click at [1422, 446] on div "Image Image" at bounding box center [1391, 439] width 191 height 19
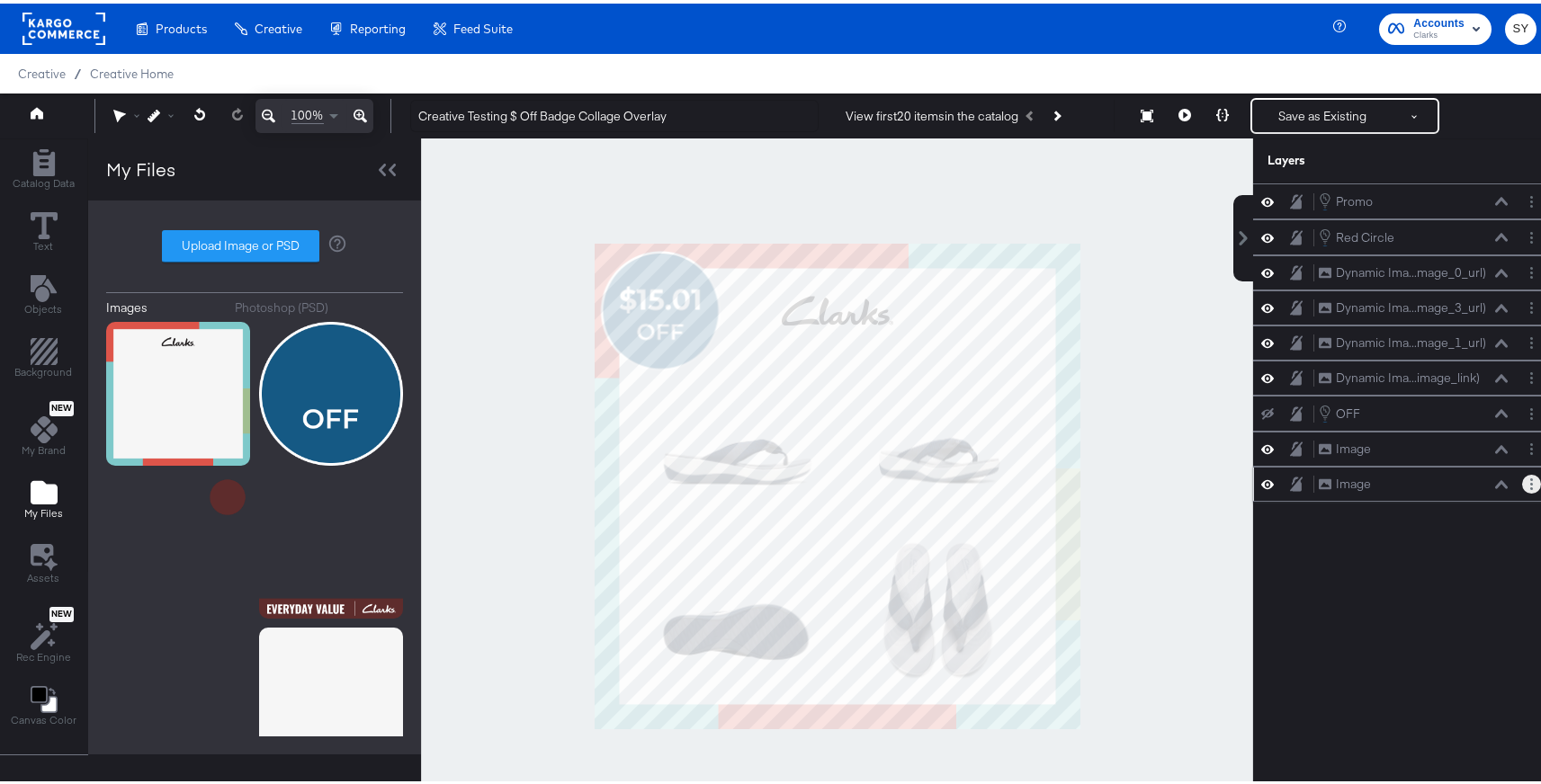
click at [1531, 476] on circle "Layer Options" at bounding box center [1532, 476] width 3 height 3
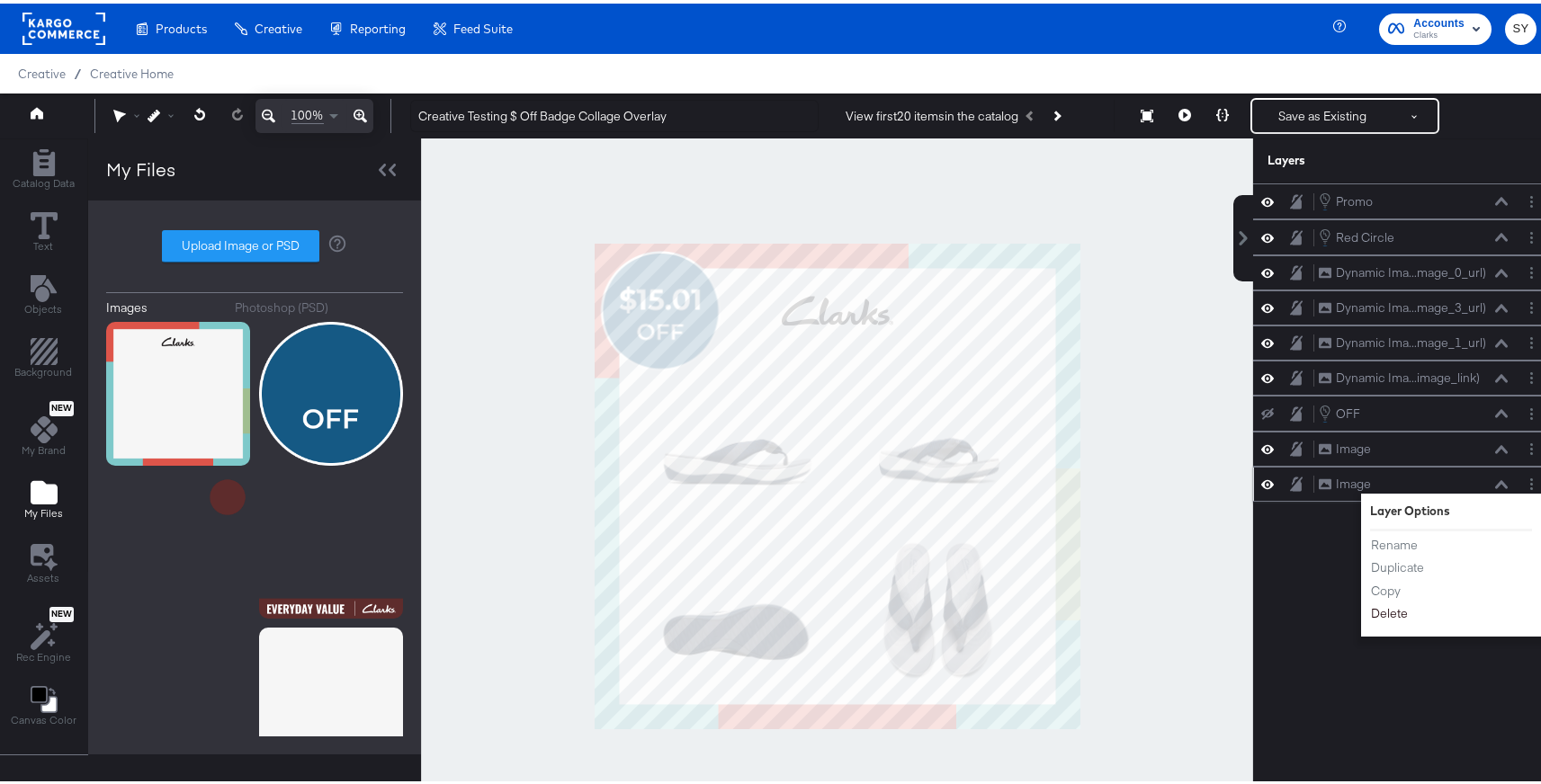
click at [1375, 611] on button "Delete" at bounding box center [1389, 610] width 39 height 19
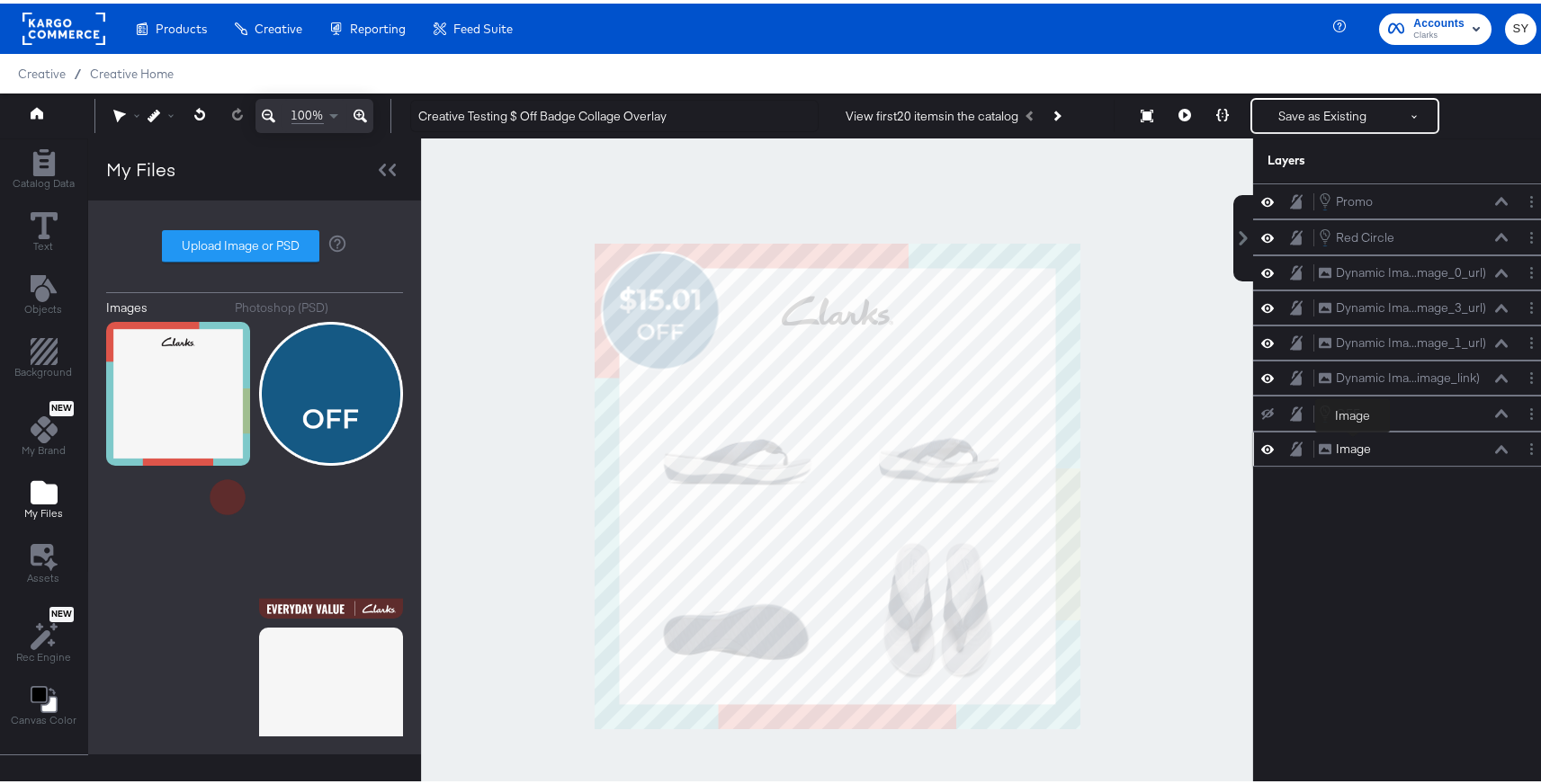
click at [1354, 442] on div "Image" at bounding box center [1354, 445] width 35 height 17
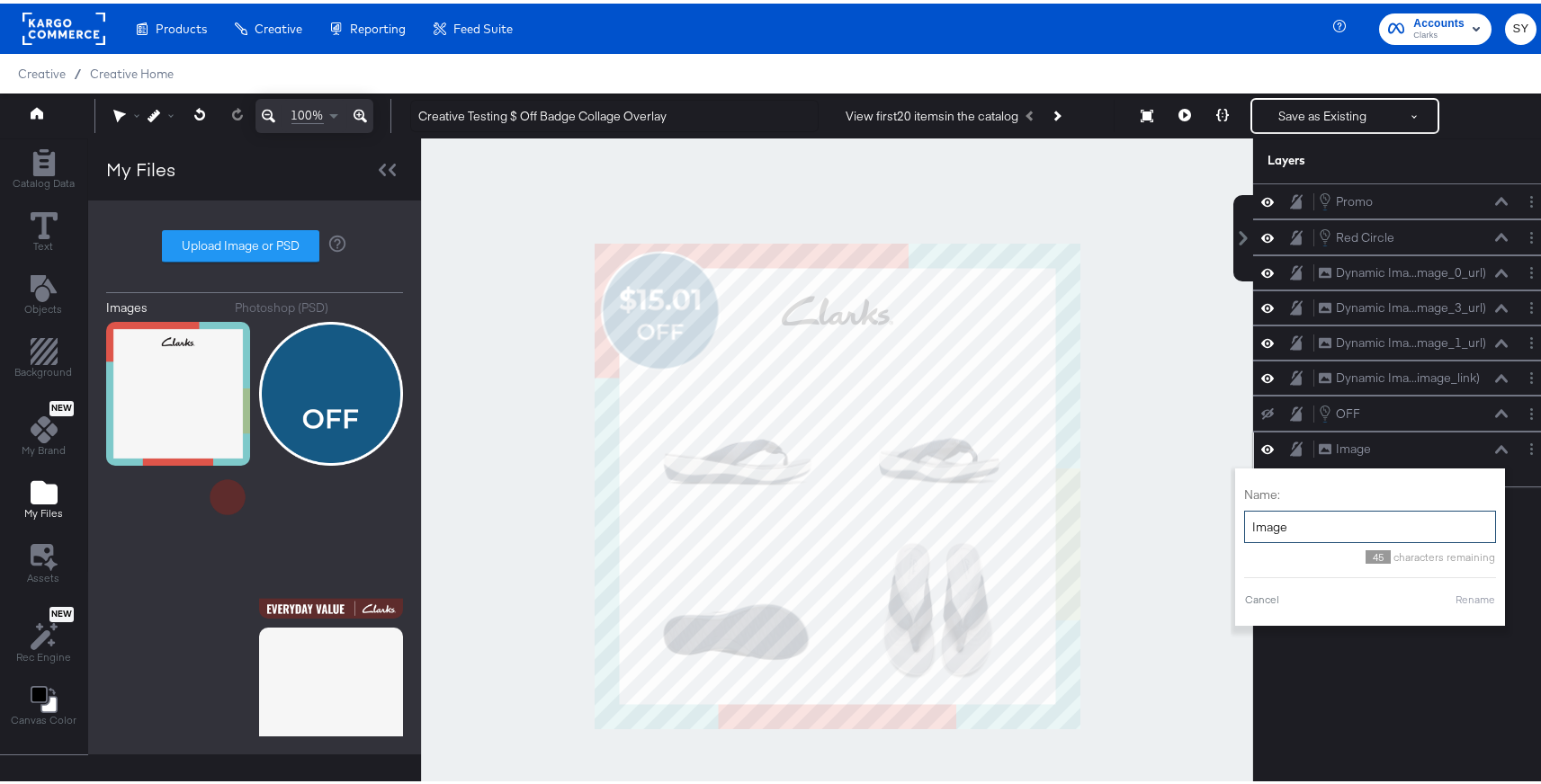
drag, startPoint x: 1308, startPoint y: 526, endPoint x: 1229, endPoint y: 524, distance: 79.0
click at [1235, 524] on div "Name: Image 45 characters remaining Cancel Rename" at bounding box center [1370, 543] width 270 height 157
type input "a"
type input "Background"
click at [1469, 600] on button "Rename" at bounding box center [1475, 597] width 41 height 17
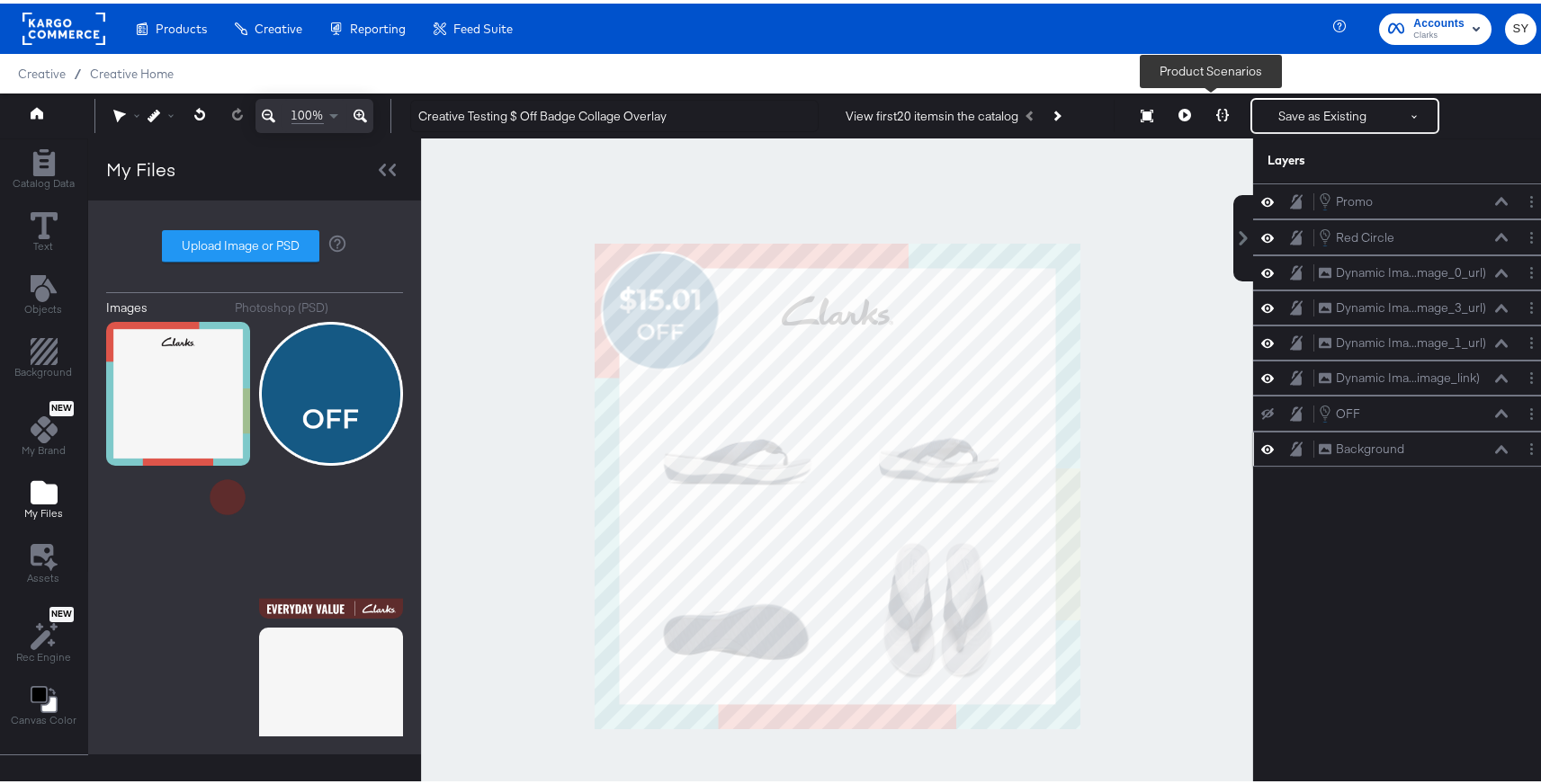
click at [1217, 113] on icon at bounding box center [1223, 112] width 13 height 13
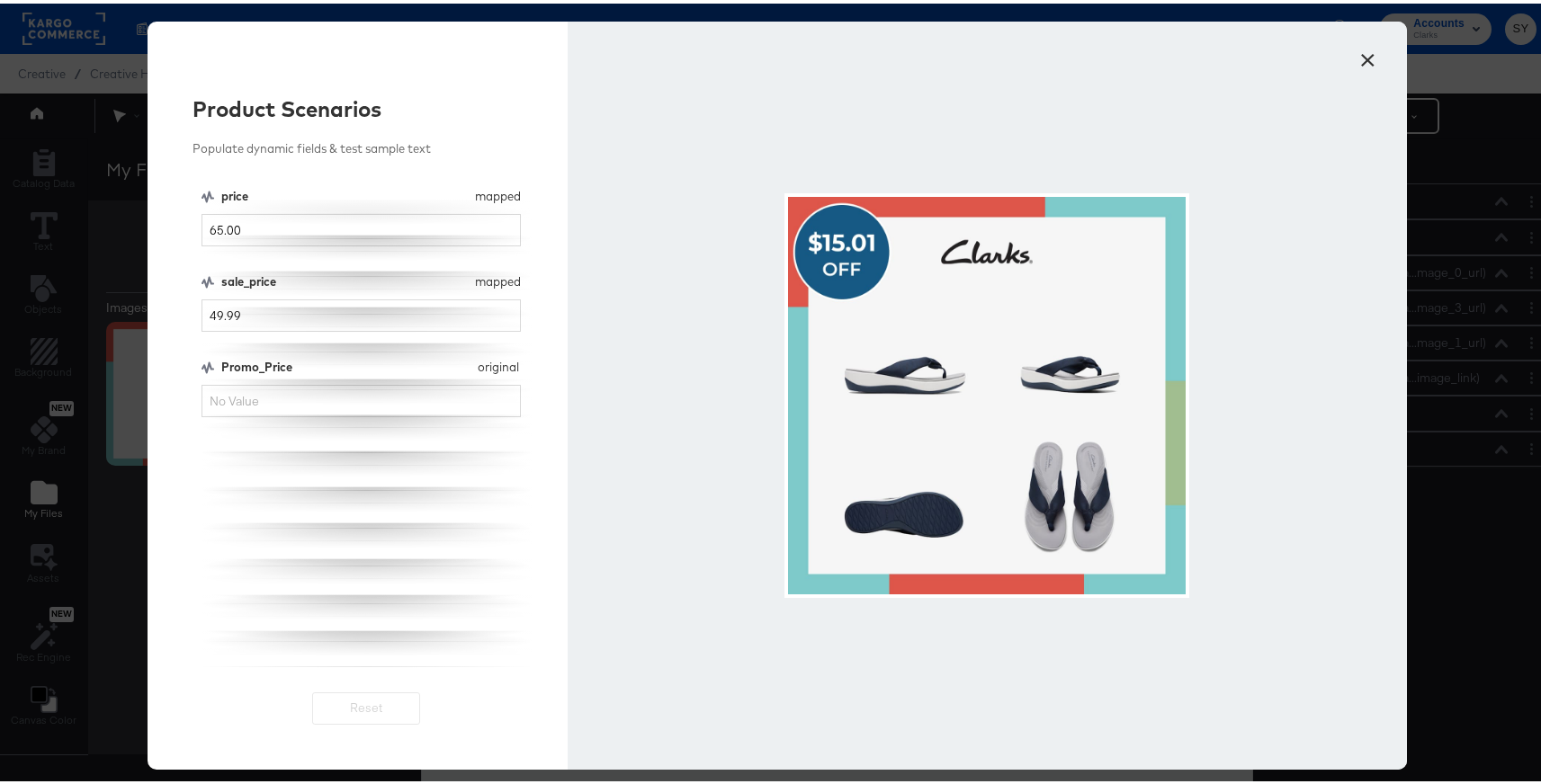
click at [1357, 43] on button "×" at bounding box center [1368, 51] width 32 height 32
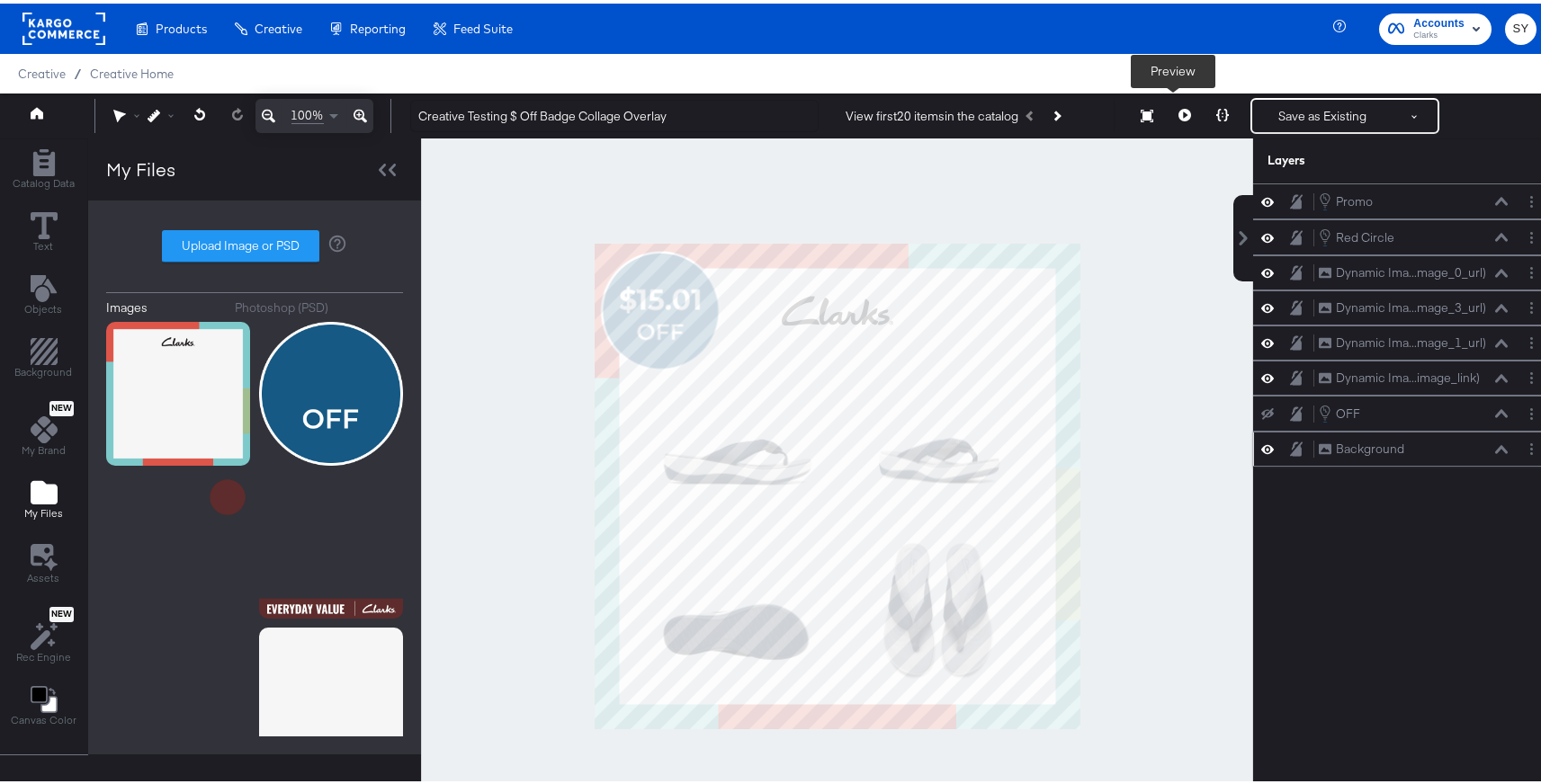
click at [1179, 112] on icon at bounding box center [1186, 112] width 13 height 13
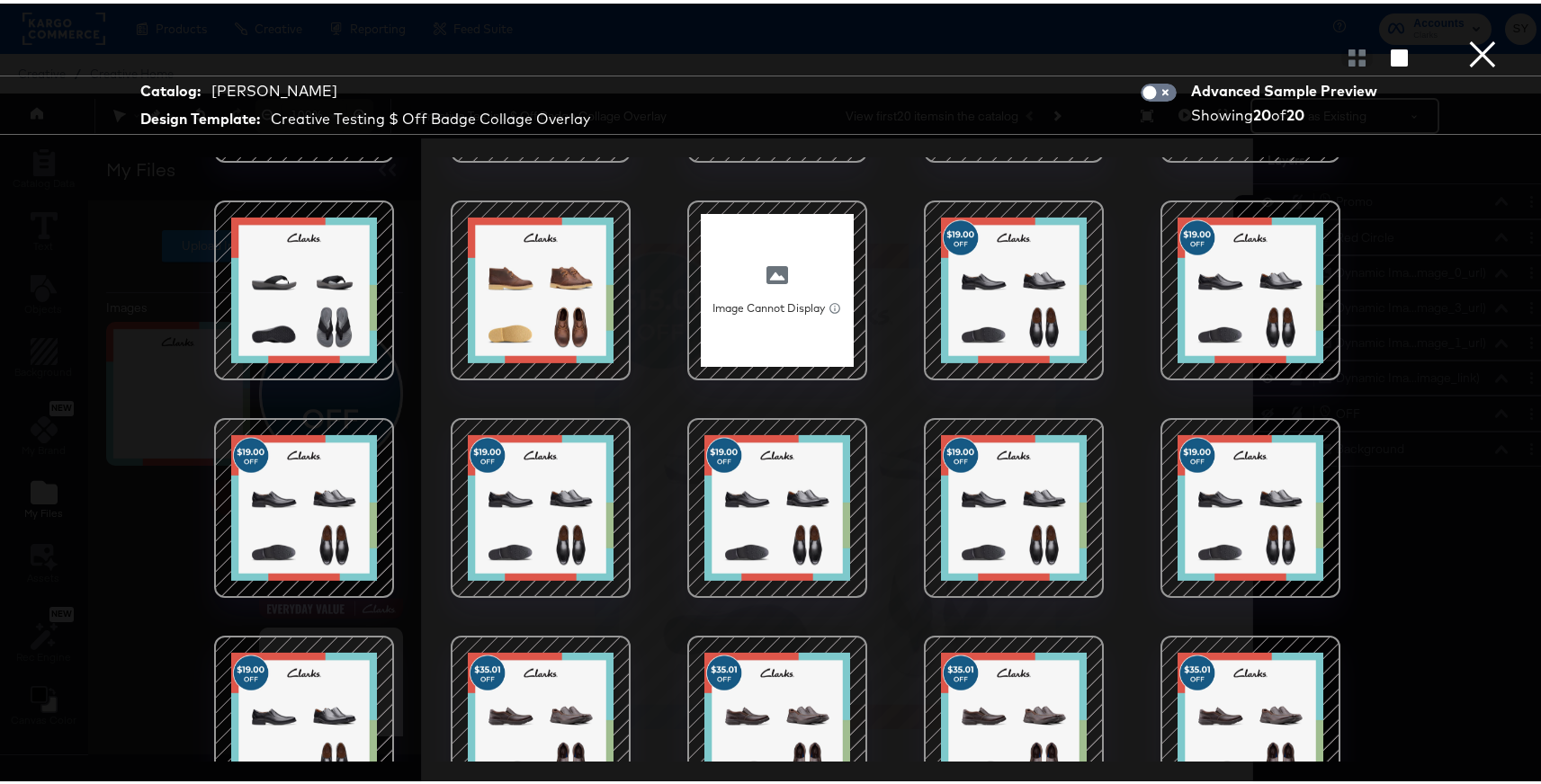
scroll to position [174, 0]
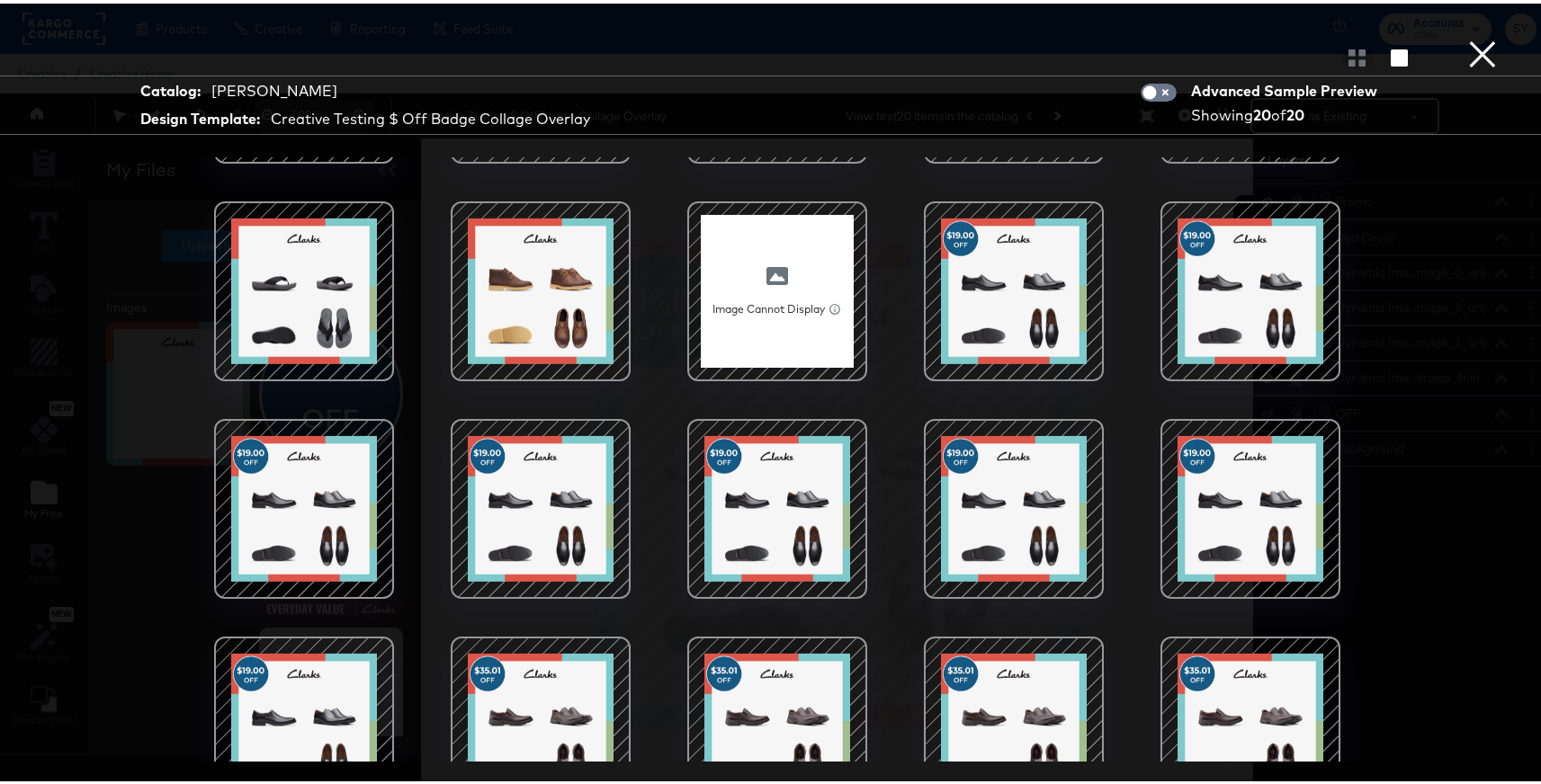
click at [1473, 36] on button "×" at bounding box center [1482, 17] width 36 height 36
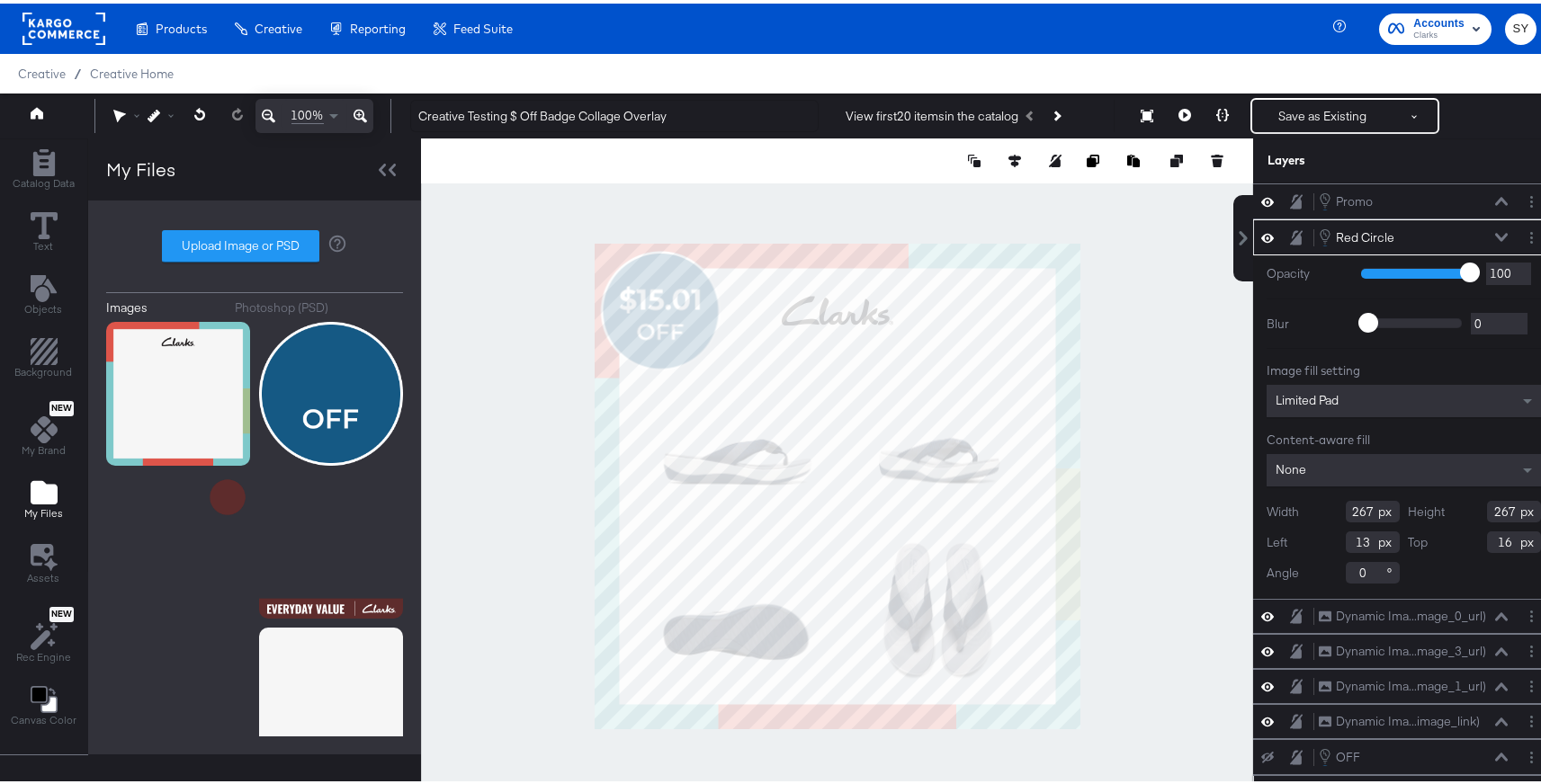
click at [1350, 538] on input "13" at bounding box center [1373, 539] width 54 height 22
type input "1"
type input "16"
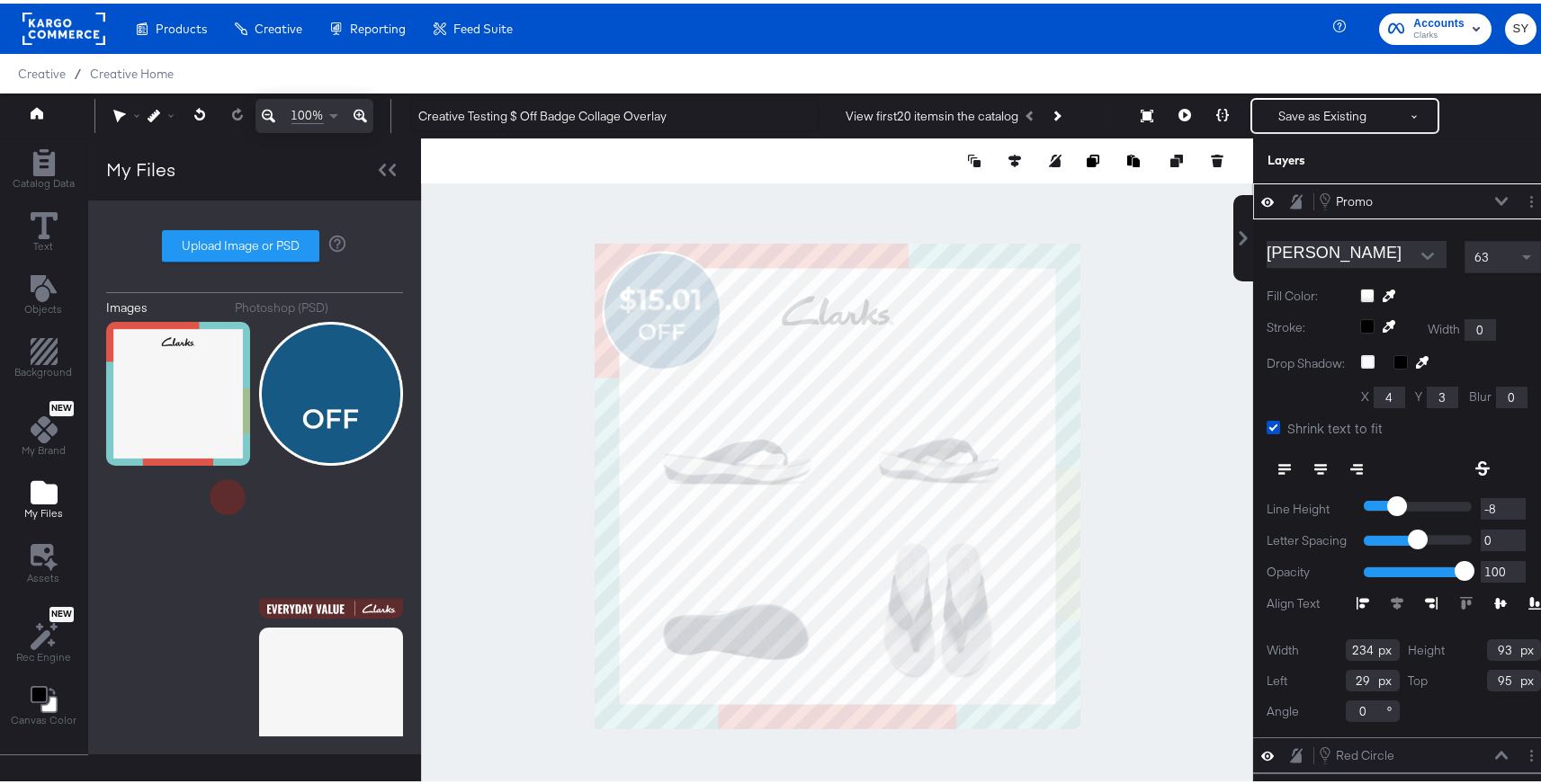
type input "30"
click at [788, 185] on div at bounding box center [838, 482] width 832 height 695
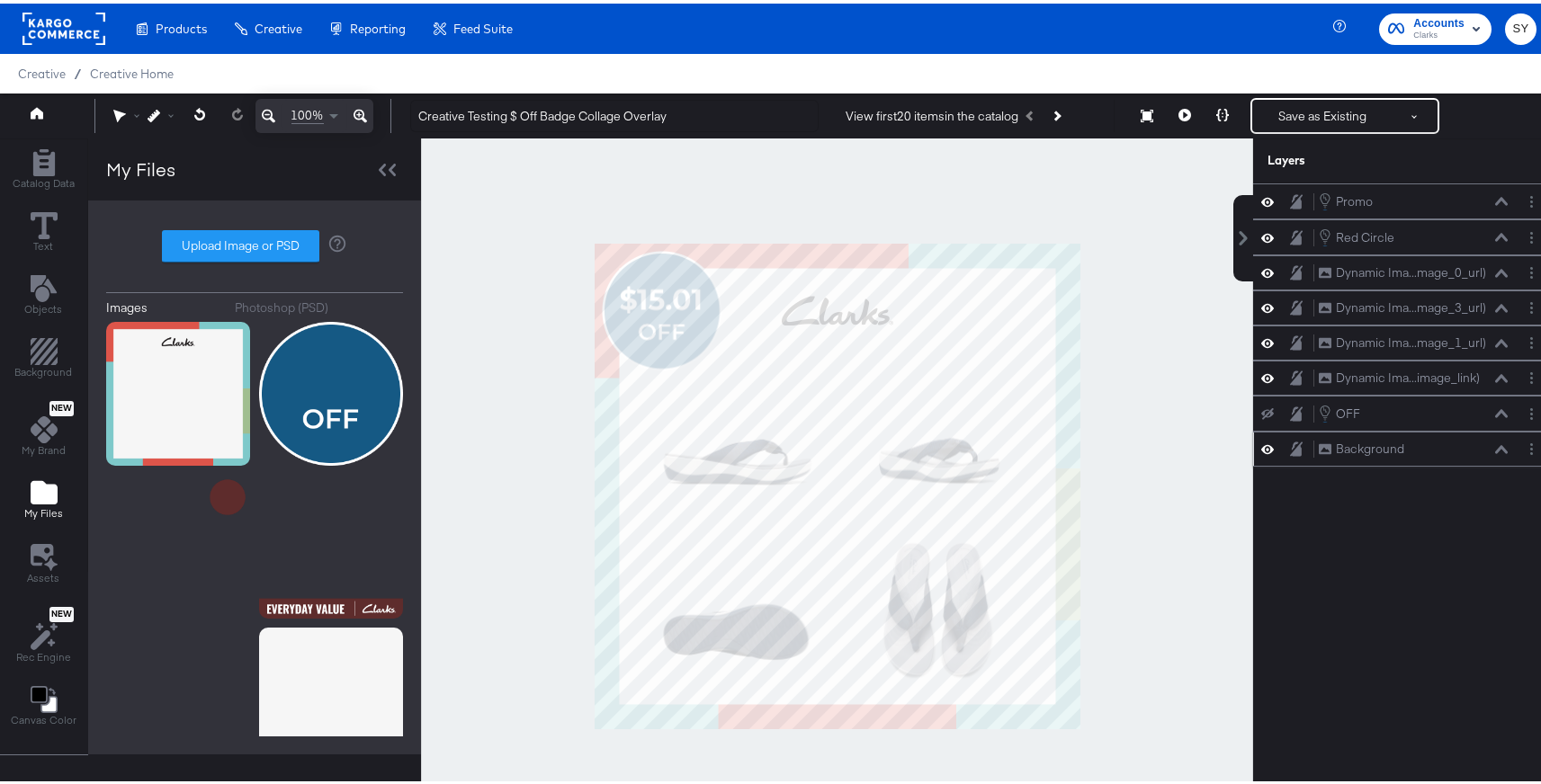
click at [766, 188] on div at bounding box center [838, 482] width 832 height 695
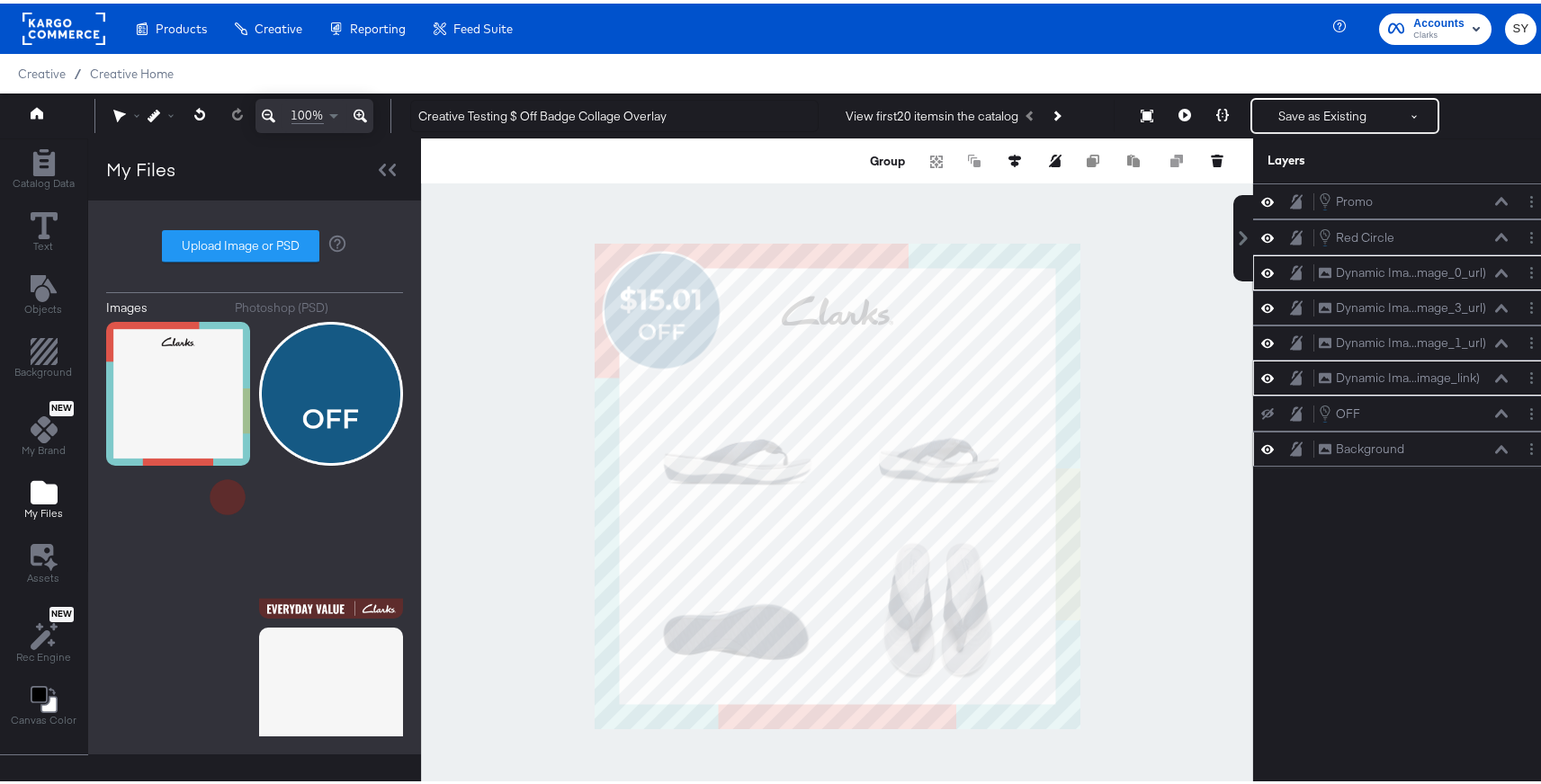
click at [1107, 446] on div at bounding box center [838, 482] width 832 height 695
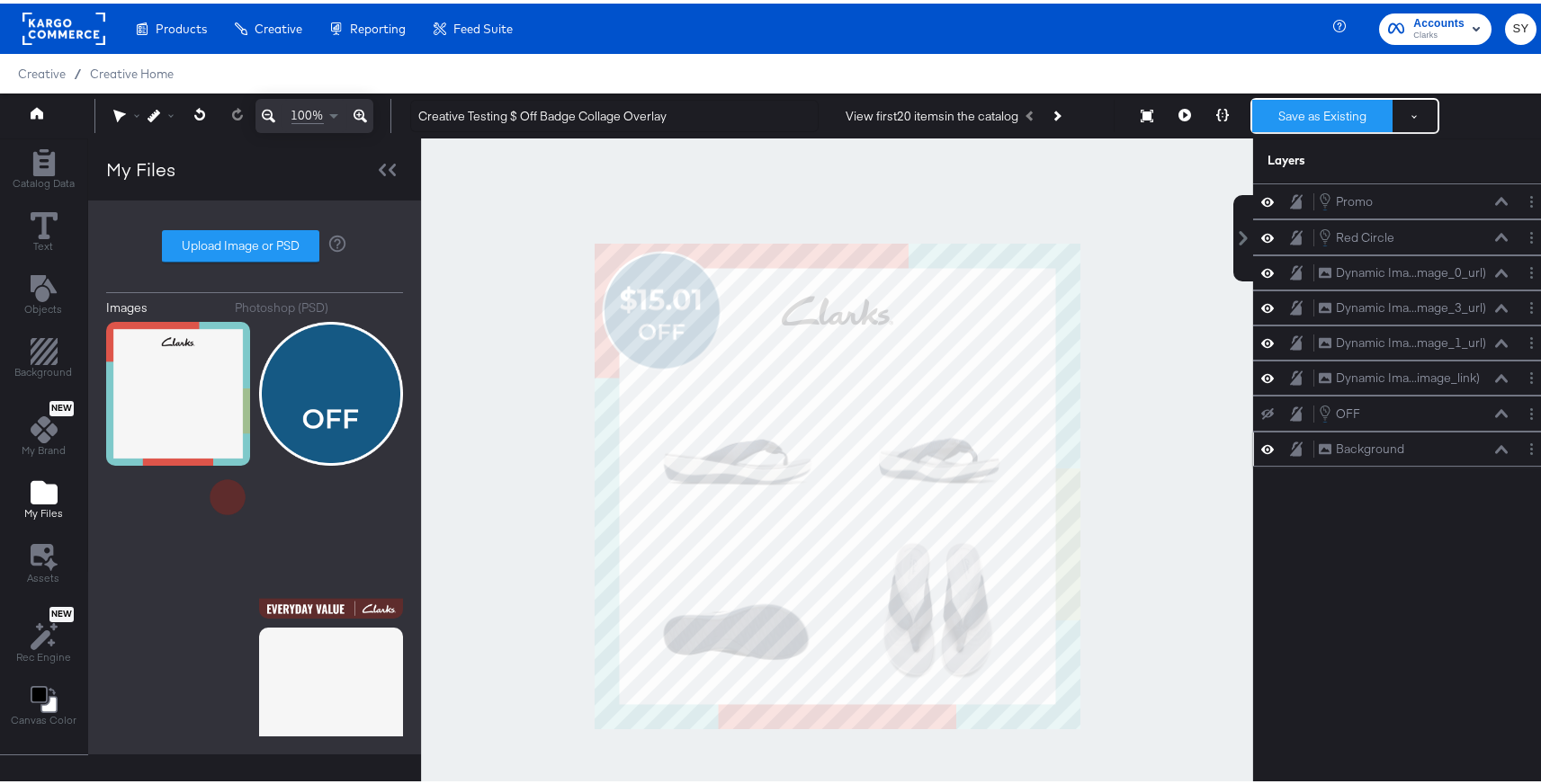
click at [1309, 102] on button "Save as Existing" at bounding box center [1322, 112] width 141 height 32
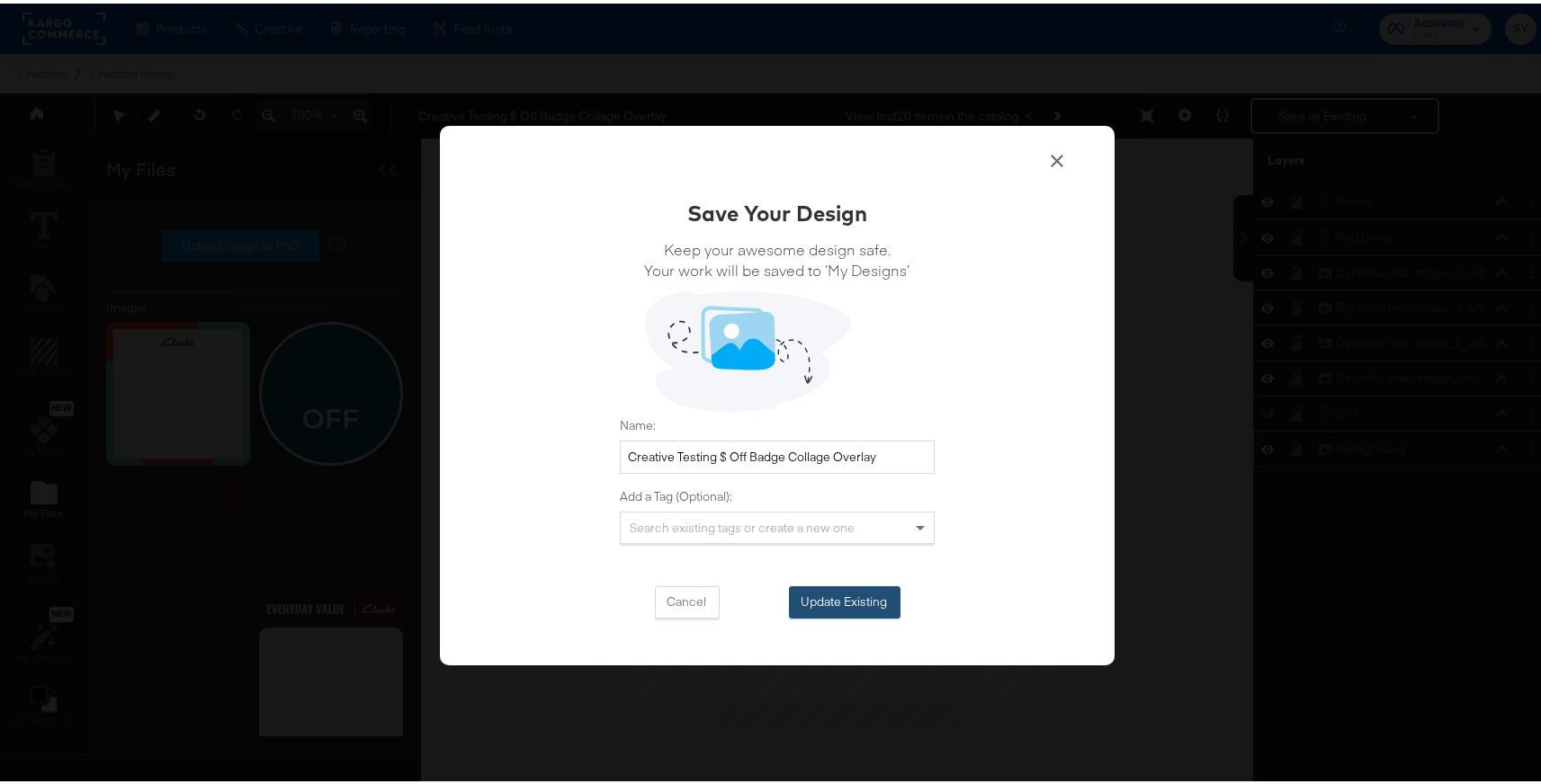
click at [843, 603] on button "Update Existing" at bounding box center [844, 599] width 111 height 32
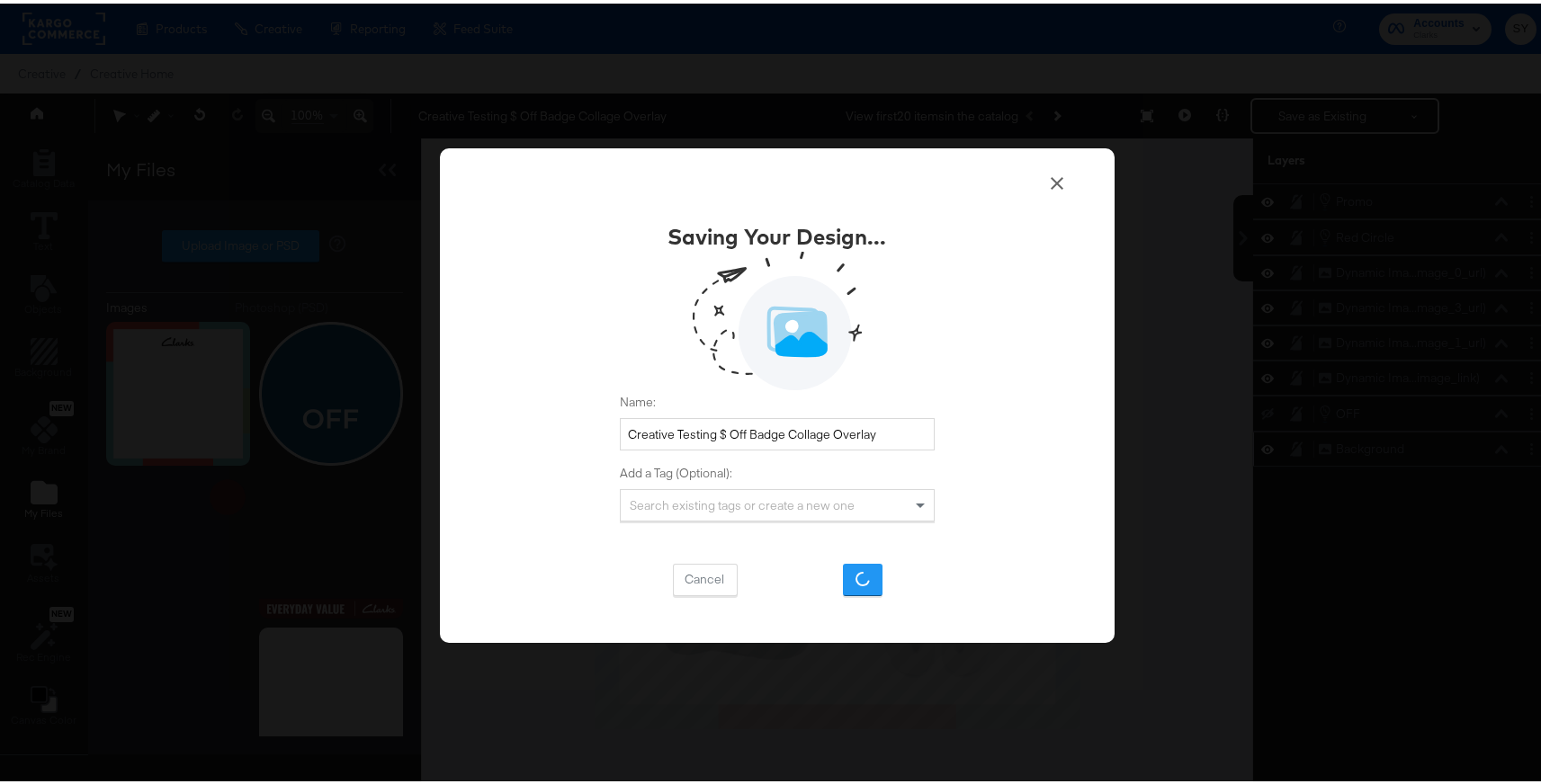
click at [847, 122] on div "Saving Your Design... Name: Creative Testing $ Off Badge Collage Overlay Add a …" at bounding box center [777, 392] width 1555 height 784
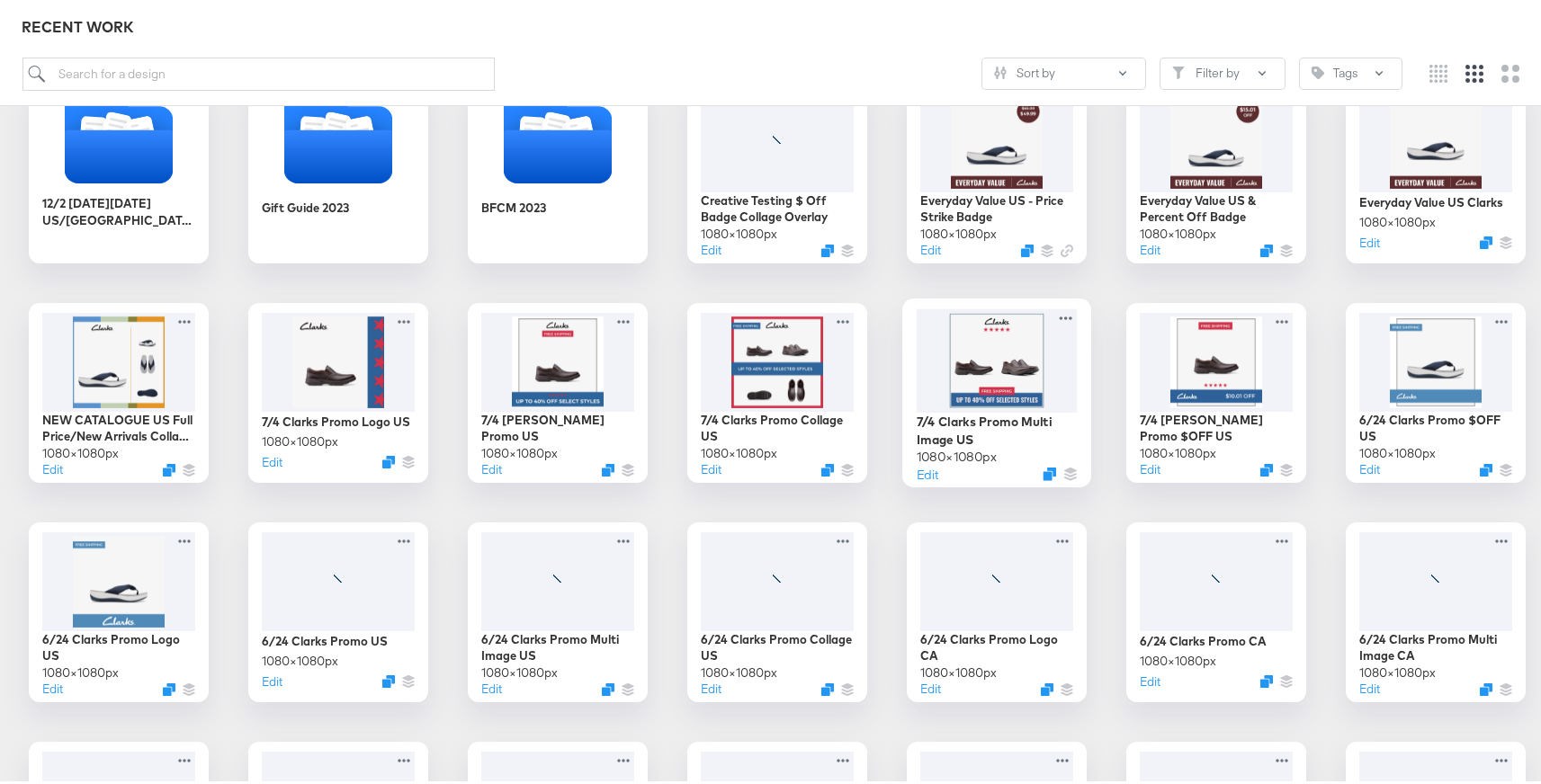
scroll to position [1294, 0]
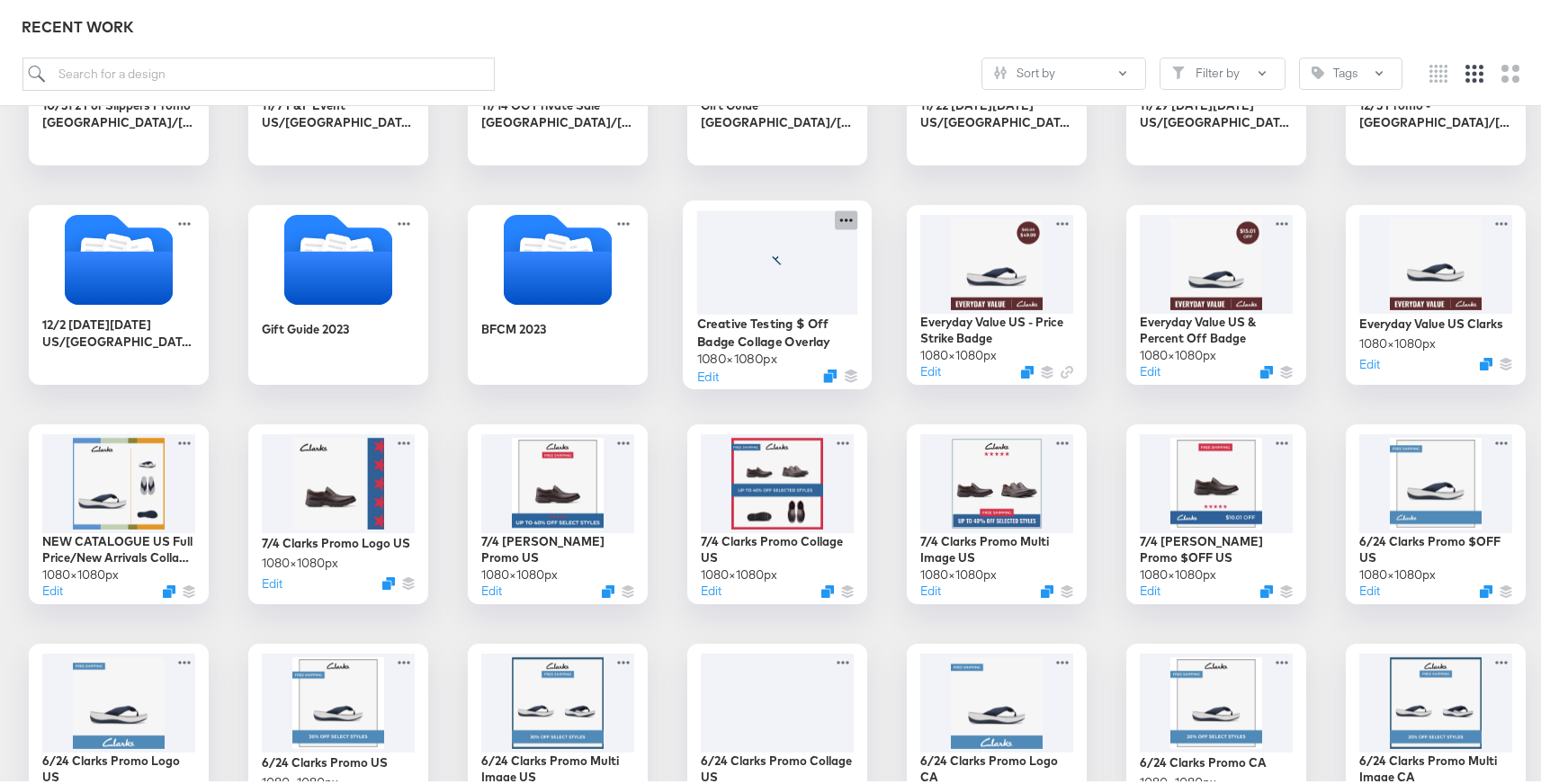
click at [835, 213] on icon at bounding box center [846, 216] width 22 height 19
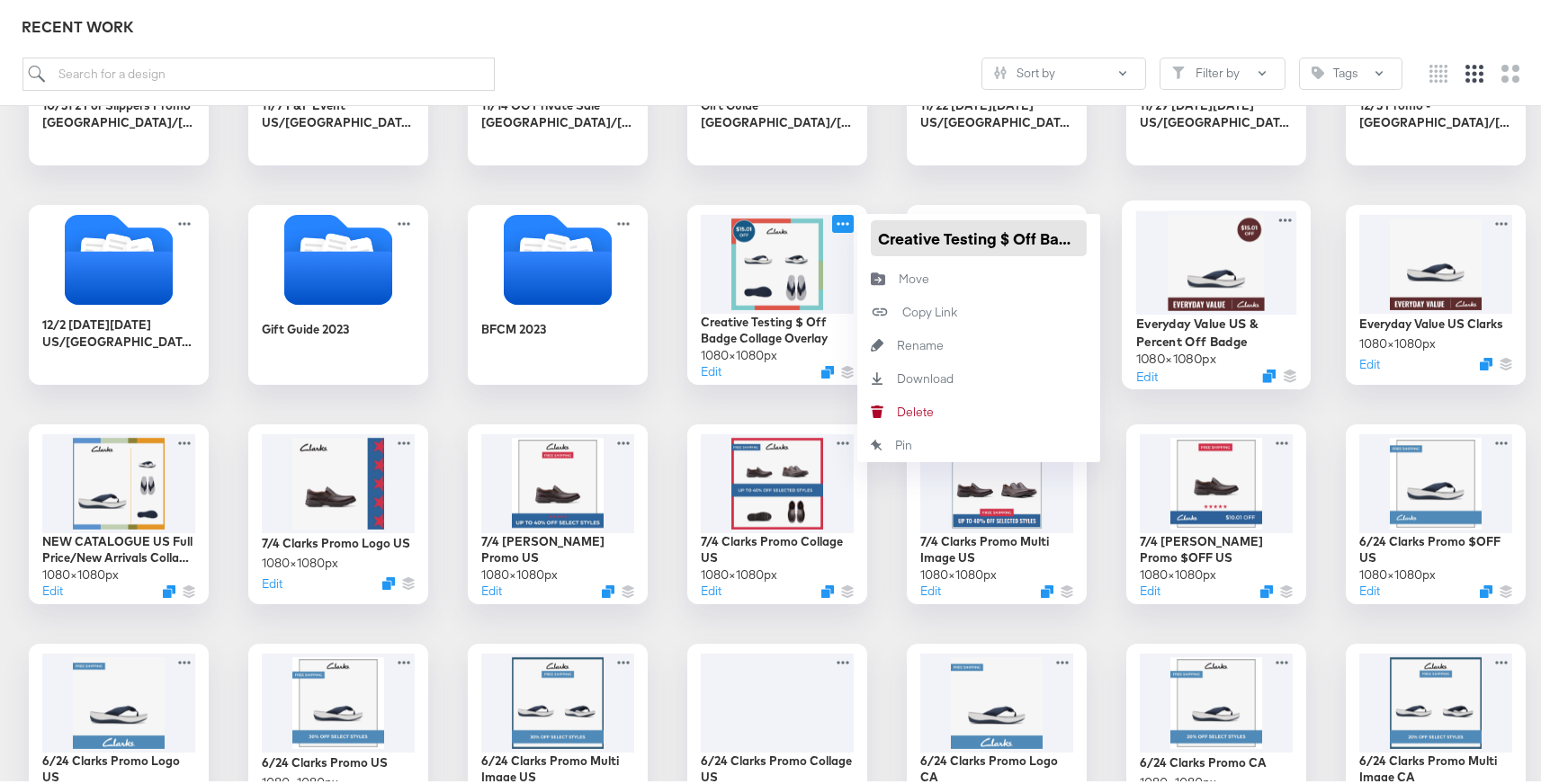
scroll to position [0, 128]
drag, startPoint x: 869, startPoint y: 235, endPoint x: 1187, endPoint y: 225, distance: 318.2
click at [1187, 225] on div "9/4 Promo 8/26 Last Chance Clearance US & CA 7/24 EOSS phase 2 US & CA 7/17 Fla…" at bounding box center [778, 291] width 1519 height 2375
